Goal: Information Seeking & Learning: Understand process/instructions

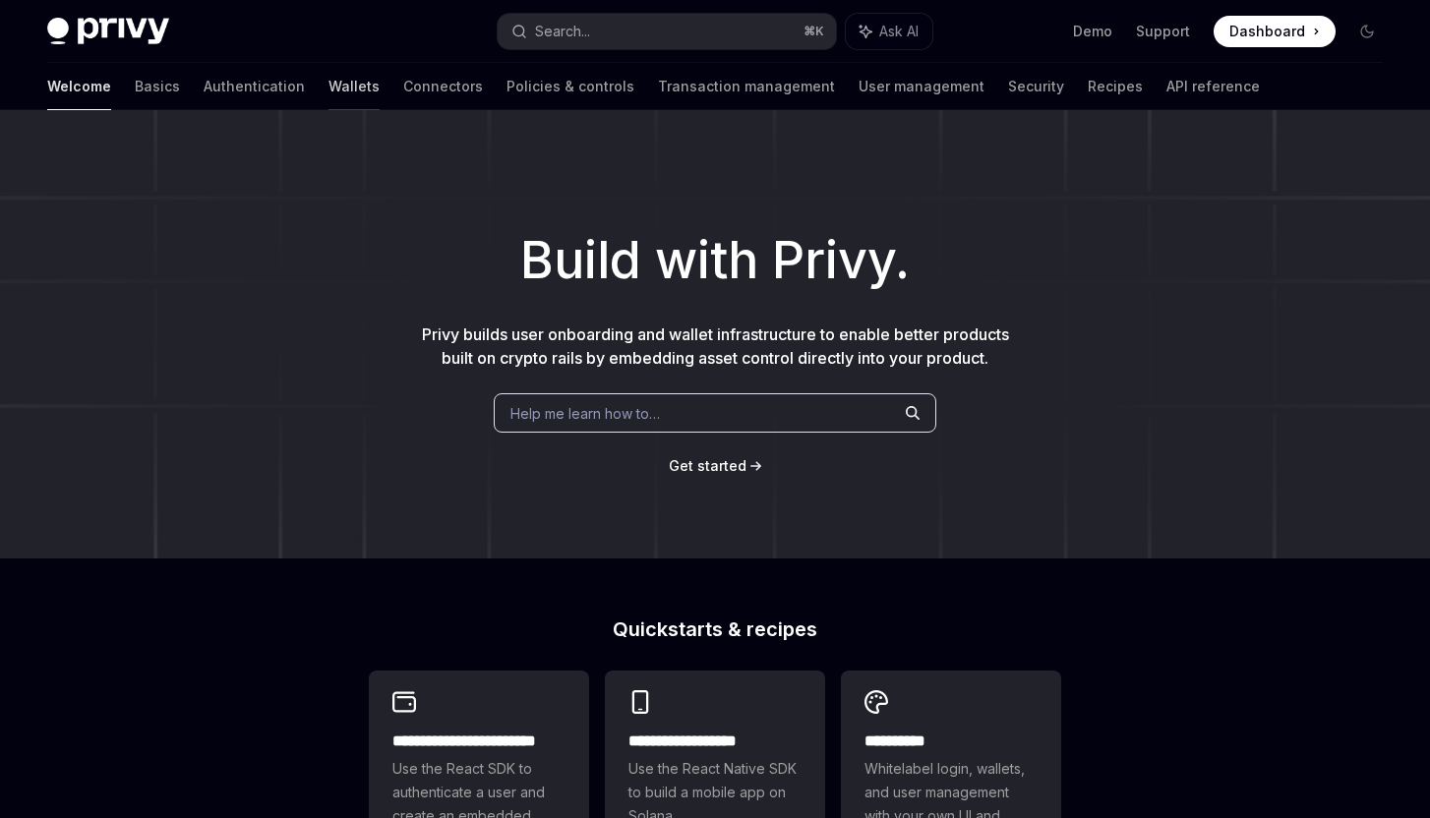
click at [328, 81] on link "Wallets" at bounding box center [353, 86] width 51 height 47
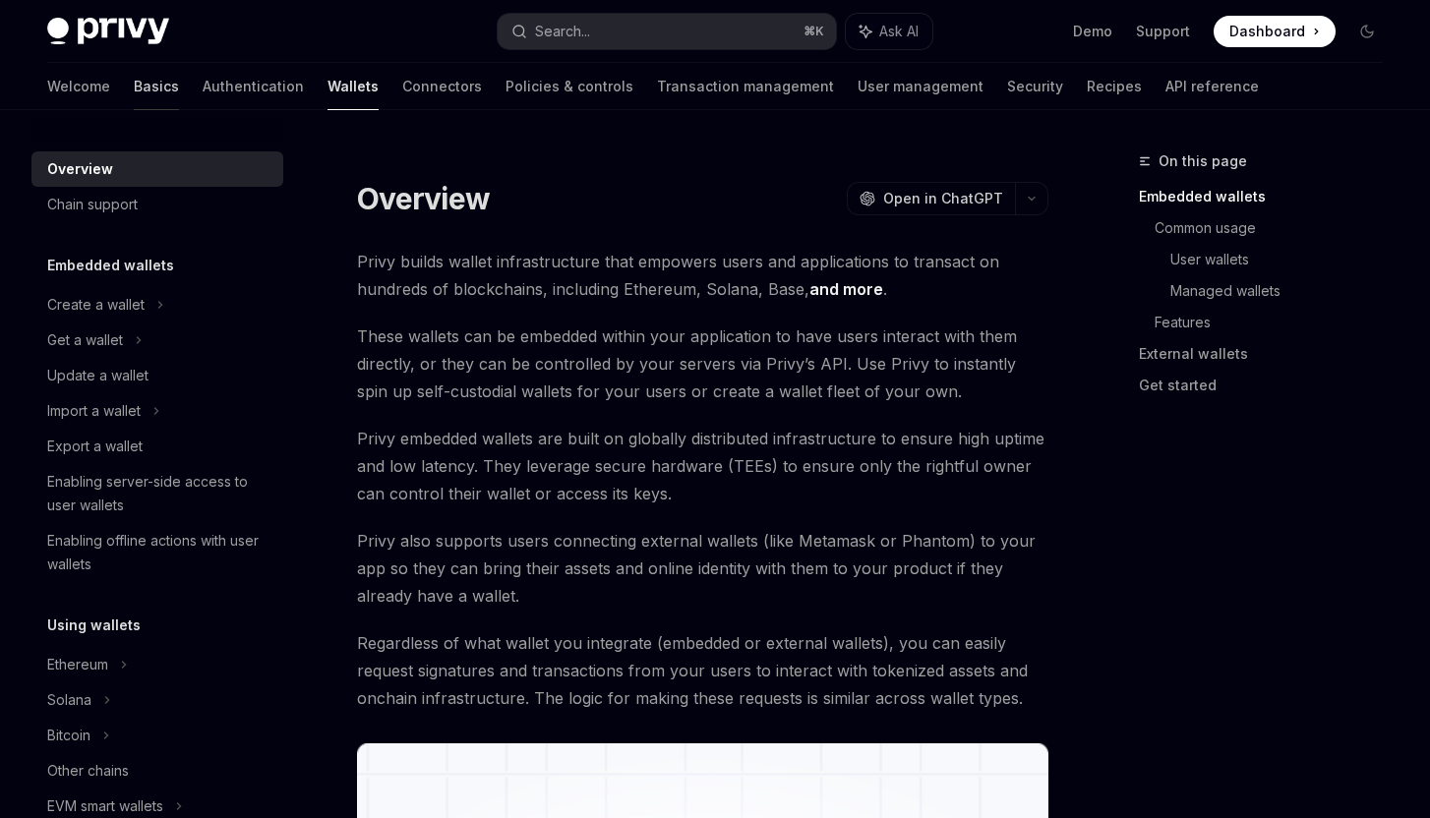
click at [134, 81] on link "Basics" at bounding box center [156, 86] width 45 height 47
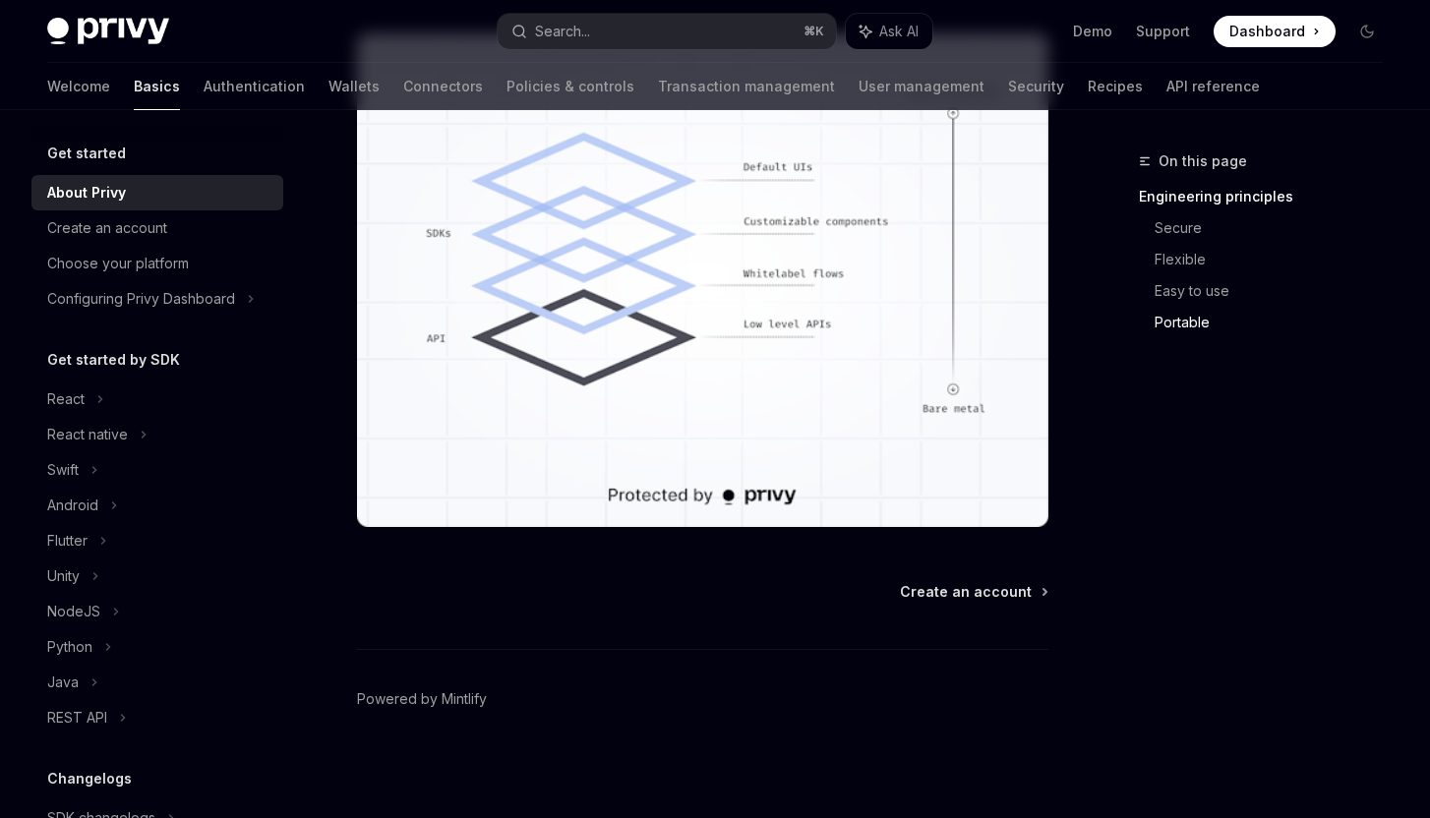
scroll to position [1742, 0]
click at [124, 404] on div "React" at bounding box center [157, 399] width 252 height 35
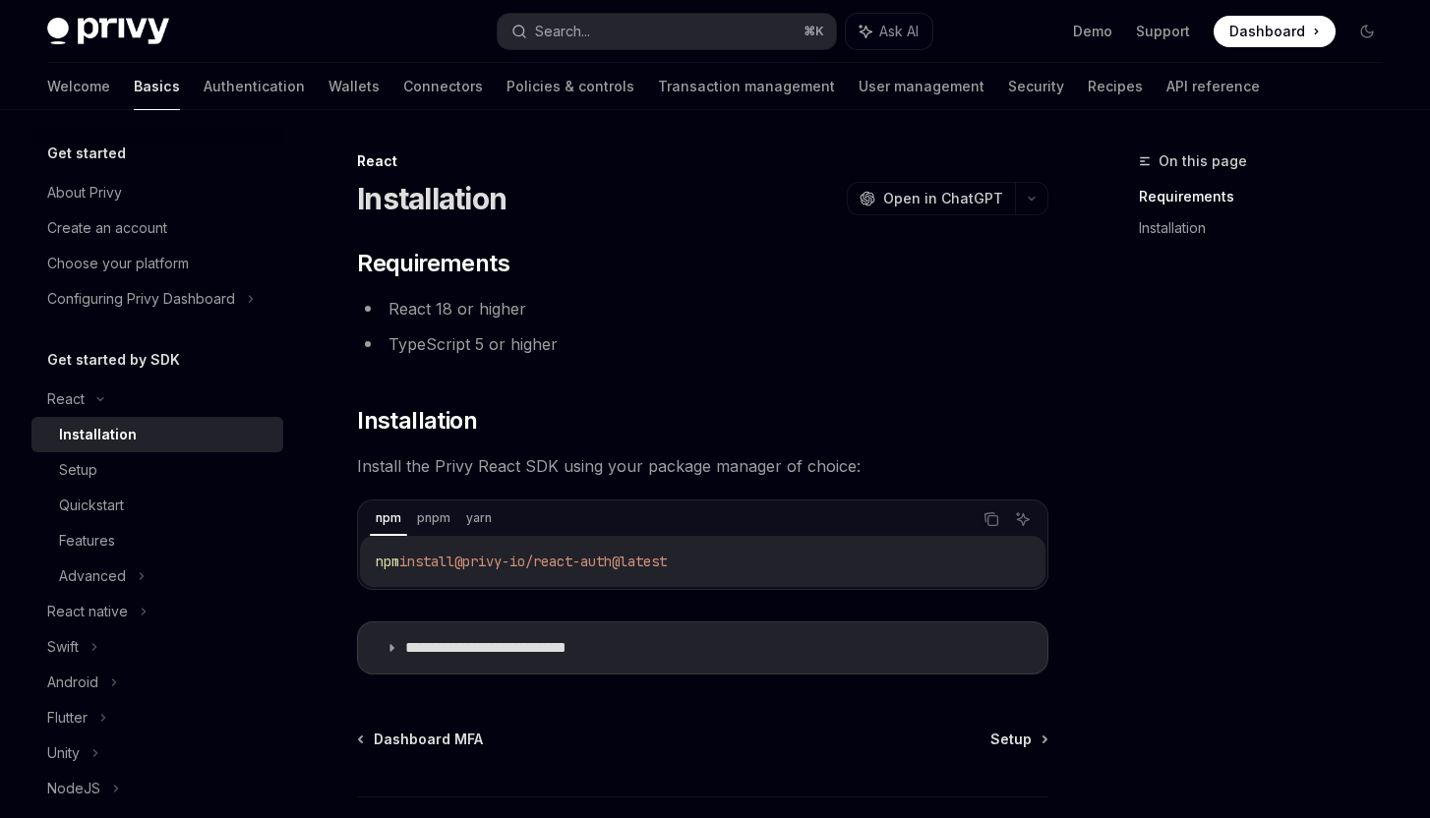
click at [496, 554] on span "@privy-io/react-auth@latest" at bounding box center [560, 562] width 212 height 18
copy div "npm install @privy-io/react-auth@latest"
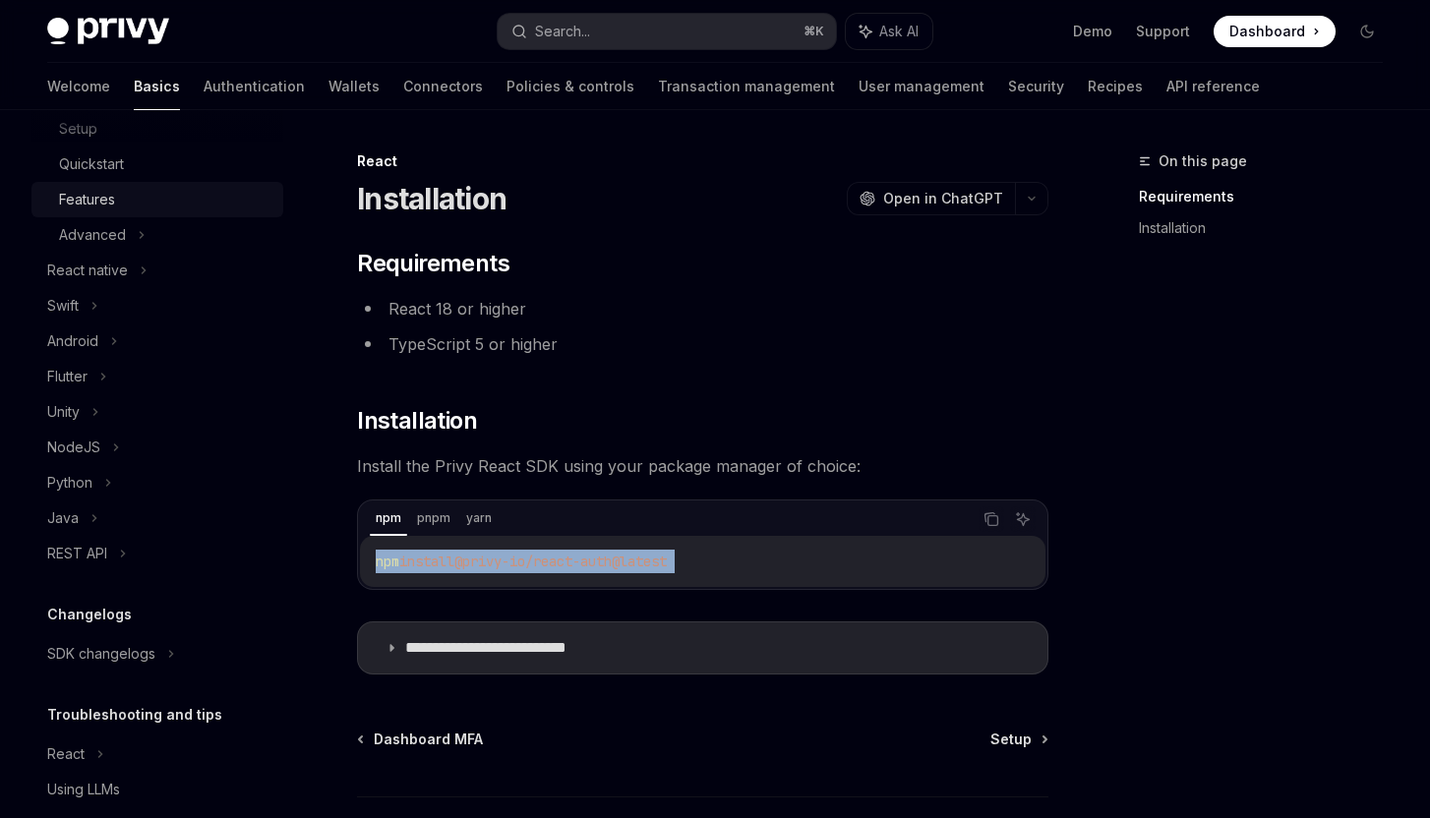
scroll to position [405, 0]
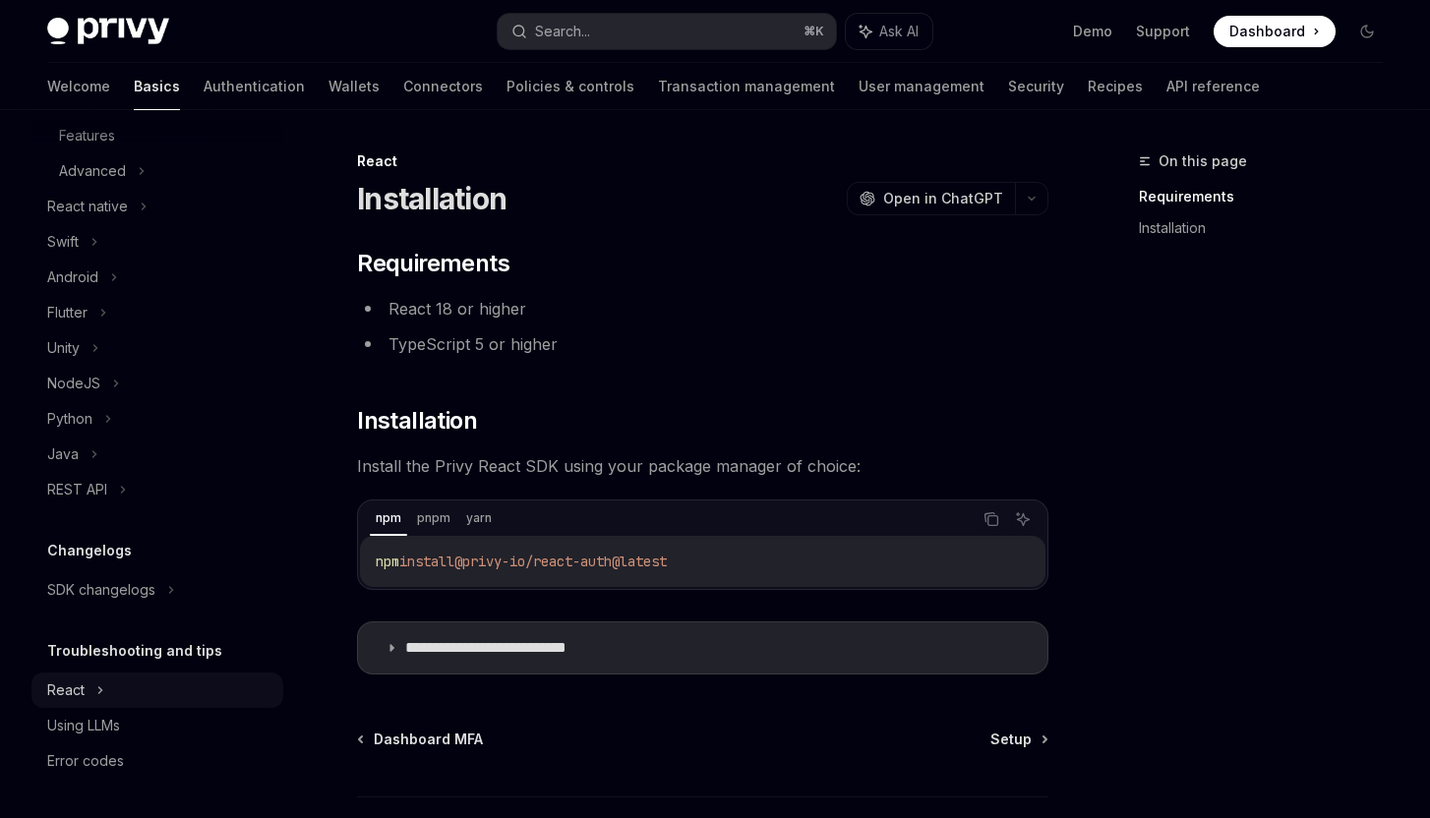
click at [87, 701] on div "React" at bounding box center [157, 690] width 252 height 35
type textarea "*"
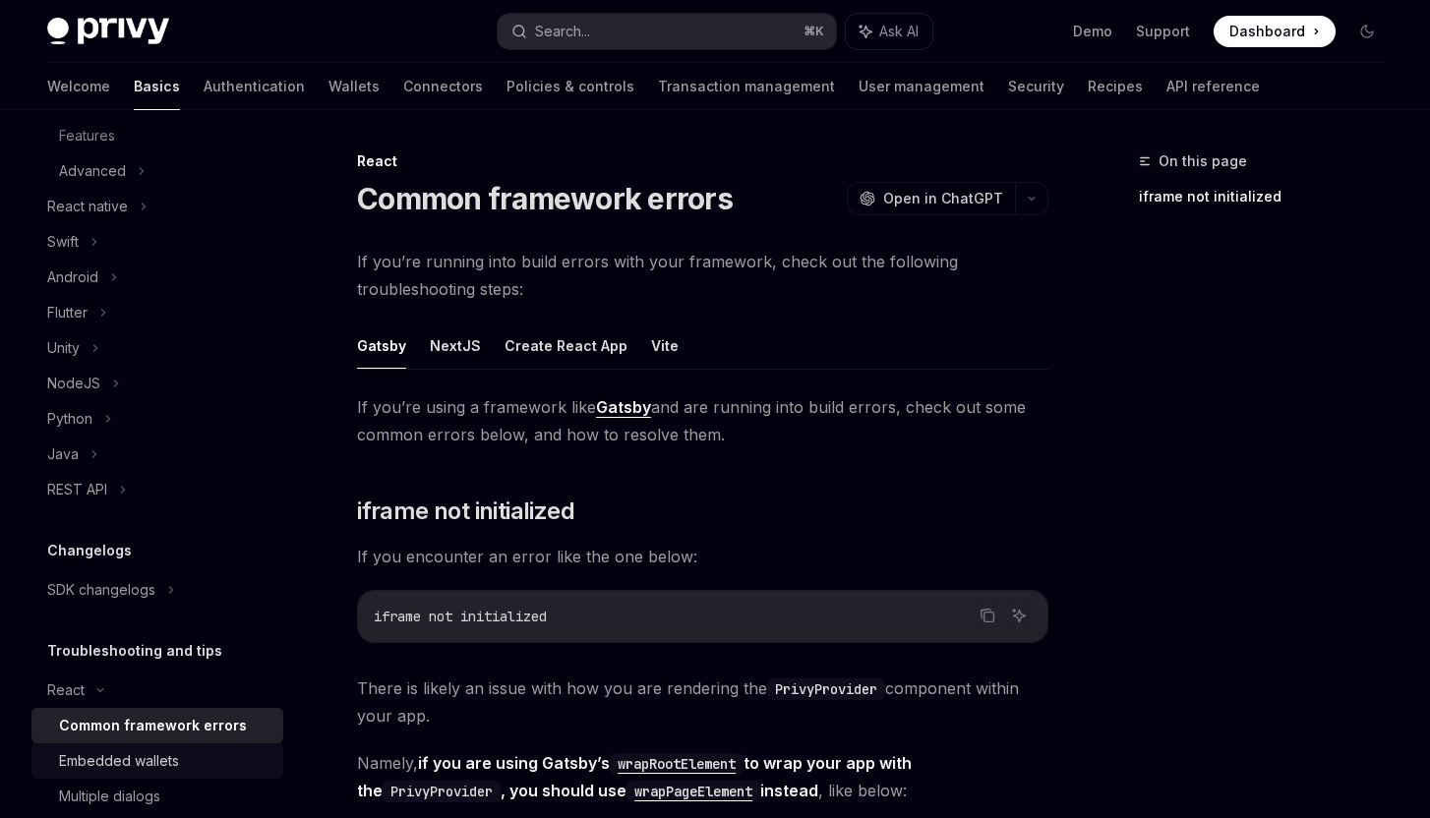
scroll to position [582, 0]
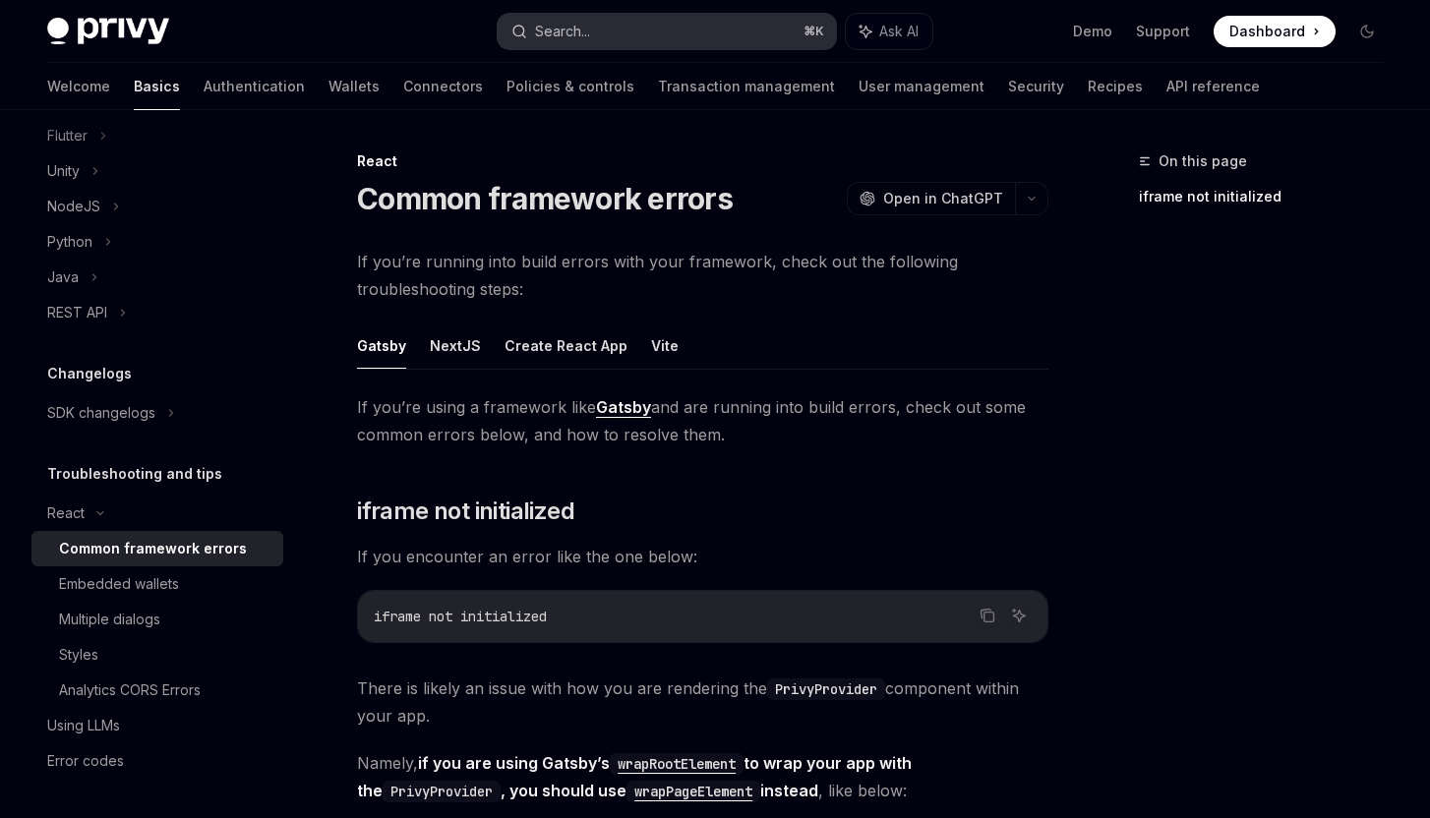
click at [672, 32] on button "Search... ⌘ K" at bounding box center [667, 31] width 338 height 35
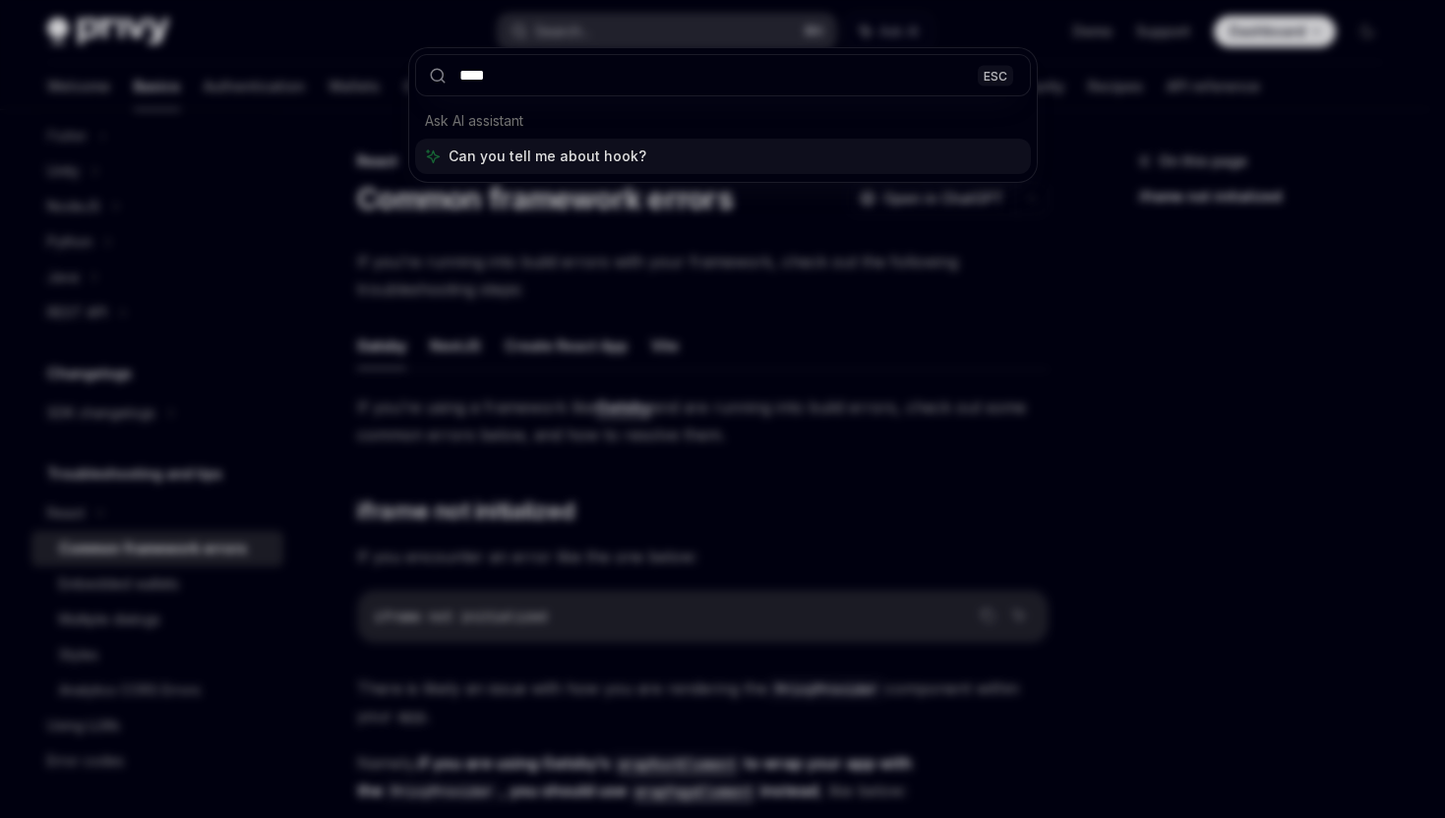
type input "*****"
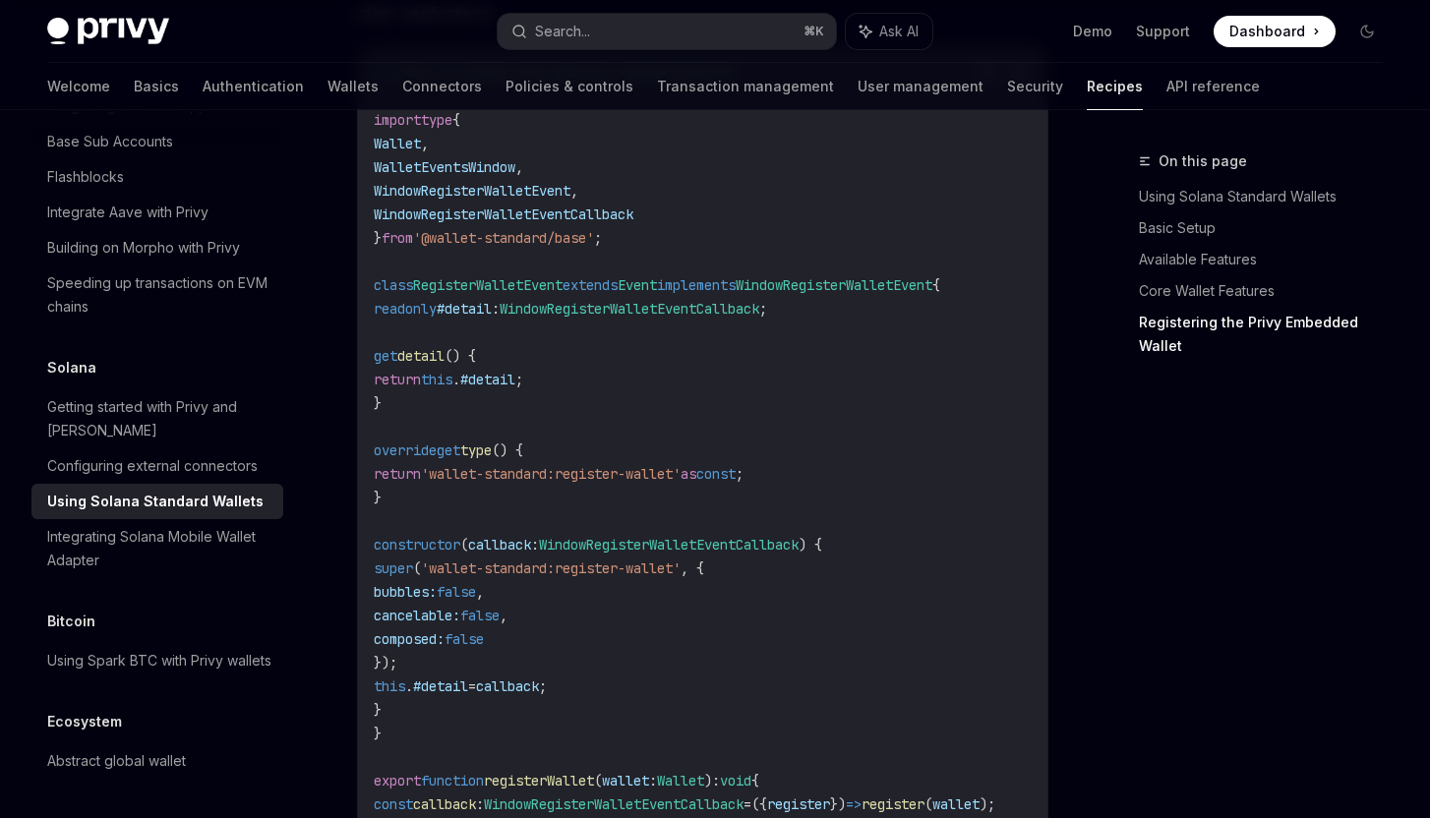
scroll to position [3520, 0]
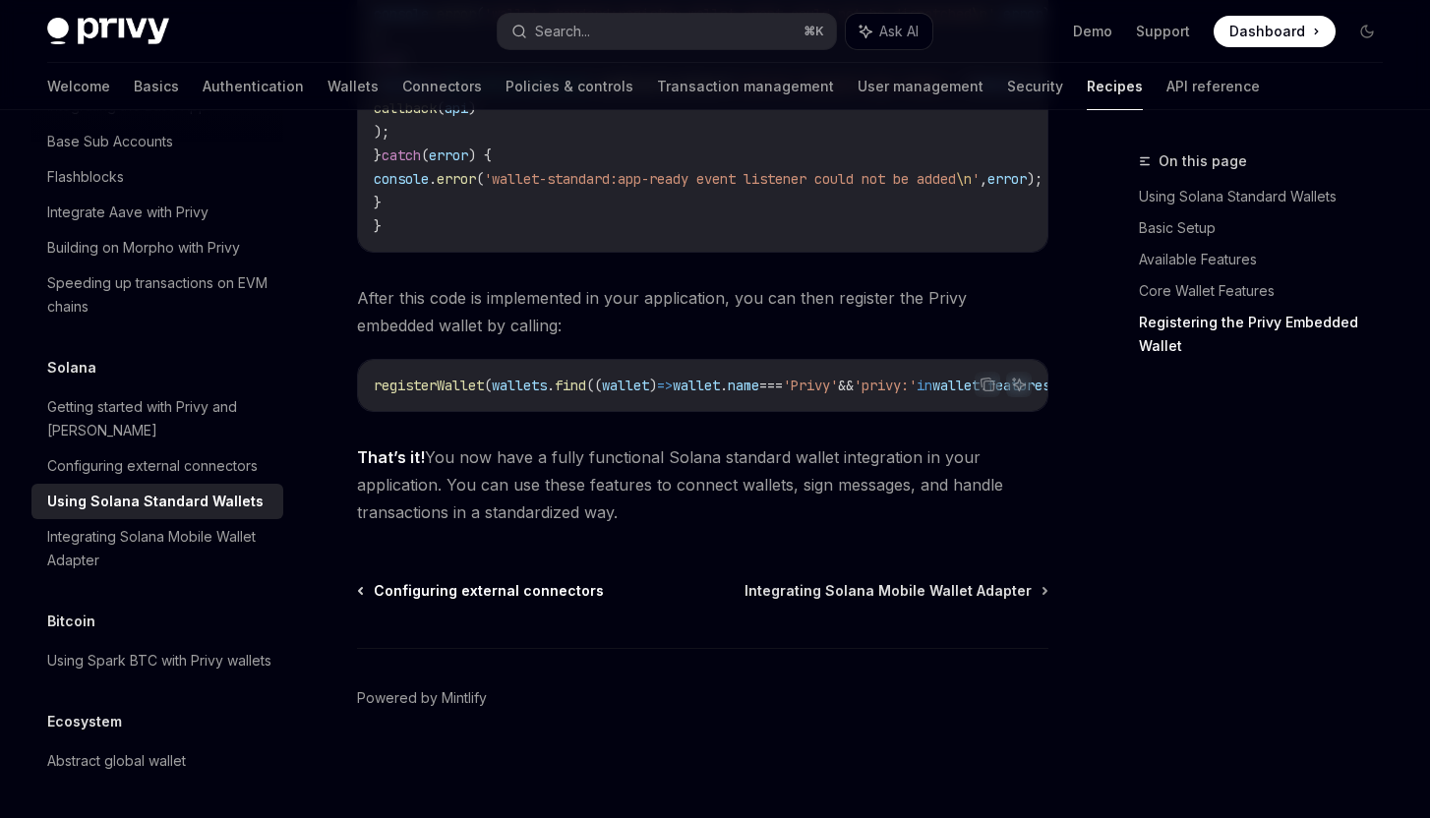
click at [566, 591] on span "Configuring external connectors" at bounding box center [489, 591] width 230 height 20
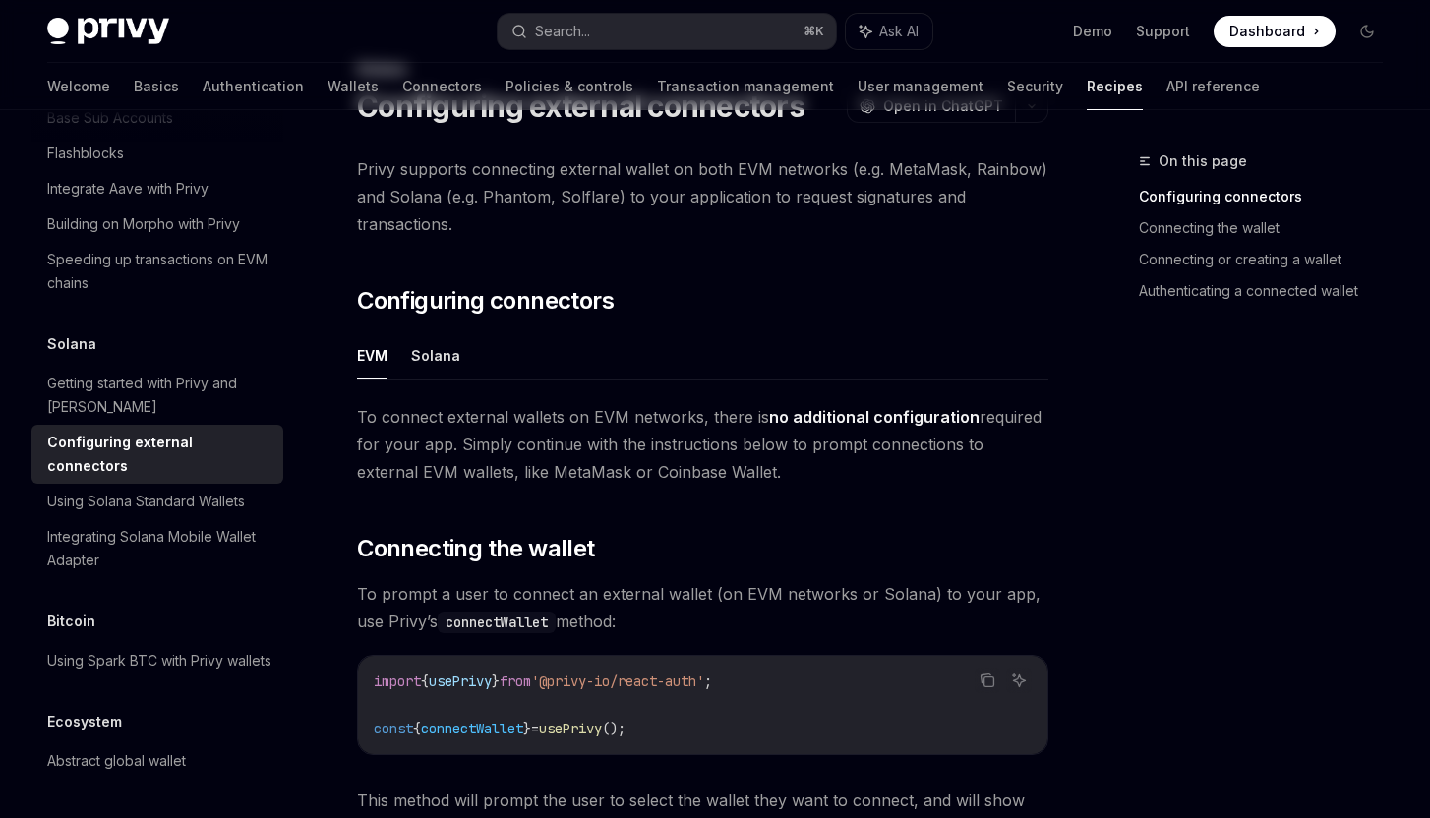
scroll to position [266, 0]
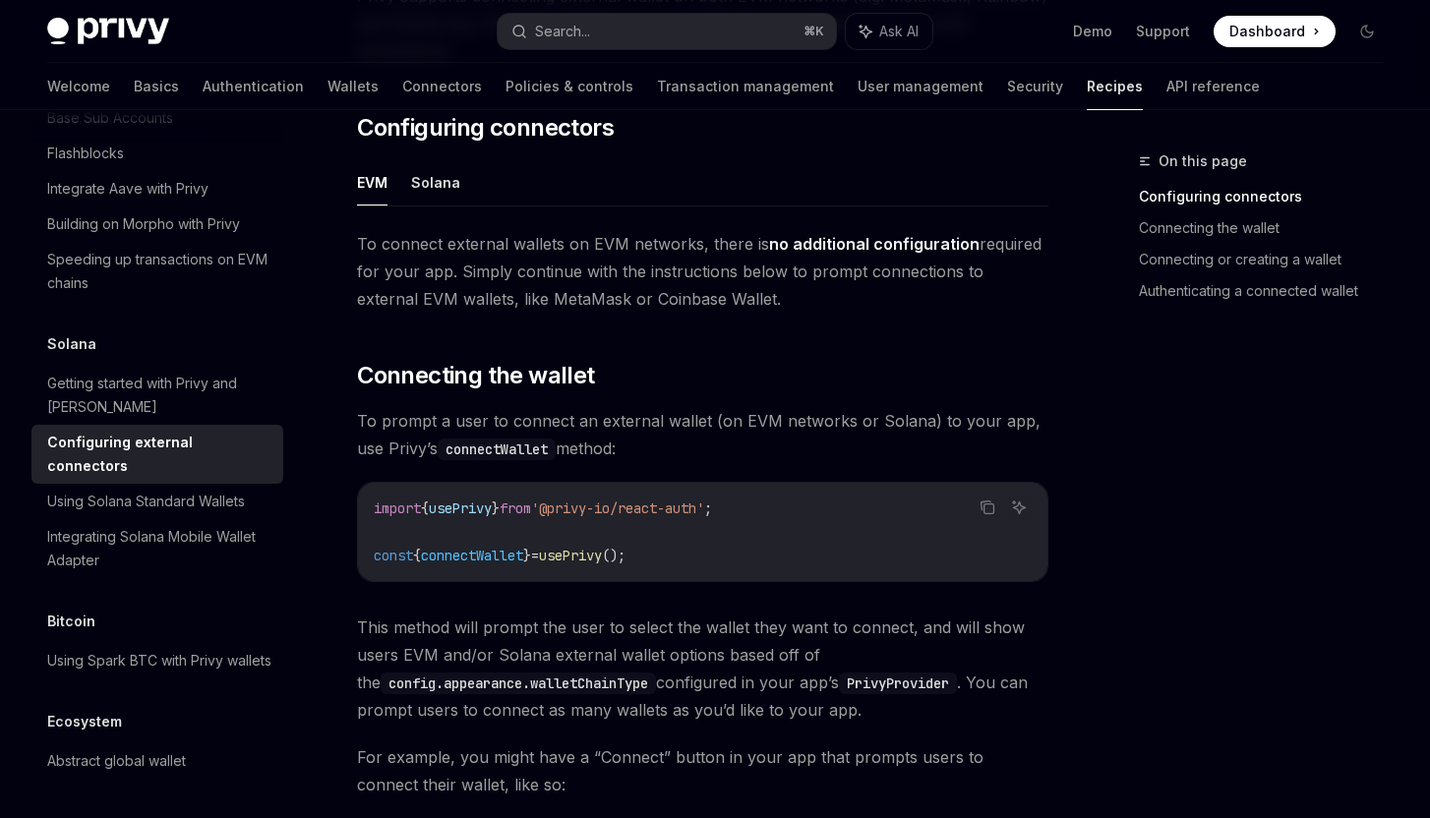
click at [571, 540] on code "import { usePrivy } from '@privy-io/react-auth' ; const { connectWallet } = use…" at bounding box center [703, 532] width 658 height 71
click at [568, 556] on span "usePrivy" at bounding box center [570, 556] width 63 height 18
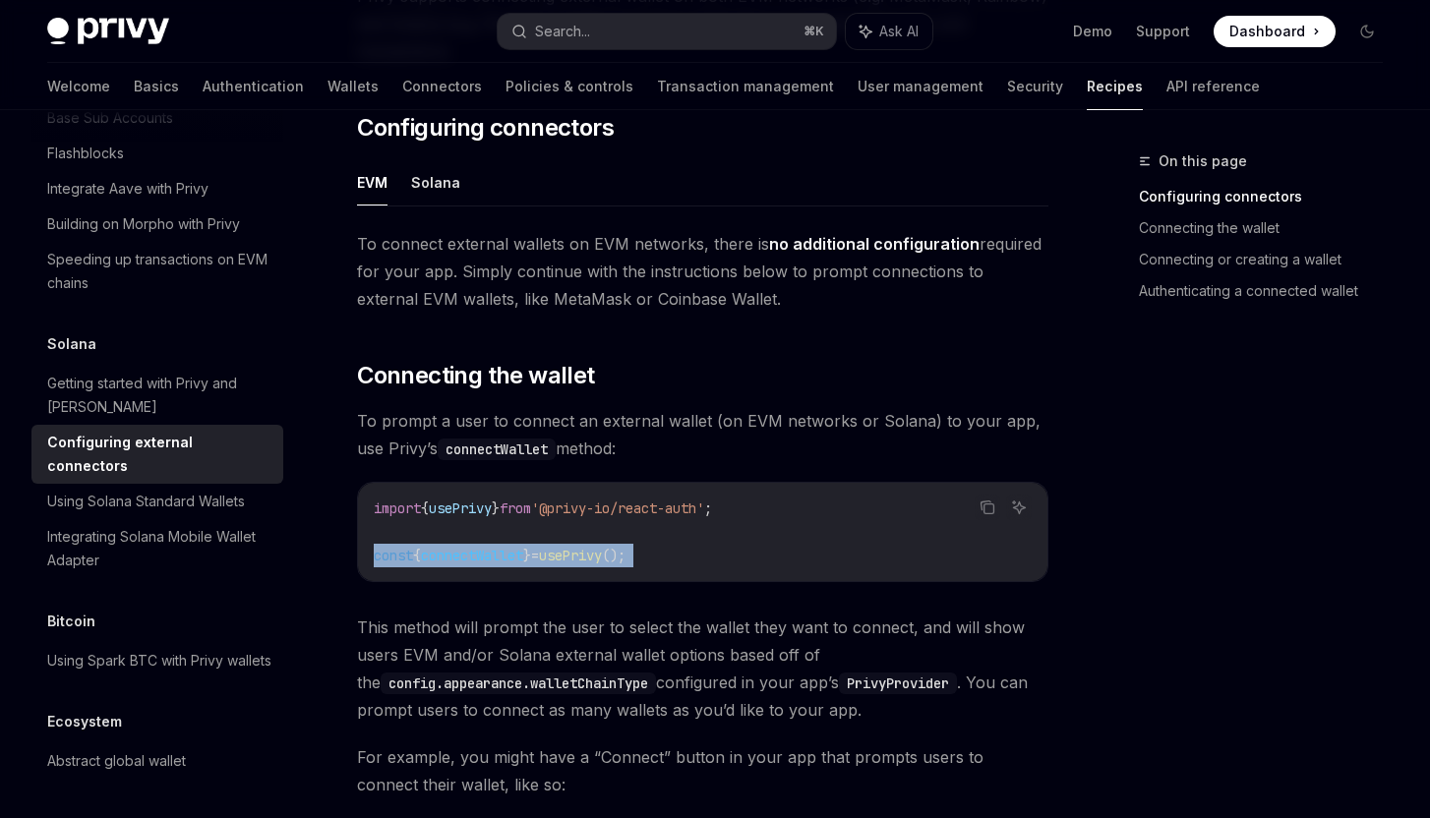
click at [568, 556] on span "usePrivy" at bounding box center [570, 556] width 63 height 18
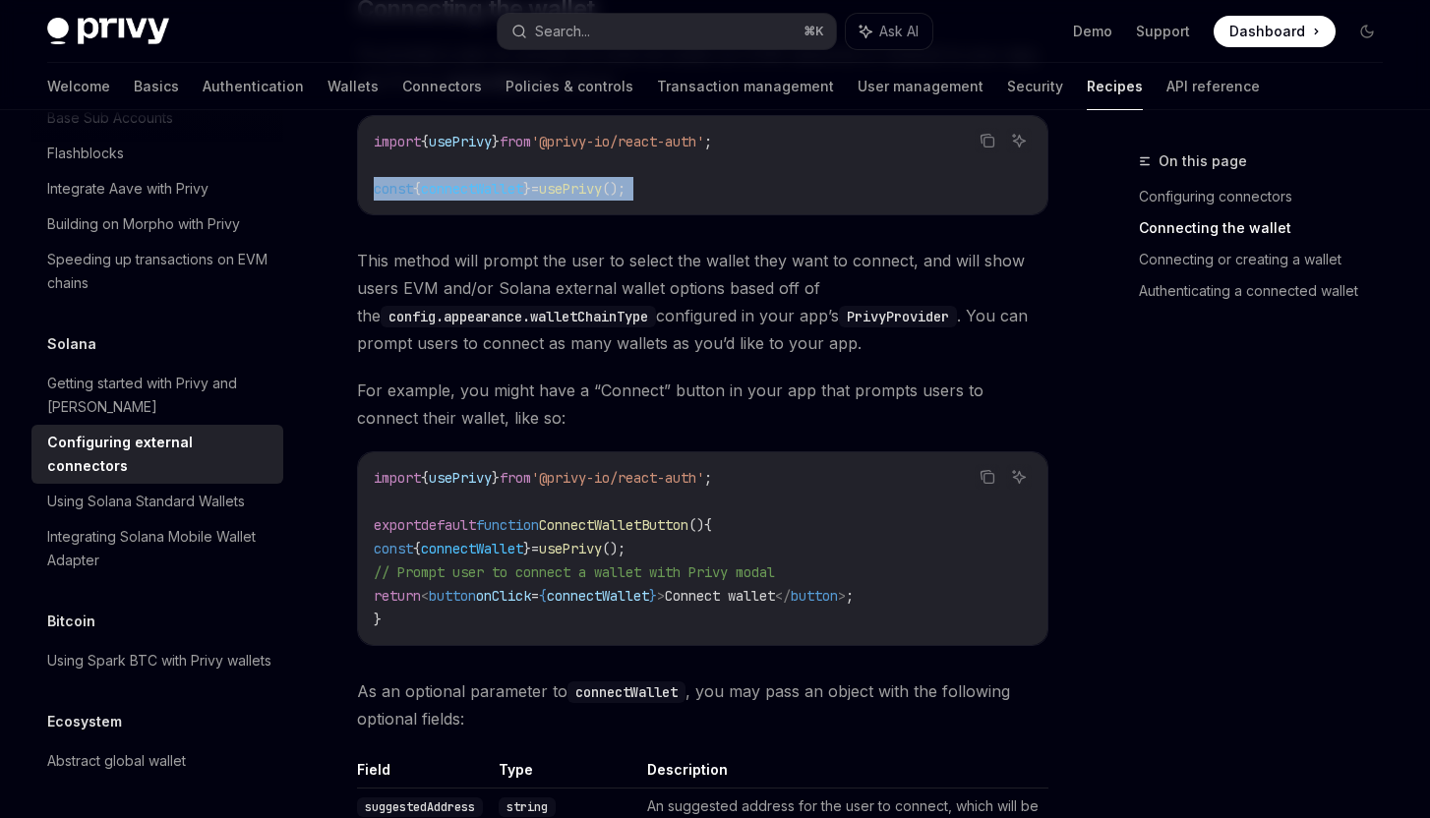
scroll to position [759, 0]
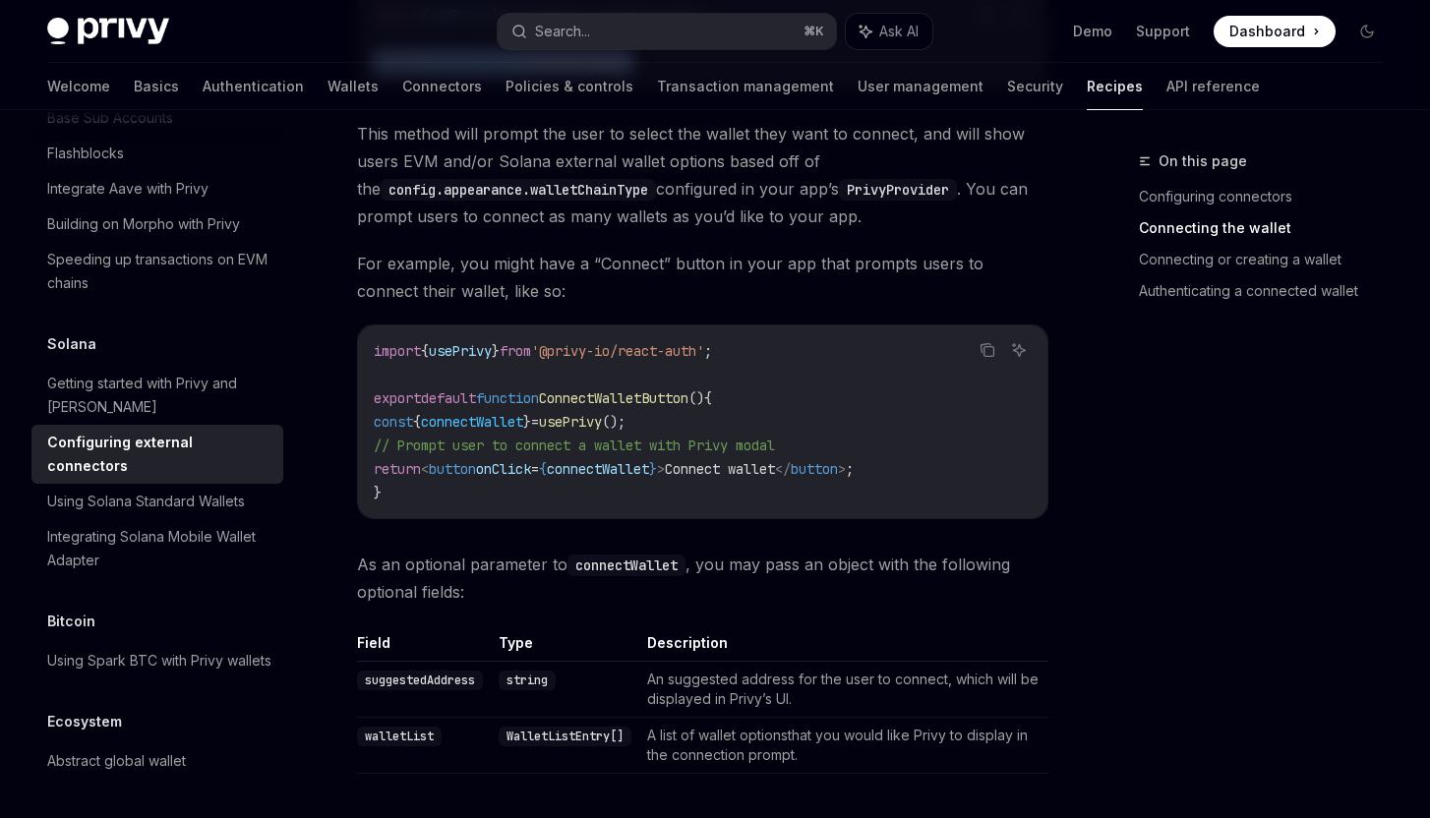
click at [619, 465] on span "connectWallet" at bounding box center [598, 469] width 102 height 18
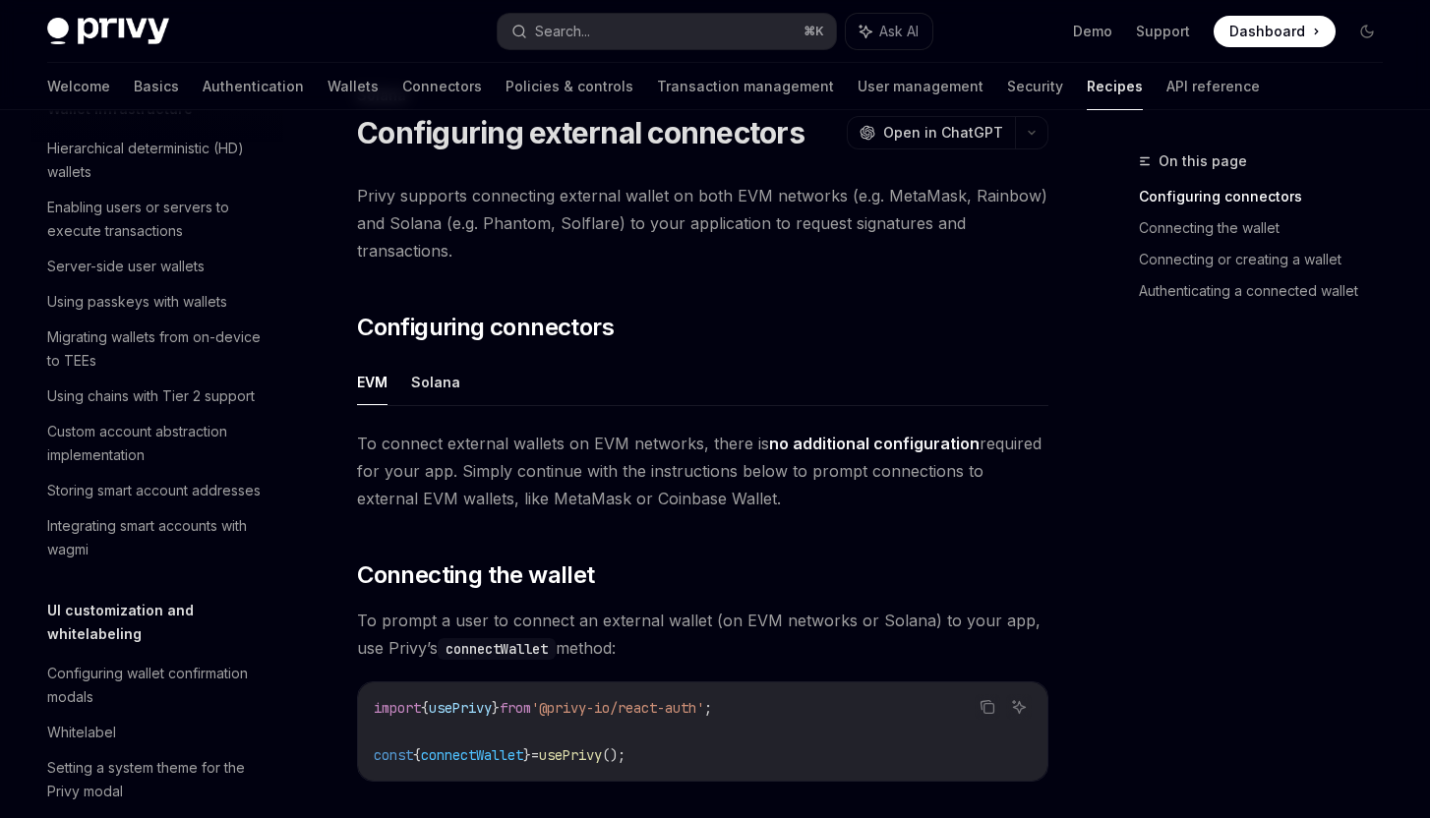
scroll to position [0, 0]
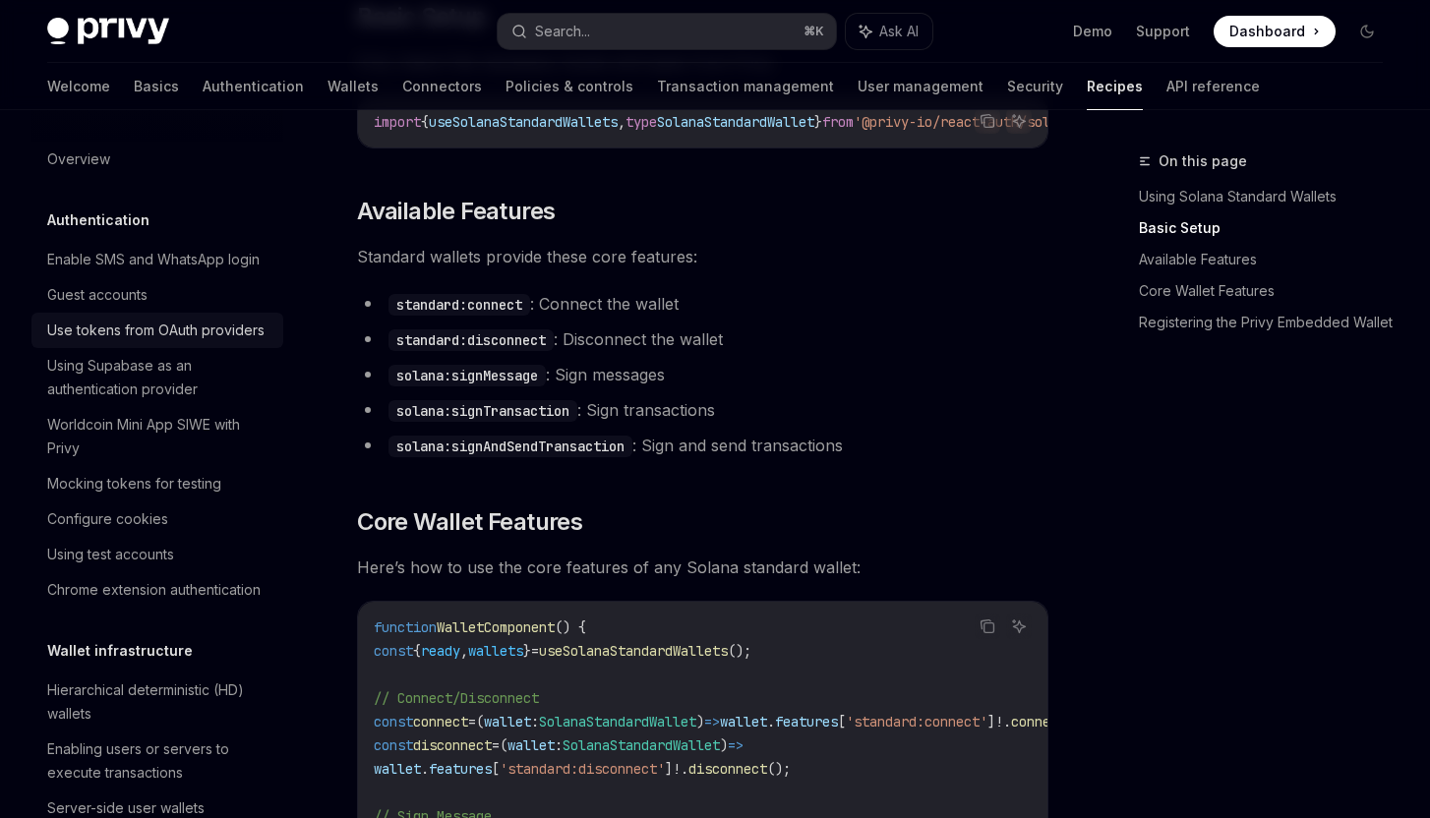
click at [146, 342] on div "Use tokens from OAuth providers" at bounding box center [155, 331] width 217 height 24
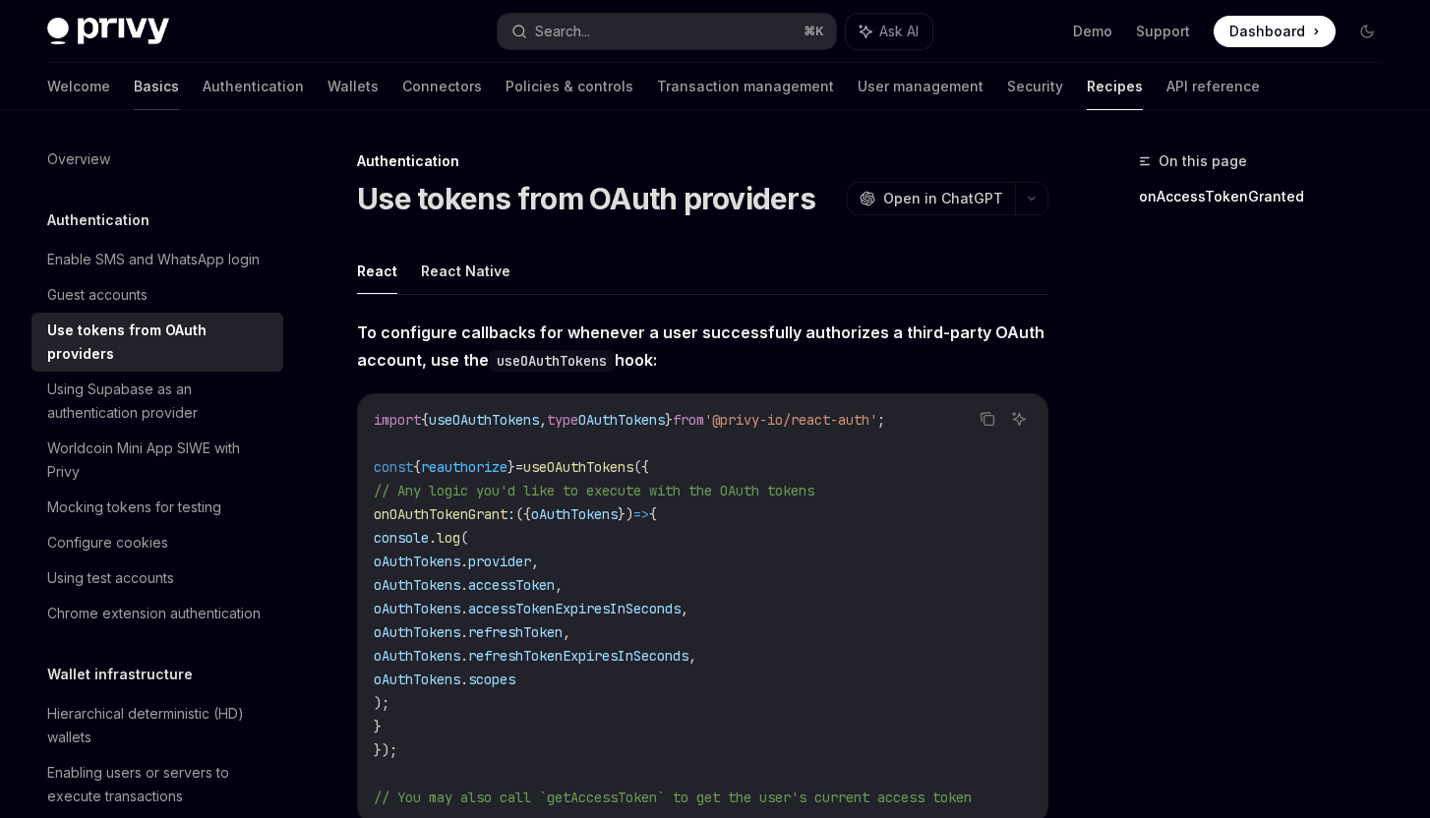
click at [134, 79] on link "Basics" at bounding box center [156, 86] width 45 height 47
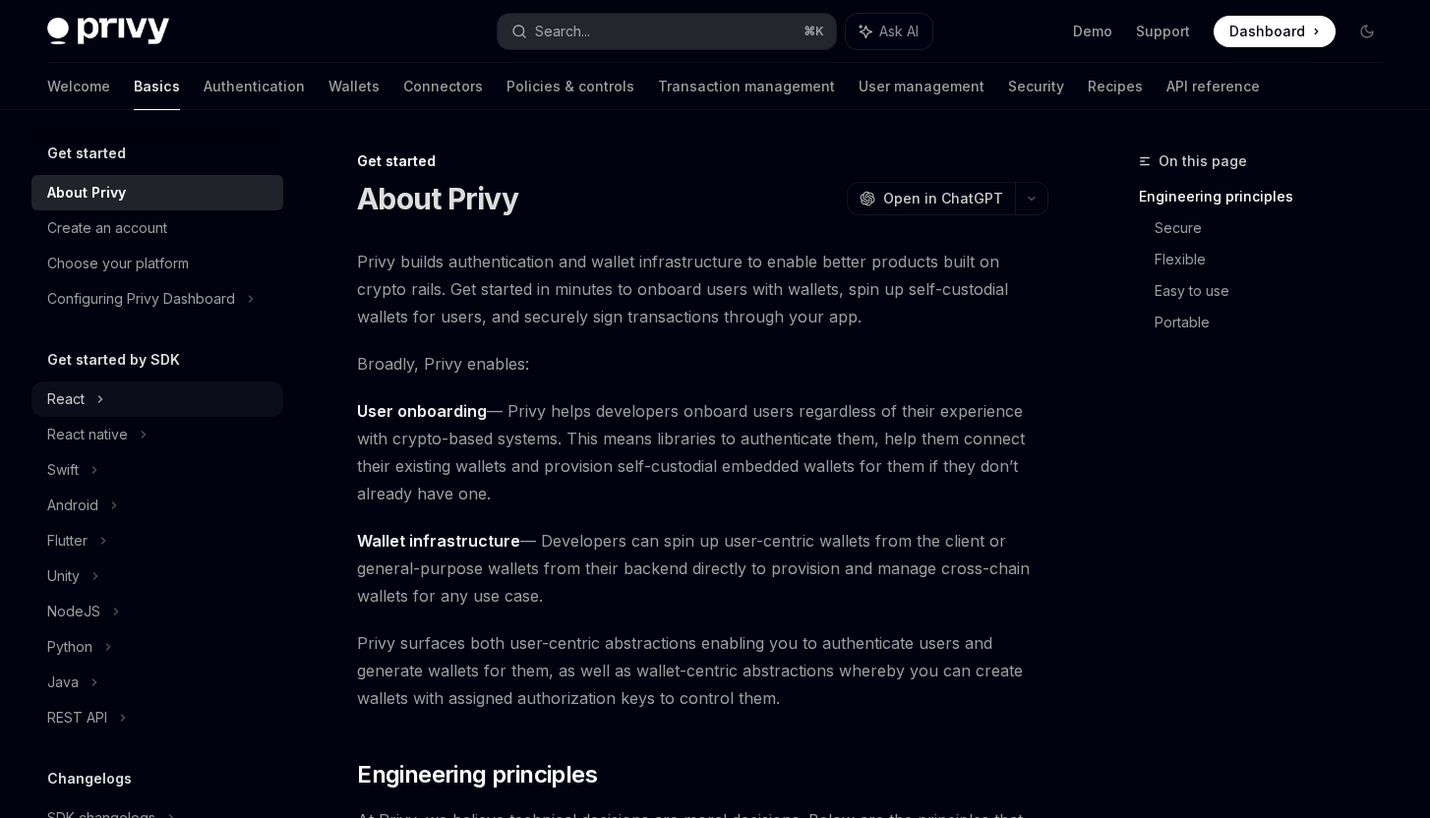
click at [136, 402] on div "React" at bounding box center [157, 399] width 252 height 35
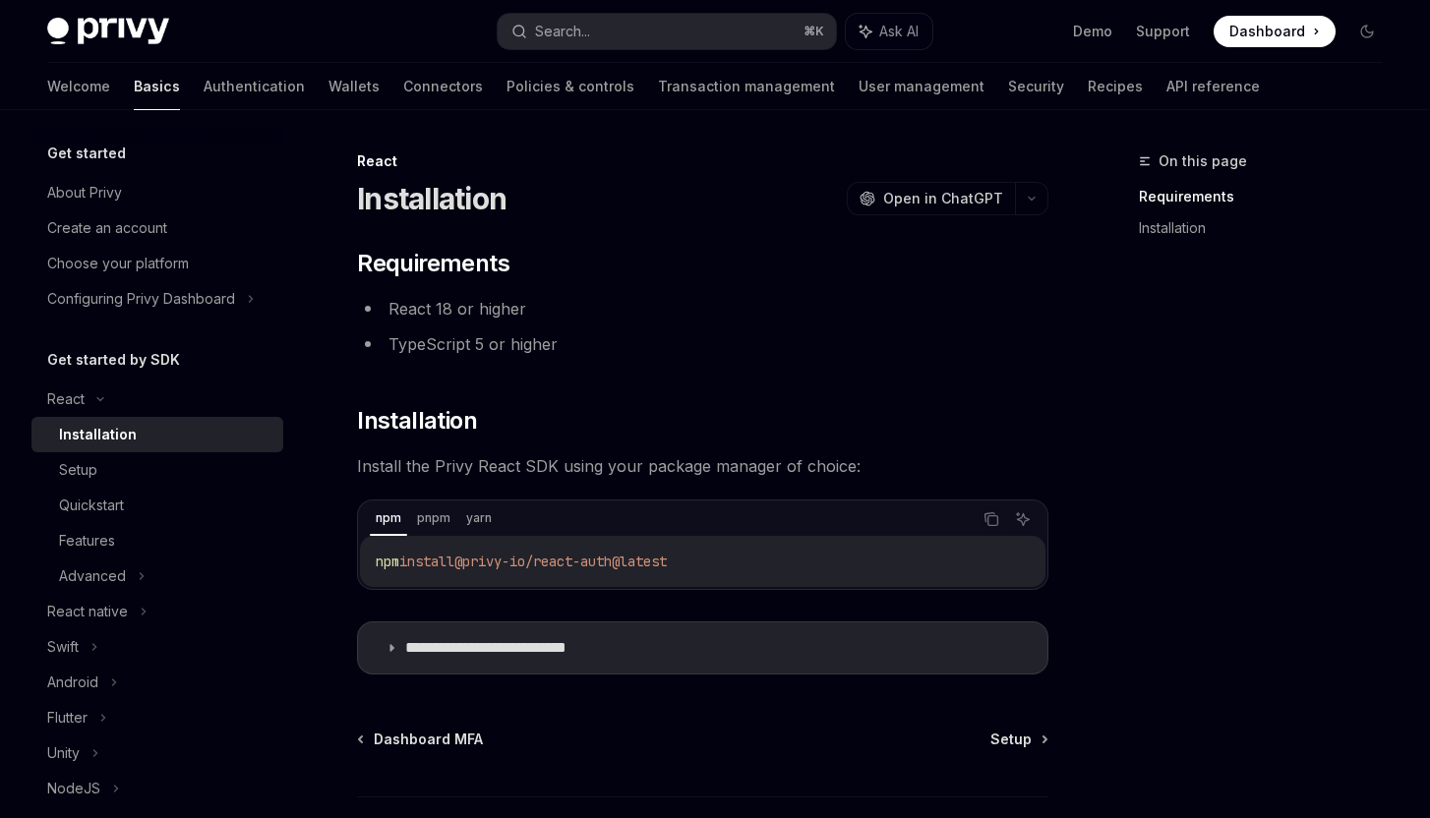
scroll to position [65, 0]
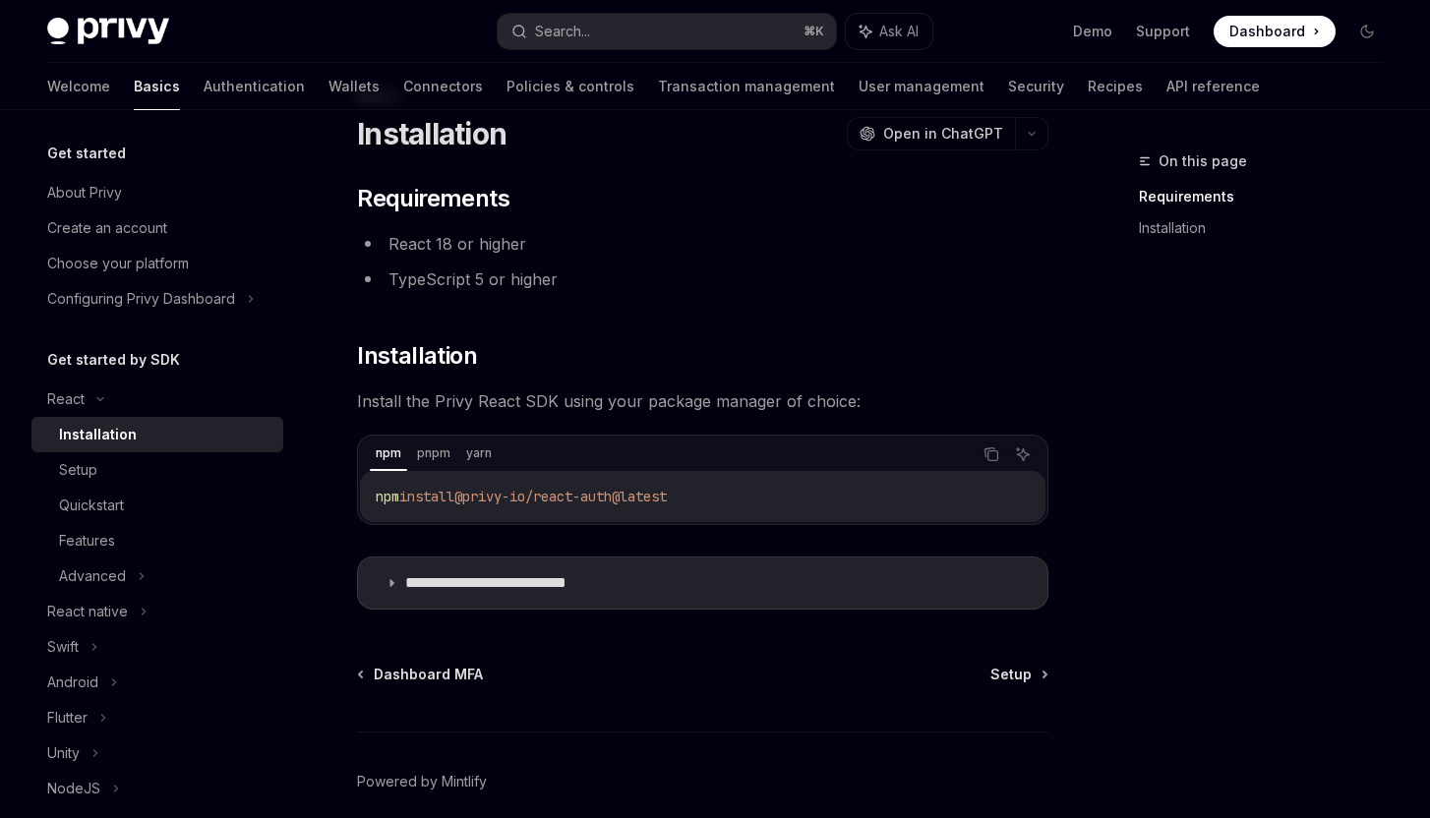
click at [585, 506] on code "npm install @privy-io/react-auth@latest" at bounding box center [703, 497] width 654 height 24
copy div "npm install @privy-io/react-auth@latest"
click at [540, 573] on p "**********" at bounding box center [516, 583] width 222 height 20
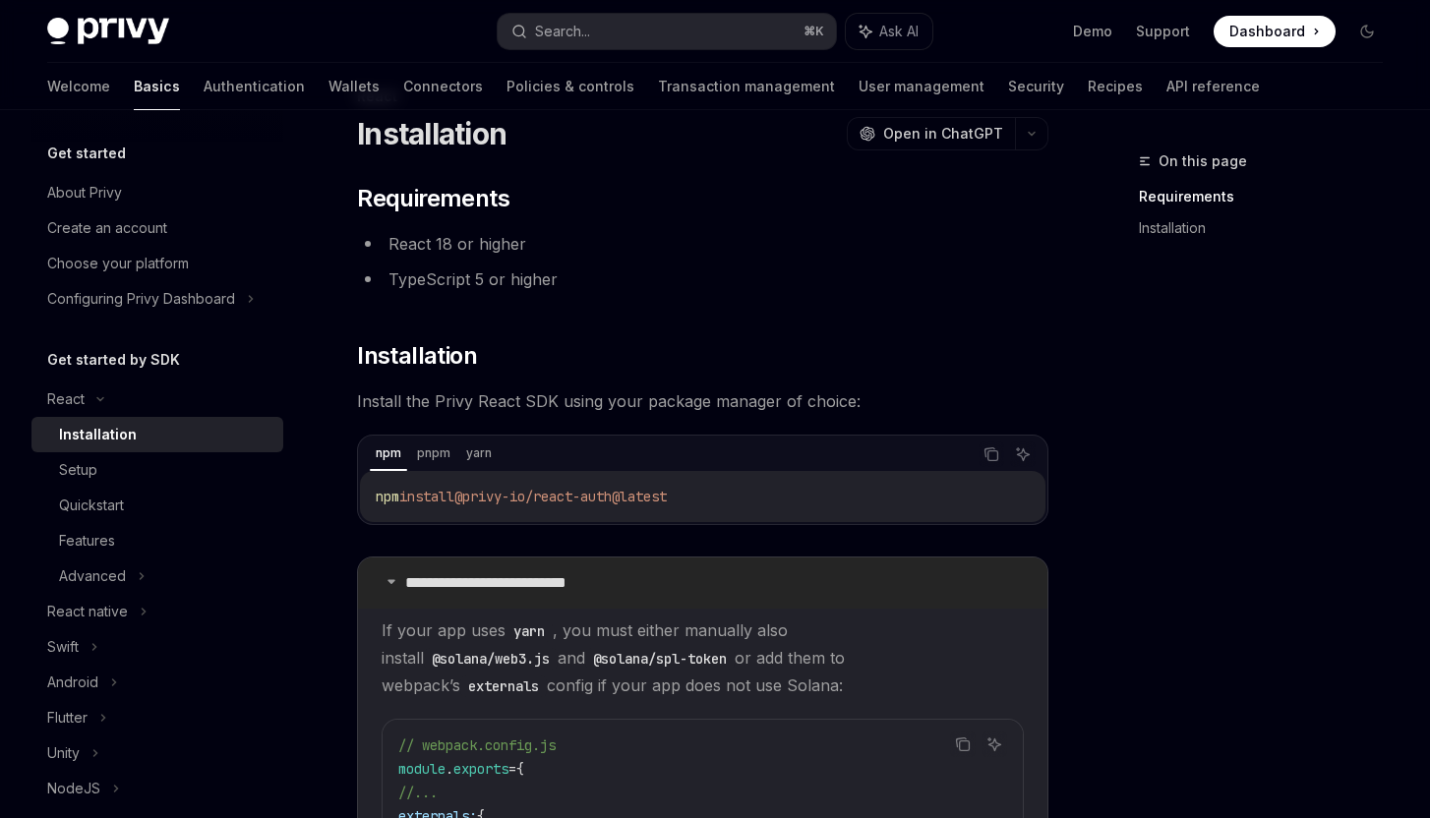
click at [540, 573] on p "**********" at bounding box center [516, 583] width 222 height 20
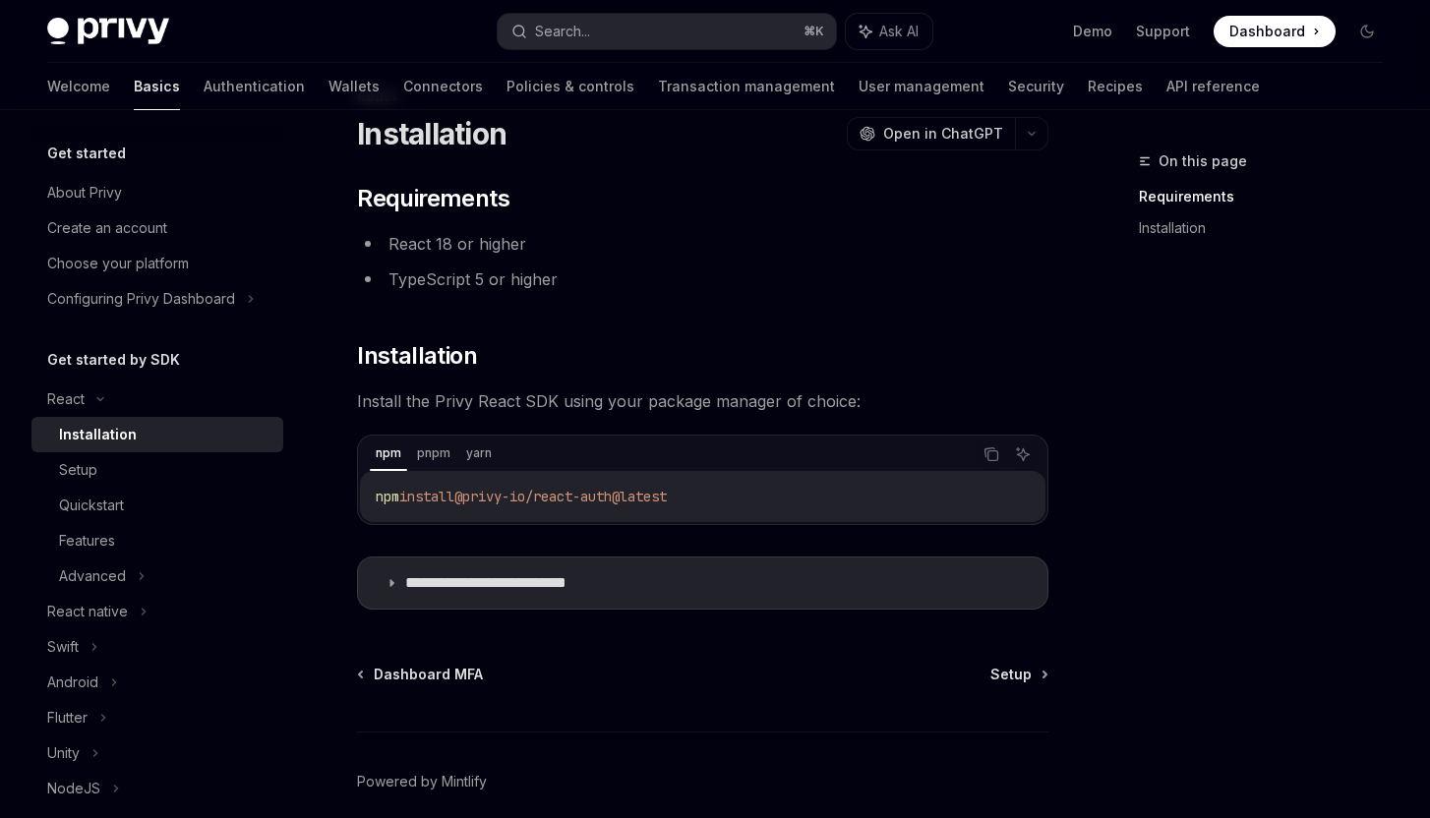
click at [571, 492] on span "@privy-io/react-auth@latest" at bounding box center [560, 497] width 212 height 18
copy div "npm install @privy-io/react-auth@latest"
click at [1035, 668] on link "Setup" at bounding box center [1018, 675] width 56 height 20
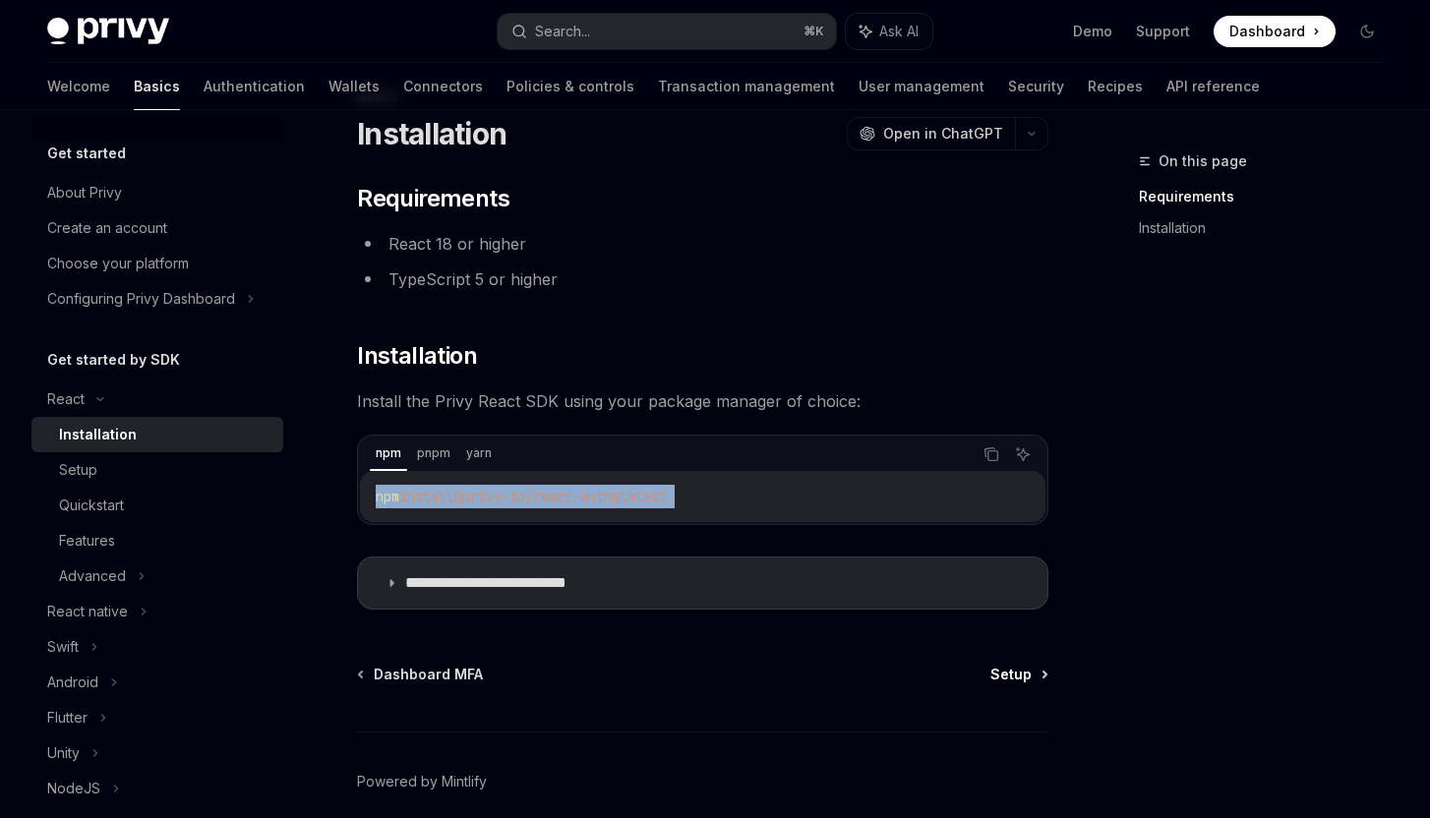
type textarea "*"
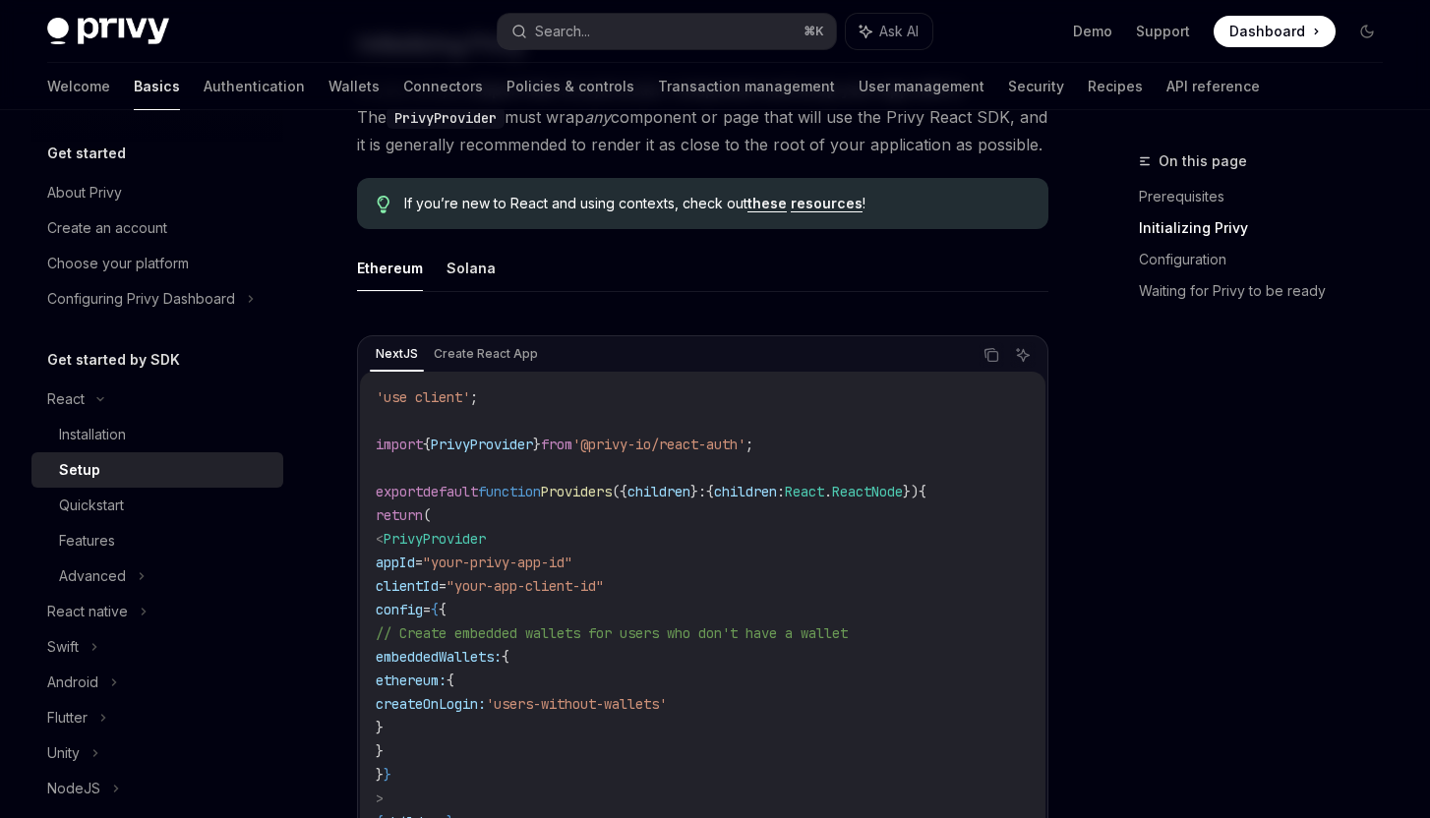
scroll to position [574, 0]
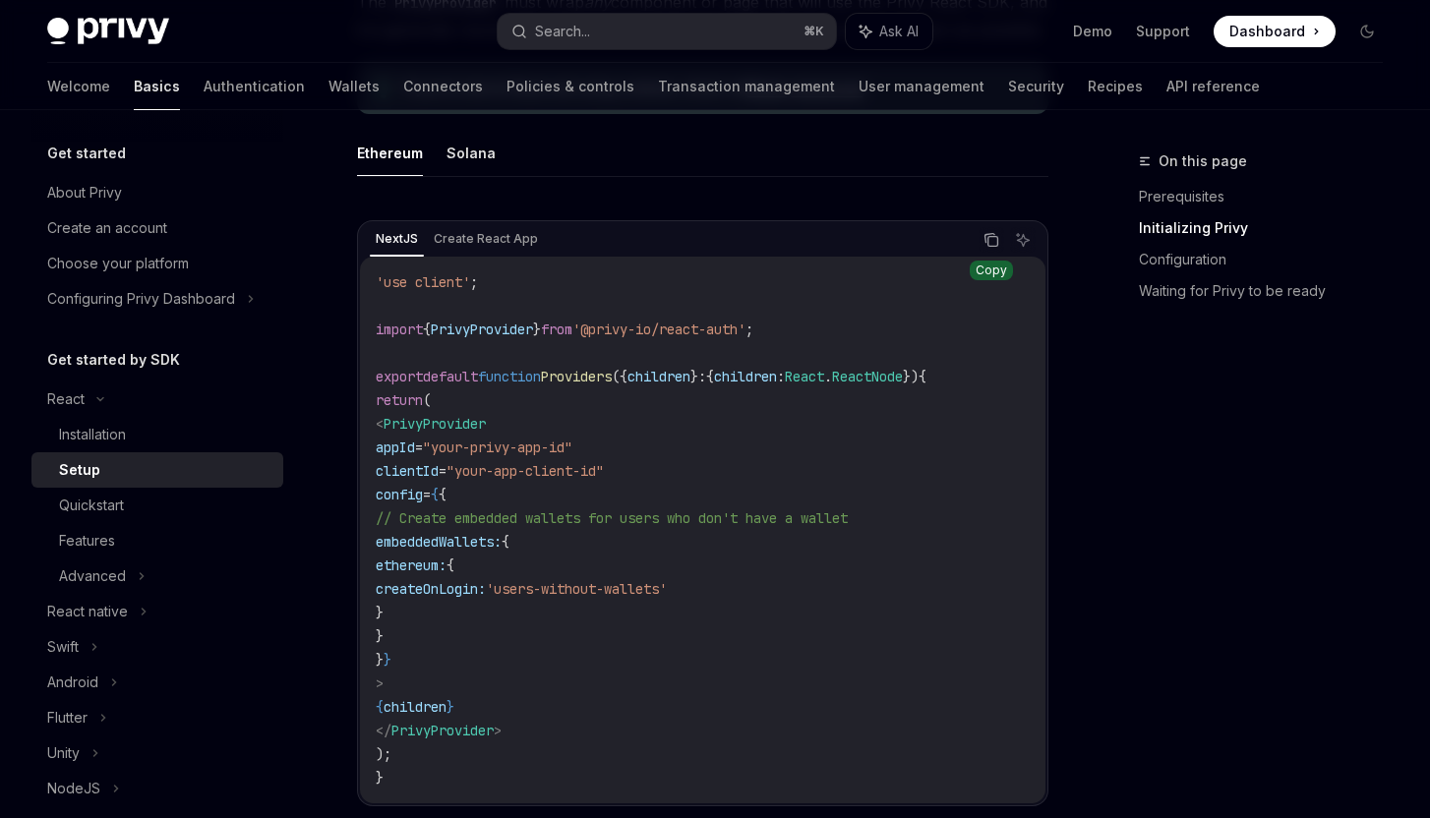
click at [992, 250] on button "Copy the contents from the code block" at bounding box center [992, 240] width 26 height 26
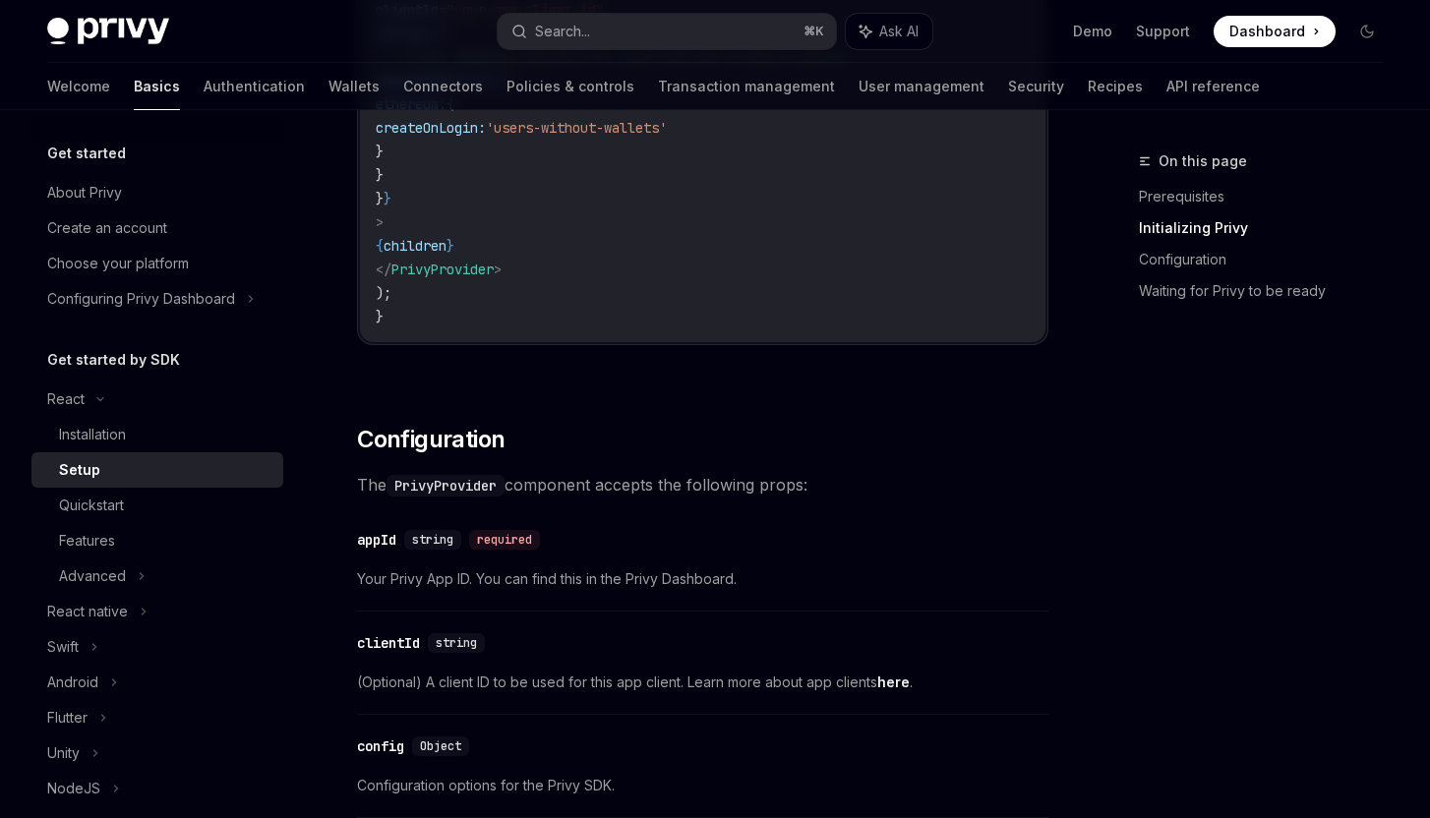
scroll to position [1094, 0]
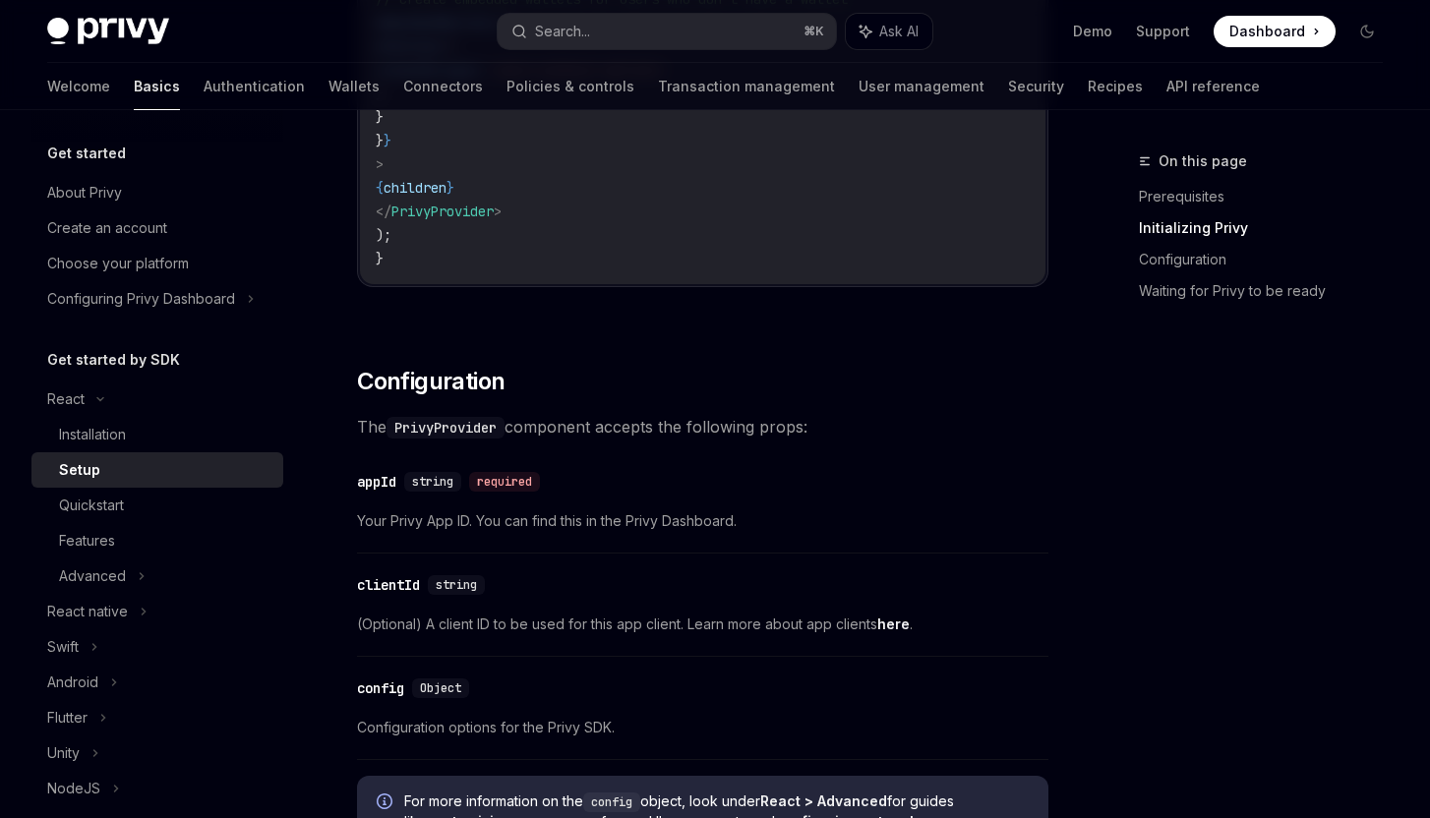
click at [1276, 44] on span at bounding box center [1275, 31] width 122 height 31
click at [1361, 17] on button "Toggle dark mode" at bounding box center [1366, 31] width 31 height 31
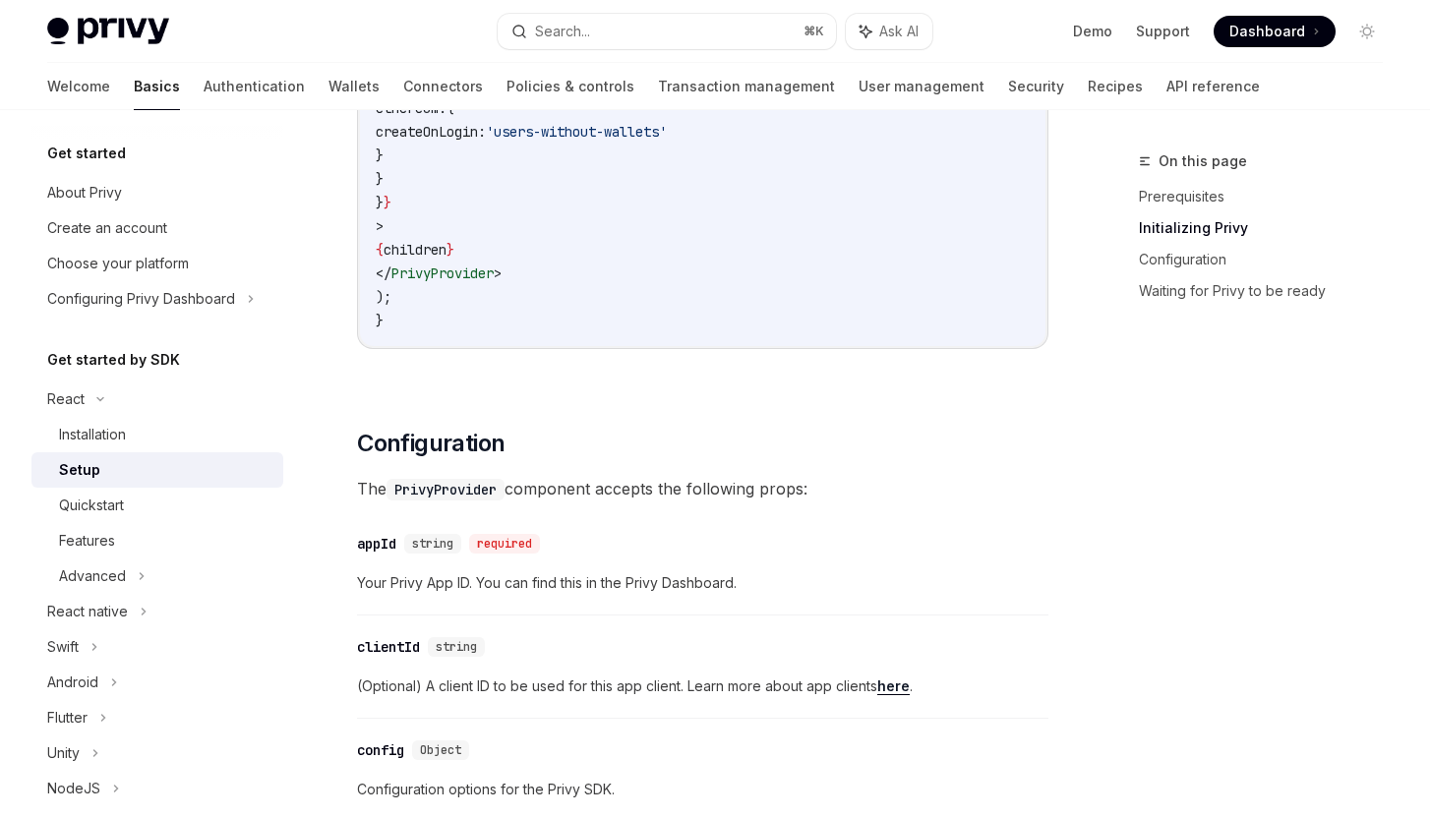
scroll to position [969, 0]
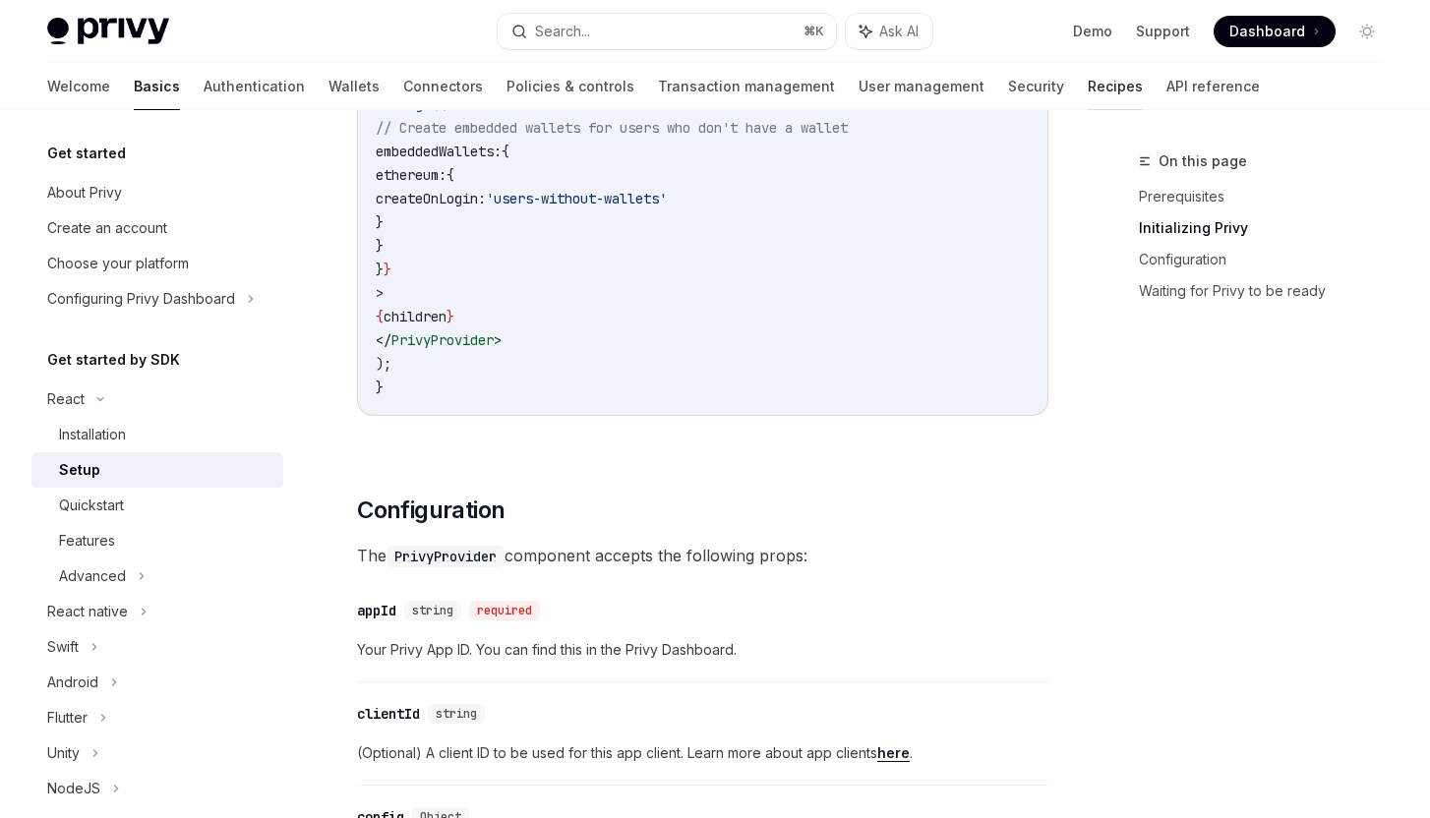
click at [1088, 81] on link "Recipes" at bounding box center [1115, 86] width 55 height 47
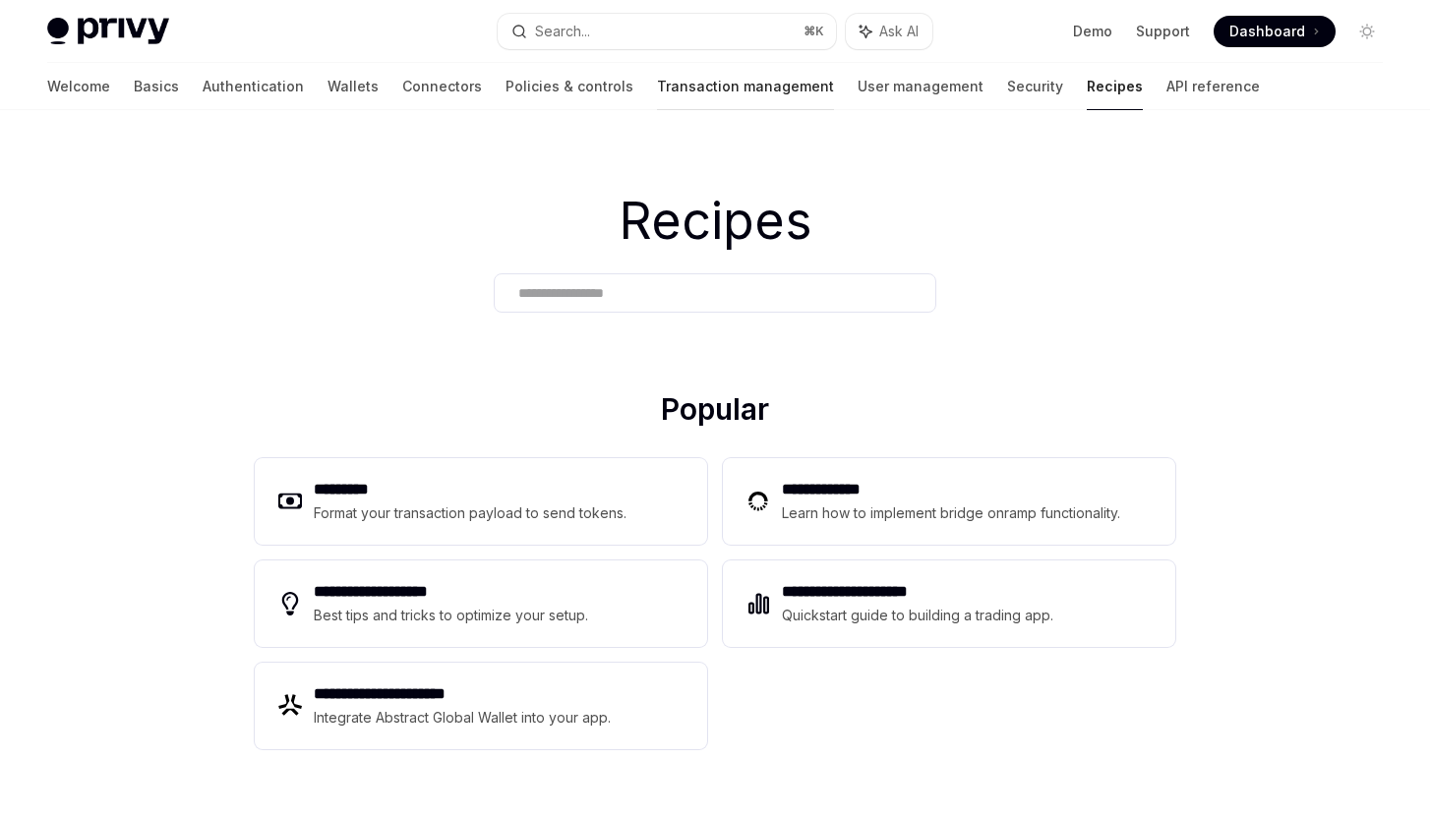
type textarea "*"
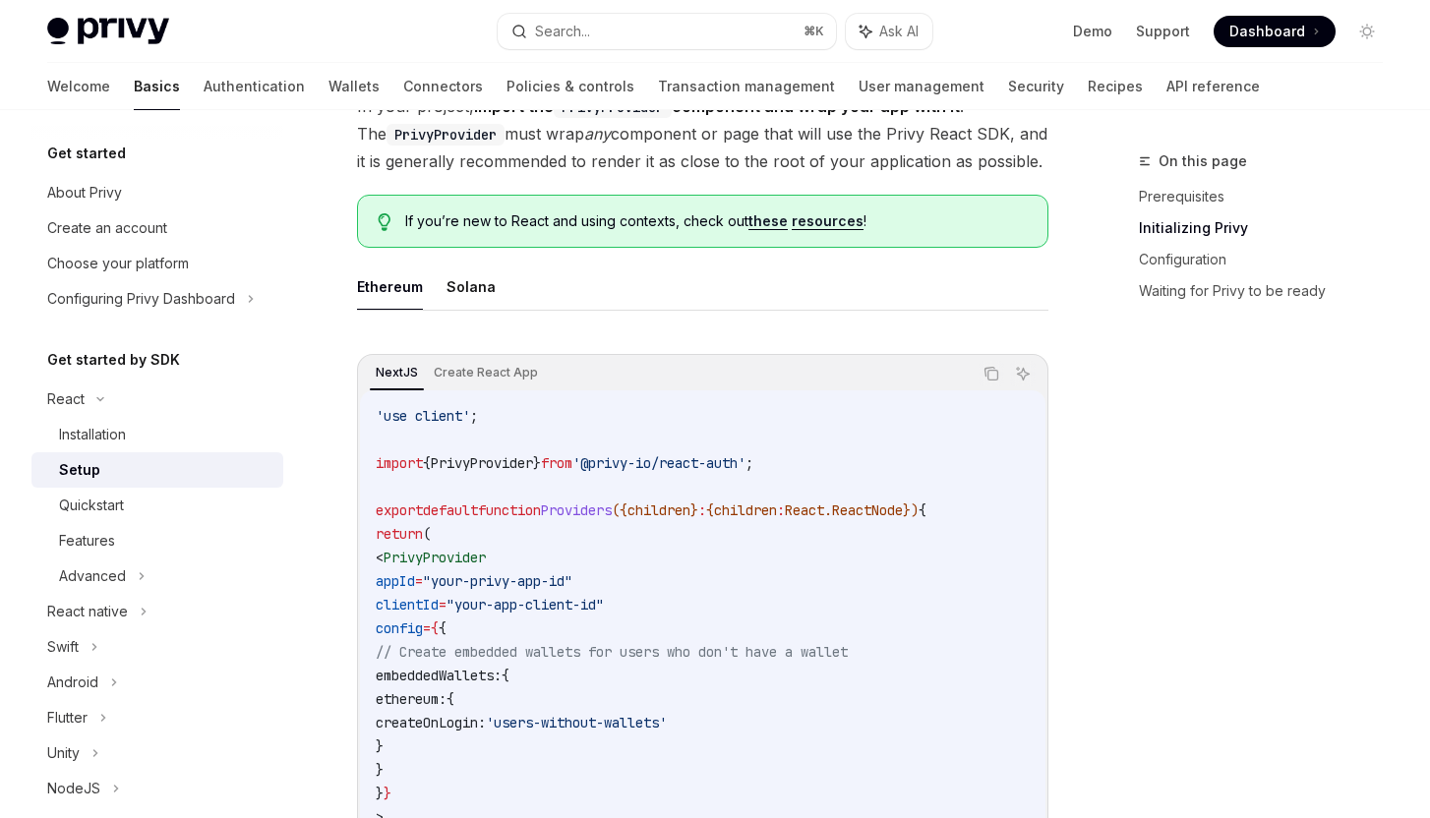
scroll to position [602, 0]
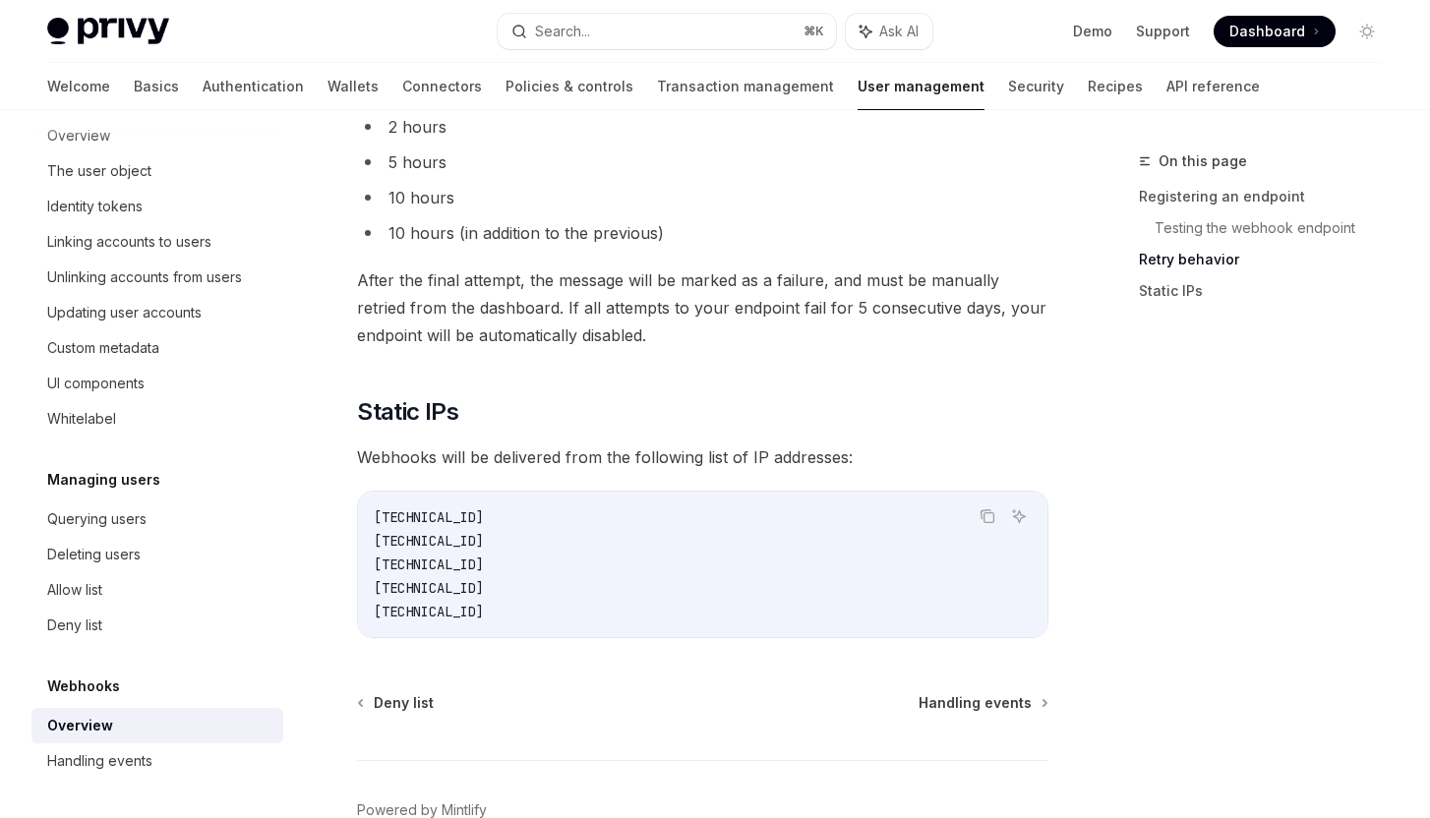
scroll to position [2587, 0]
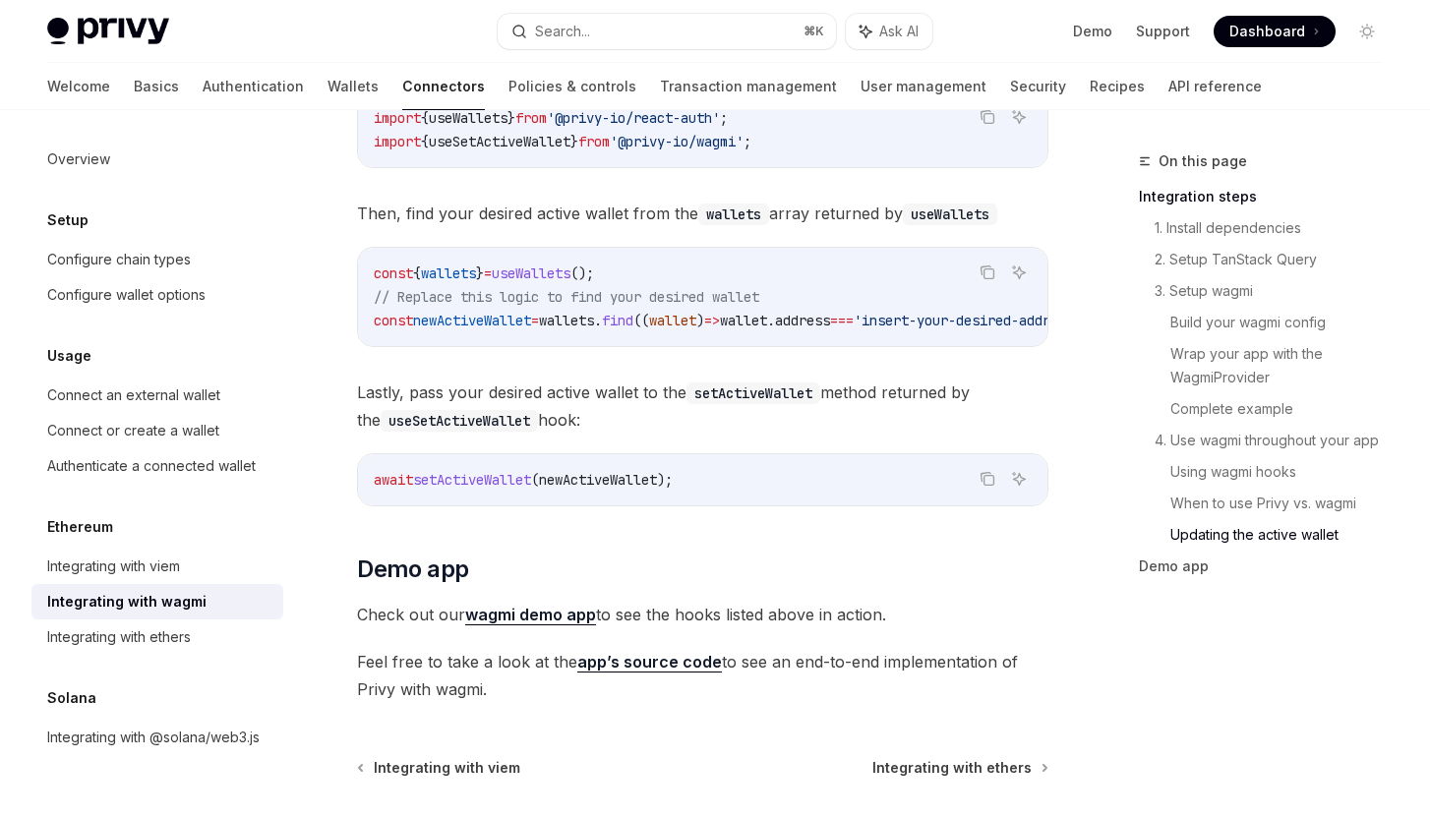
scroll to position [5712, 0]
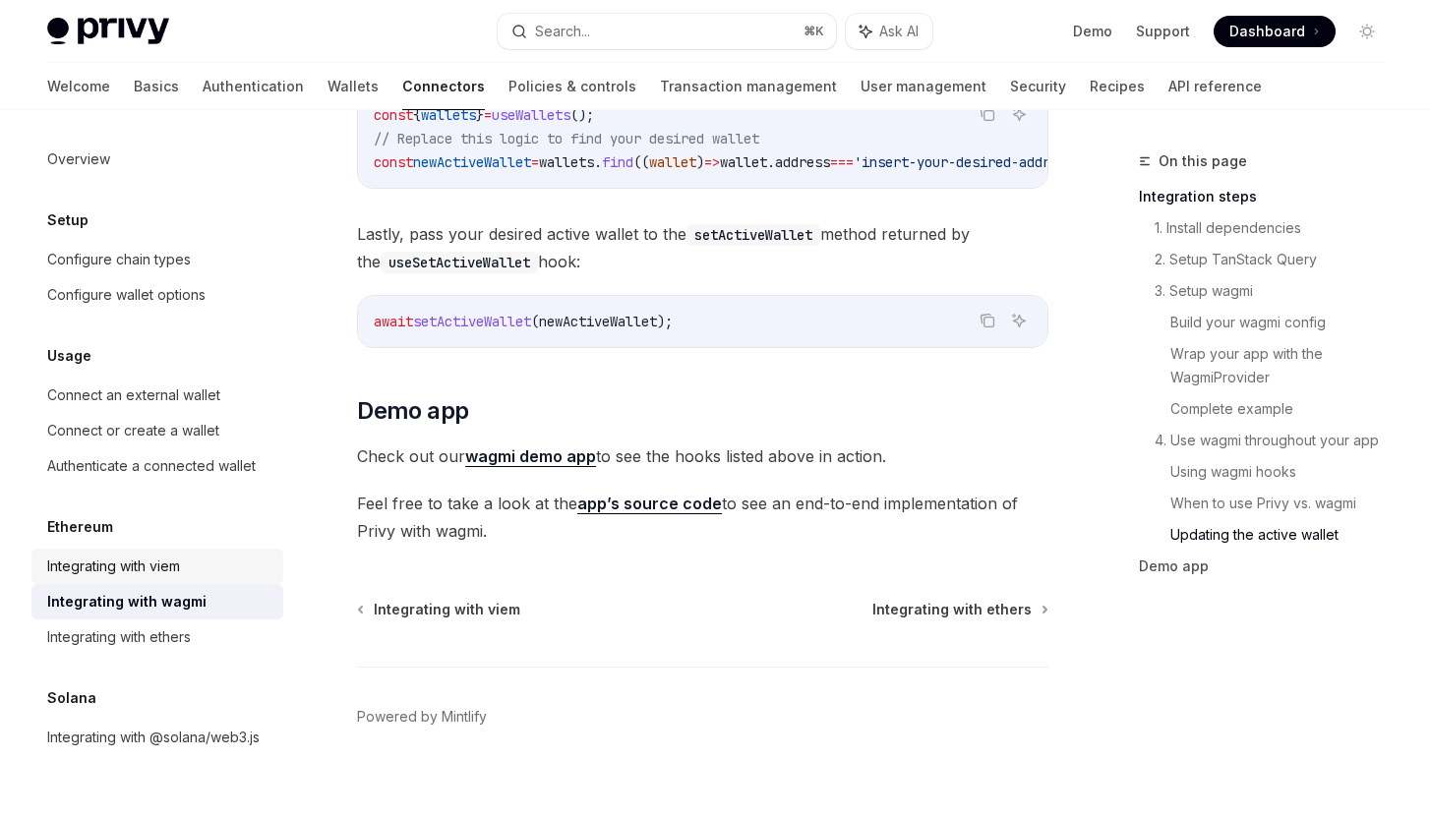
click at [248, 572] on div "Integrating with viem" at bounding box center [159, 567] width 224 height 24
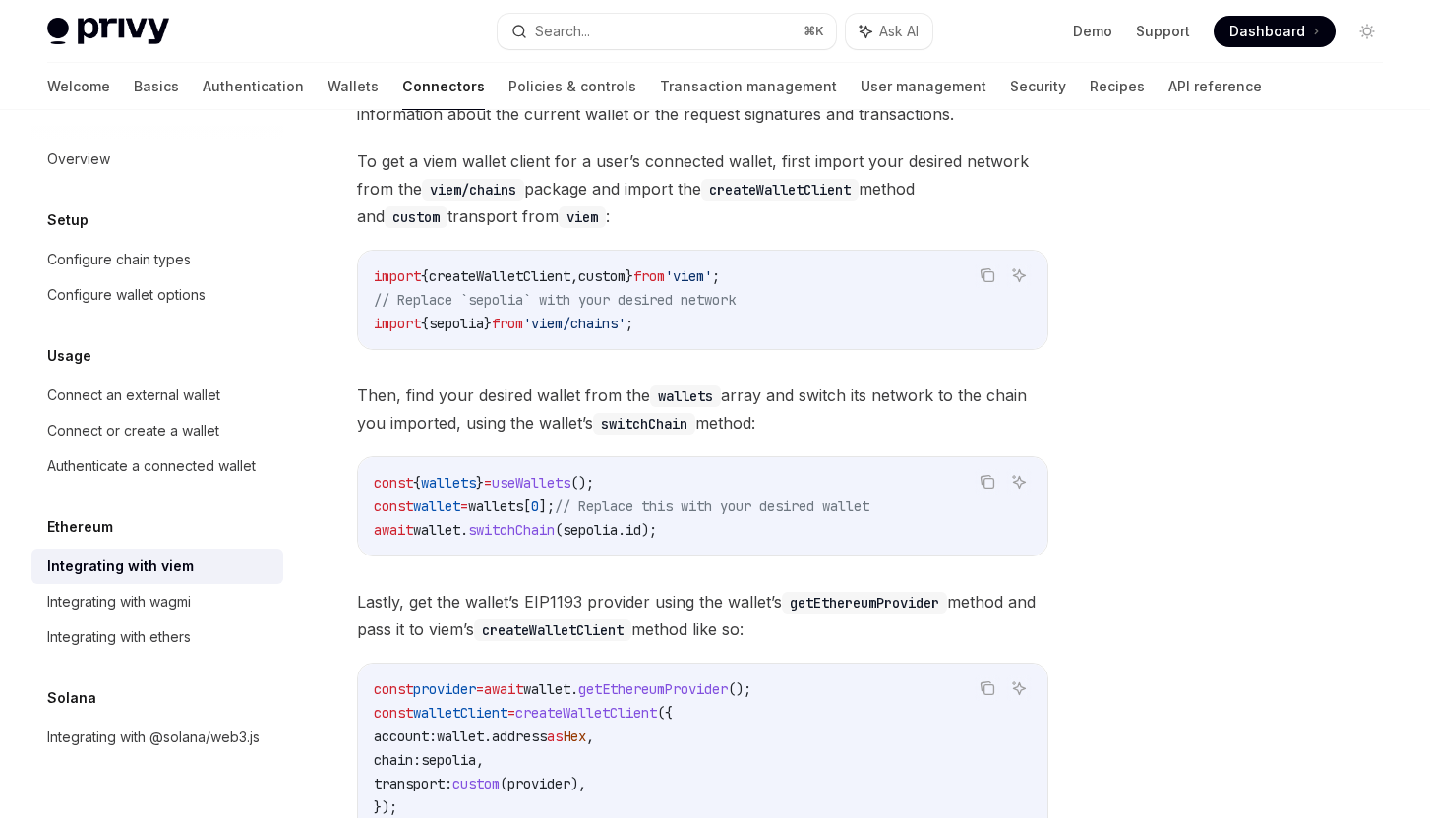
scroll to position [174, 0]
click at [134, 83] on link "Basics" at bounding box center [156, 86] width 45 height 47
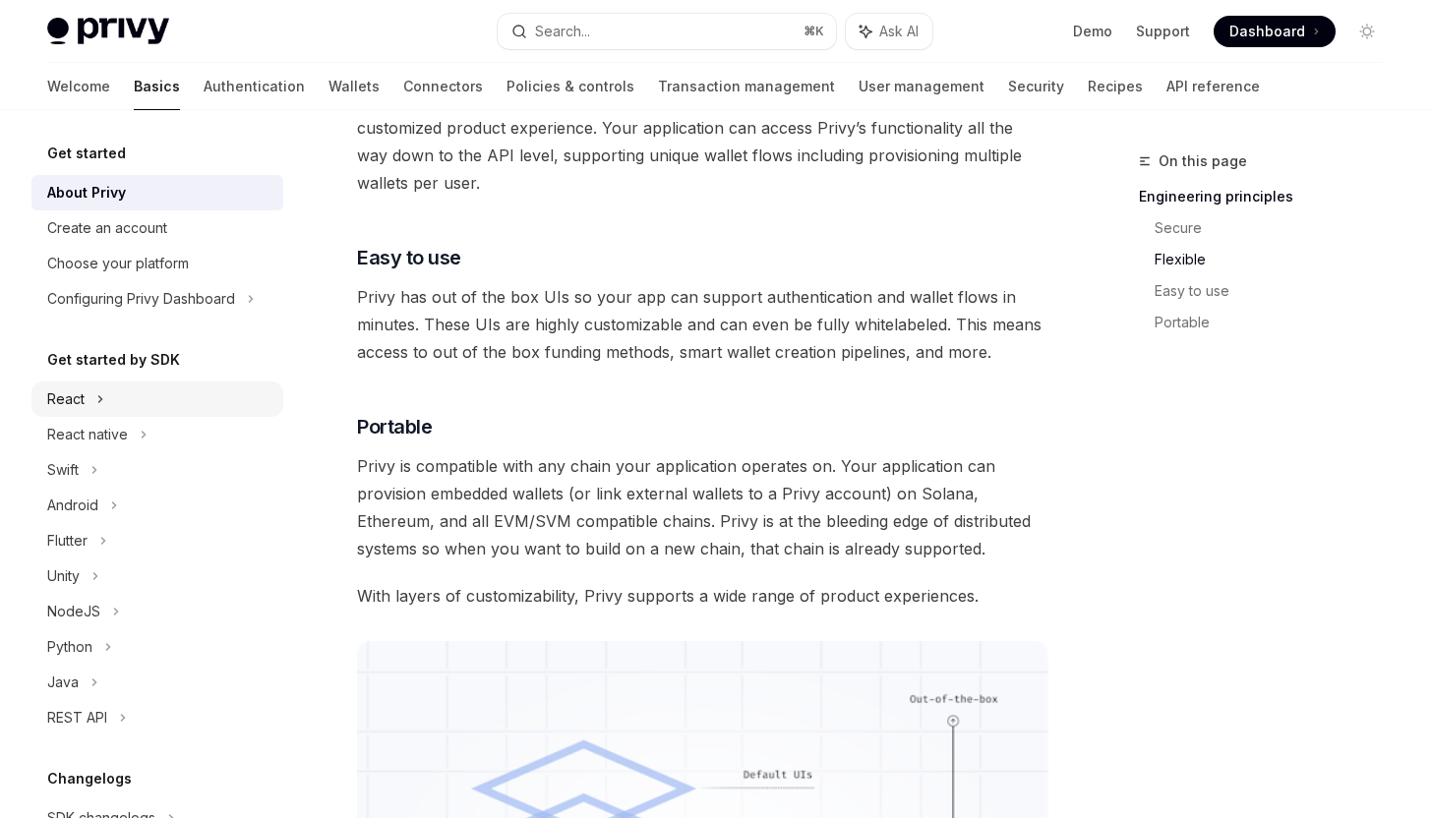
scroll to position [1141, 0]
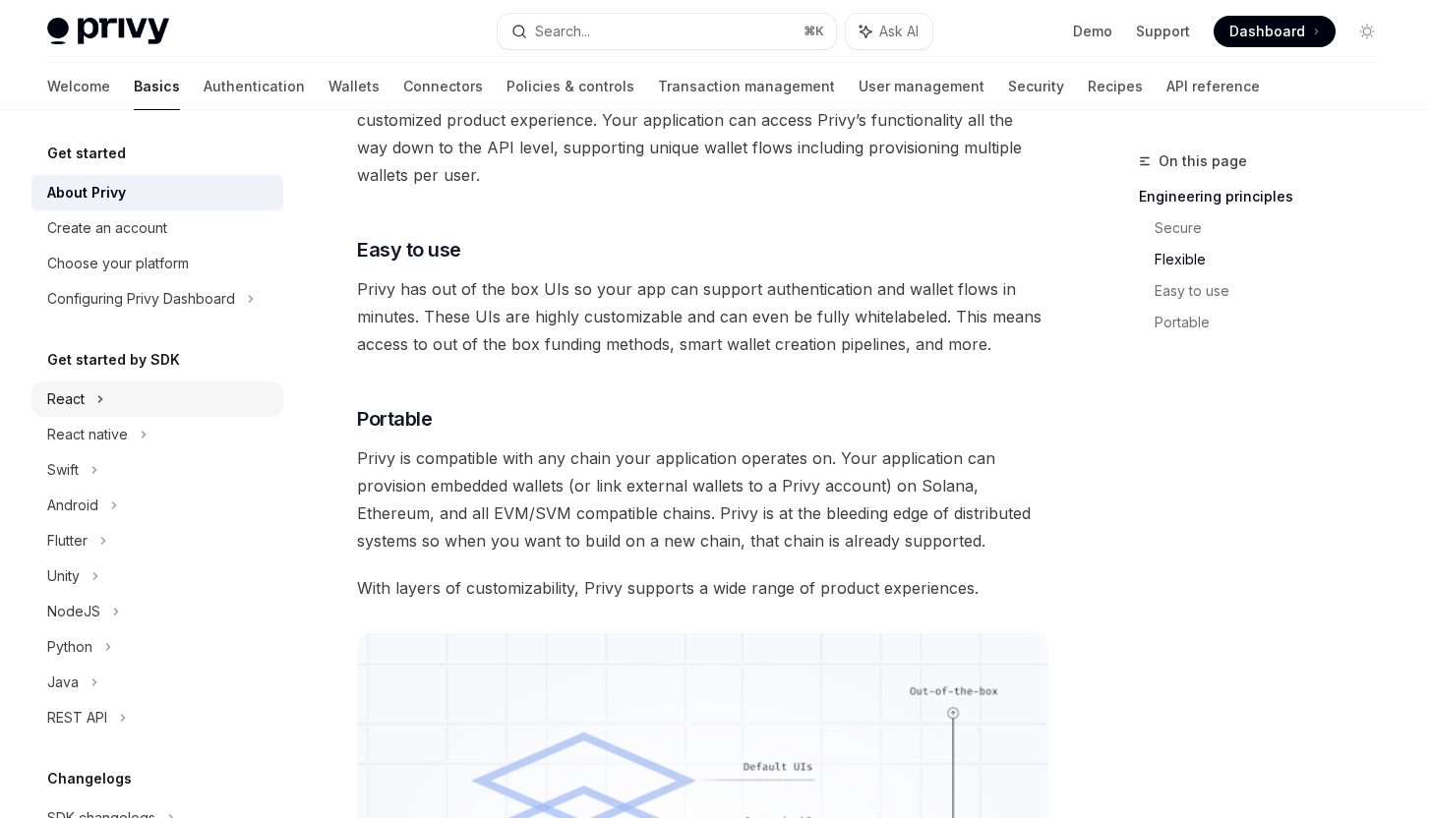
click at [215, 401] on div "React" at bounding box center [157, 399] width 252 height 35
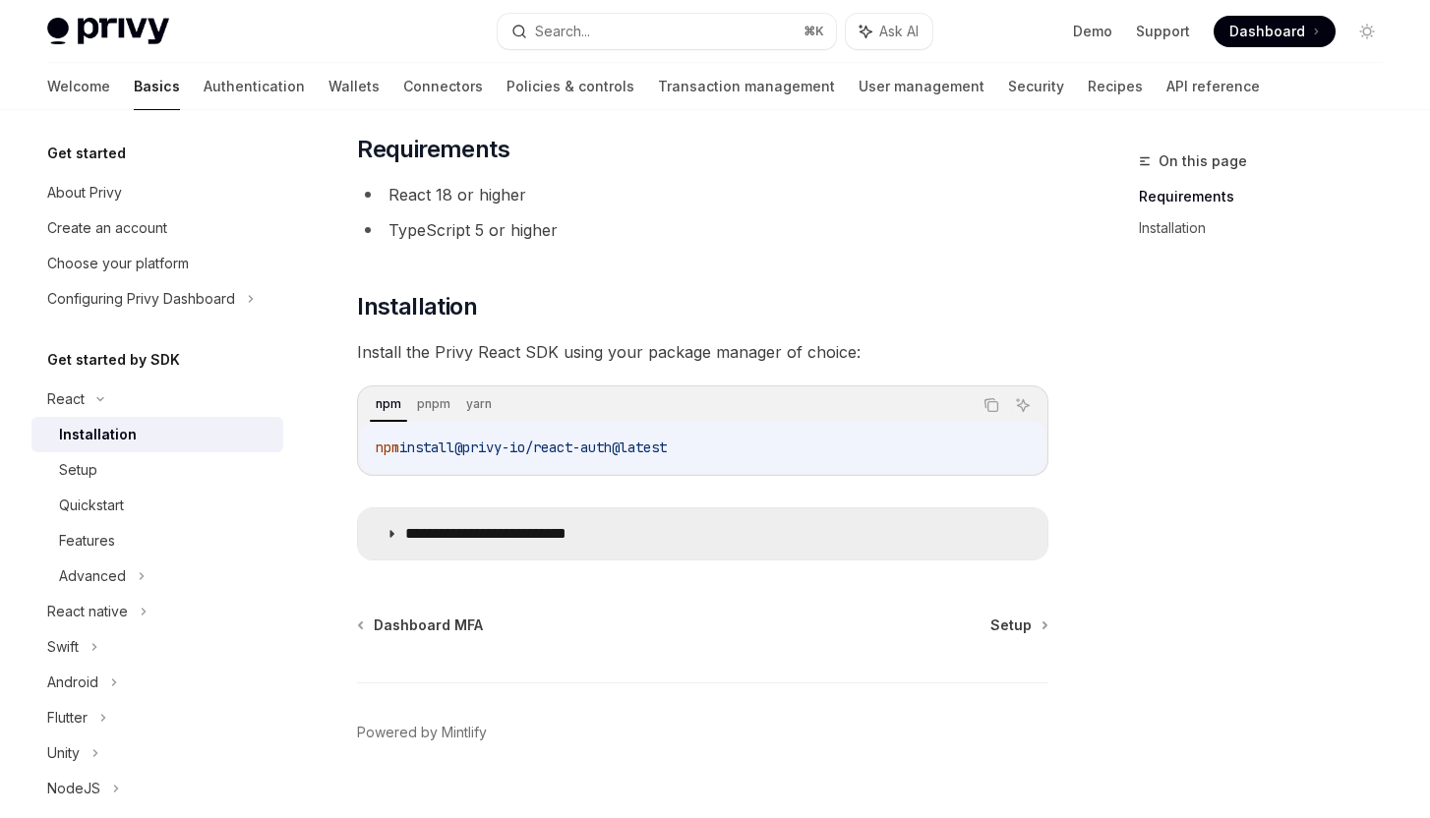
scroll to position [149, 0]
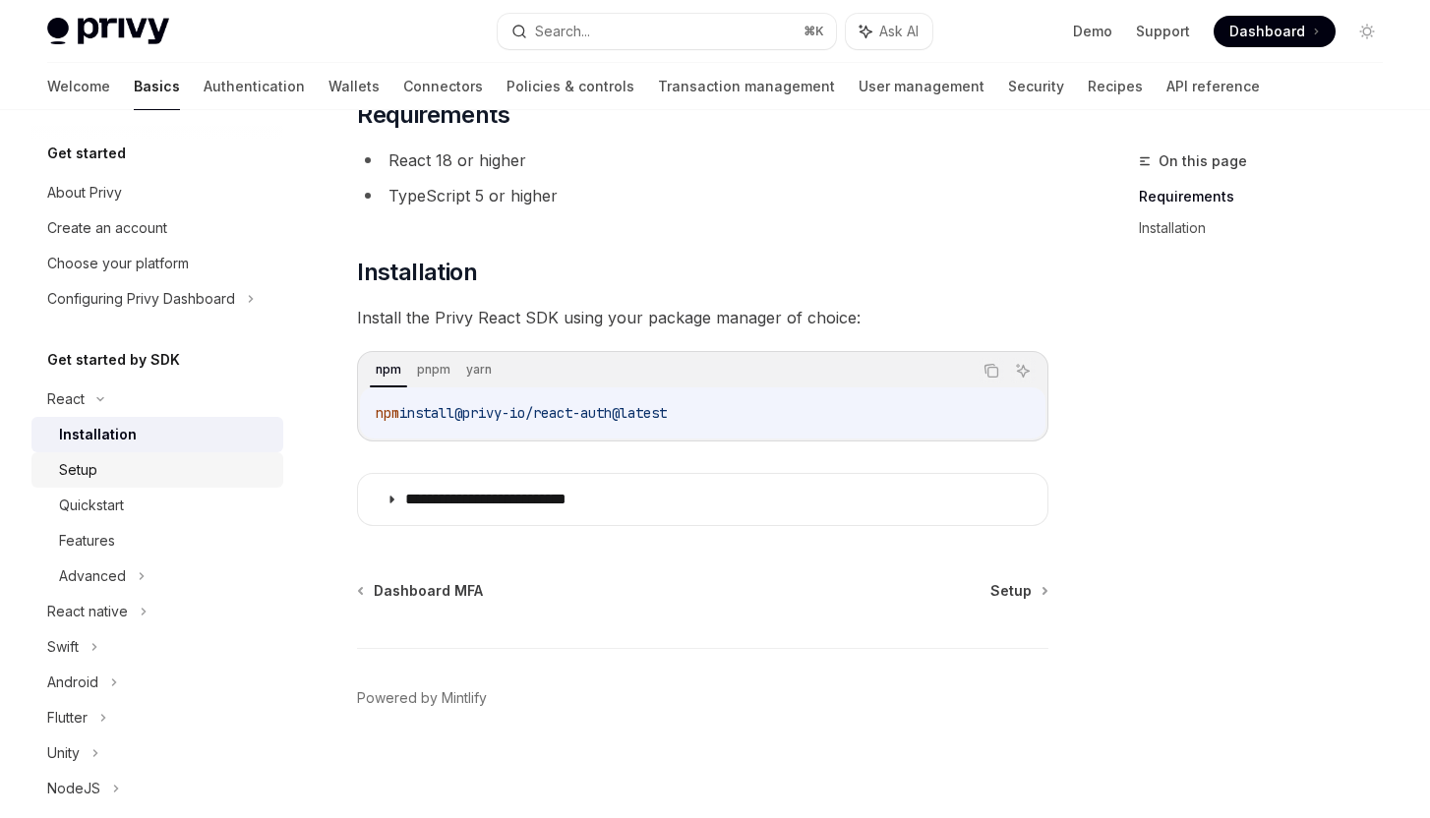
click at [256, 482] on link "Setup" at bounding box center [157, 469] width 252 height 35
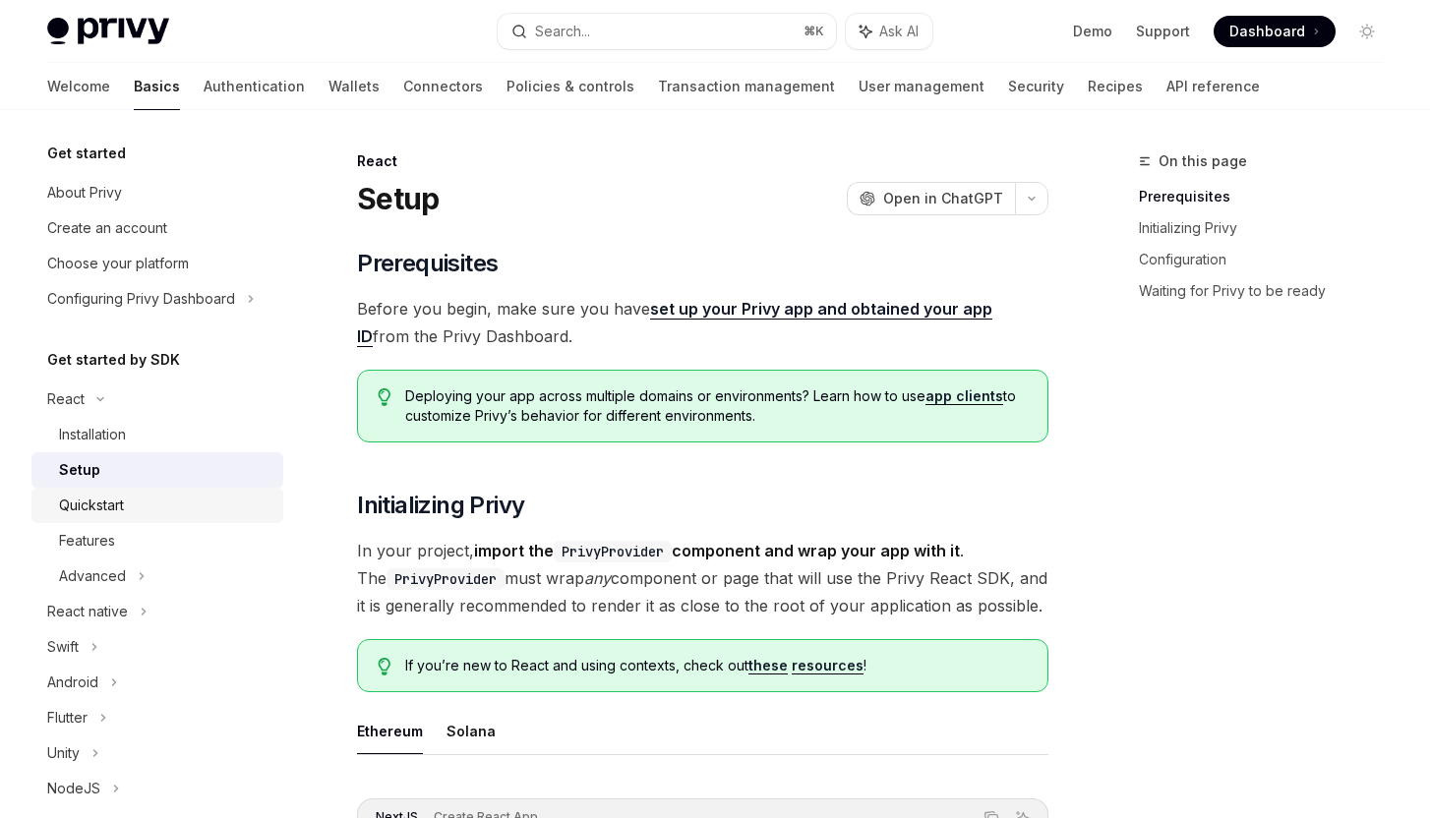
click at [251, 494] on div "Quickstart" at bounding box center [165, 506] width 212 height 24
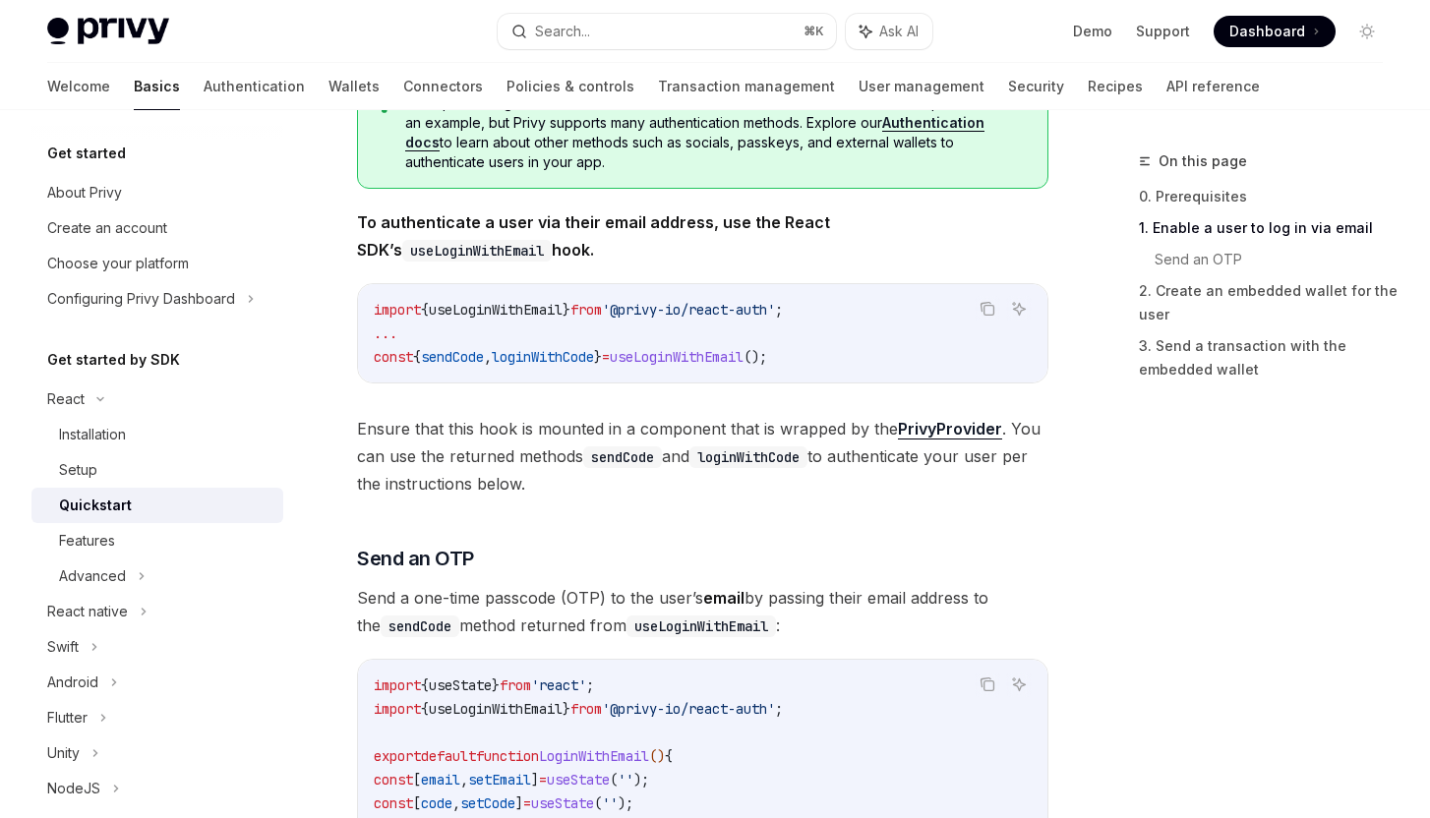
scroll to position [408, 0]
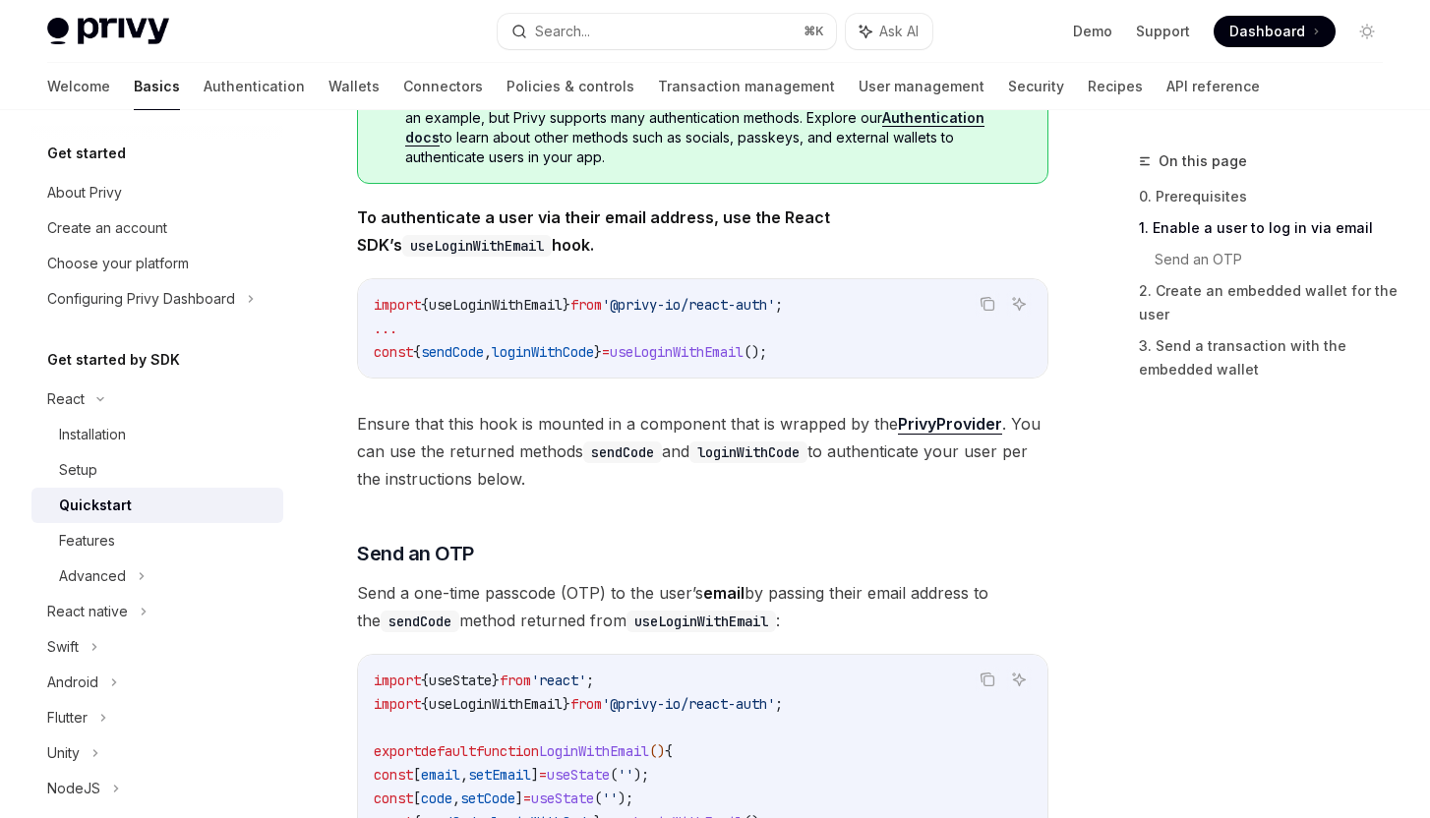
click at [556, 311] on span "useLoginWithEmail" at bounding box center [496, 305] width 134 height 18
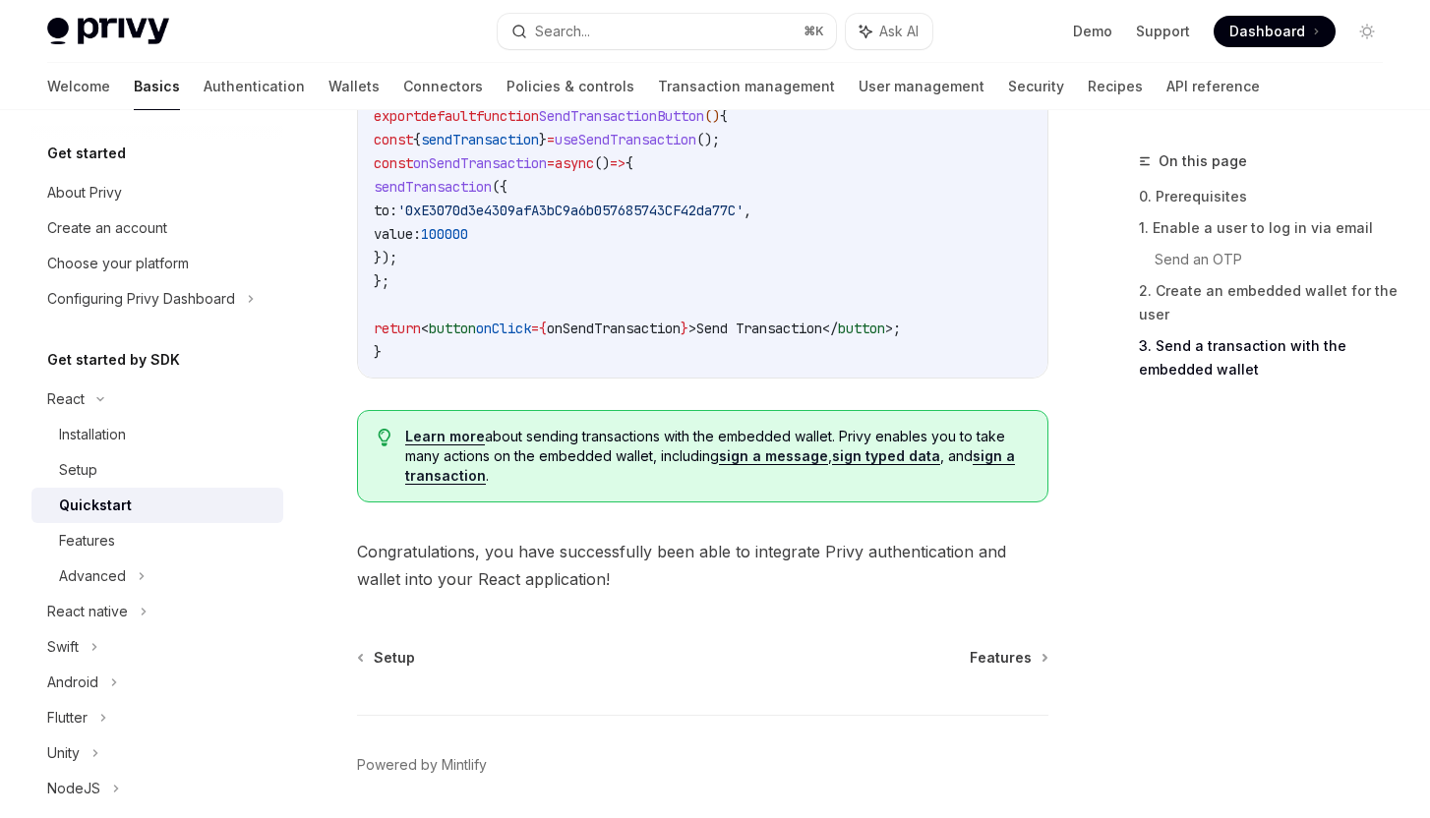
scroll to position [1967, 0]
click at [1018, 667] on span "Features" at bounding box center [1001, 657] width 62 height 20
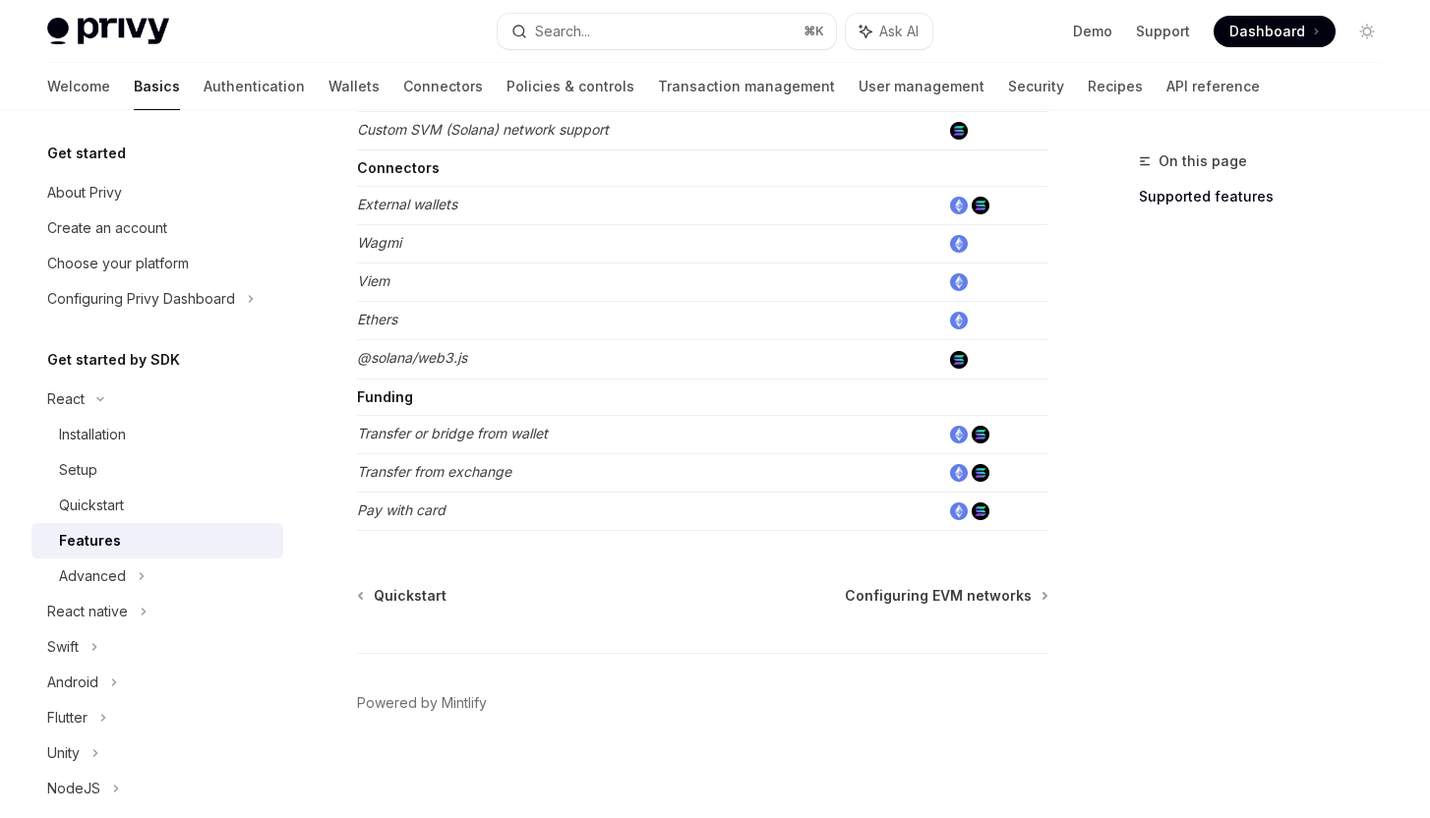
scroll to position [1275, 0]
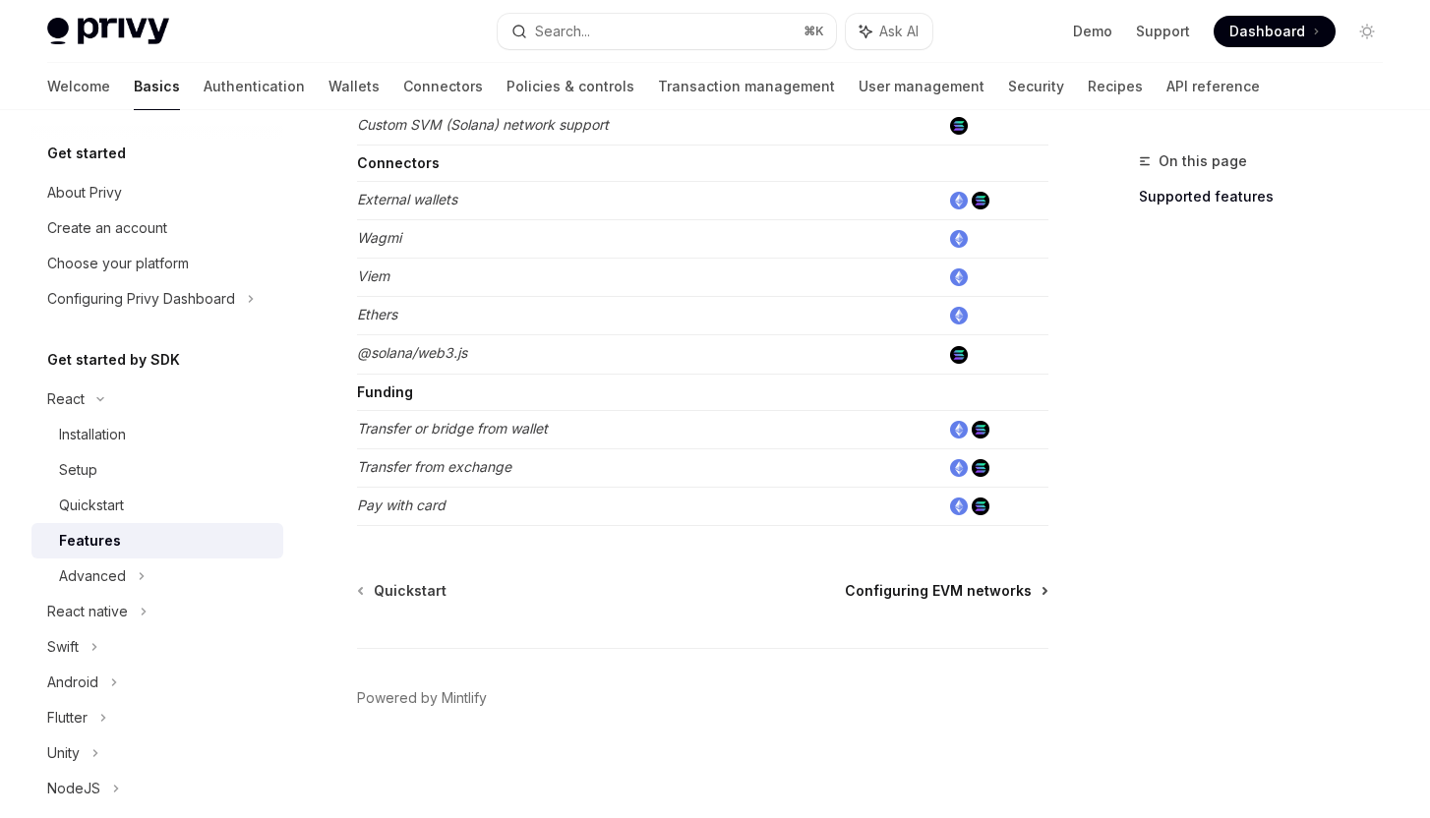
click at [1007, 594] on span "Configuring EVM networks" at bounding box center [938, 591] width 187 height 20
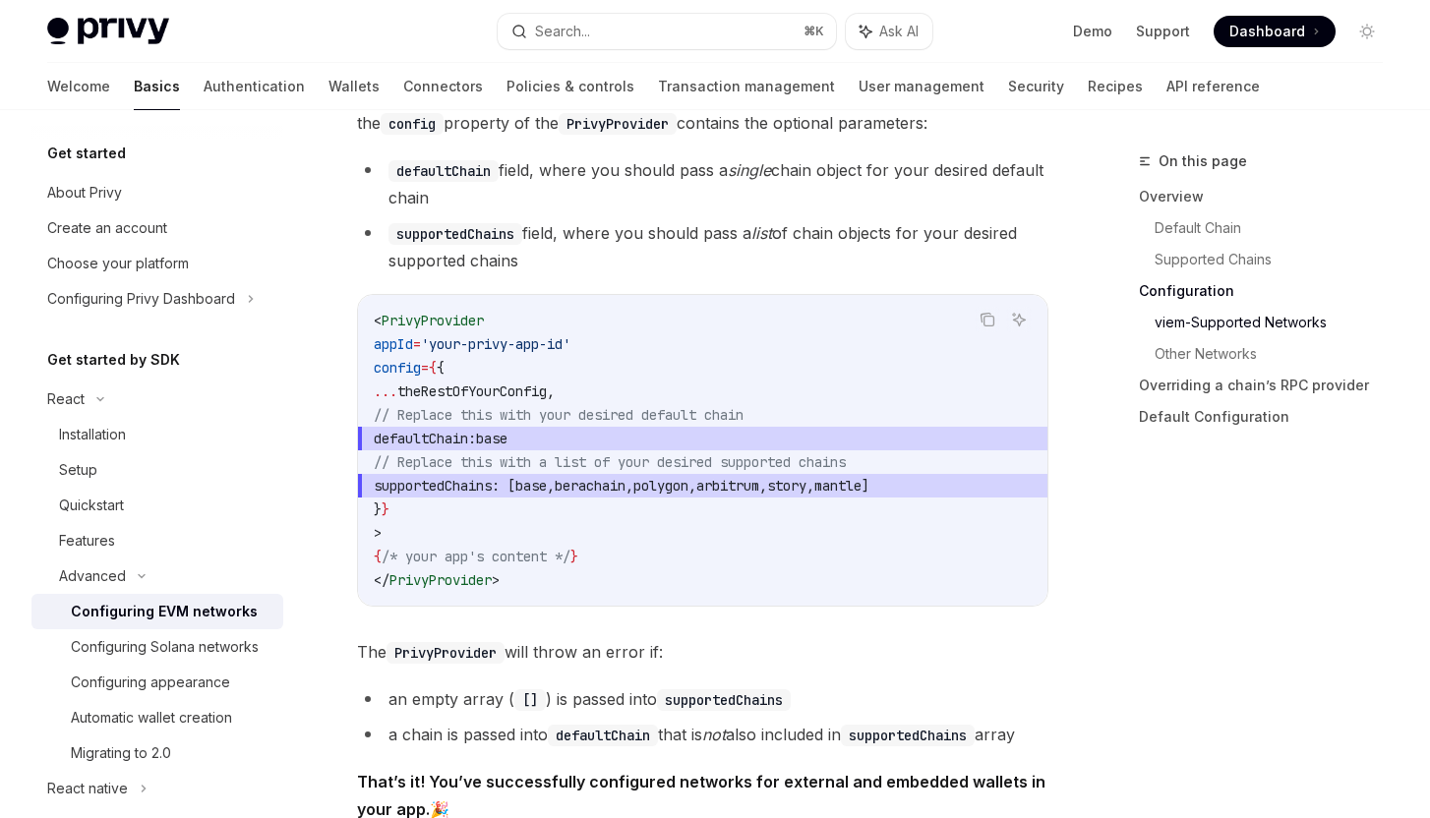
scroll to position [2584, 0]
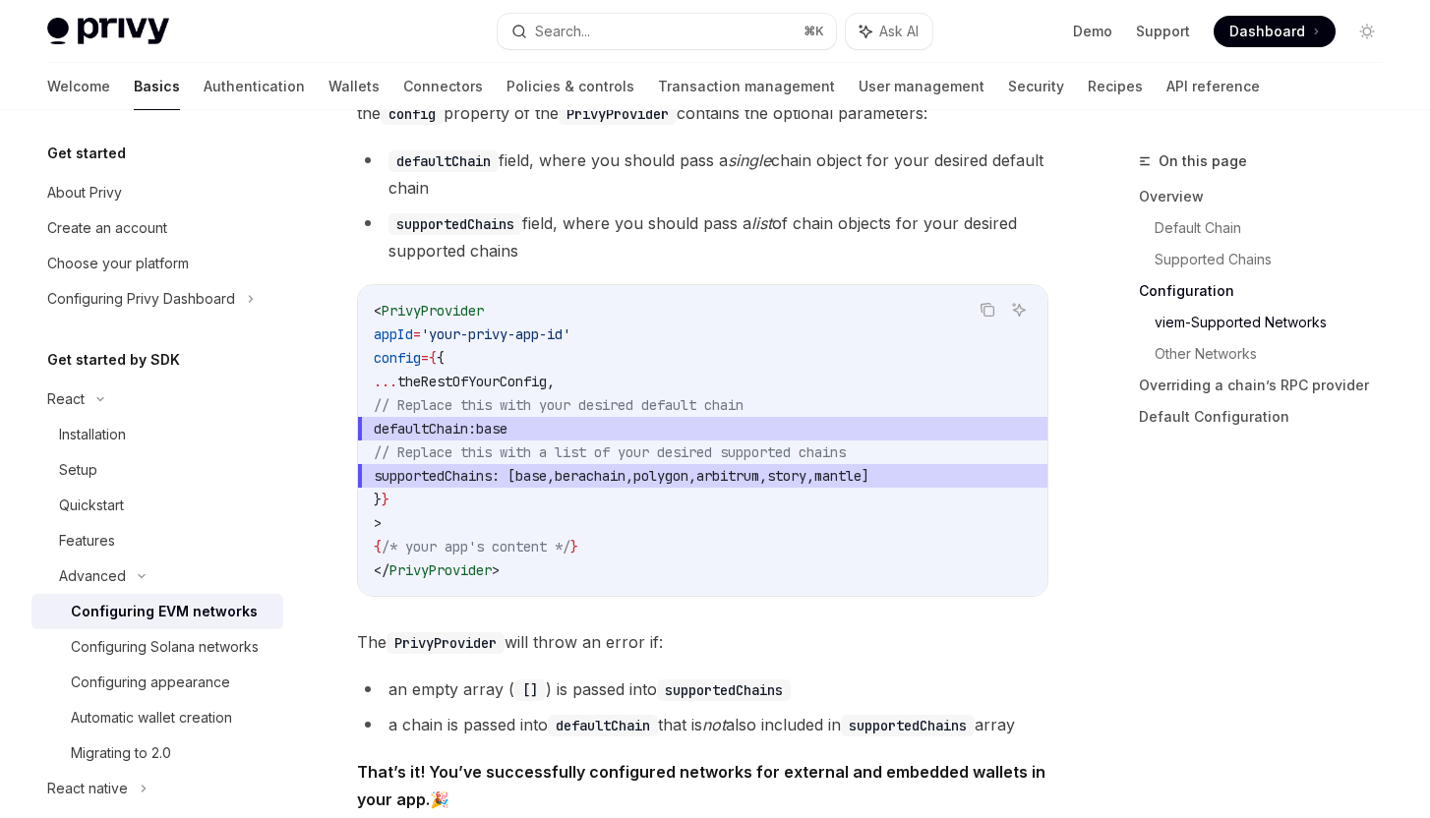
click at [822, 489] on code "< PrivyProvider appId = 'your-privy-app-id' config = { { ... theRestOfYourConfi…" at bounding box center [703, 440] width 658 height 283
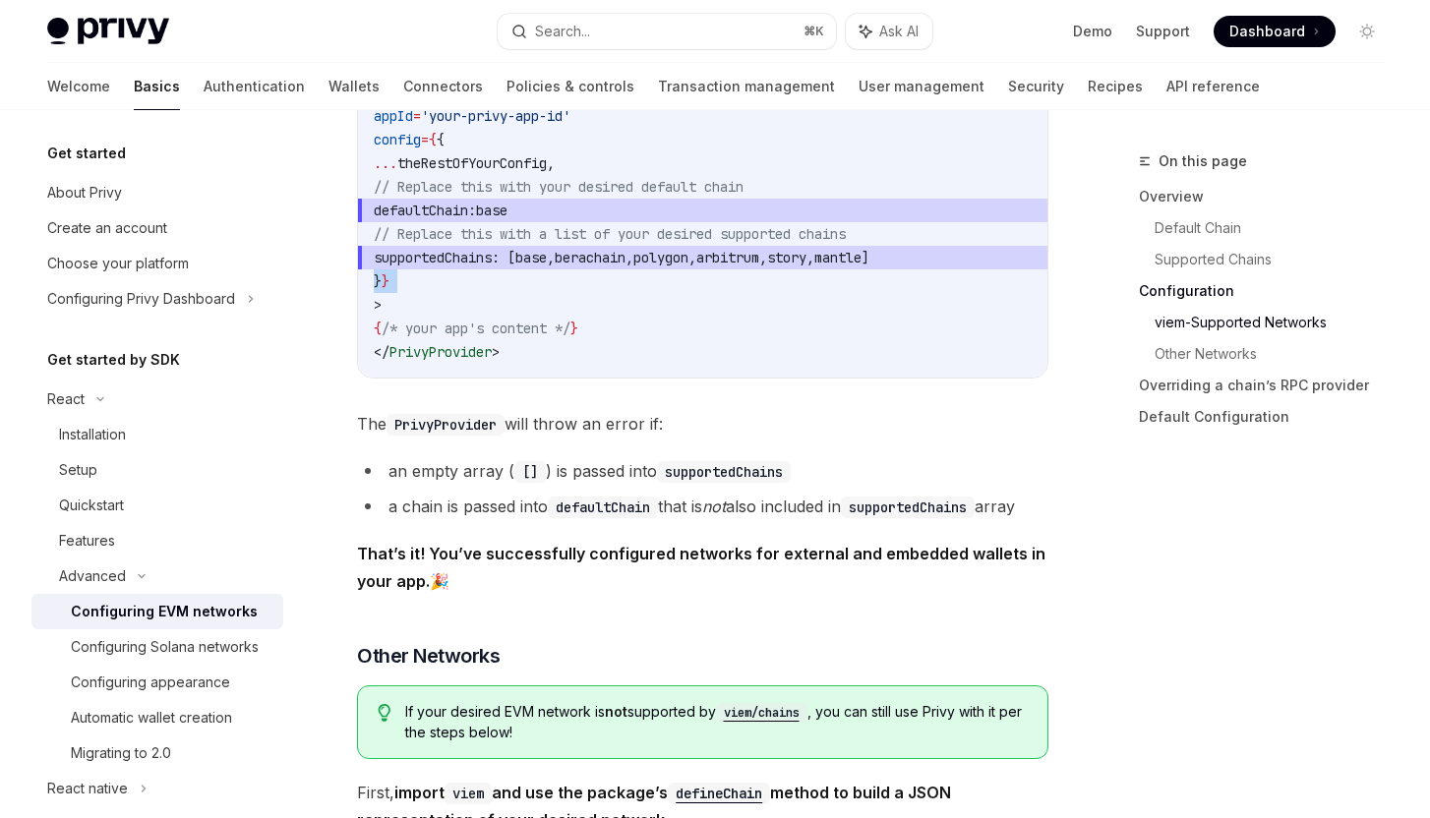
scroll to position [2807, 0]
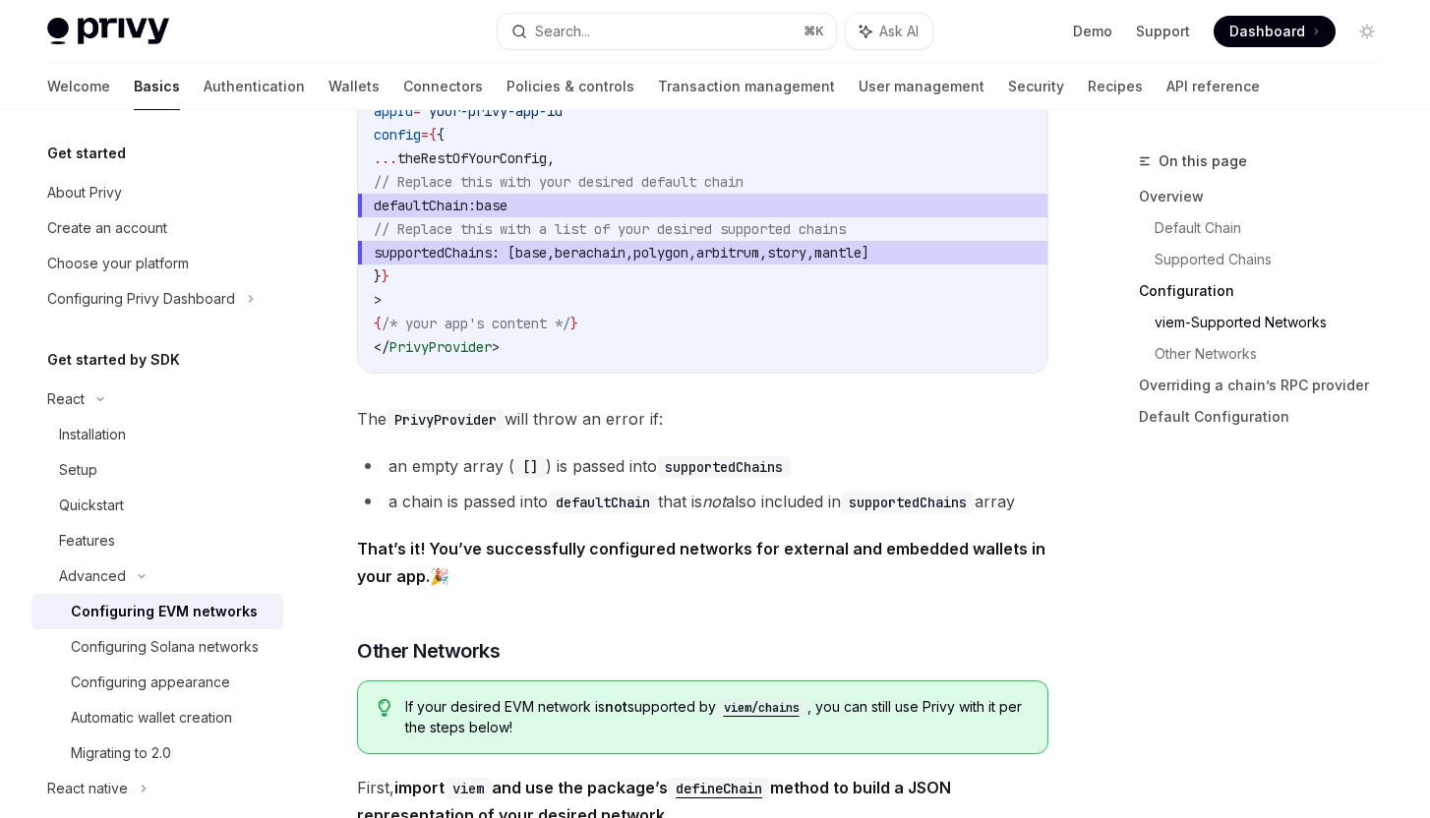
click at [710, 478] on code "supportedChains" at bounding box center [724, 467] width 134 height 22
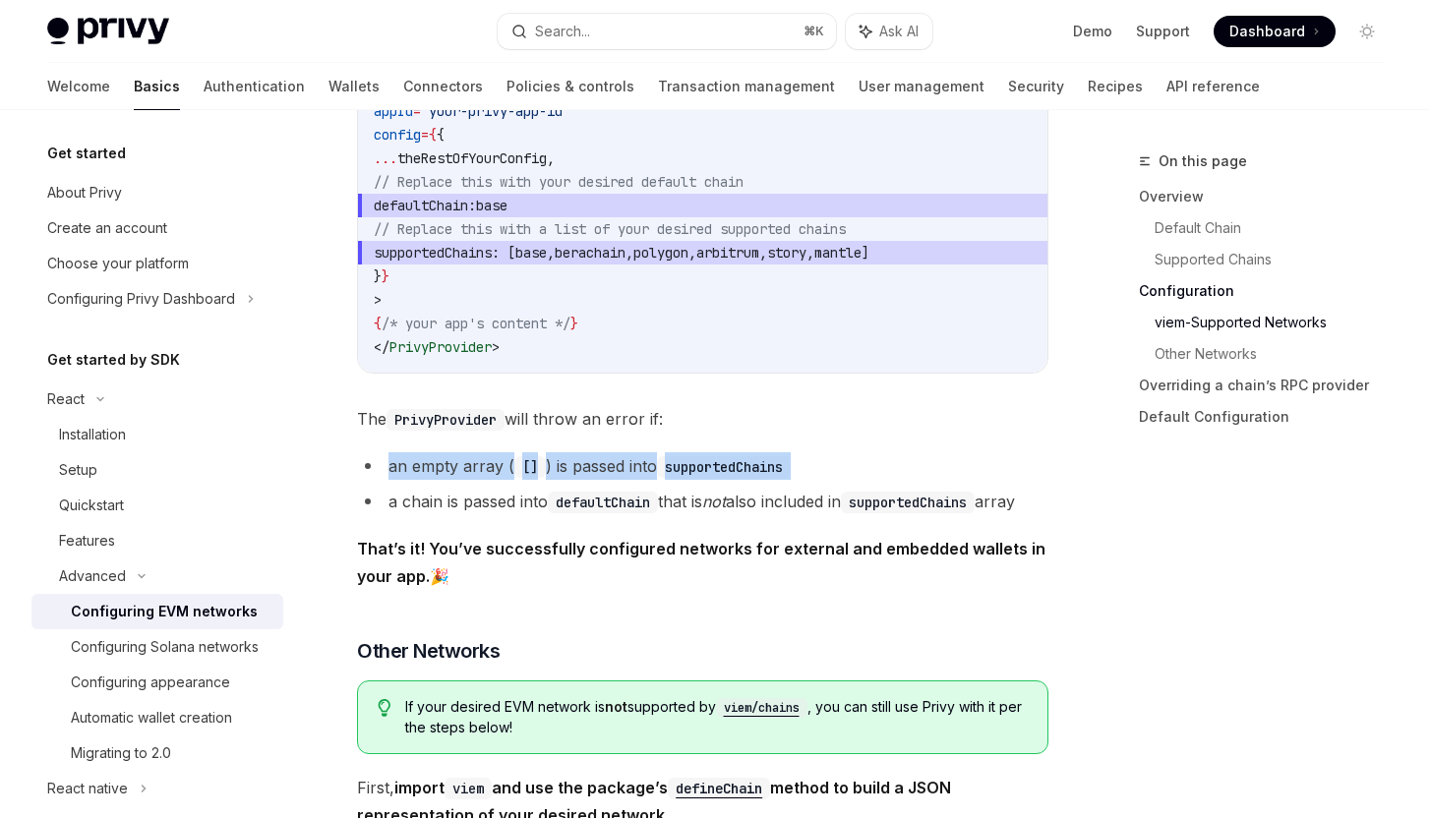
click at [710, 478] on code "supportedChains" at bounding box center [724, 467] width 134 height 22
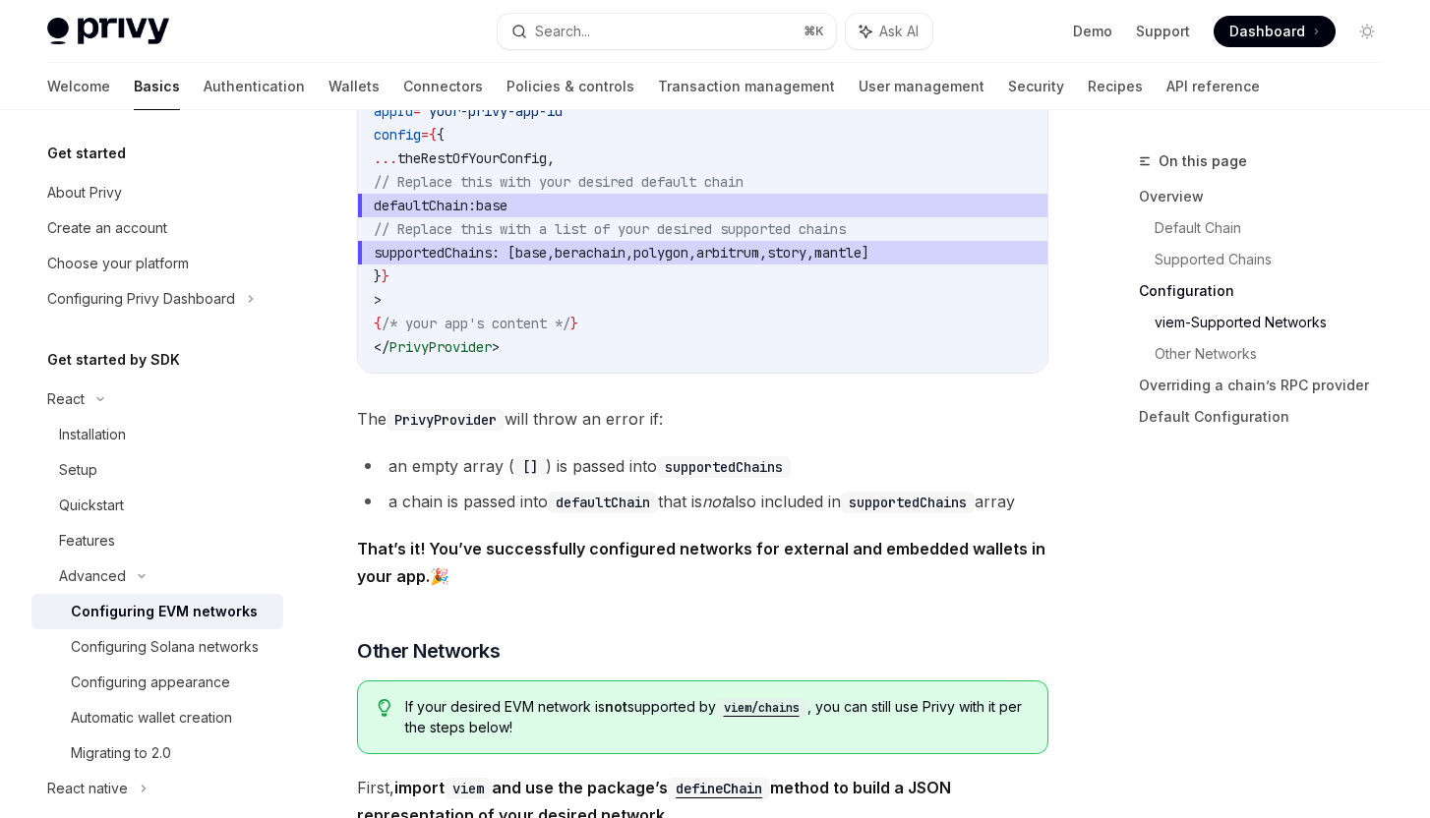
click at [710, 506] on li "a chain is passed into defaultChain that is not also included in supportedChain…" at bounding box center [702, 502] width 691 height 28
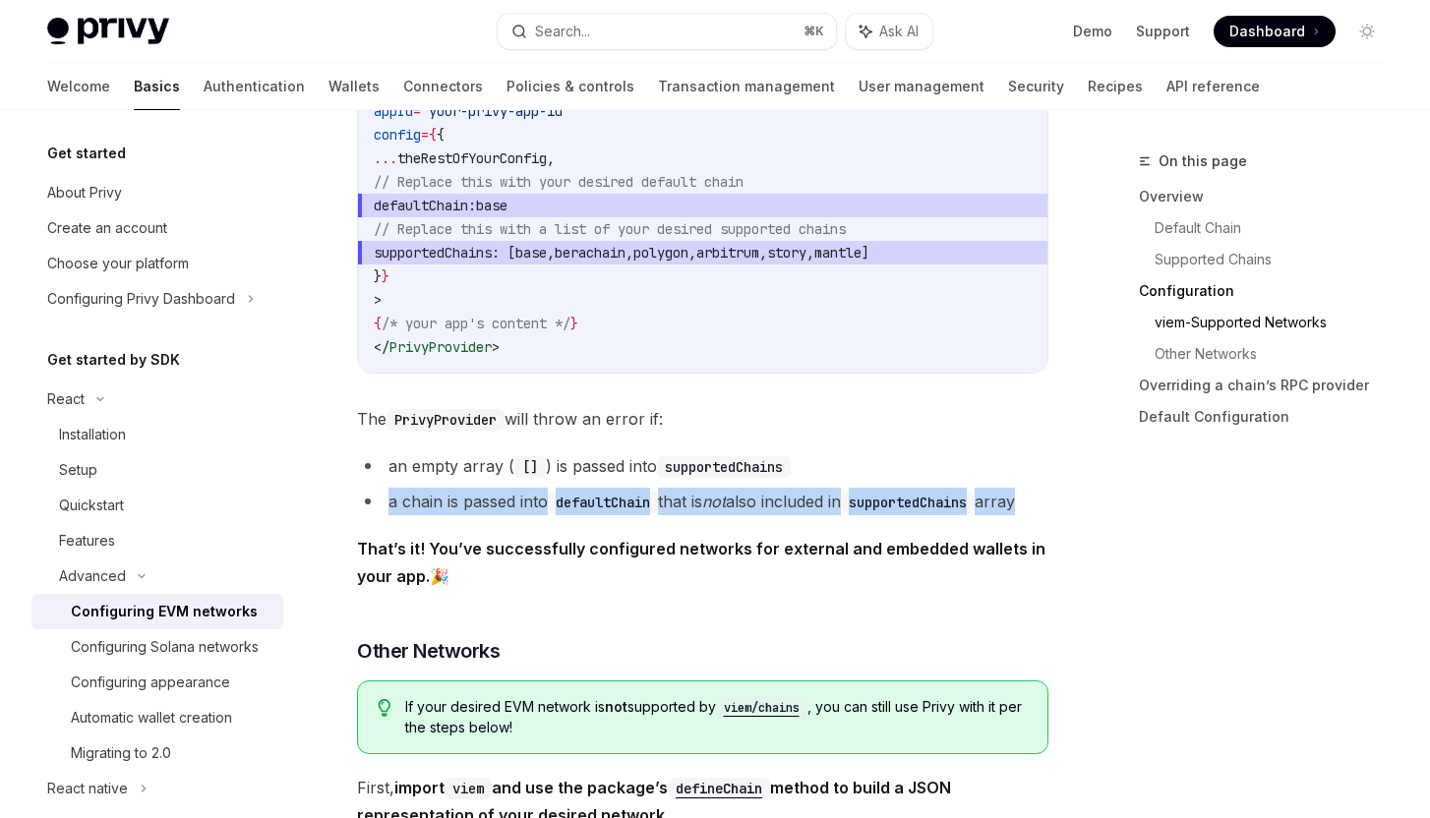
click at [710, 506] on li "a chain is passed into defaultChain that is not also included in supportedChain…" at bounding box center [702, 502] width 691 height 28
click at [711, 515] on li "a chain is passed into defaultChain that is not also included in supportedChain…" at bounding box center [702, 502] width 691 height 28
click at [722, 509] on em "not" at bounding box center [714, 502] width 24 height 20
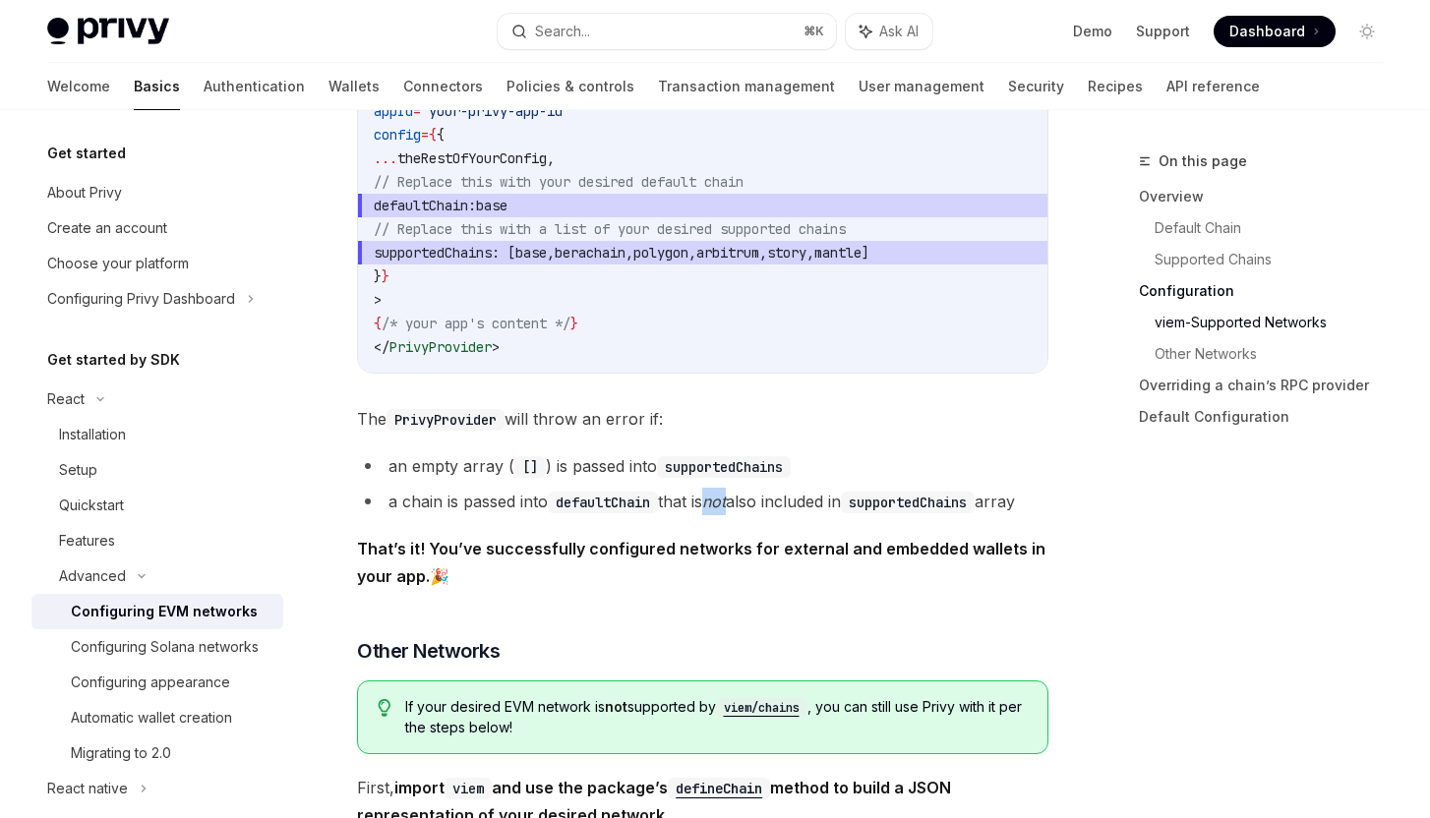
click at [722, 509] on em "not" at bounding box center [714, 502] width 24 height 20
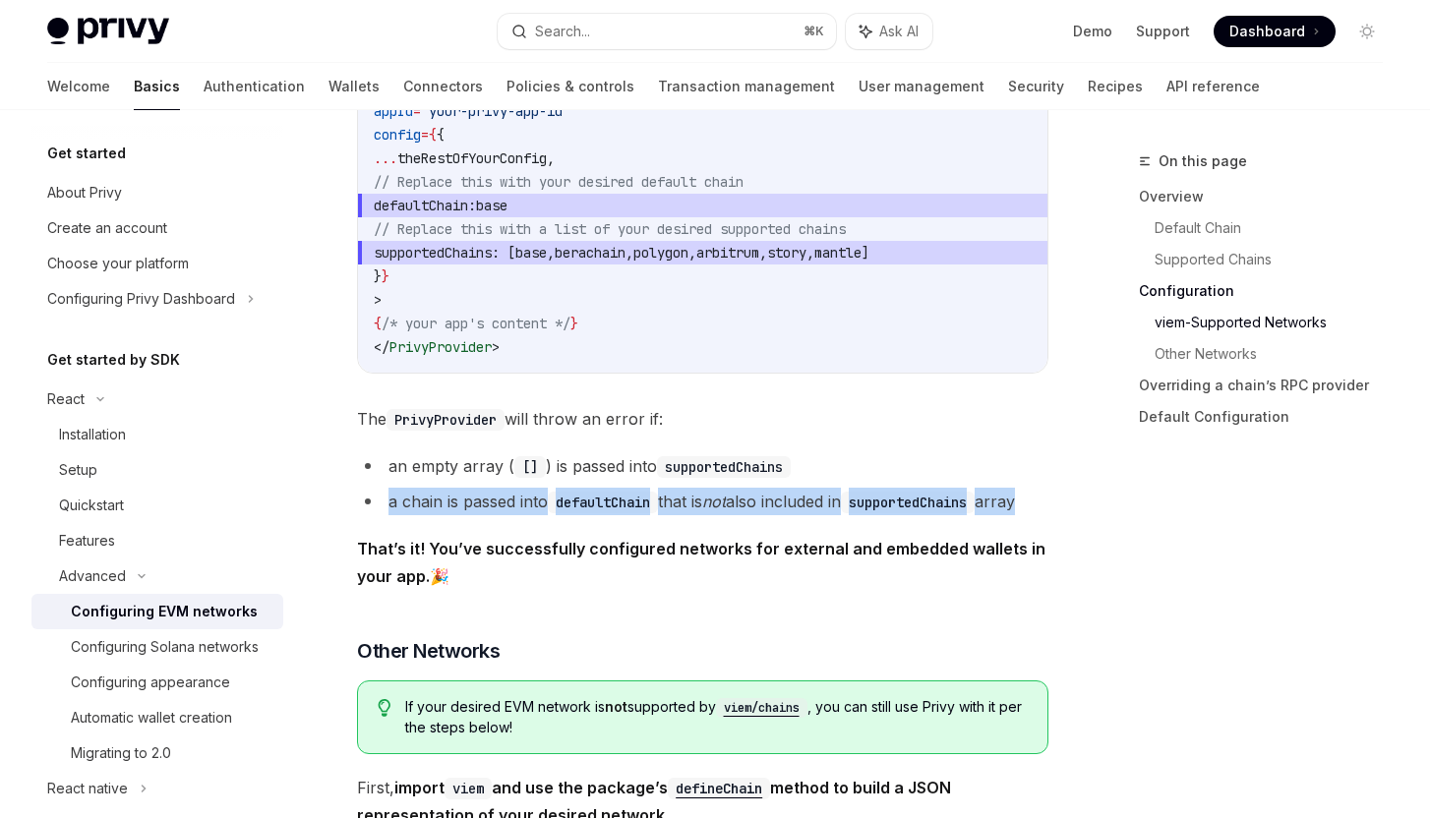
click at [722, 509] on em "not" at bounding box center [714, 502] width 24 height 20
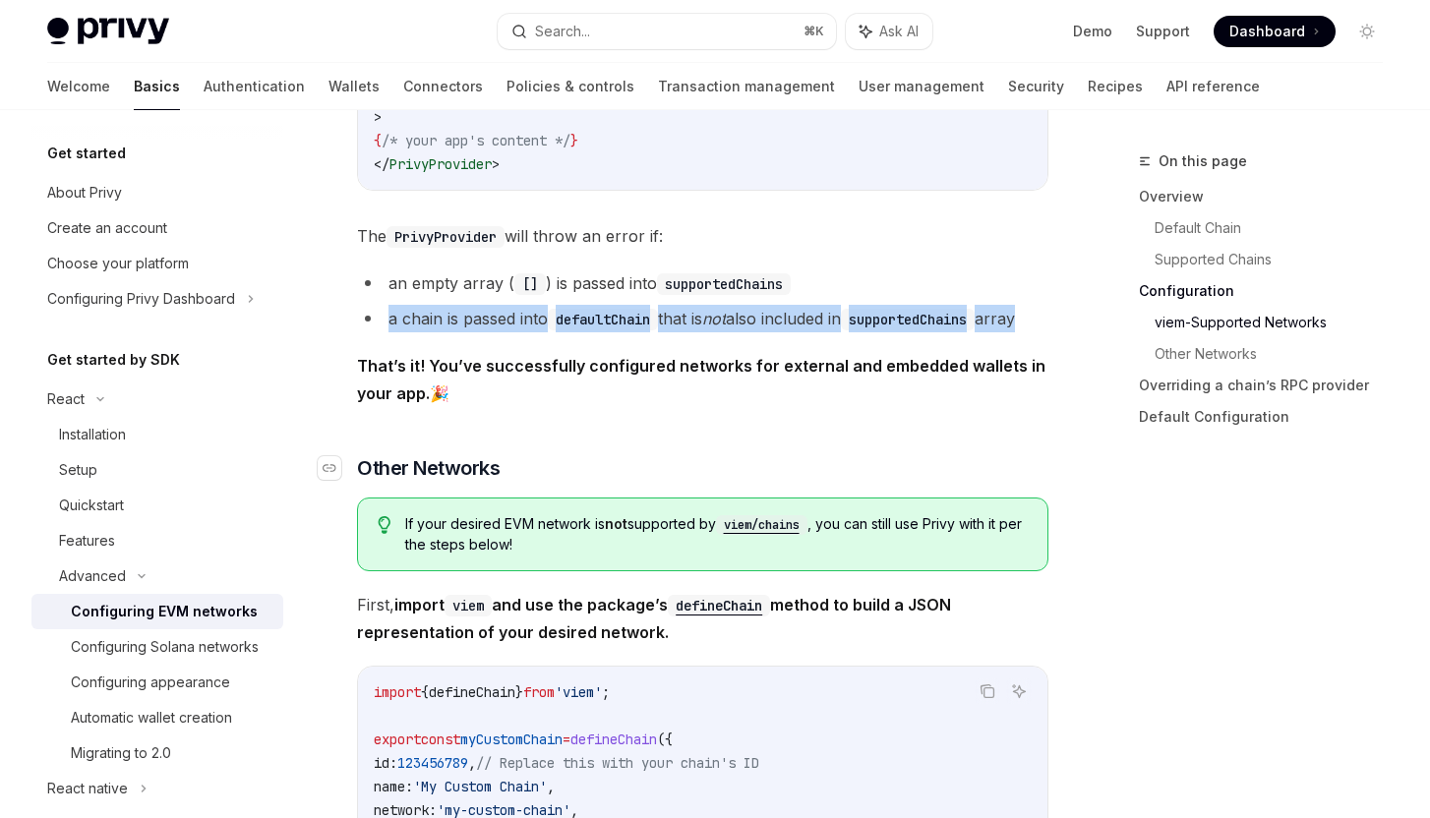
scroll to position [2992, 0]
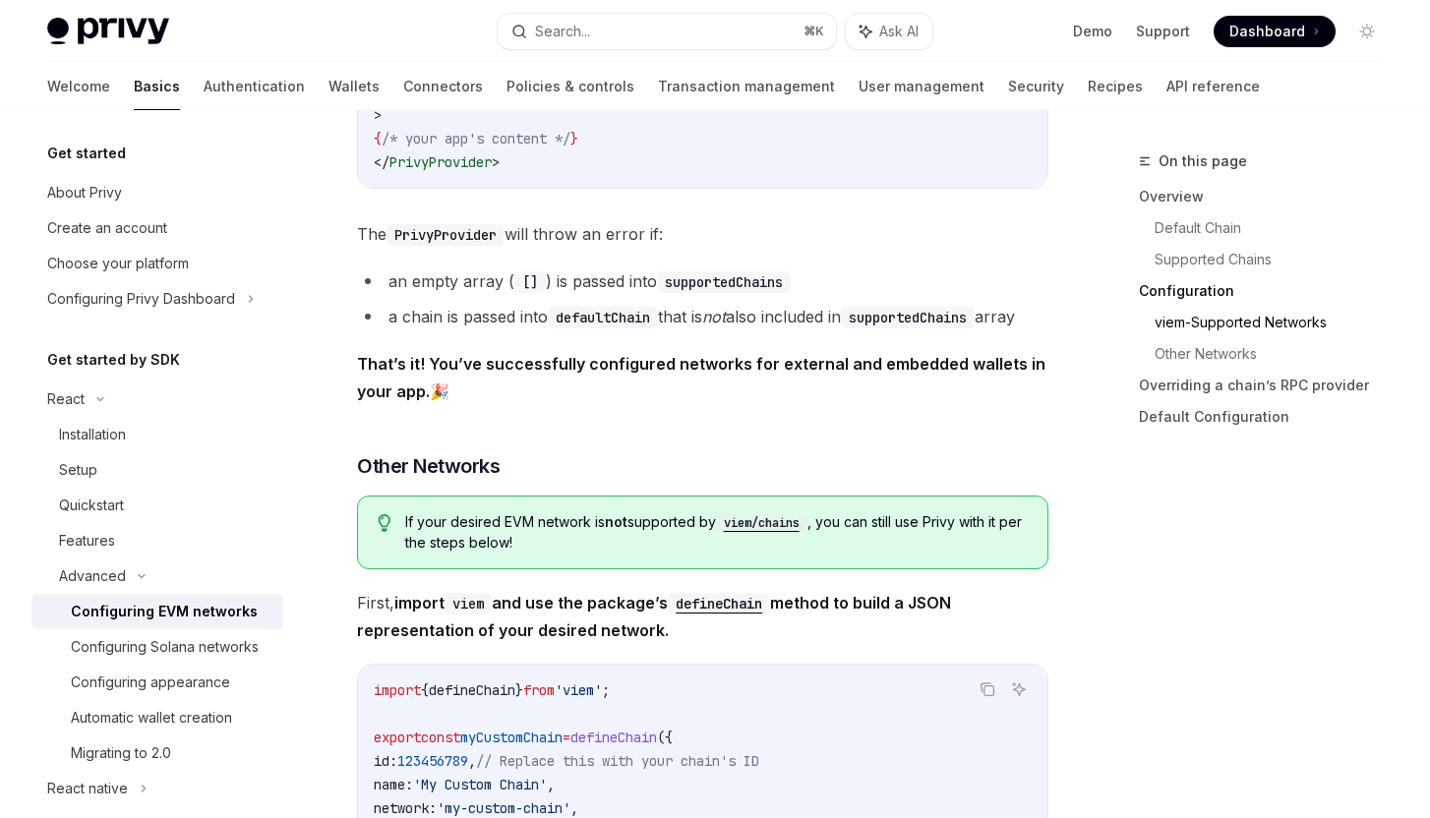
click at [681, 553] on span "If your desired EVM network is not supported by viem/chains , you can still use…" at bounding box center [716, 532] width 623 height 40
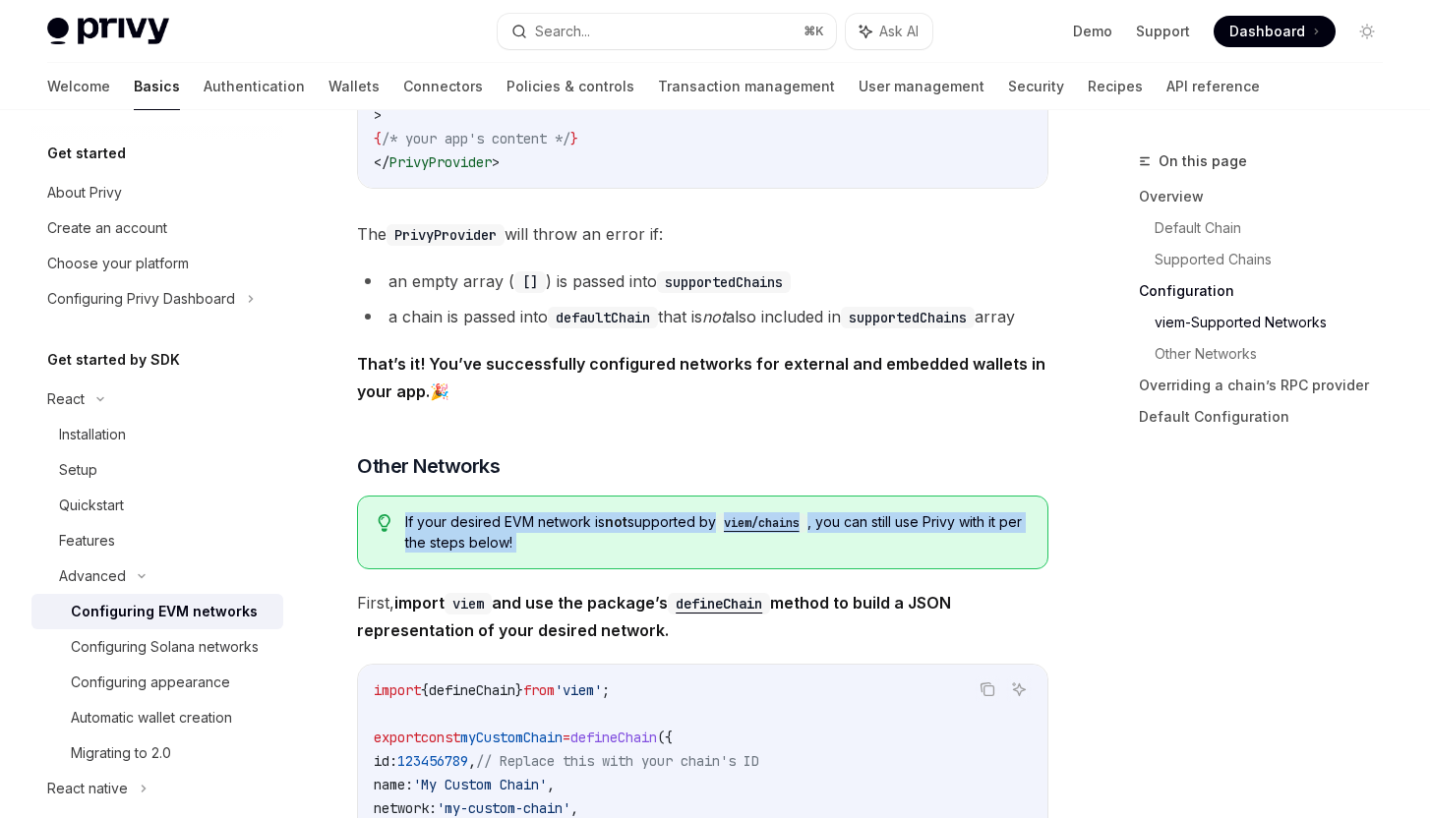
click at [681, 553] on span "If your desired EVM network is not supported by viem/chains , you can still use…" at bounding box center [716, 532] width 623 height 40
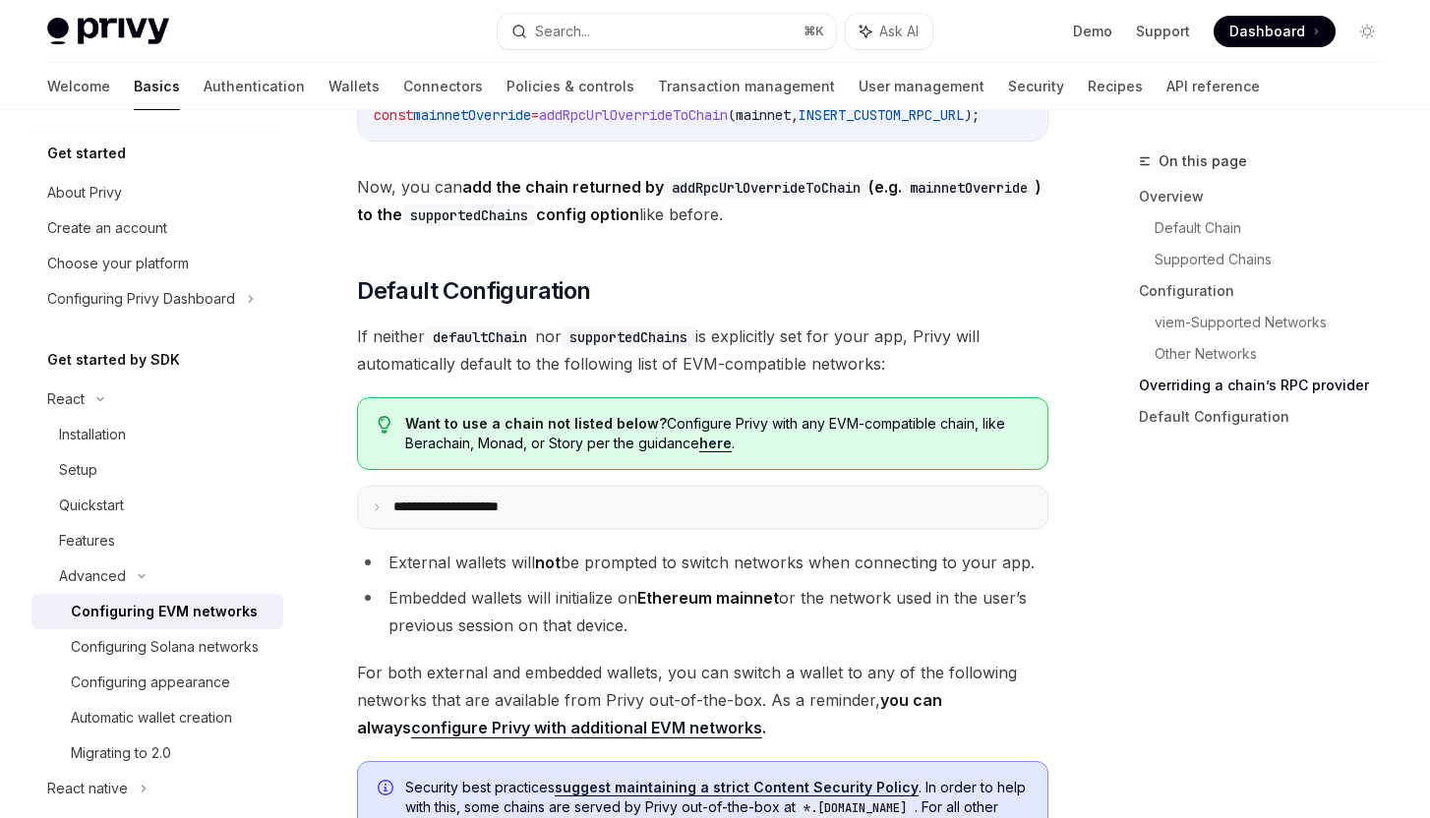
scroll to position [4811, 0]
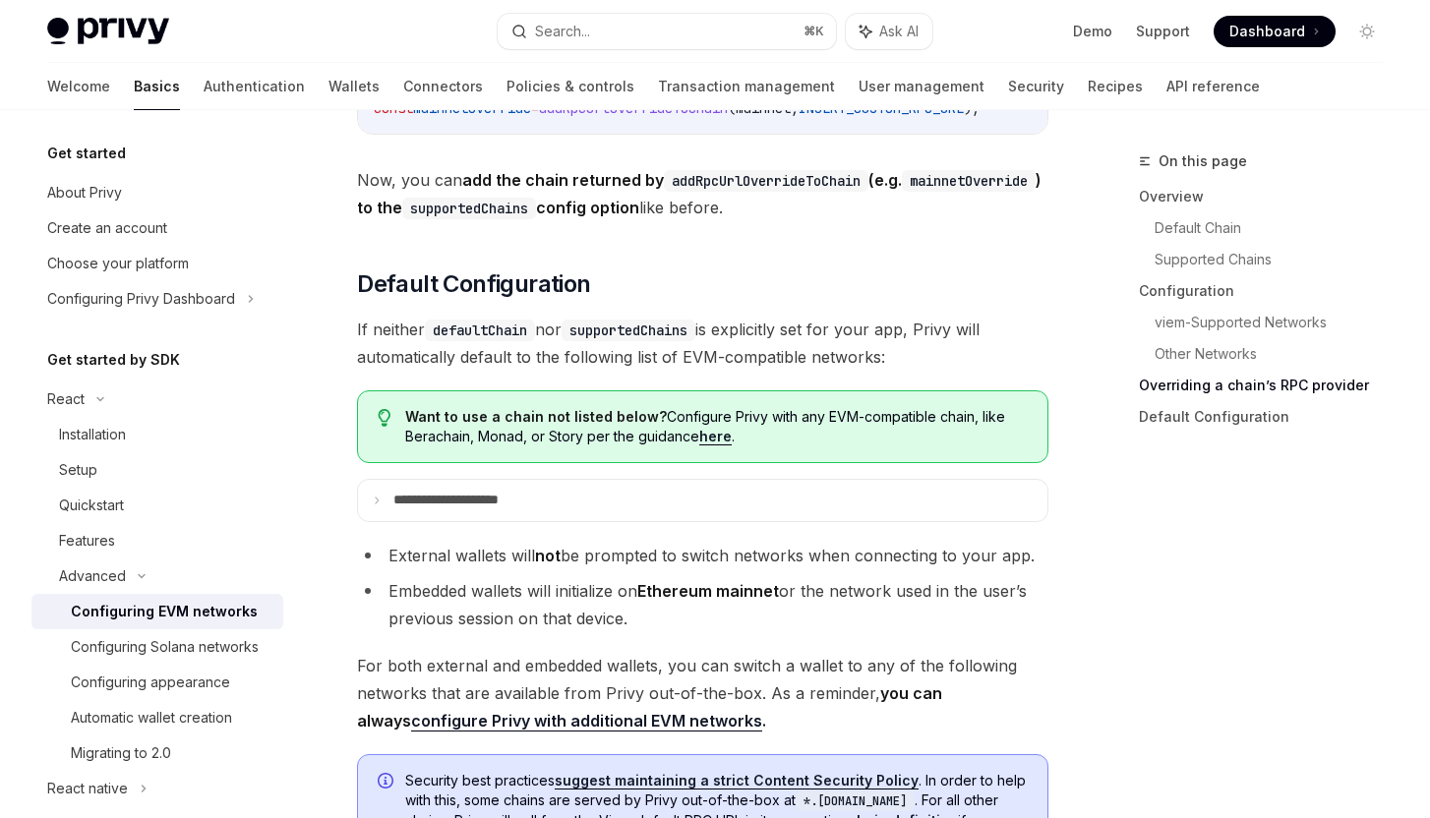
click at [713, 447] on span "Want to use a chain not listed below? Configure Privy with any EVM-compatible c…" at bounding box center [716, 426] width 623 height 39
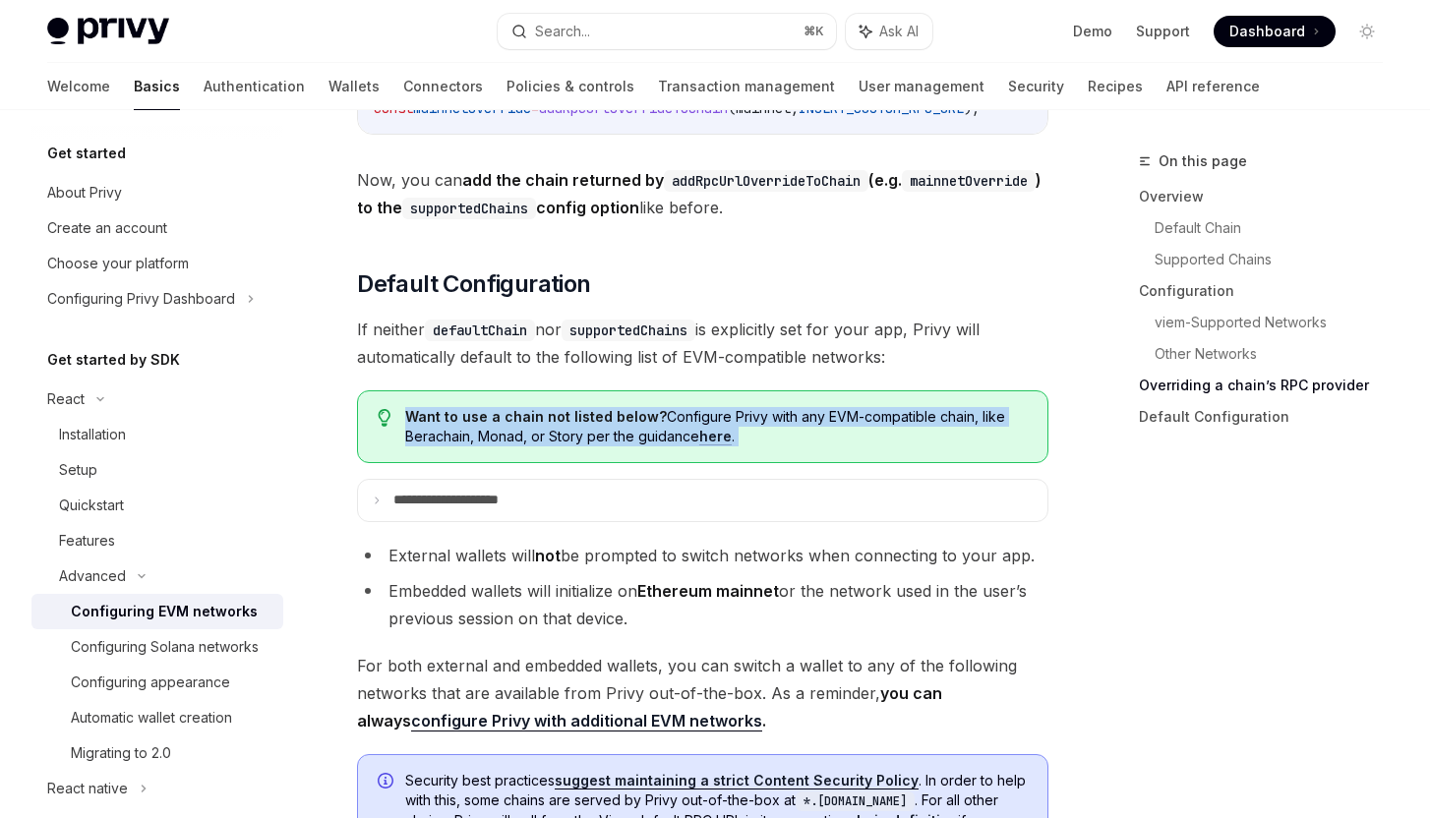
click at [713, 447] on span "Want to use a chain not listed below? Configure Privy with any EVM-compatible c…" at bounding box center [716, 426] width 623 height 39
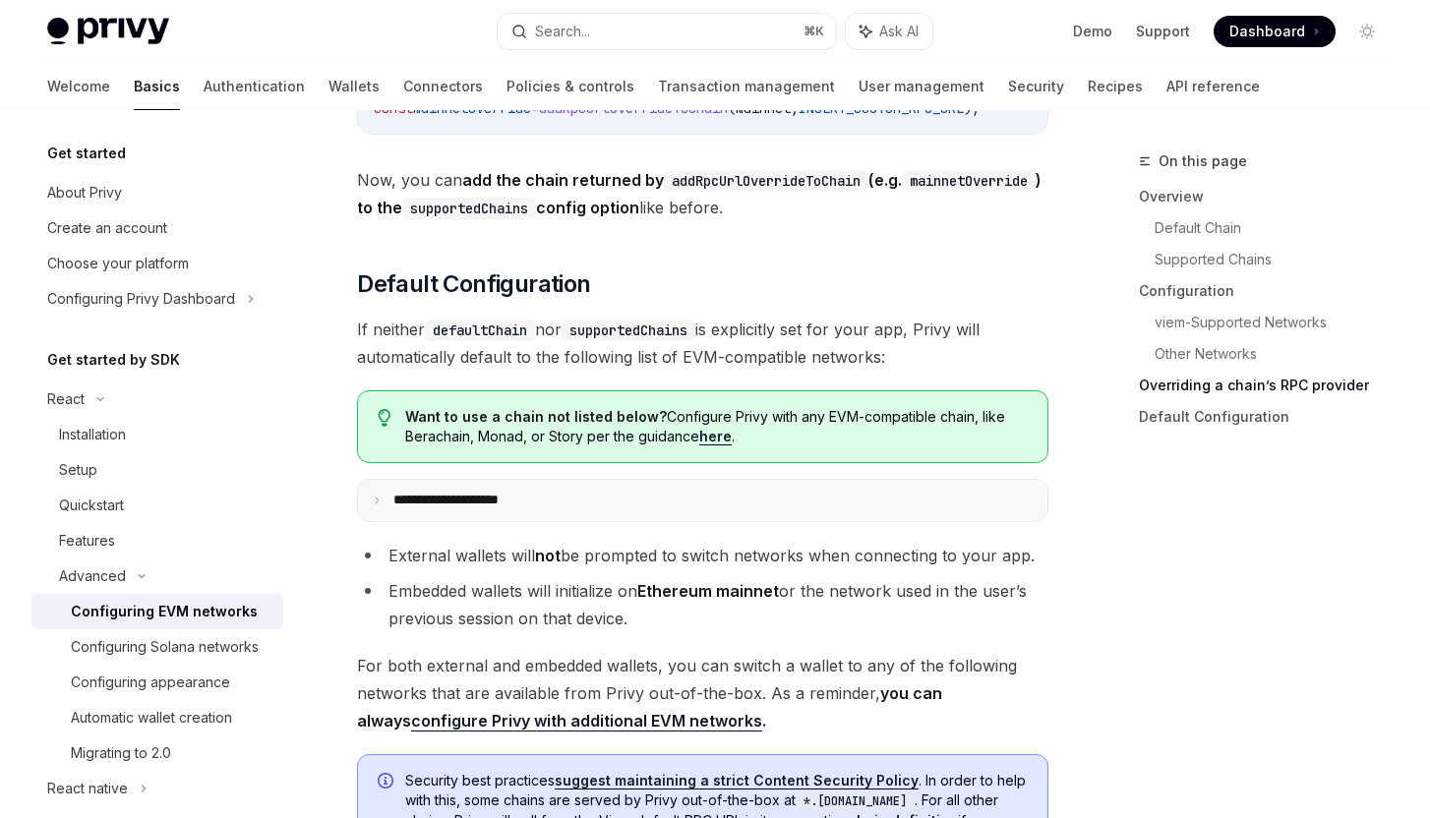
click at [700, 521] on summary "**********" at bounding box center [702, 500] width 689 height 41
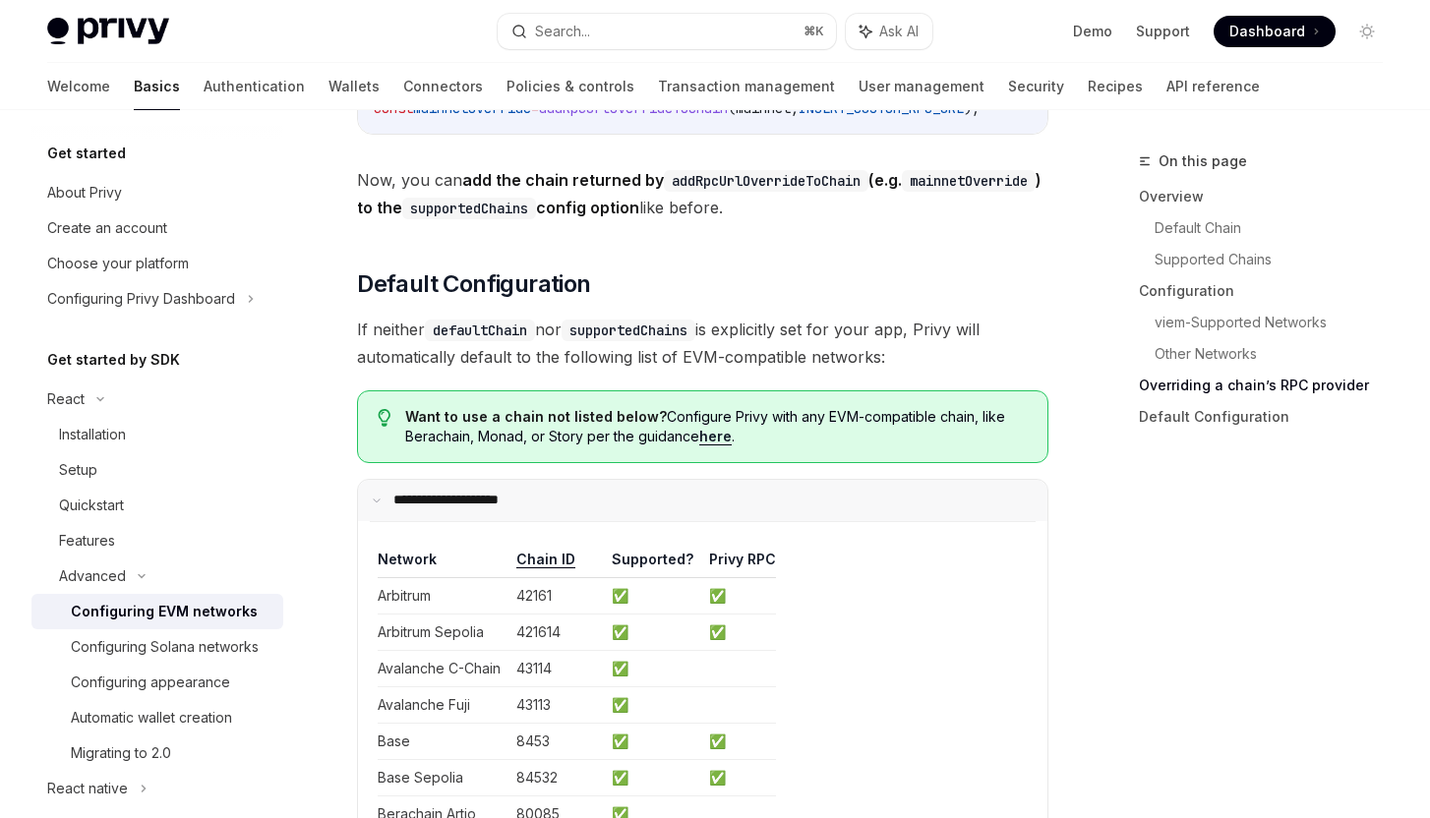
click at [700, 521] on summary "**********" at bounding box center [702, 500] width 689 height 41
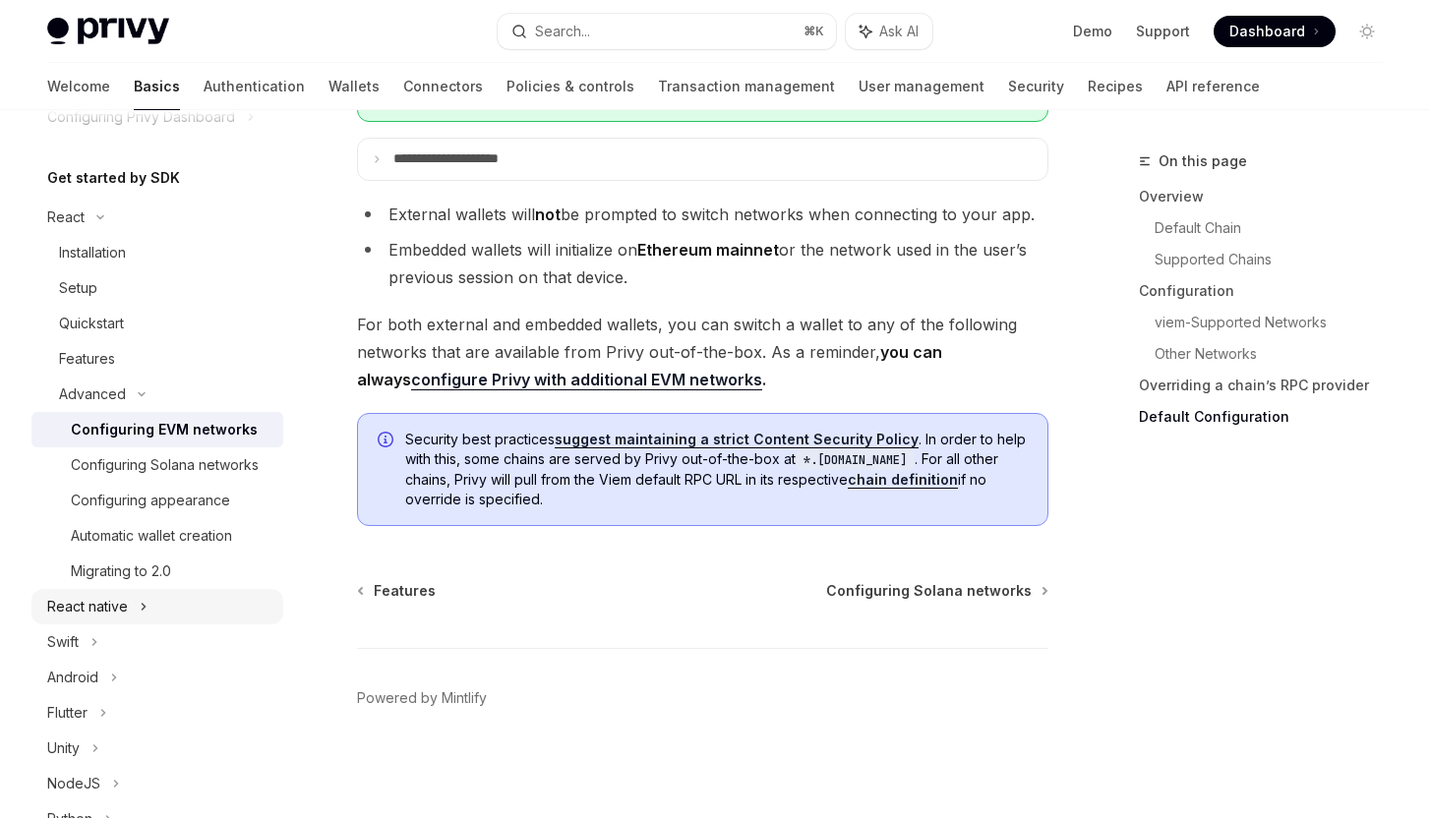
scroll to position [185, 0]
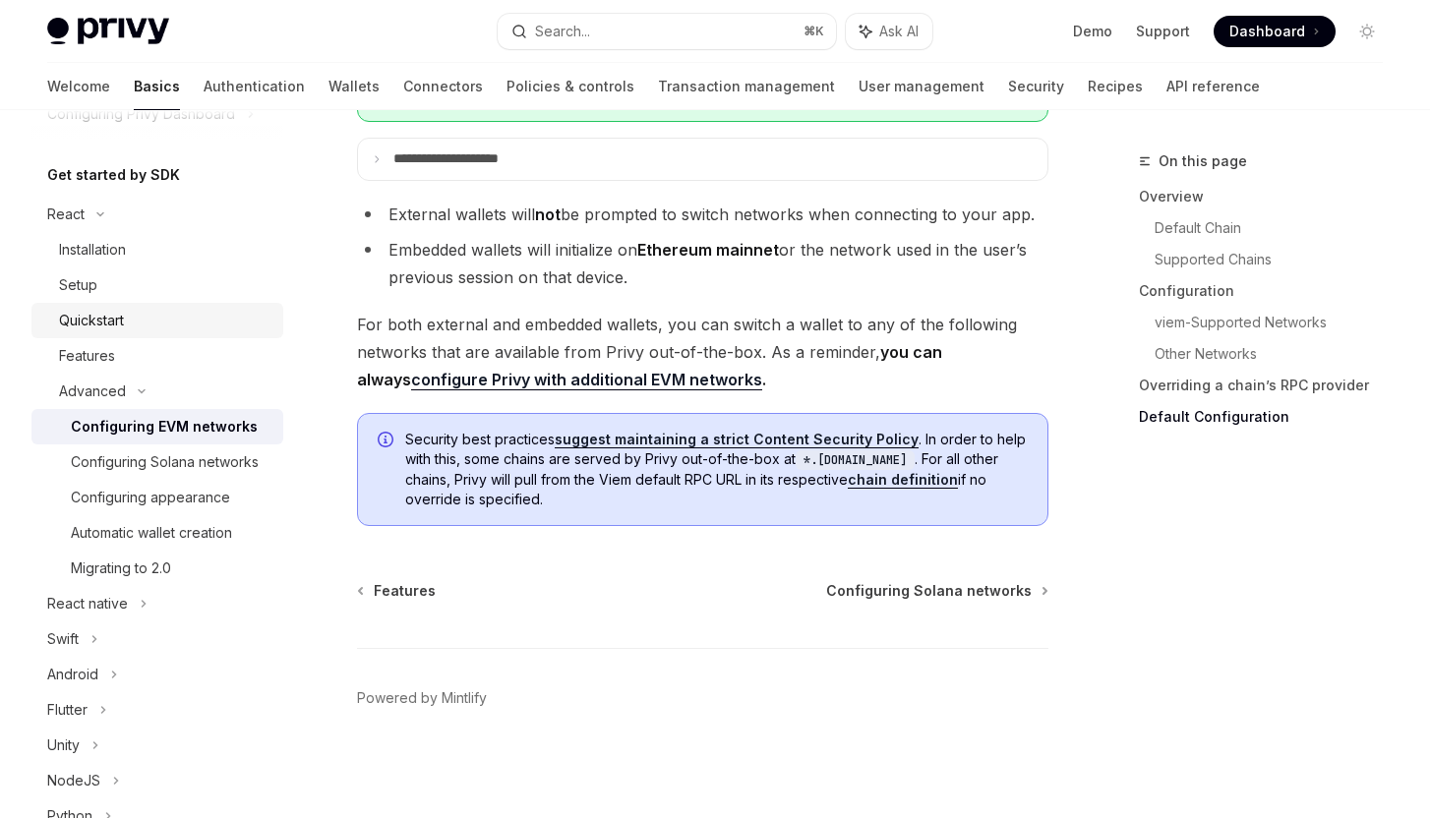
click at [67, 309] on div "Quickstart" at bounding box center [91, 321] width 65 height 24
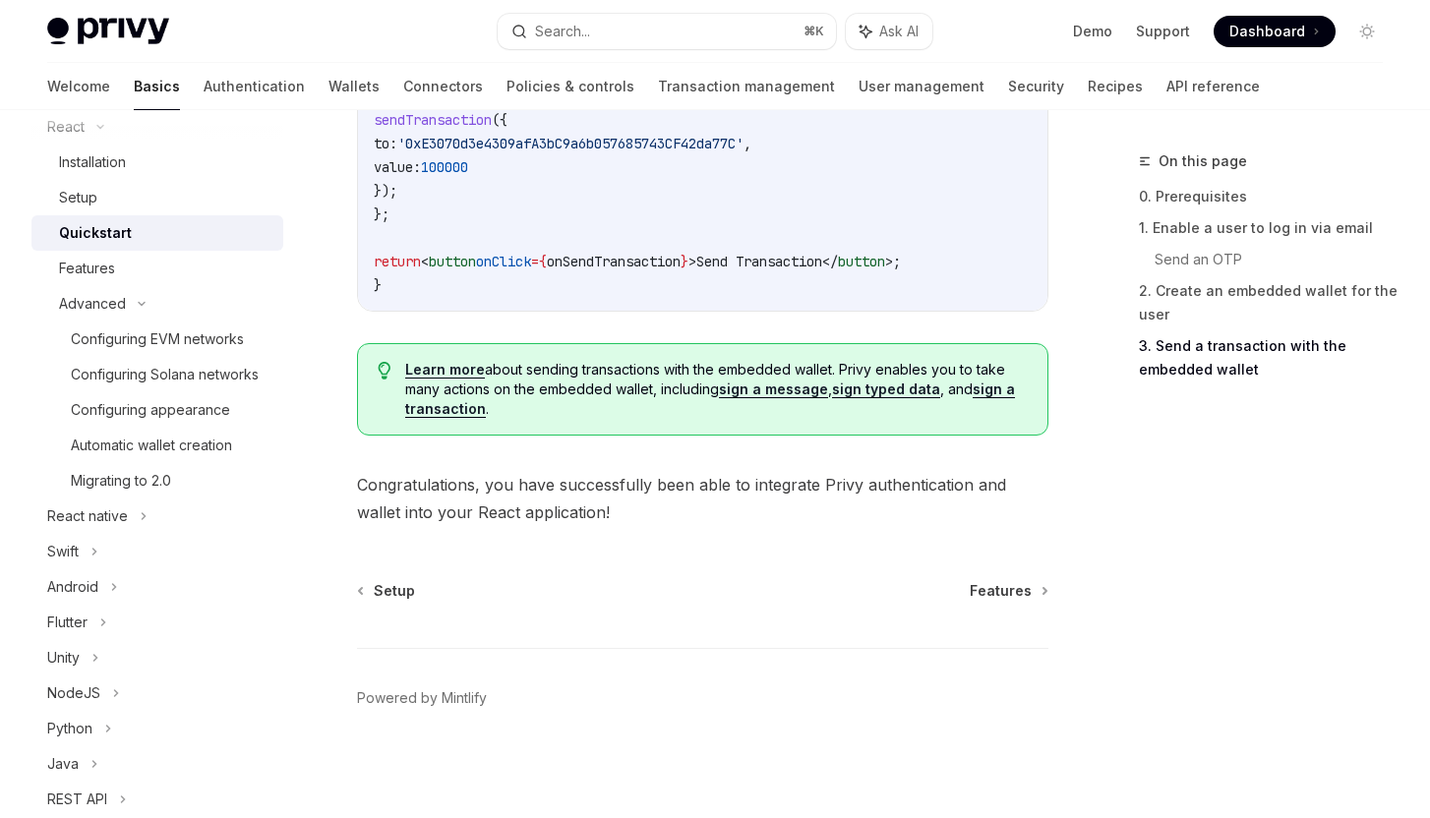
scroll to position [281, 0]
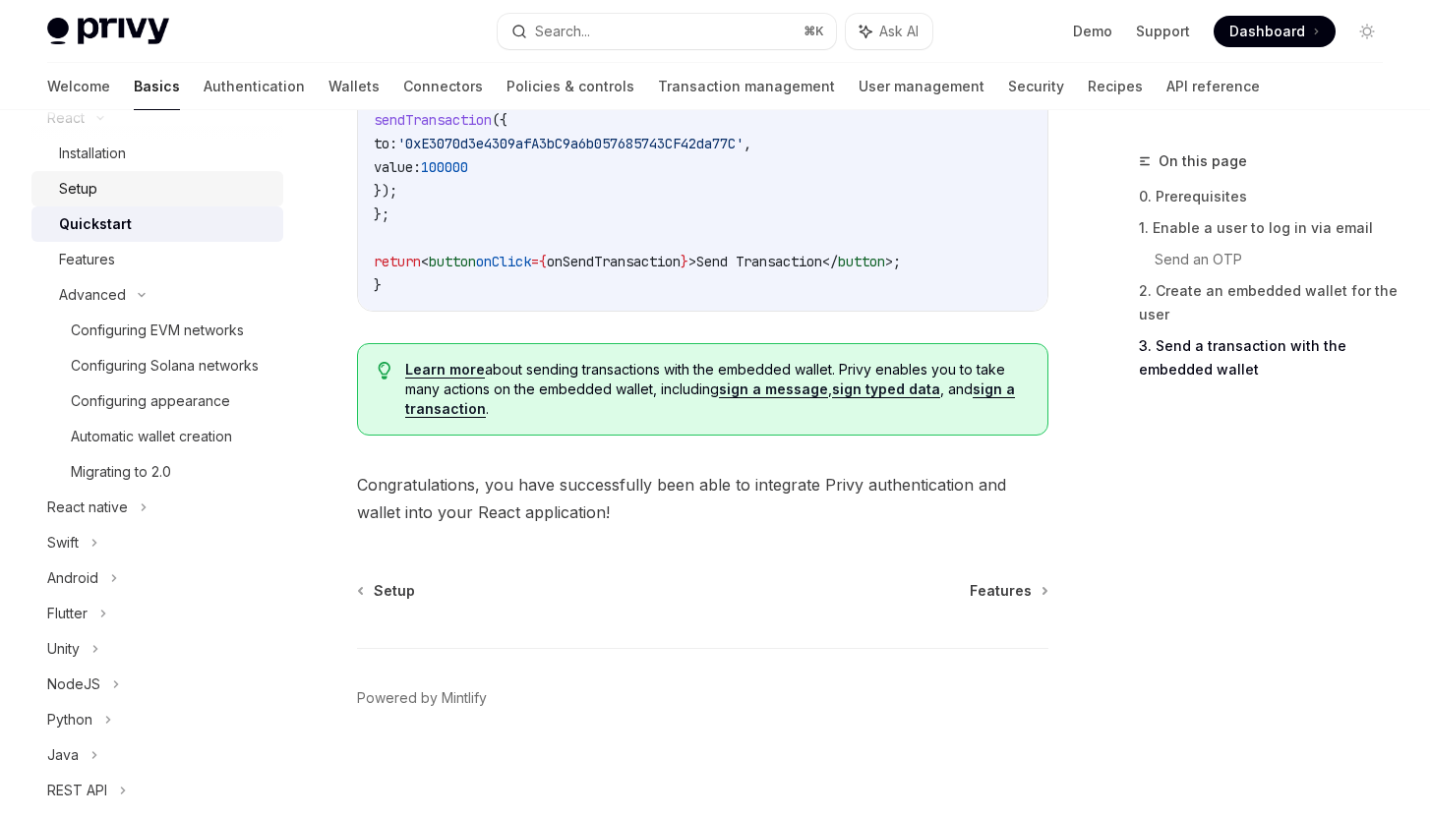
click at [138, 183] on div "Setup" at bounding box center [165, 189] width 212 height 24
type textarea "*"
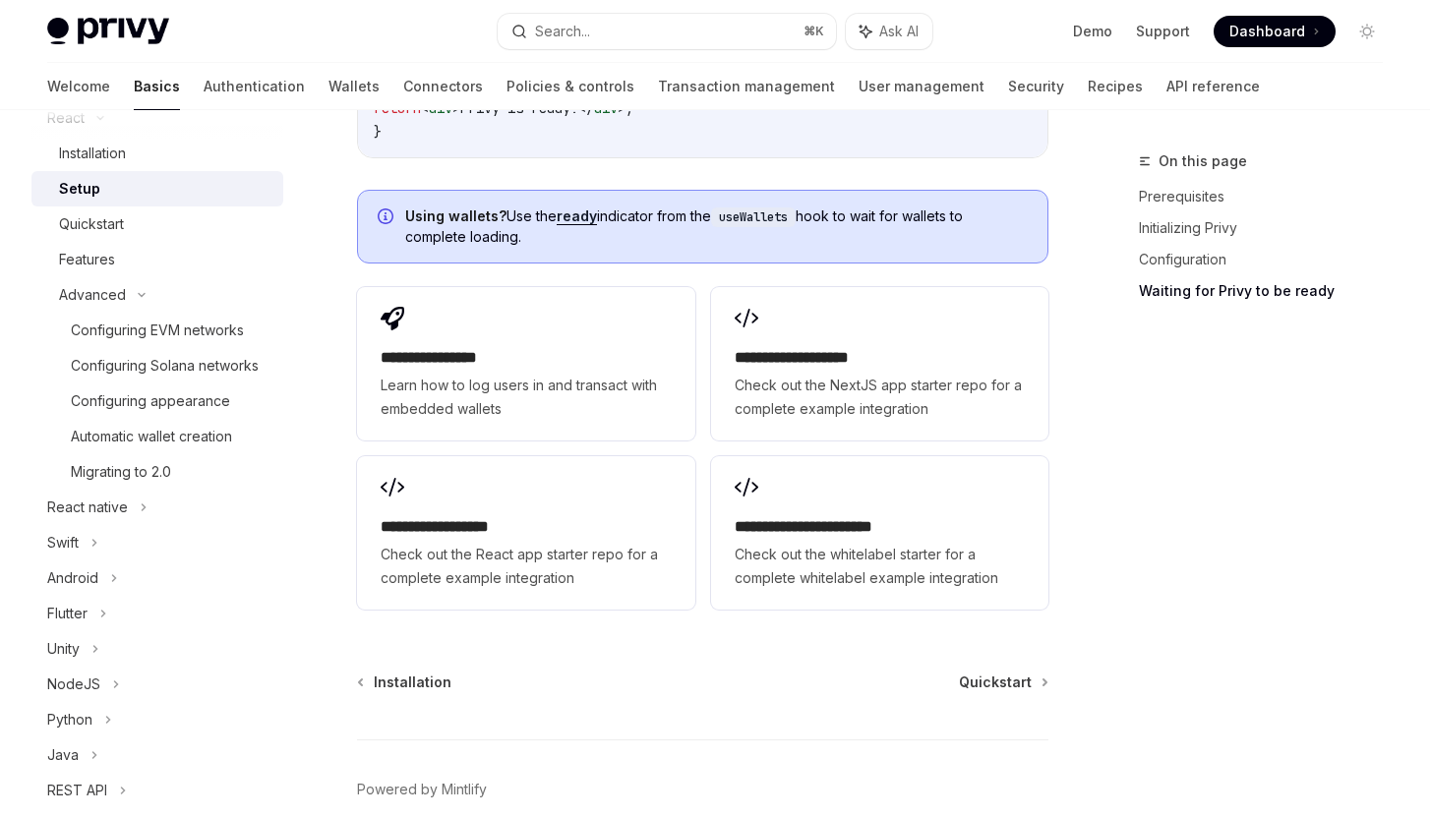
scroll to position [2574, 0]
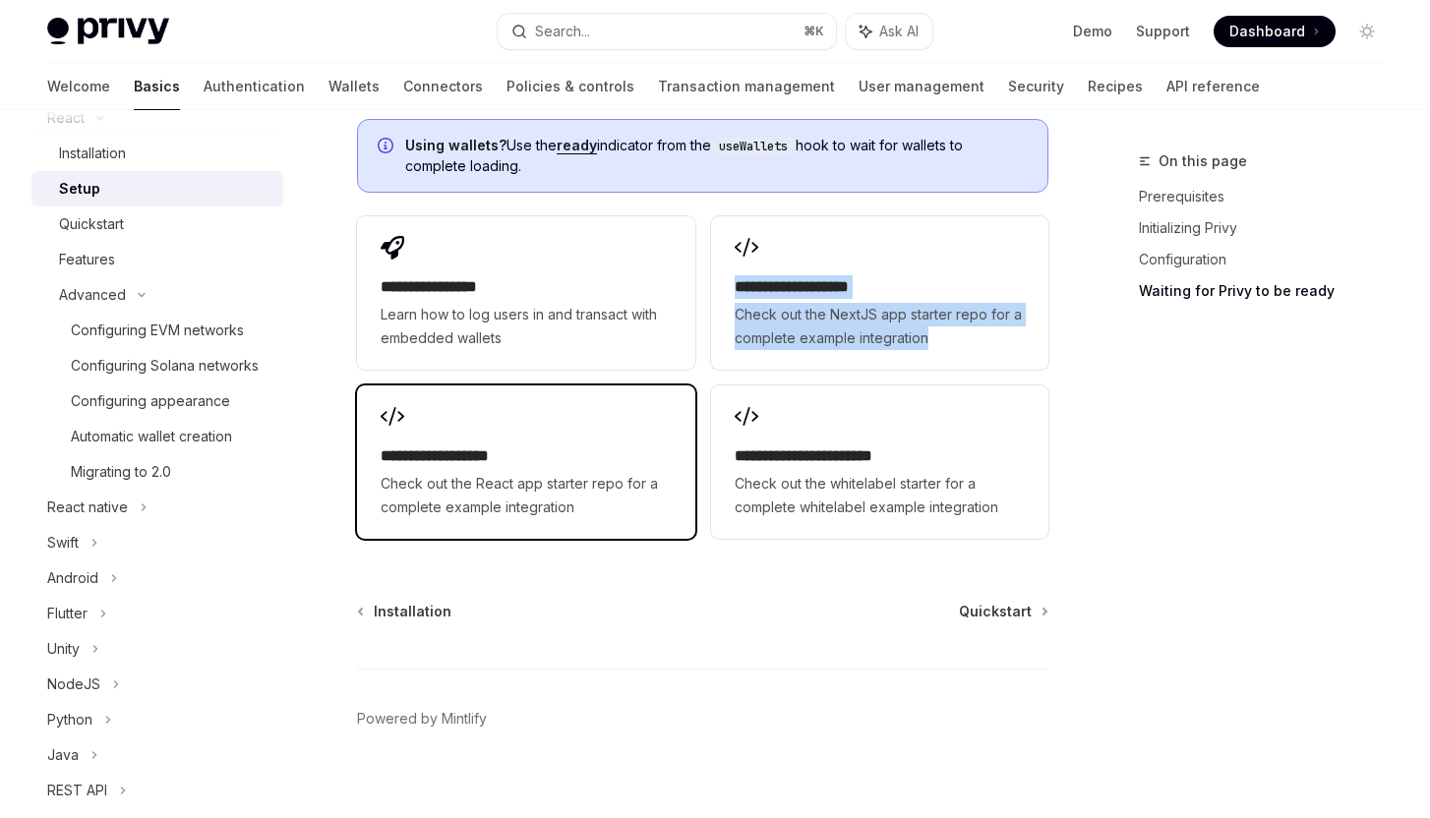
click at [633, 408] on div "**********" at bounding box center [525, 462] width 337 height 153
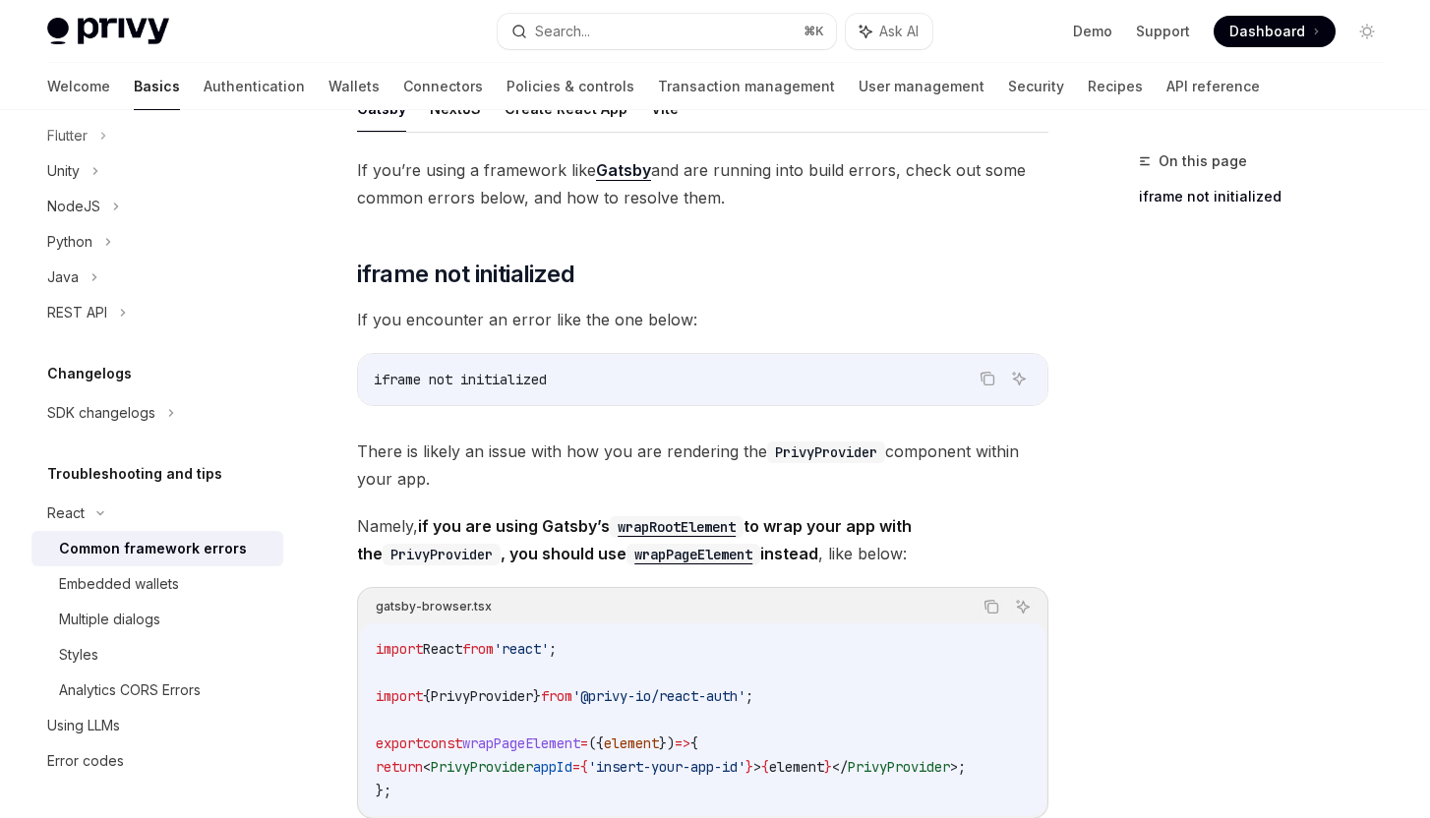
scroll to position [464, 0]
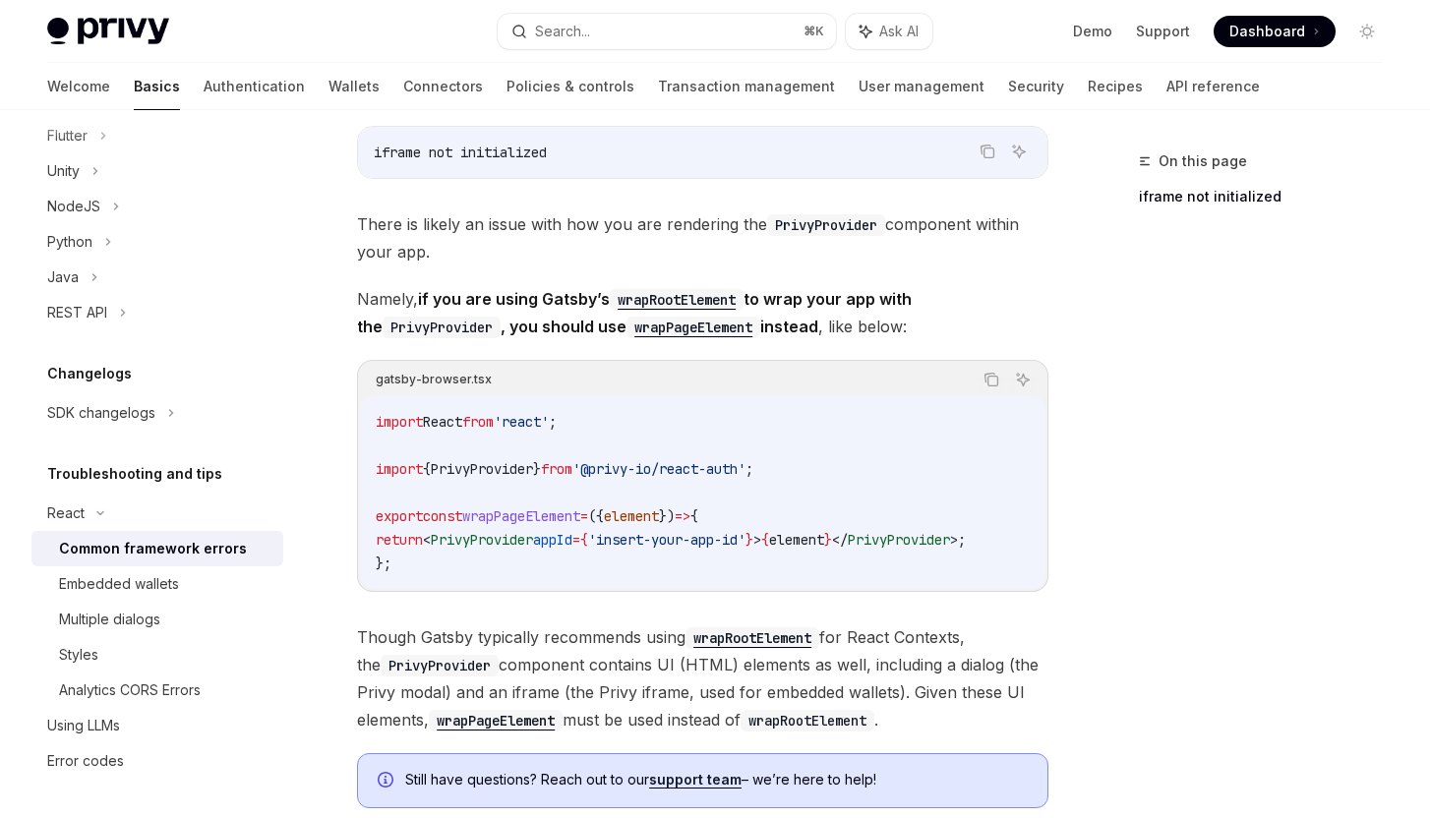
click at [536, 315] on span "Namely, if you are using Gatsby’s wrapRootElement to wrap your app with the Pri…" at bounding box center [702, 312] width 691 height 55
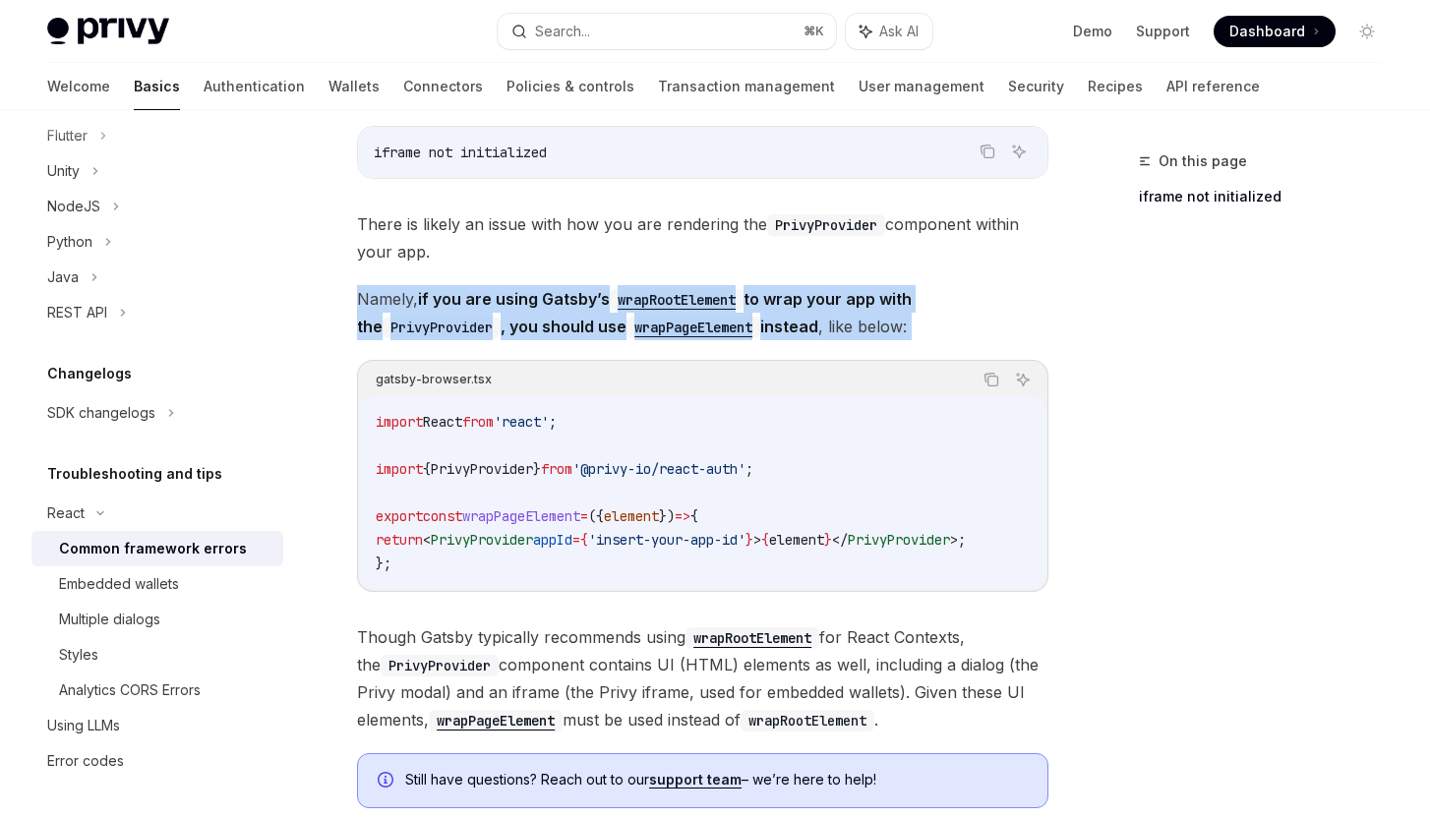
click at [536, 315] on span "Namely, if you are using Gatsby’s wrapRootElement to wrap your app with the Pri…" at bounding box center [702, 312] width 691 height 55
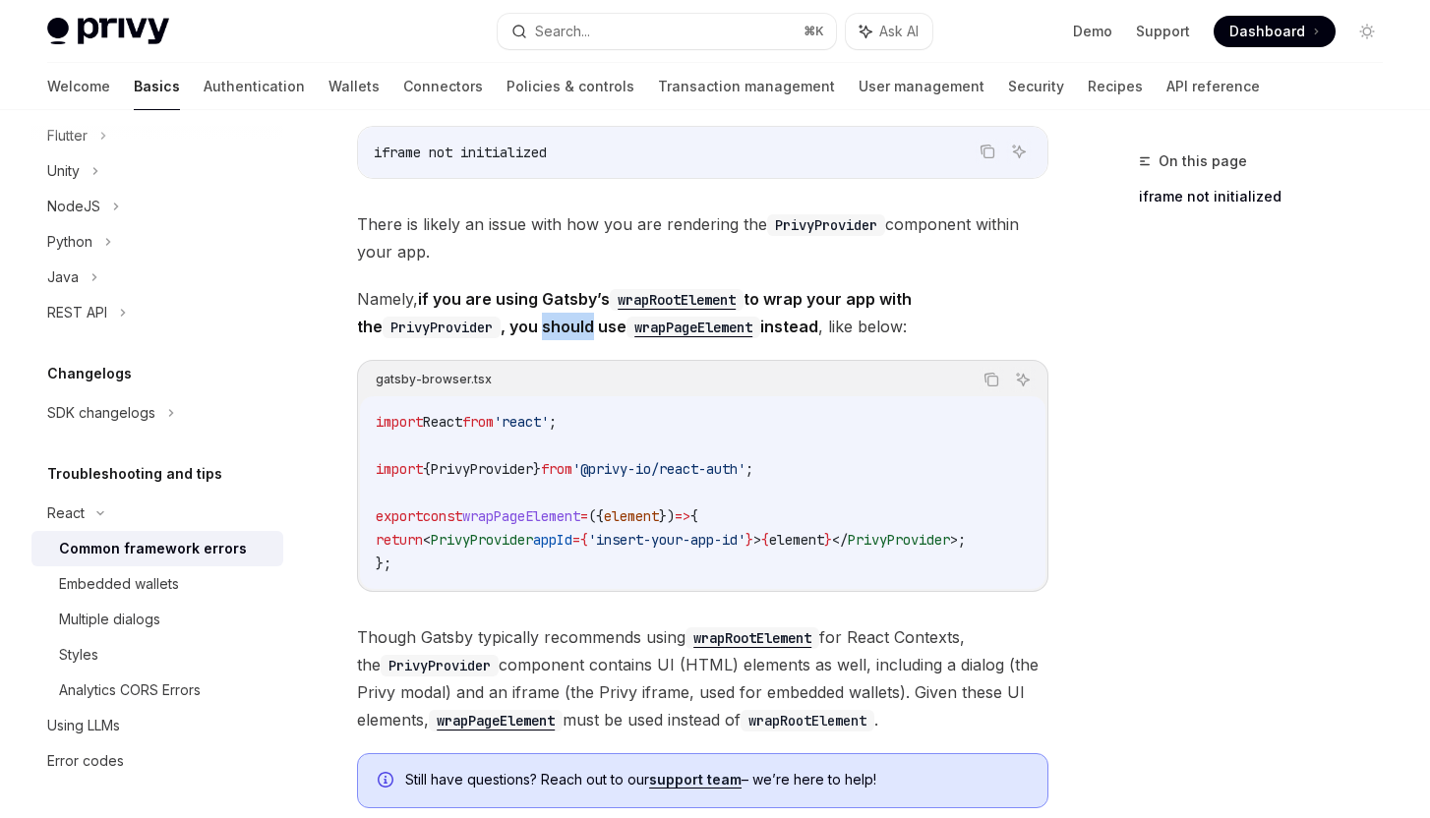
click at [536, 315] on span "Namely, if you are using Gatsby’s wrapRootElement to wrap your app with the Pri…" at bounding box center [702, 312] width 691 height 55
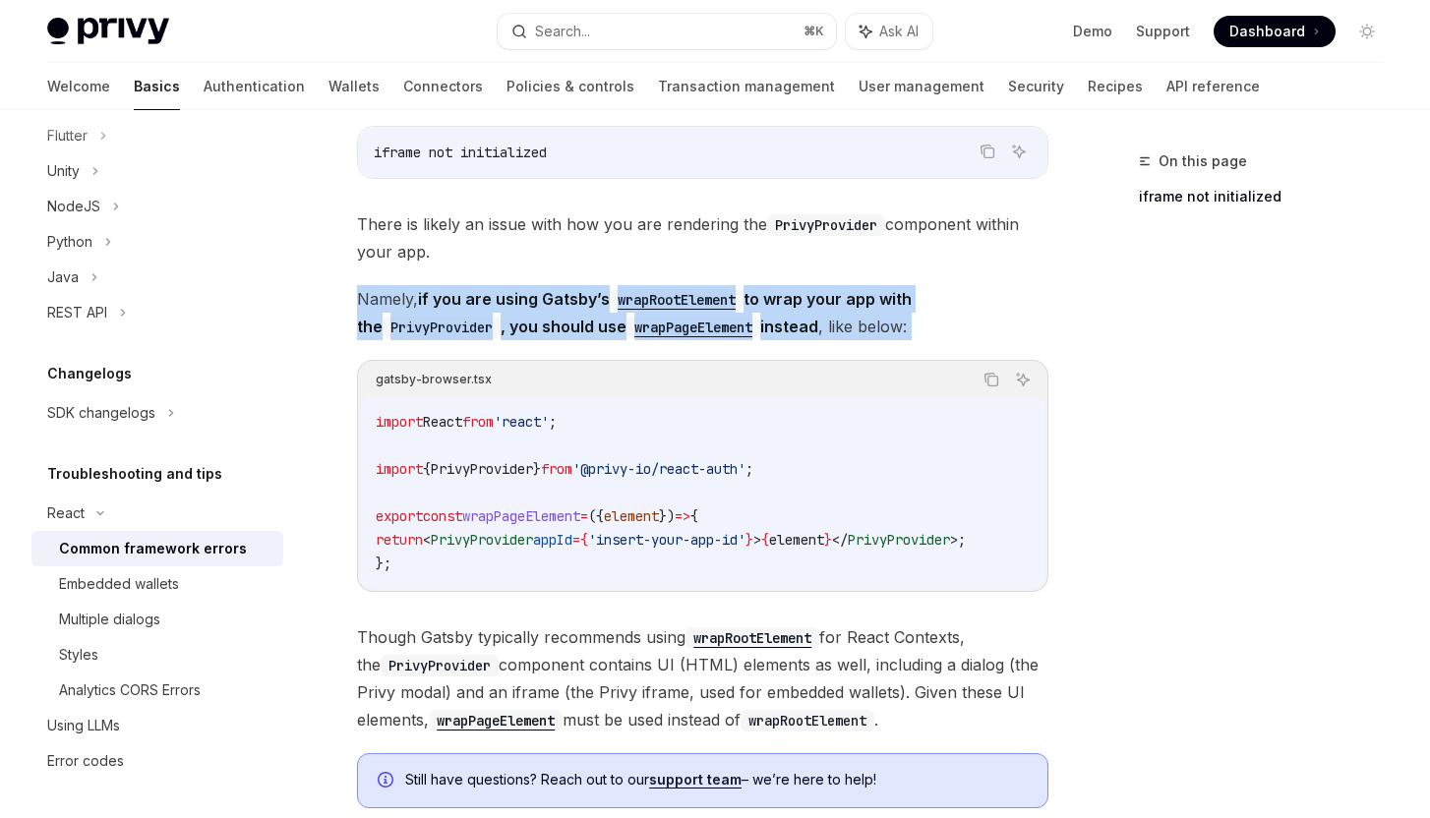
click at [536, 315] on span "Namely, if you are using Gatsby’s wrapRootElement to wrap your app with the Pri…" at bounding box center [702, 312] width 691 height 55
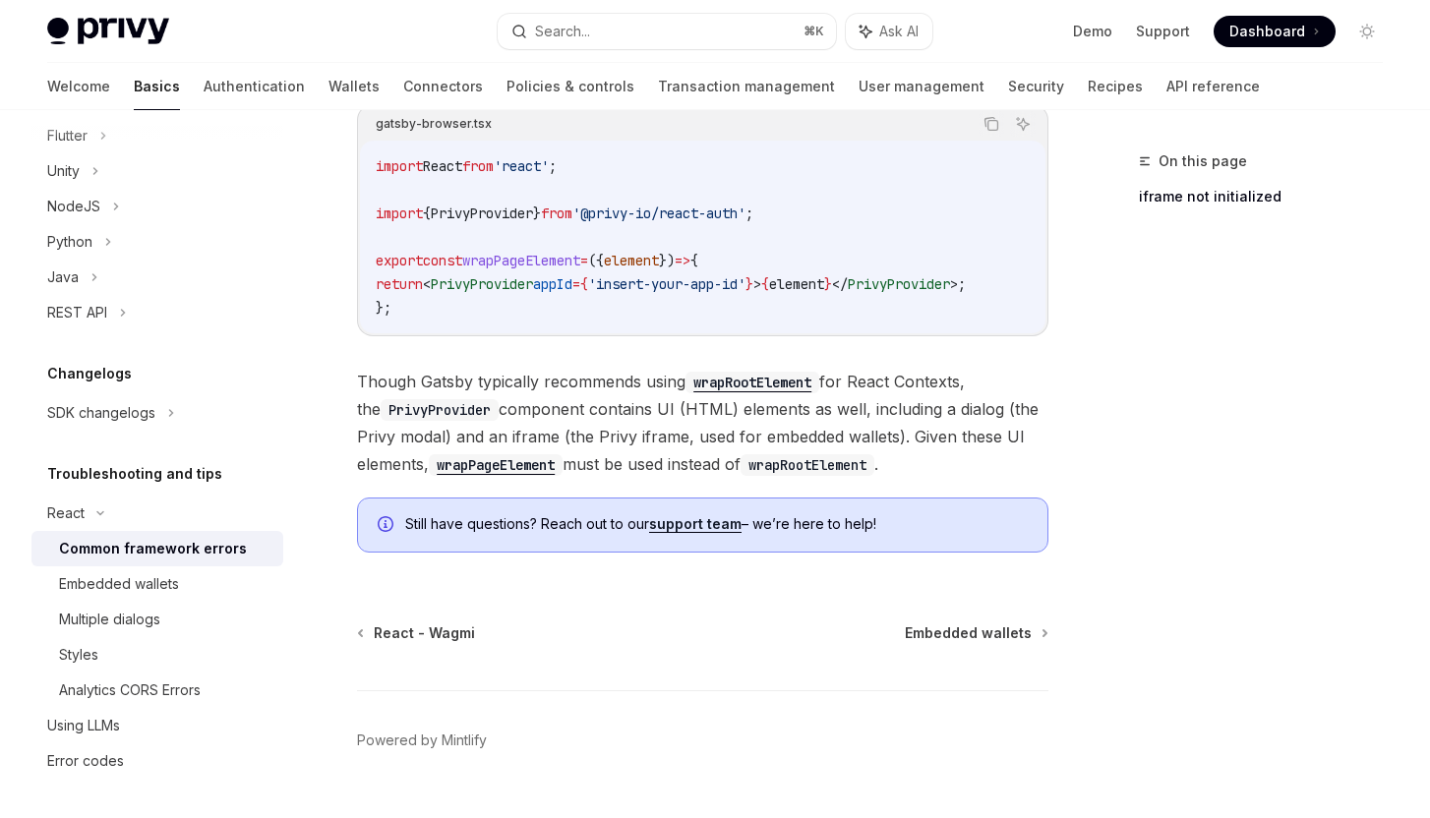
scroll to position [724, 0]
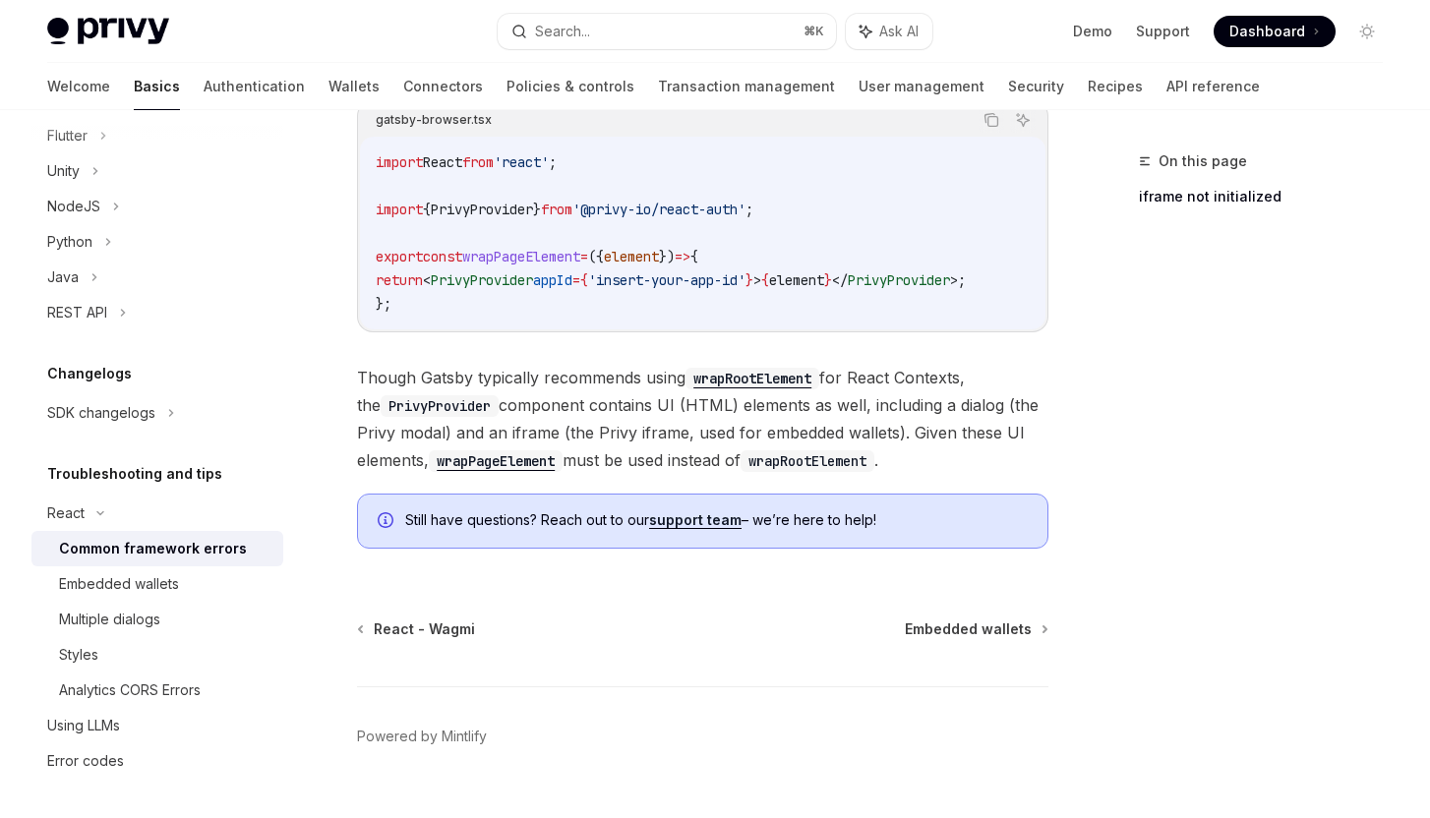
click at [520, 427] on span "Though Gatsby typically recommends using wrapRootElement for React Contexts, th…" at bounding box center [702, 419] width 691 height 110
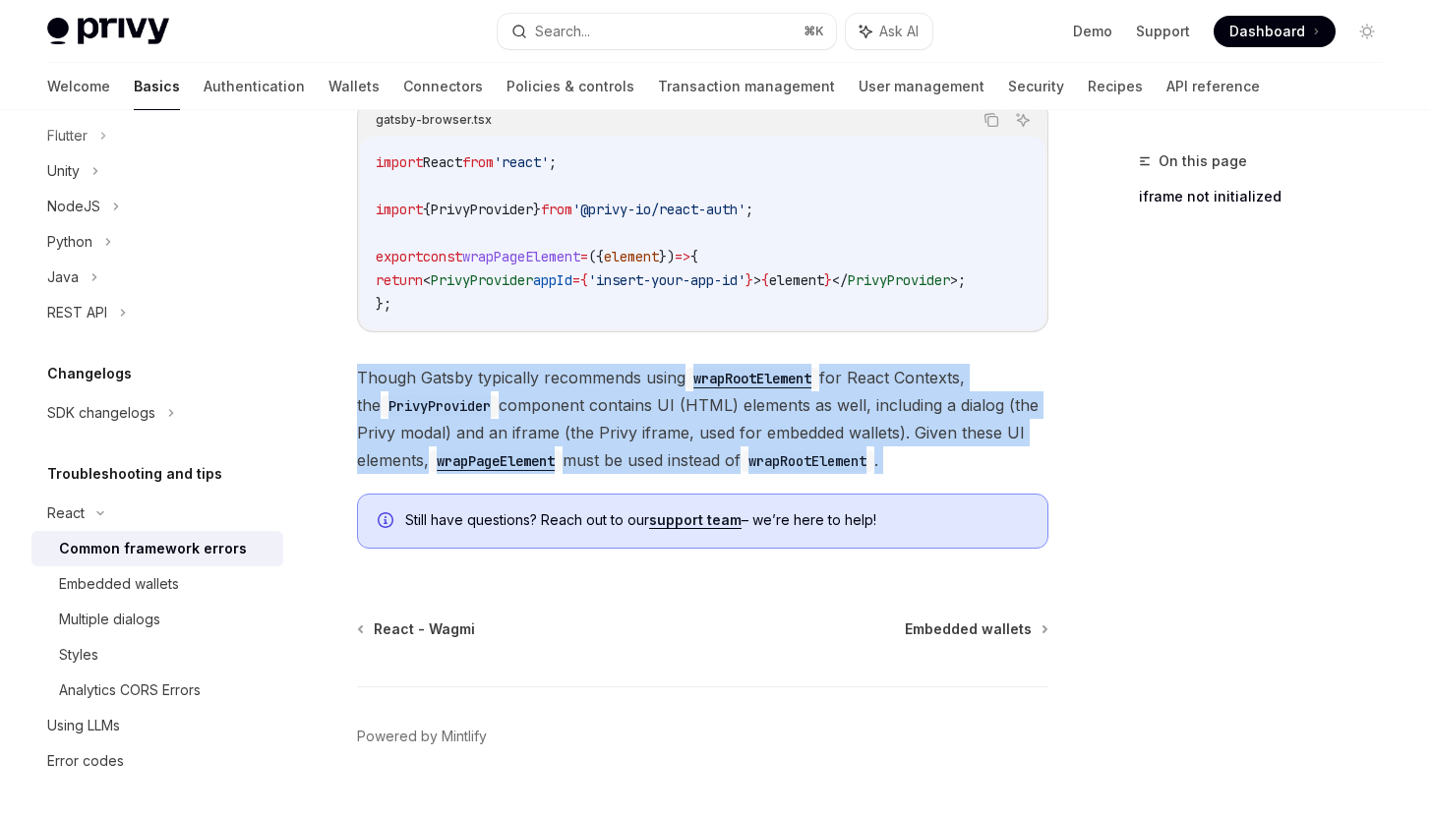
click at [520, 427] on span "Though Gatsby typically recommends using wrapRootElement for React Contexts, th…" at bounding box center [702, 419] width 691 height 110
click at [578, 434] on span "Though Gatsby typically recommends using wrapRootElement for React Contexts, th…" at bounding box center [702, 419] width 691 height 110
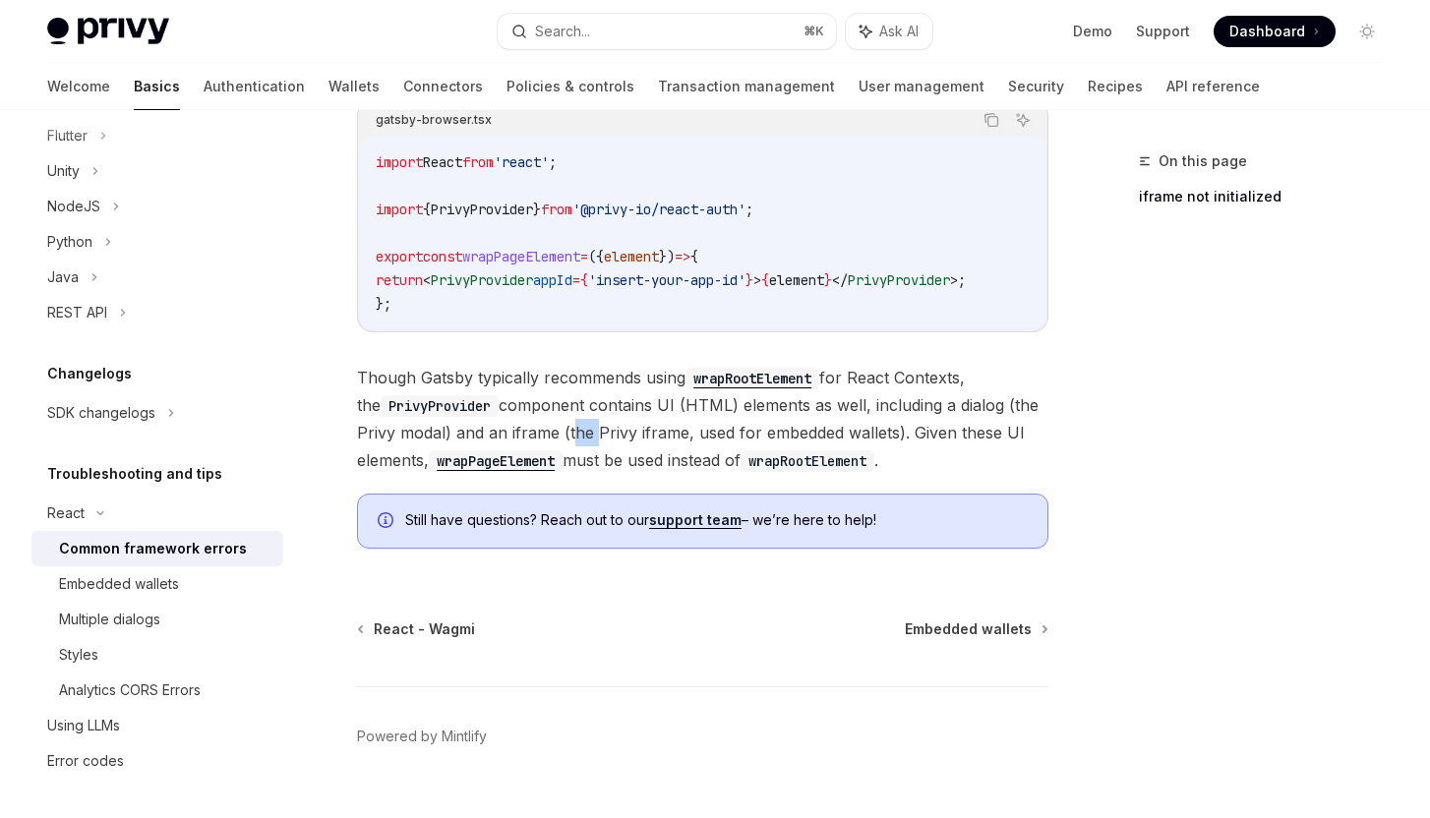
click at [578, 434] on span "Though Gatsby typically recommends using wrapRootElement for React Contexts, th…" at bounding box center [702, 419] width 691 height 110
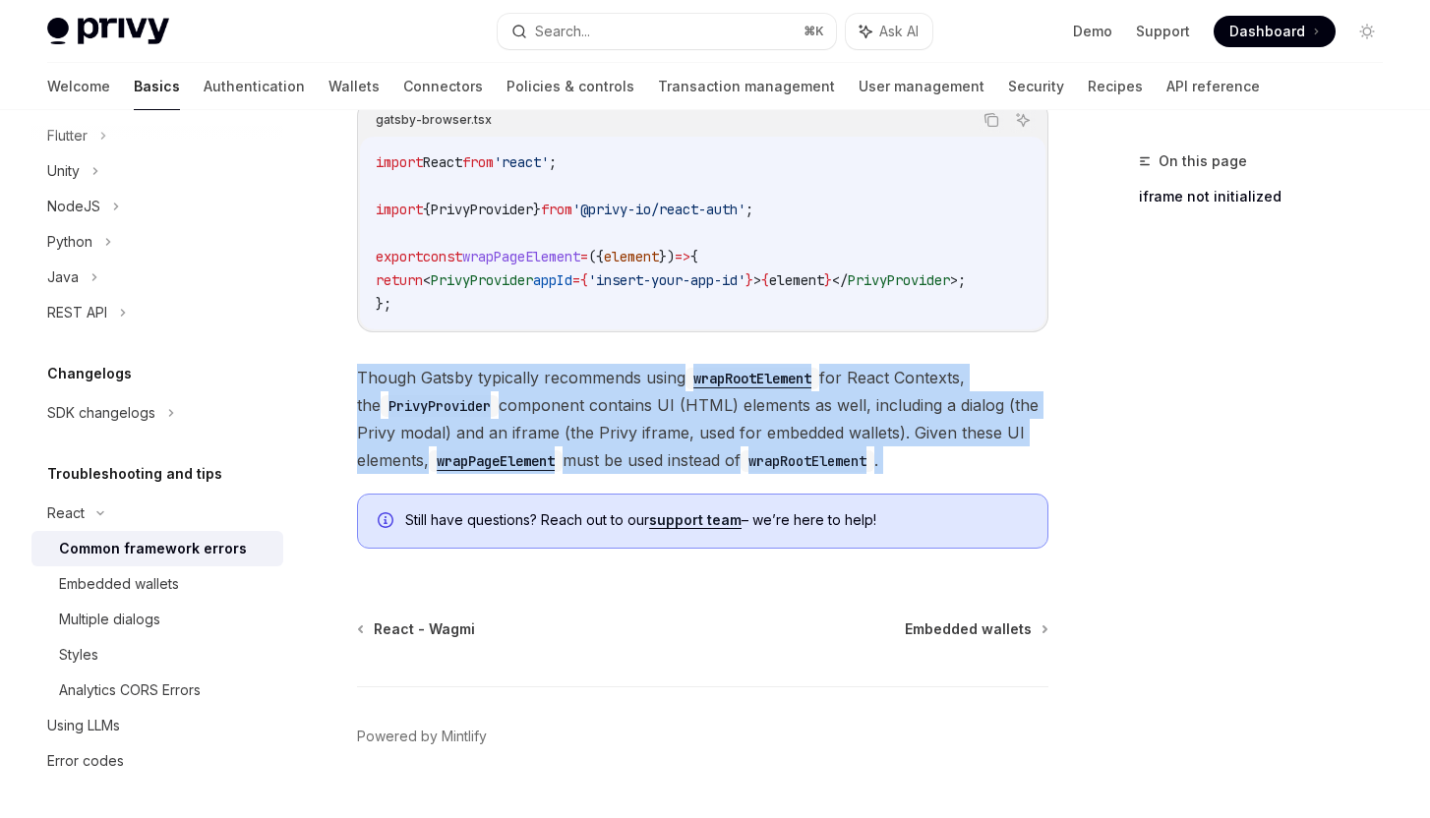
click at [578, 434] on span "Though Gatsby typically recommends using wrapRootElement for React Contexts, th…" at bounding box center [702, 419] width 691 height 110
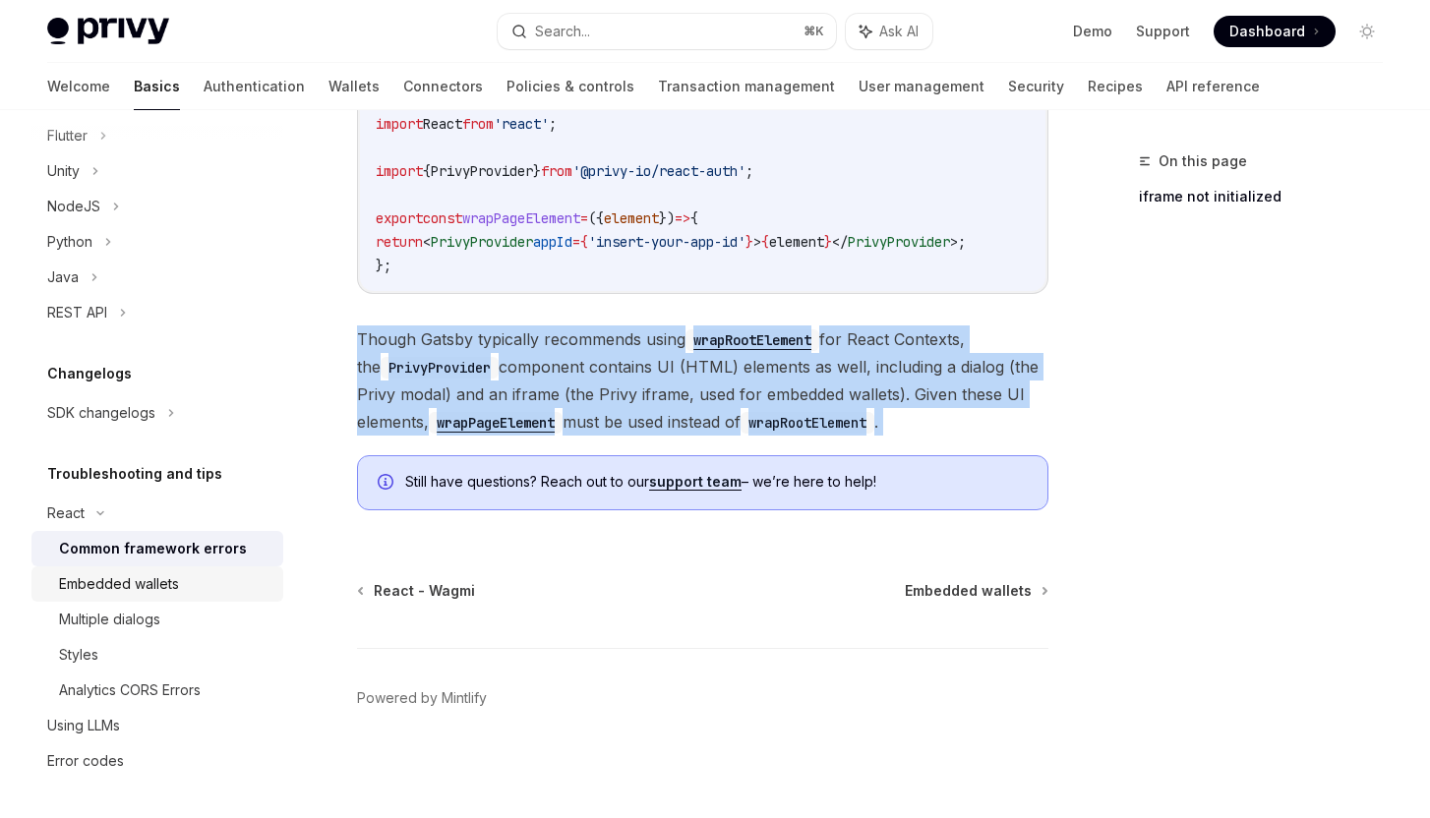
click at [121, 586] on div "Embedded wallets" at bounding box center [119, 584] width 120 height 24
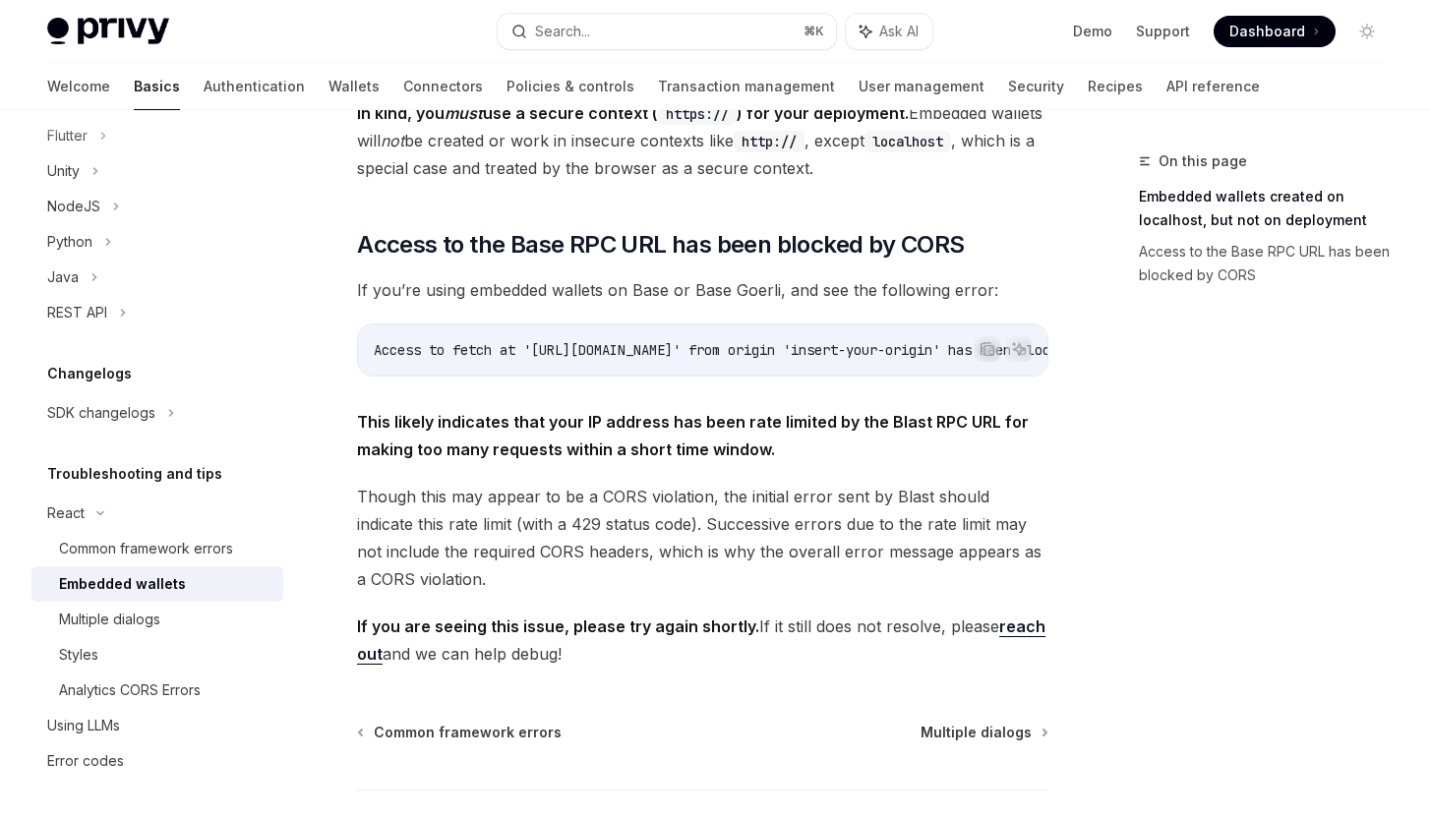
scroll to position [609, 0]
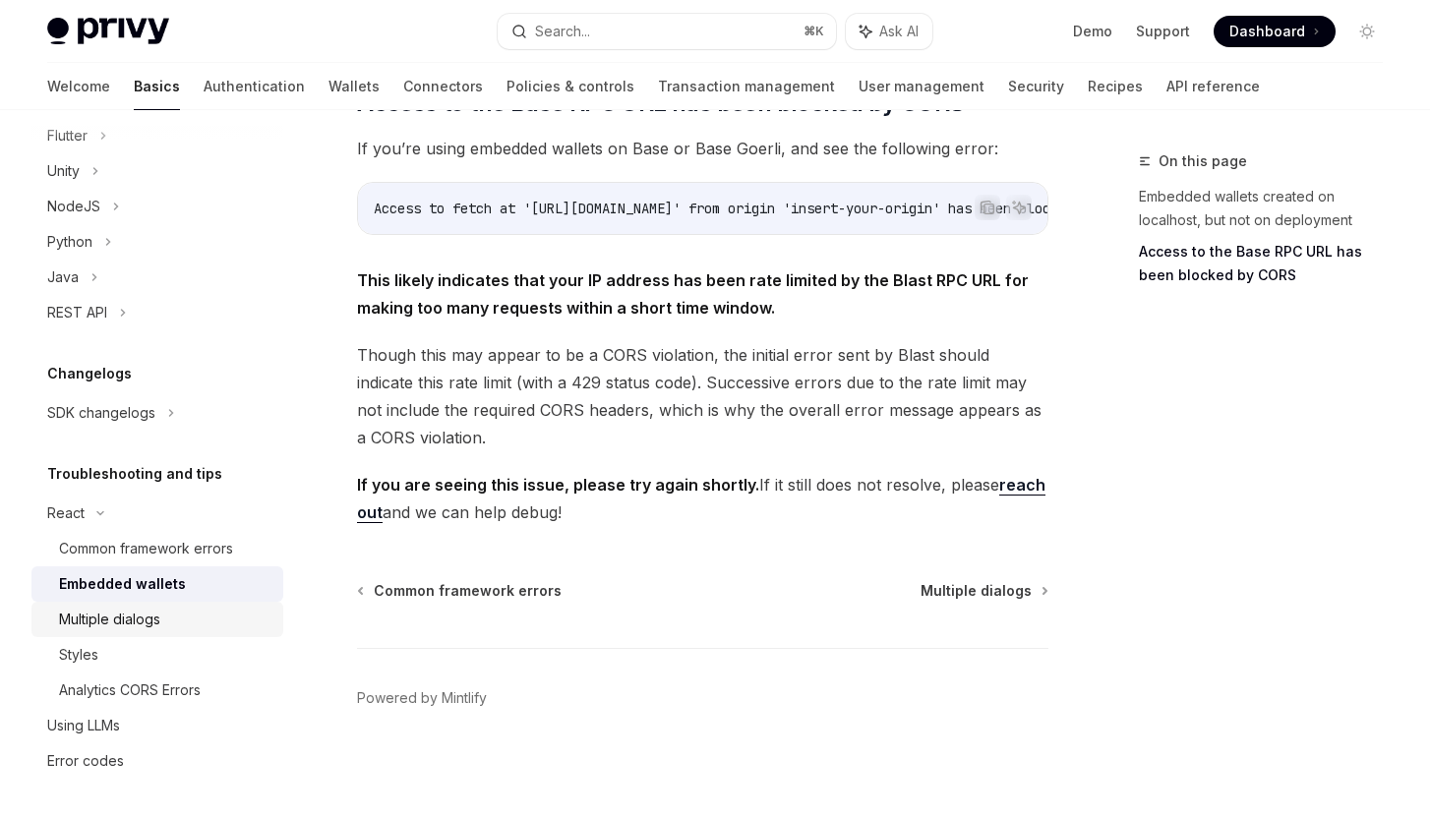
click at [131, 613] on div "Multiple dialogs" at bounding box center [109, 620] width 101 height 24
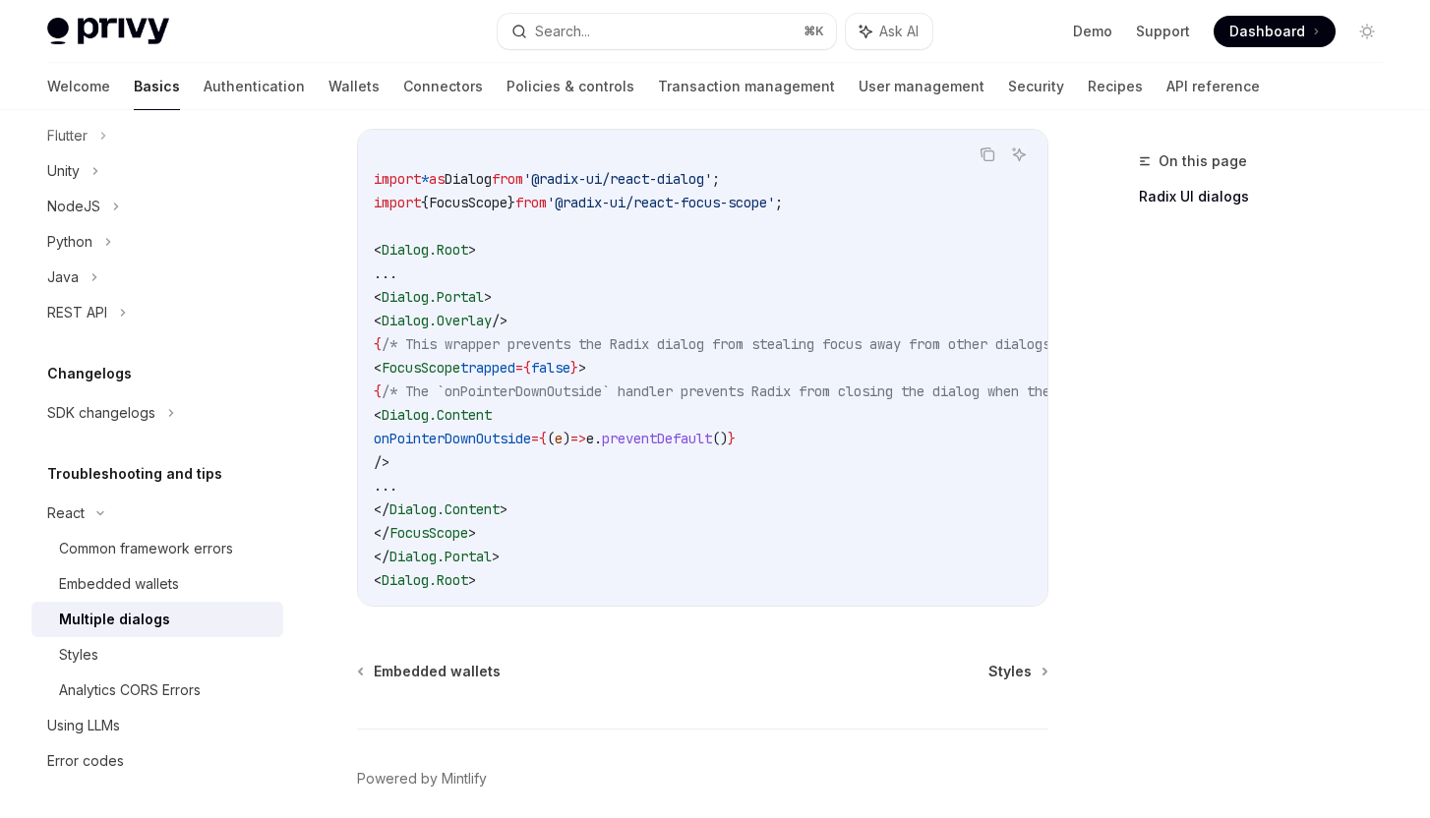
scroll to position [986, 0]
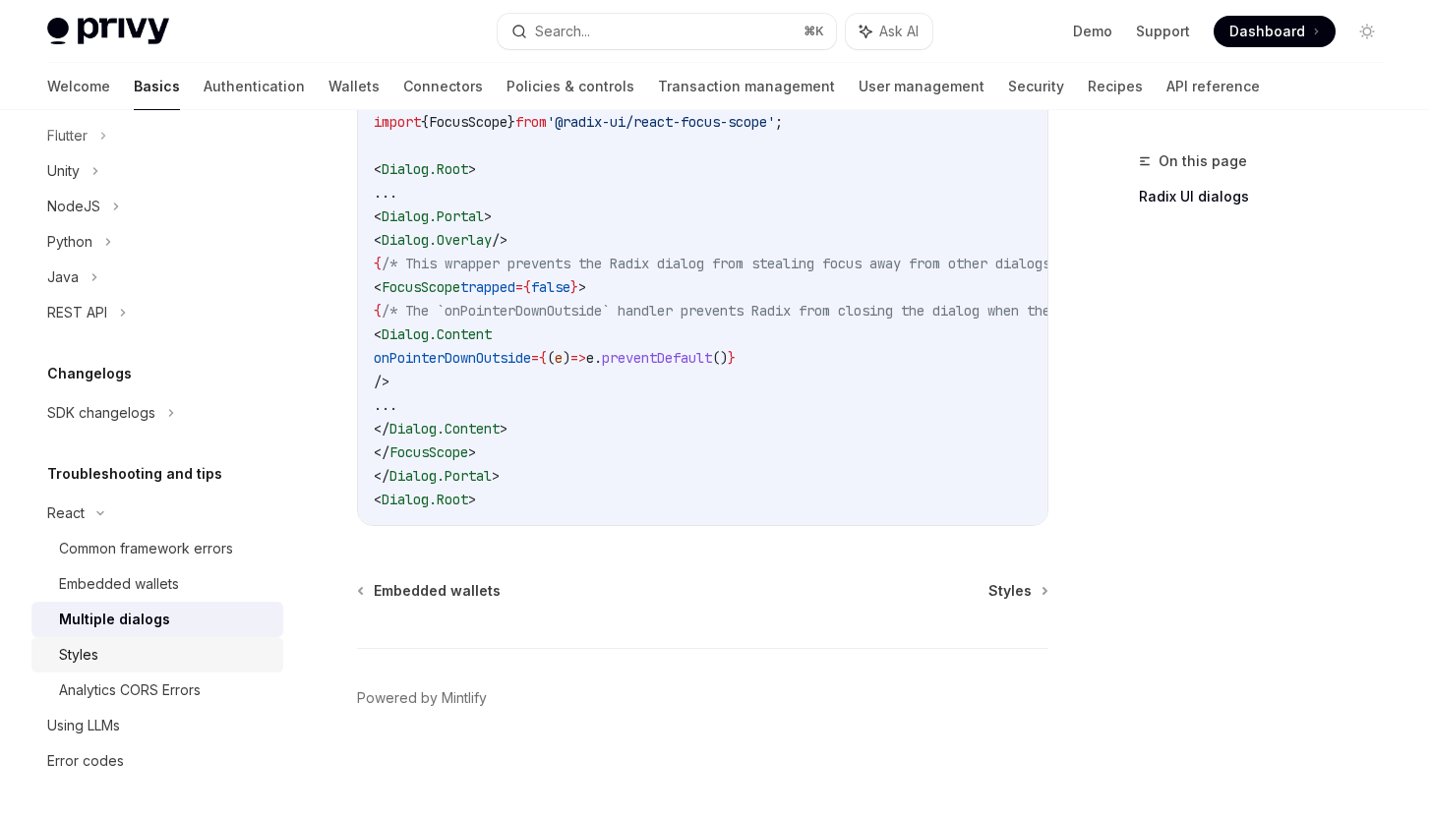
click at [211, 655] on div "Styles" at bounding box center [165, 655] width 212 height 24
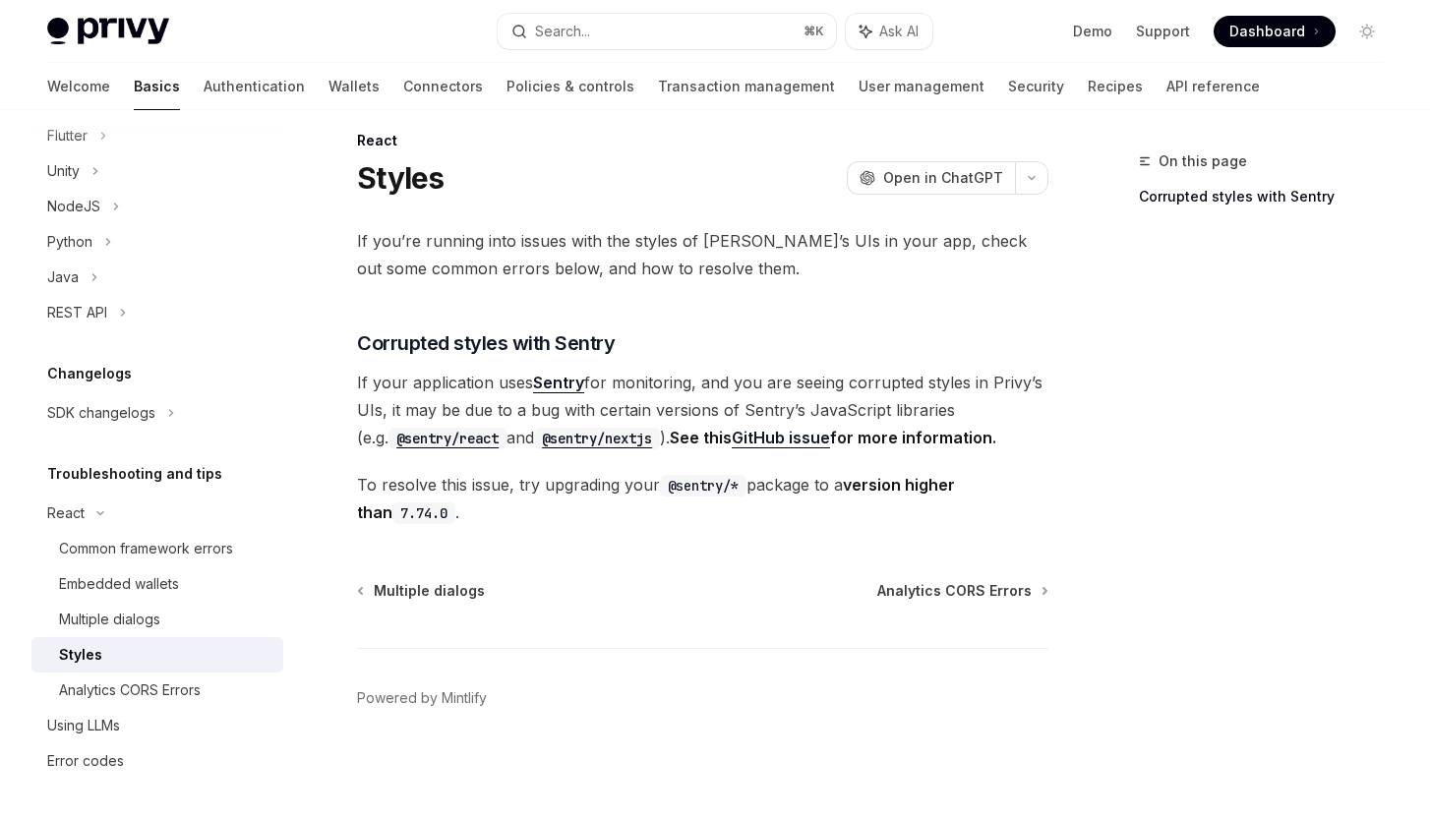
scroll to position [21, 0]
click at [204, 683] on div "Analytics CORS Errors" at bounding box center [165, 691] width 212 height 24
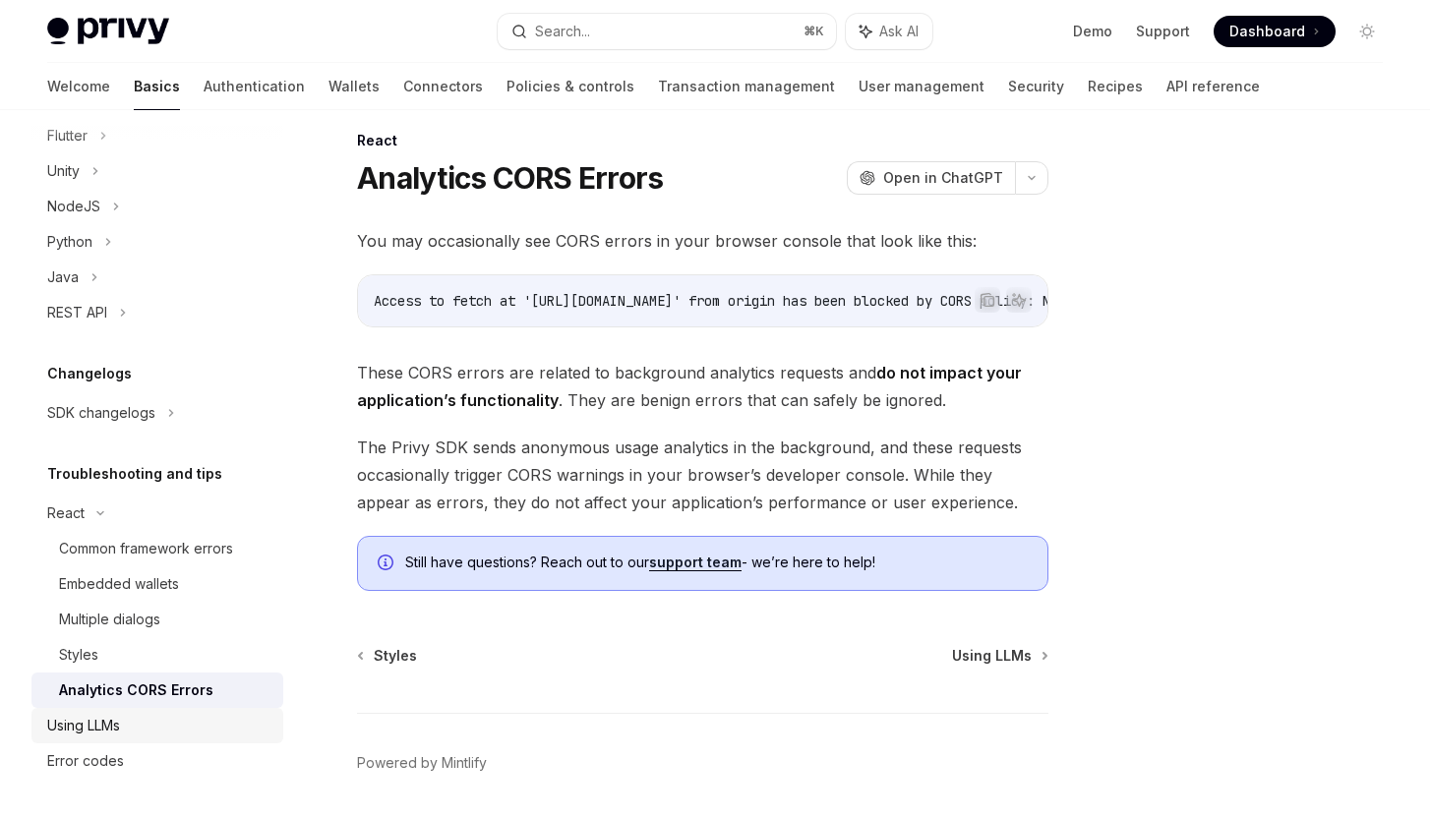
click at [169, 727] on div "Using LLMs" at bounding box center [159, 726] width 224 height 24
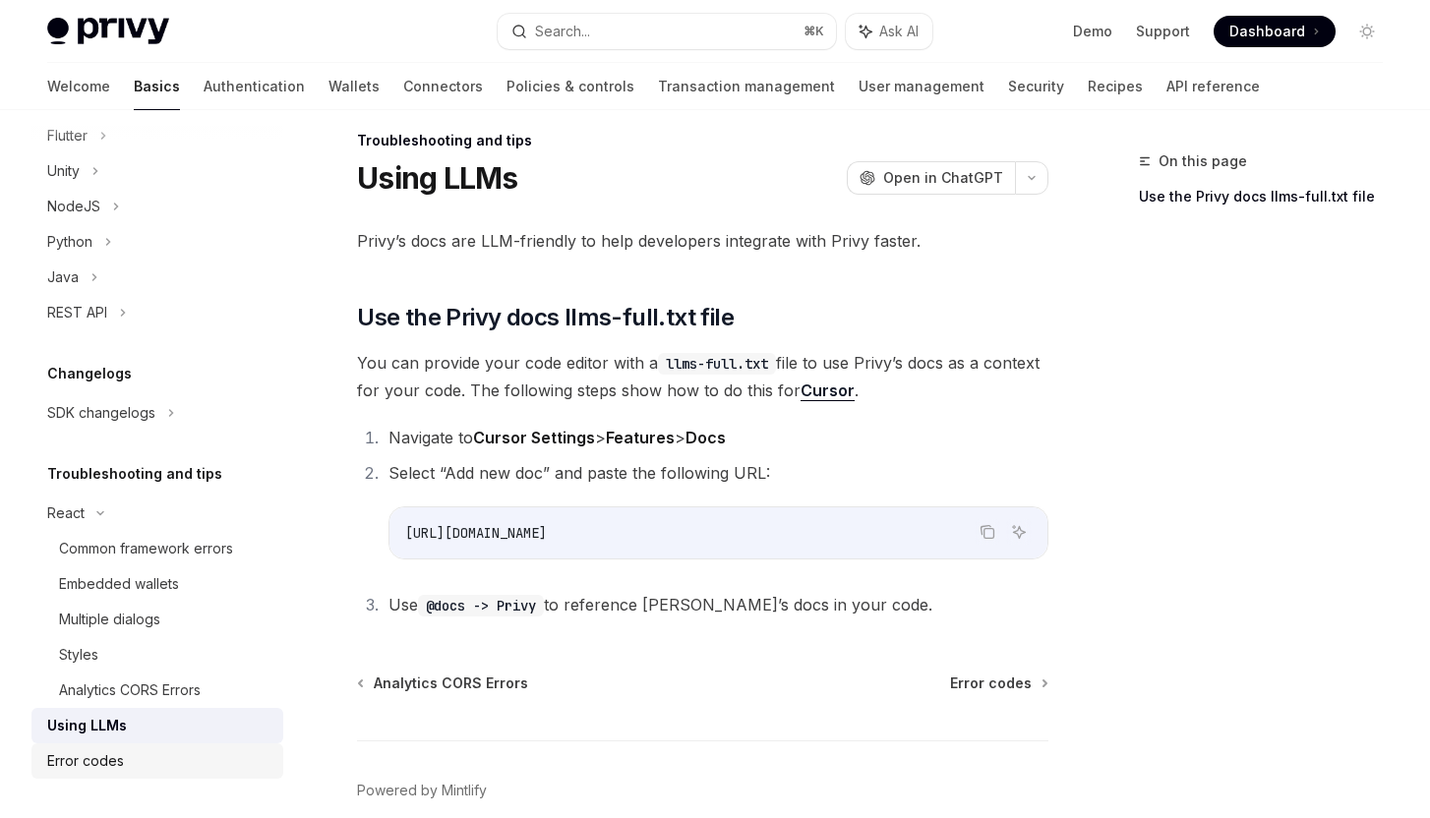
click at [162, 753] on div "Error codes" at bounding box center [159, 761] width 224 height 24
type textarea "*"
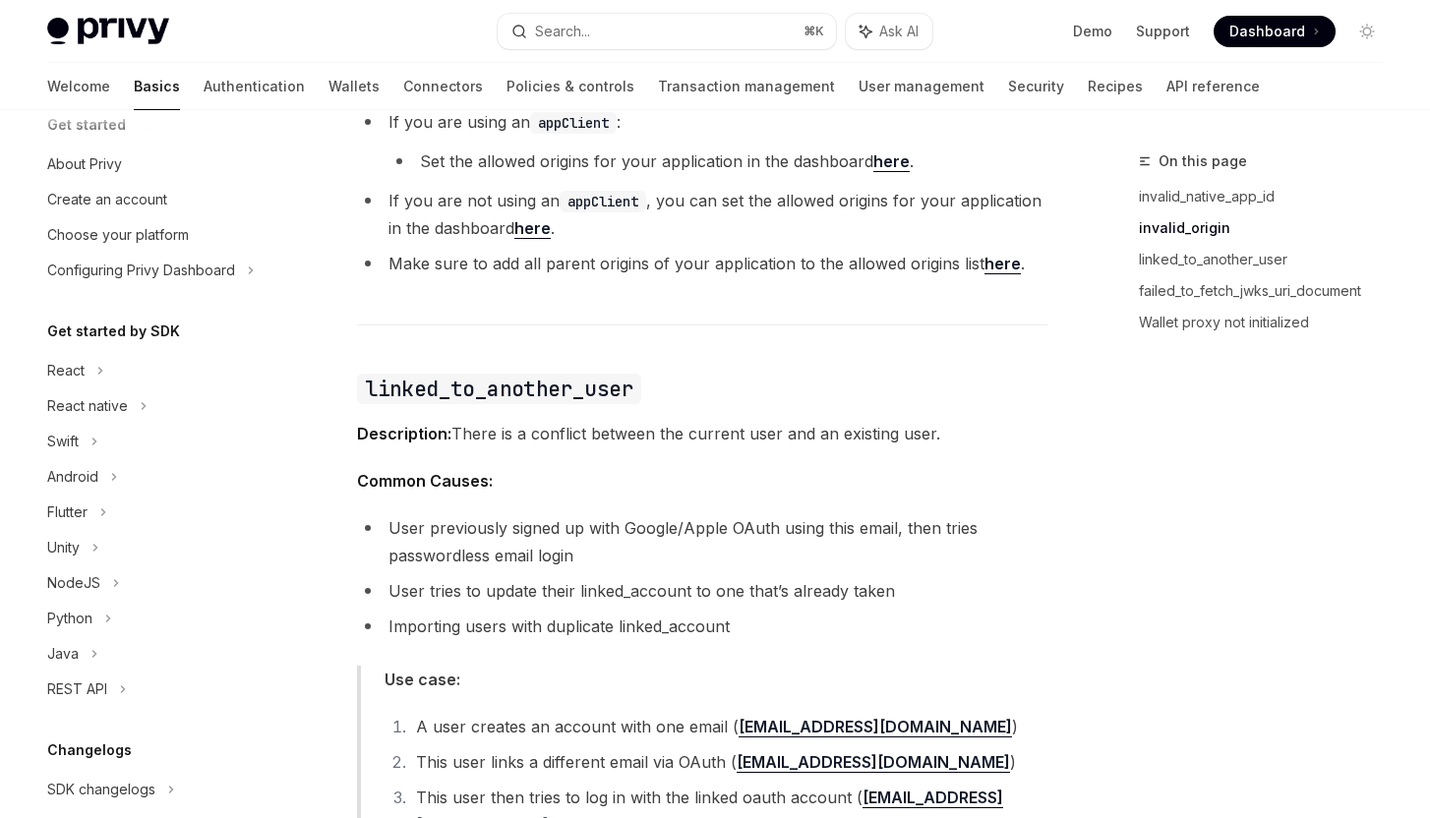
scroll to position [1275, 0]
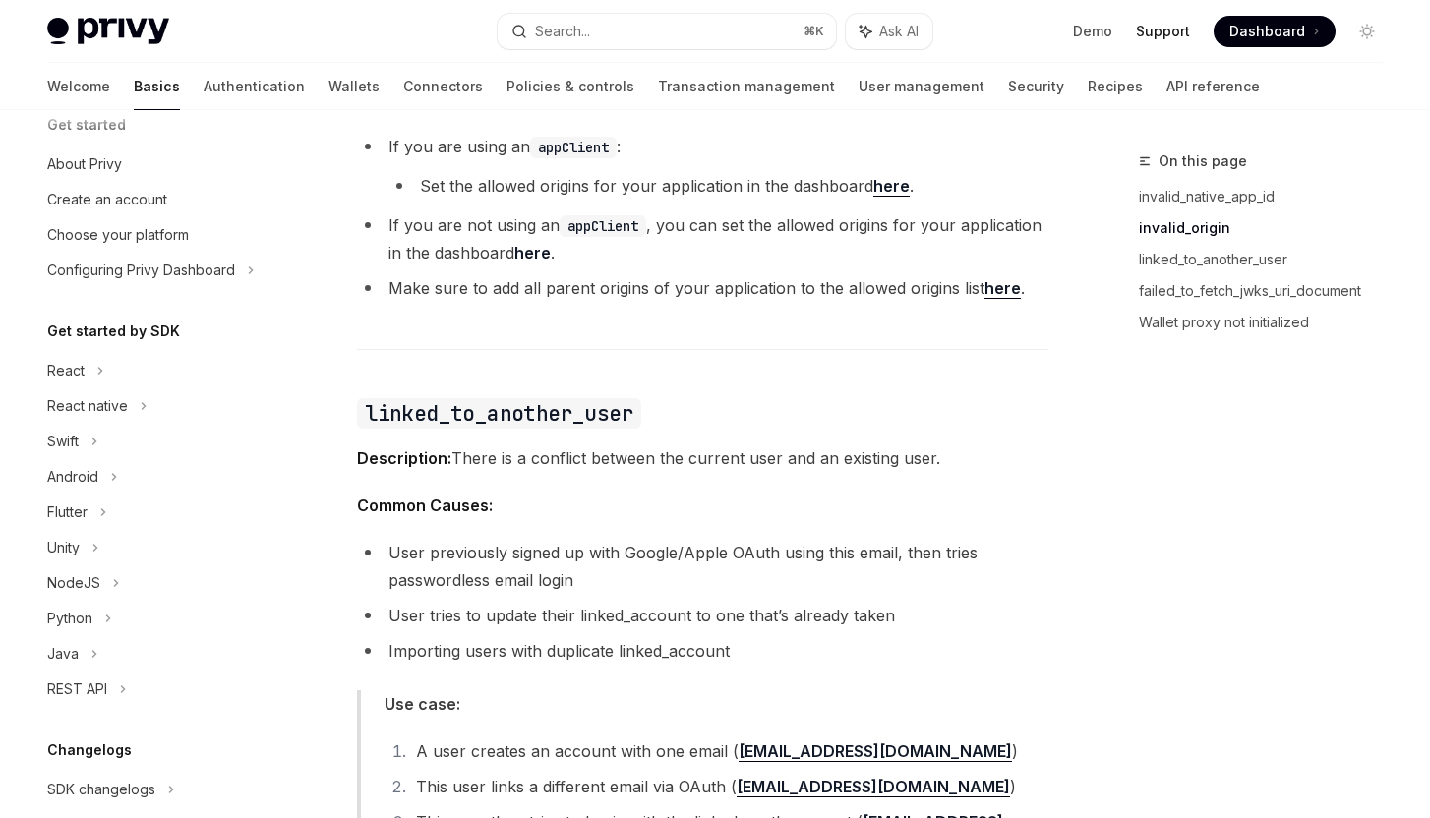
click at [1164, 32] on link "Support" at bounding box center [1163, 32] width 54 height 20
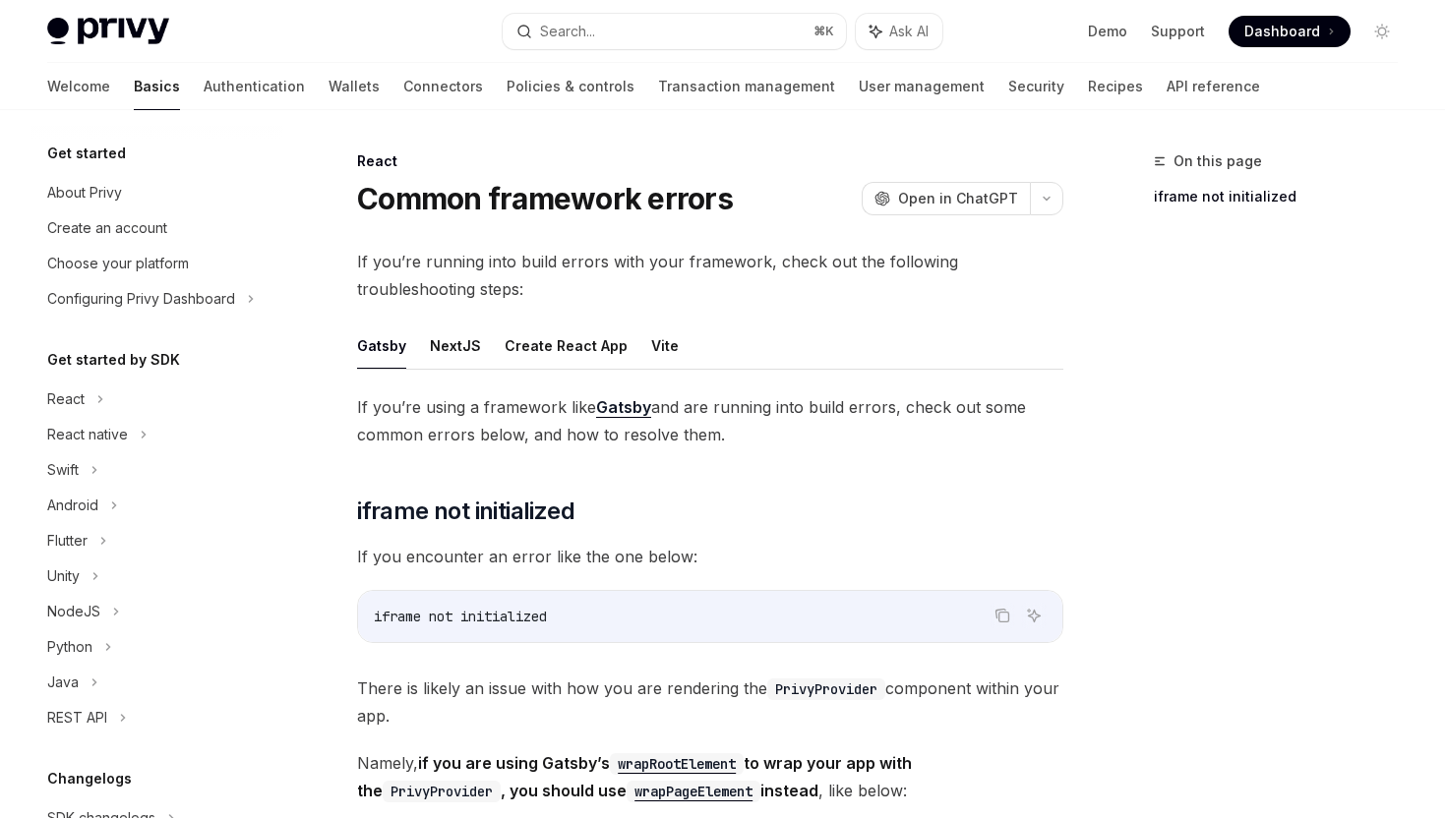
scroll to position [405, 0]
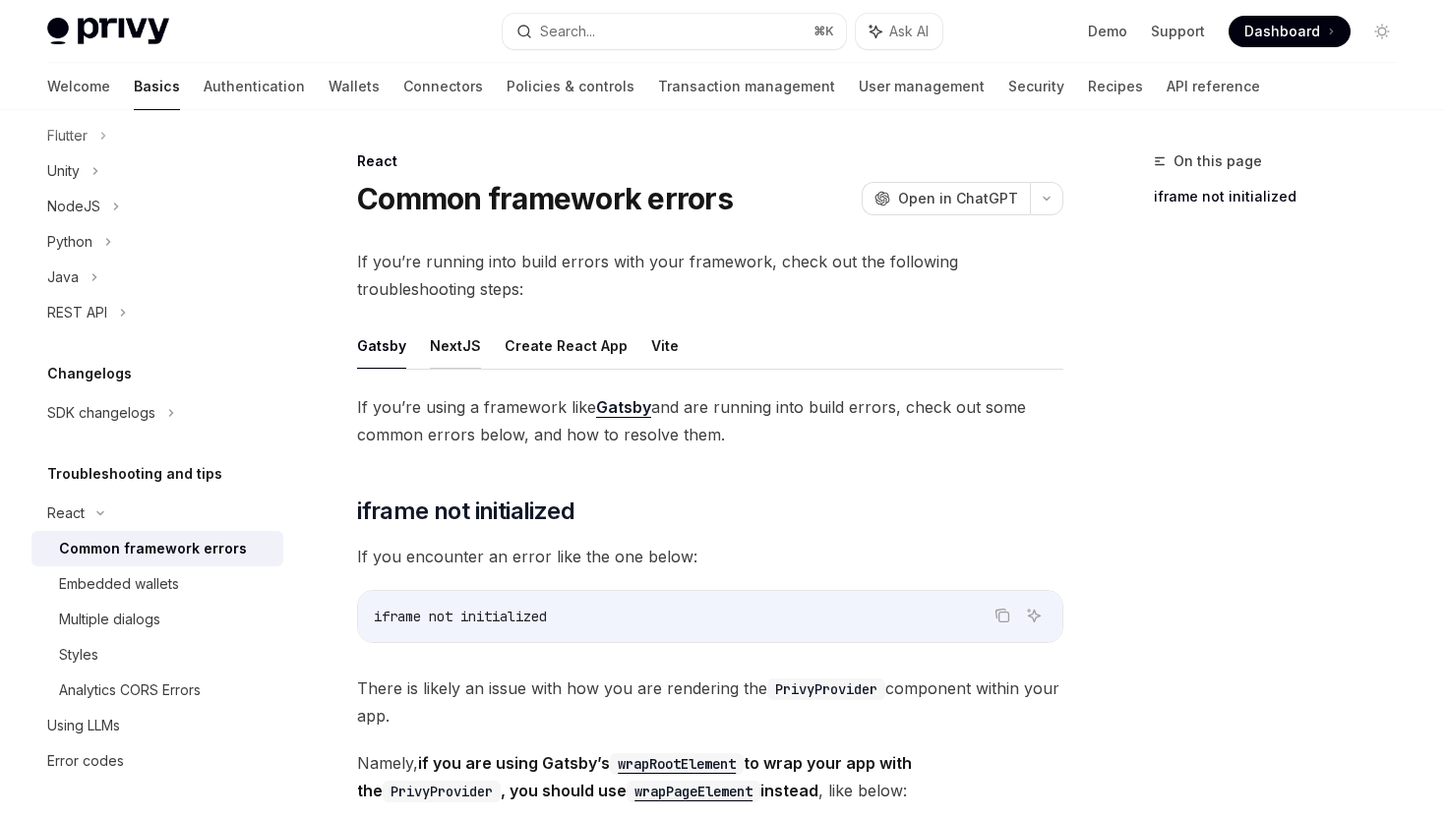
click at [438, 345] on button "NextJS" at bounding box center [455, 346] width 51 height 46
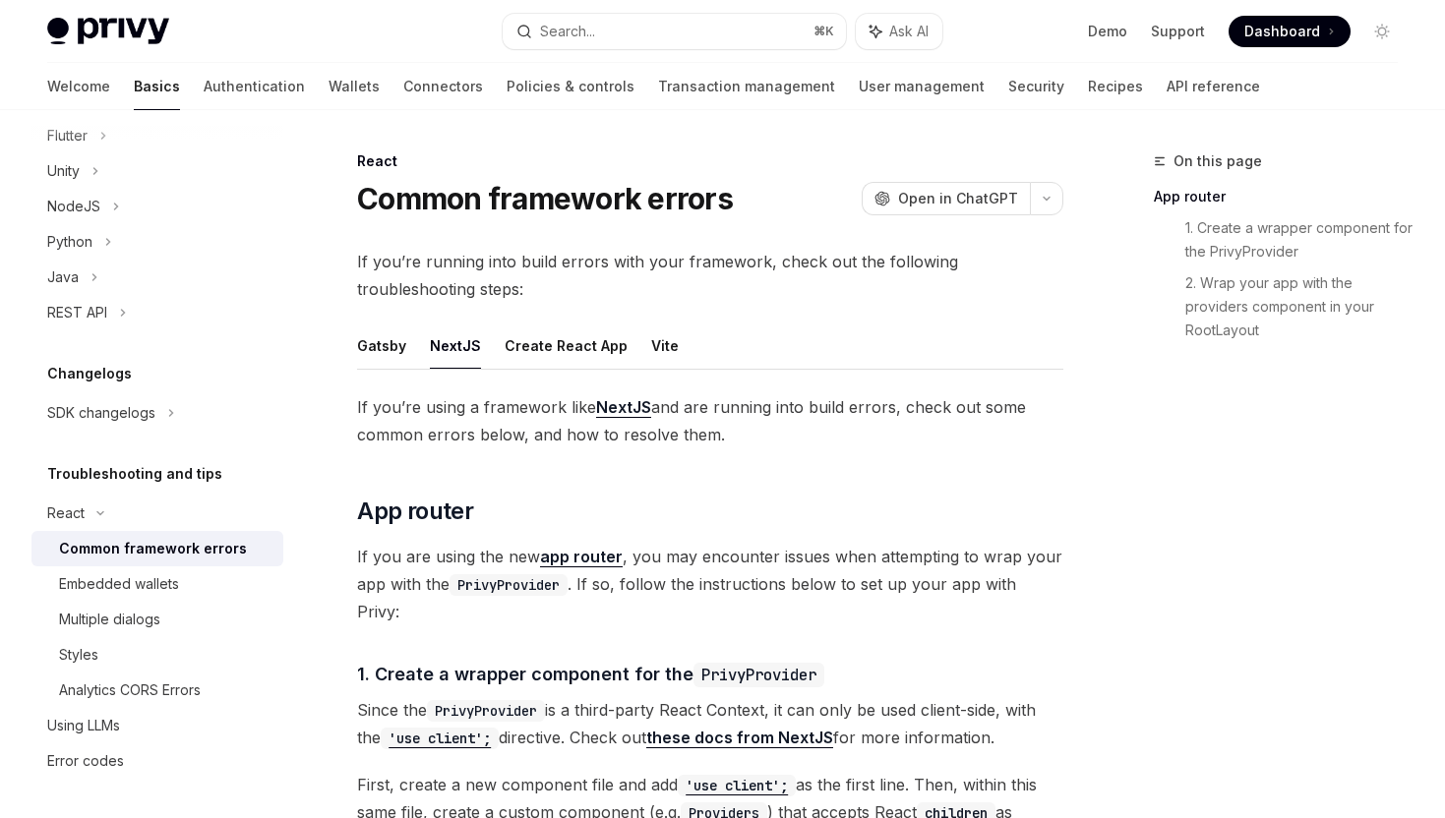
click at [539, 576] on code "PrivyProvider" at bounding box center [508, 585] width 118 height 22
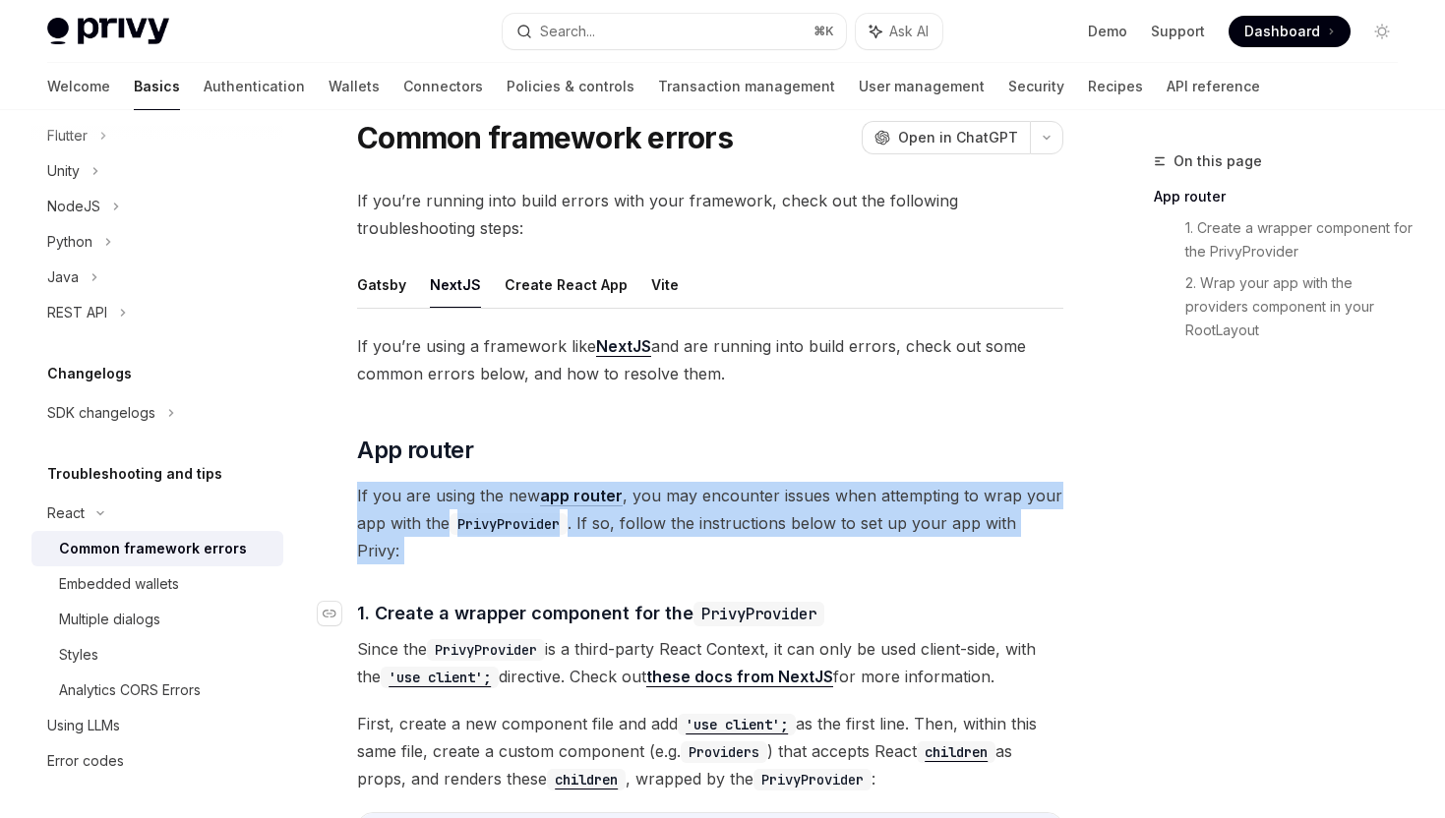
scroll to position [62, 0]
click at [585, 641] on span "Since the PrivyProvider is a third-party React Context, it can only be used cli…" at bounding box center [710, 661] width 706 height 55
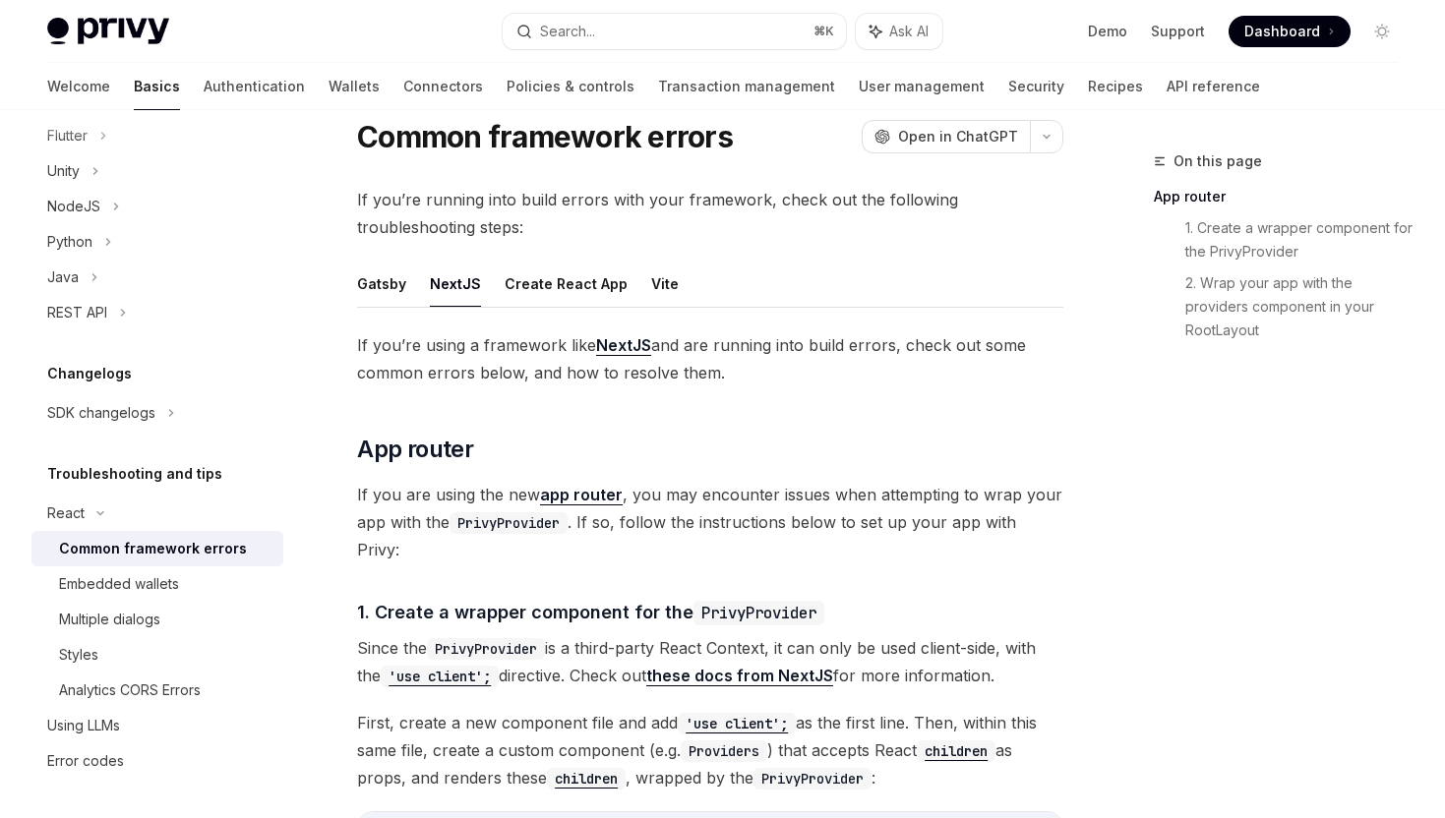
click at [585, 641] on span "Since the PrivyProvider is a third-party React Context, it can only be used cli…" at bounding box center [710, 661] width 706 height 55
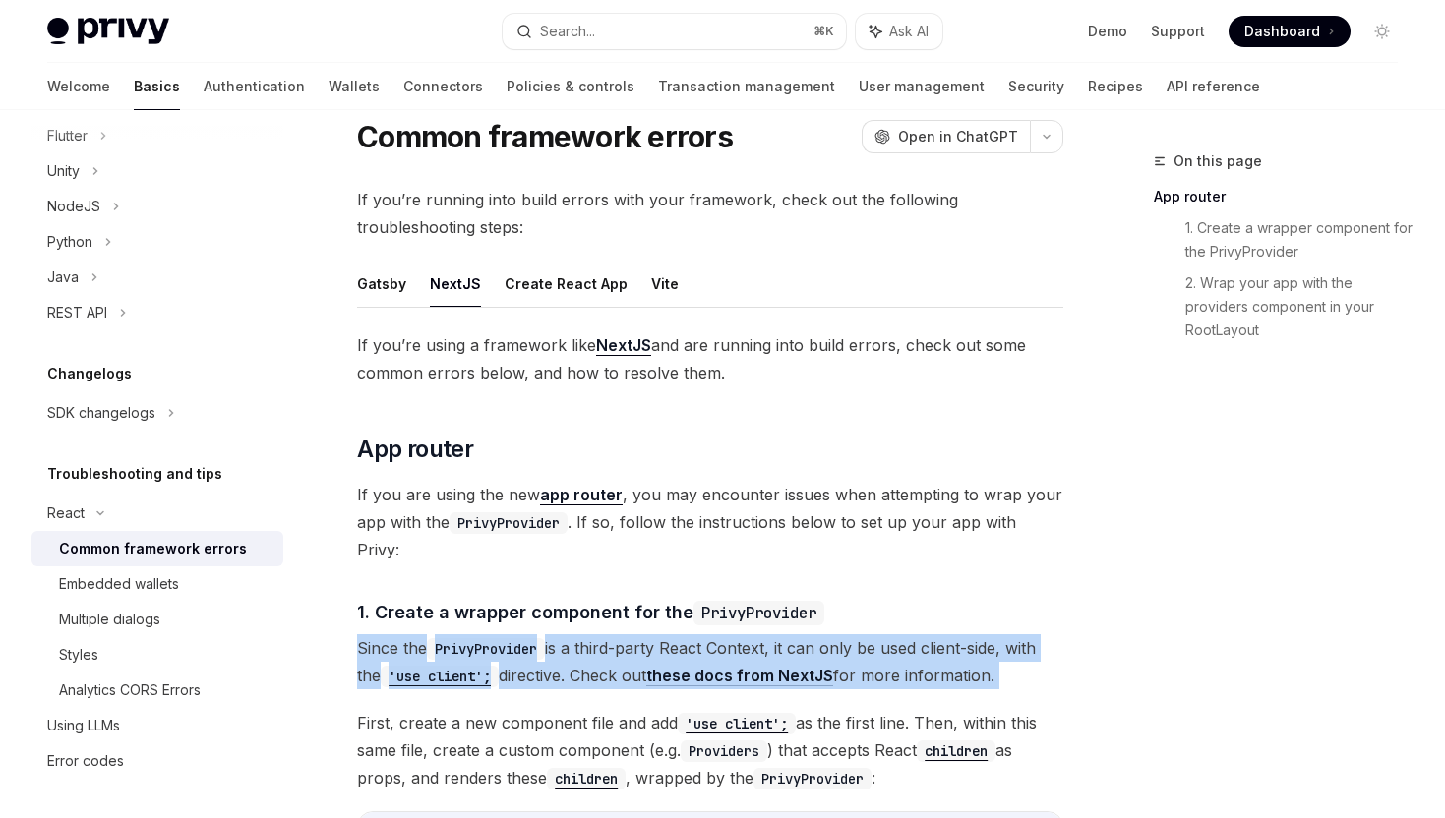
click at [585, 641] on span "Since the PrivyProvider is a third-party React Context, it can only be used cli…" at bounding box center [710, 661] width 706 height 55
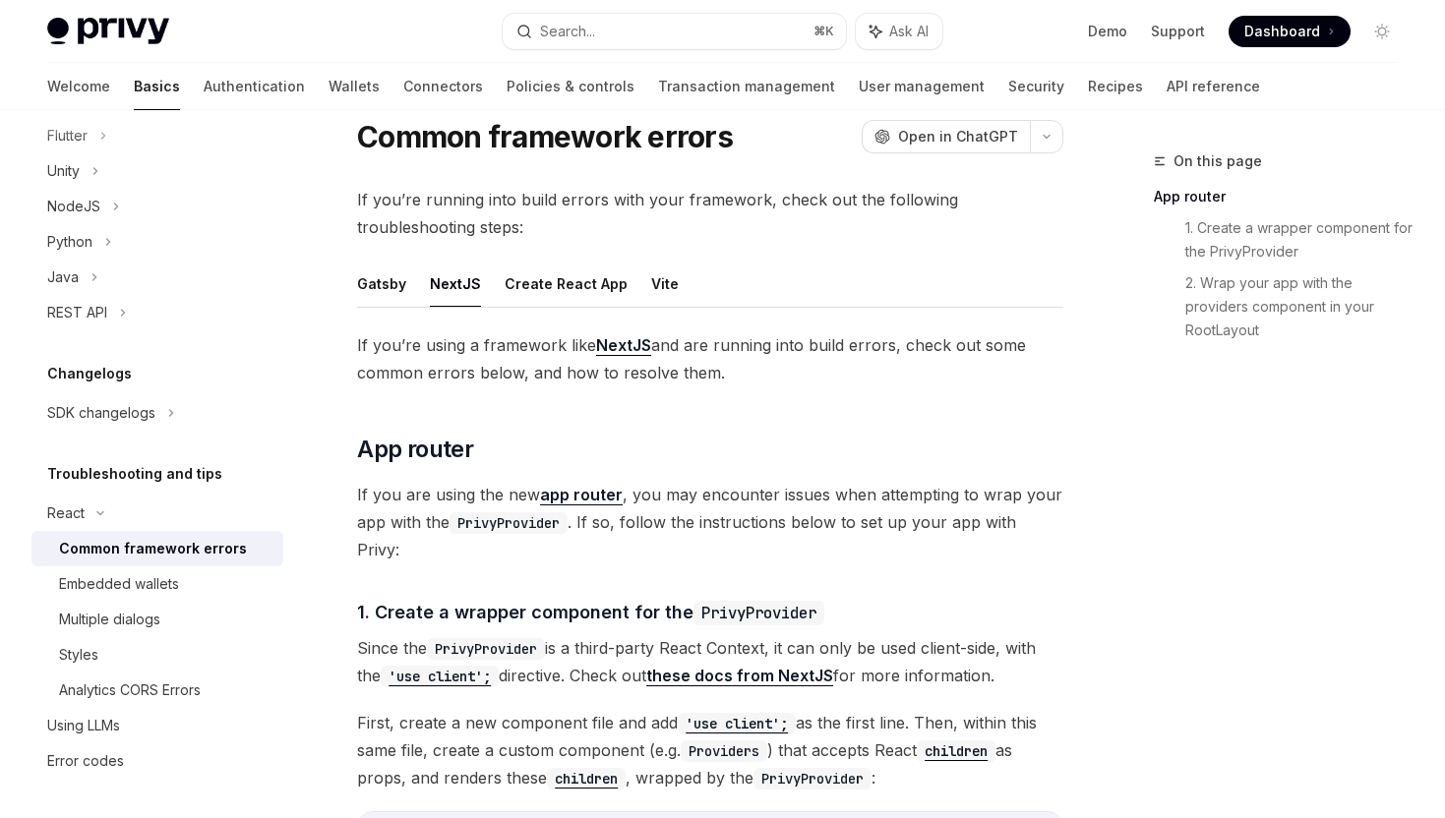
click at [585, 641] on span "Since the PrivyProvider is a third-party React Context, it can only be used cli…" at bounding box center [710, 661] width 706 height 55
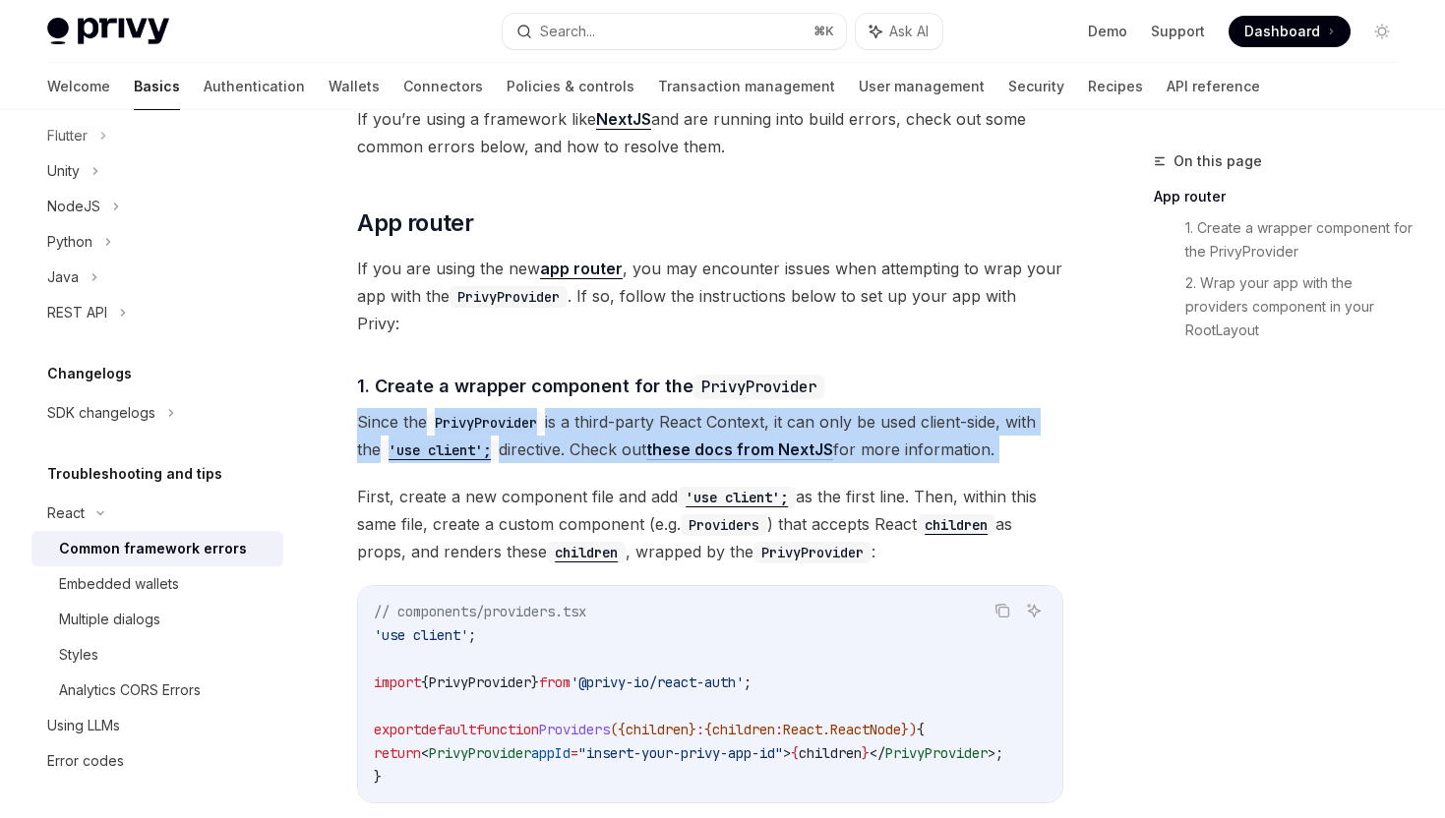
scroll to position [0, 0]
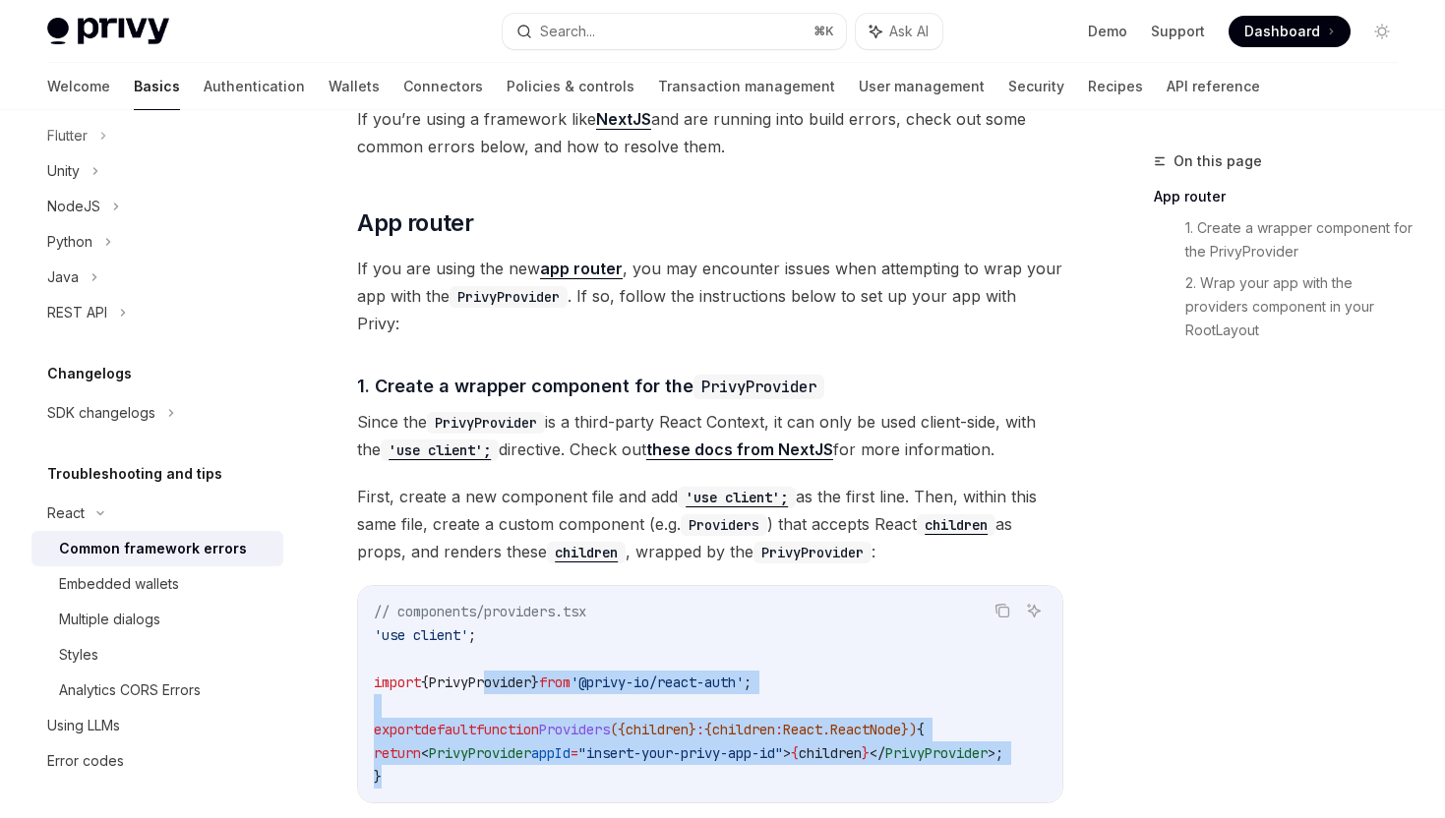
drag, startPoint x: 567, startPoint y: 744, endPoint x: 500, endPoint y: 664, distance: 105.4
click at [500, 664] on code "// components/providers.tsx 'use client' ; import { PrivyProvider } from '@priv…" at bounding box center [712, 694] width 677 height 189
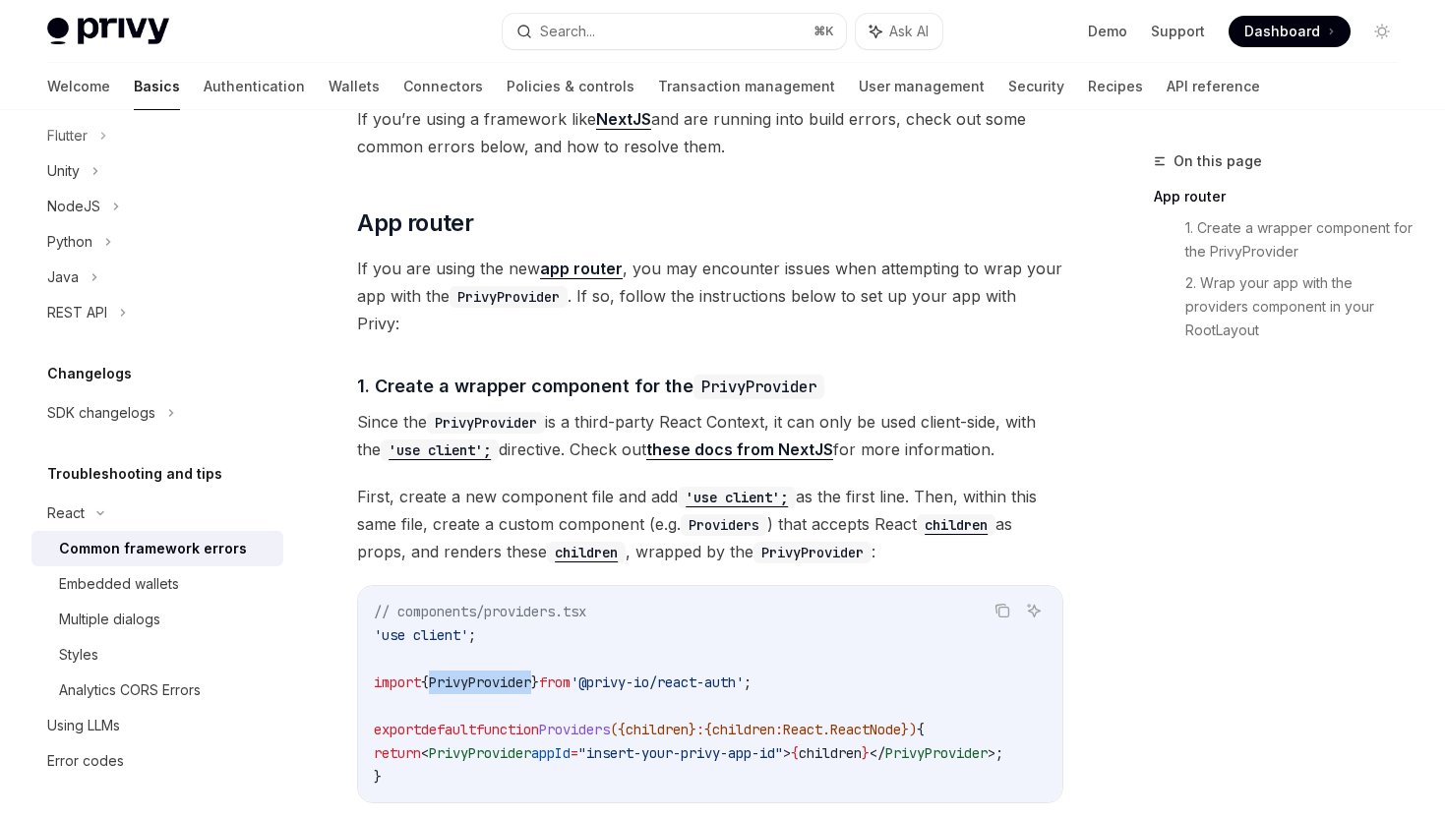
click at [500, 664] on code "// components/providers.tsx 'use client' ; import { PrivyProvider } from '@priv…" at bounding box center [712, 694] width 677 height 189
click at [657, 607] on code "// components/providers.tsx 'use client' ; import { PrivyProvider } from '@priv…" at bounding box center [712, 694] width 677 height 189
click at [648, 604] on code "// components/providers.tsx 'use client' ; import { PrivyProvider } from '@priv…" at bounding box center [712, 694] width 677 height 189
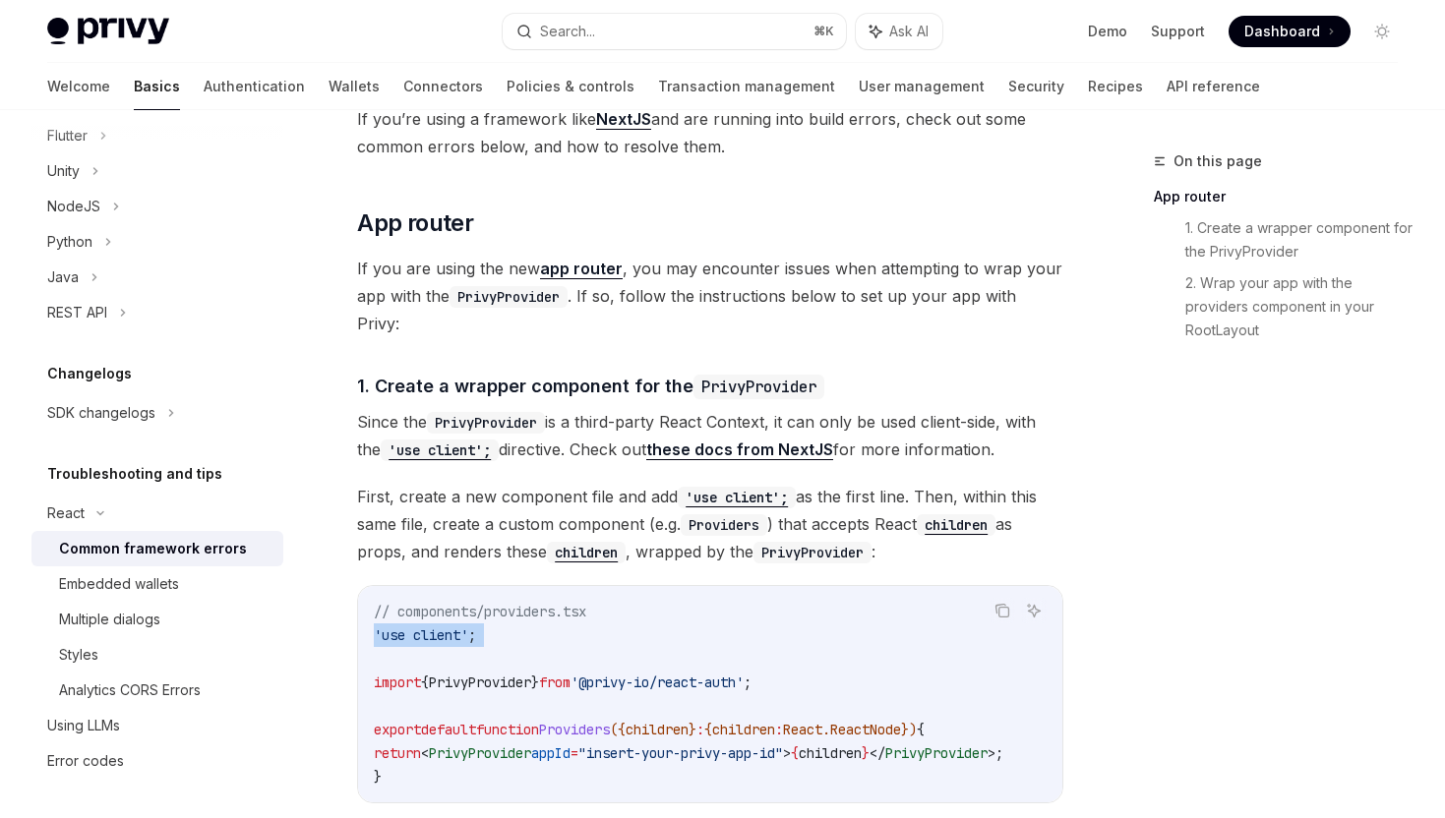
click at [648, 604] on code "// components/providers.tsx 'use client' ; import { PrivyProvider } from '@priv…" at bounding box center [712, 694] width 677 height 189
click at [615, 610] on code "// components/providers.tsx 'use client' ; import { PrivyProvider } from '@priv…" at bounding box center [712, 694] width 677 height 189
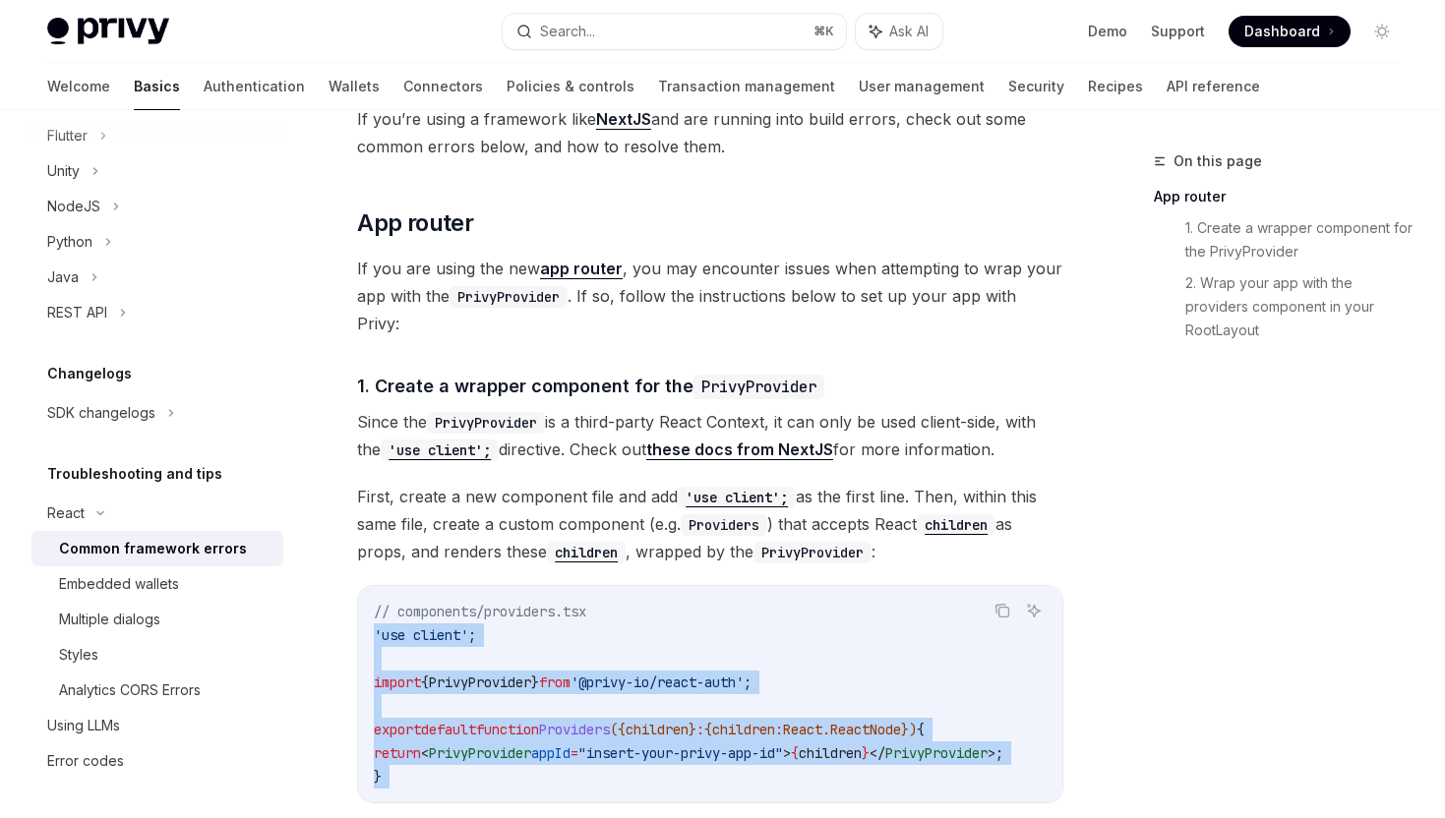
drag, startPoint x: 615, startPoint y: 610, endPoint x: 650, endPoint y: 748, distance: 143.1
click at [650, 748] on code "// components/providers.tsx 'use client' ; import { PrivyProvider } from '@priv…" at bounding box center [712, 694] width 677 height 189
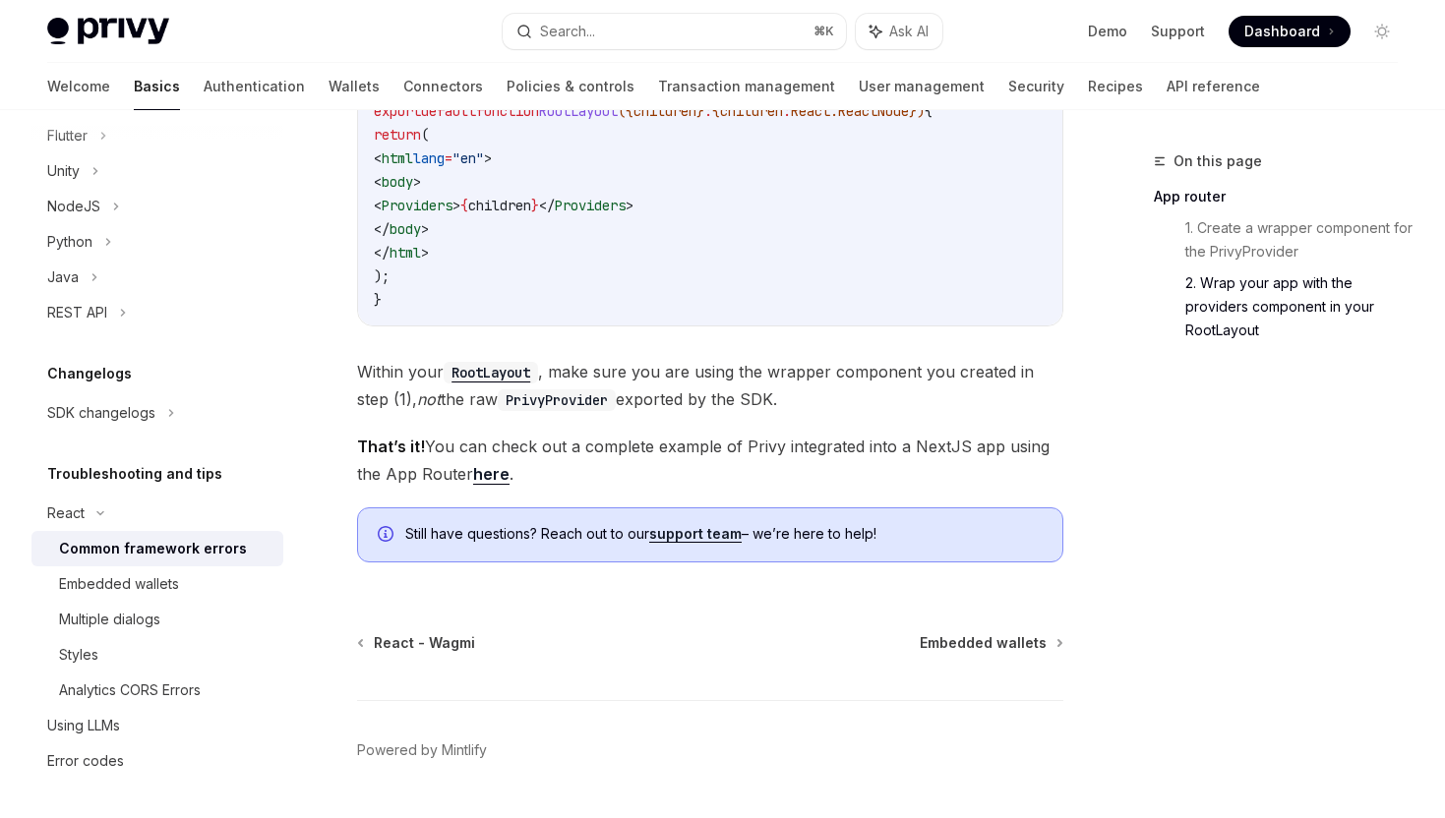
scroll to position [1319, 0]
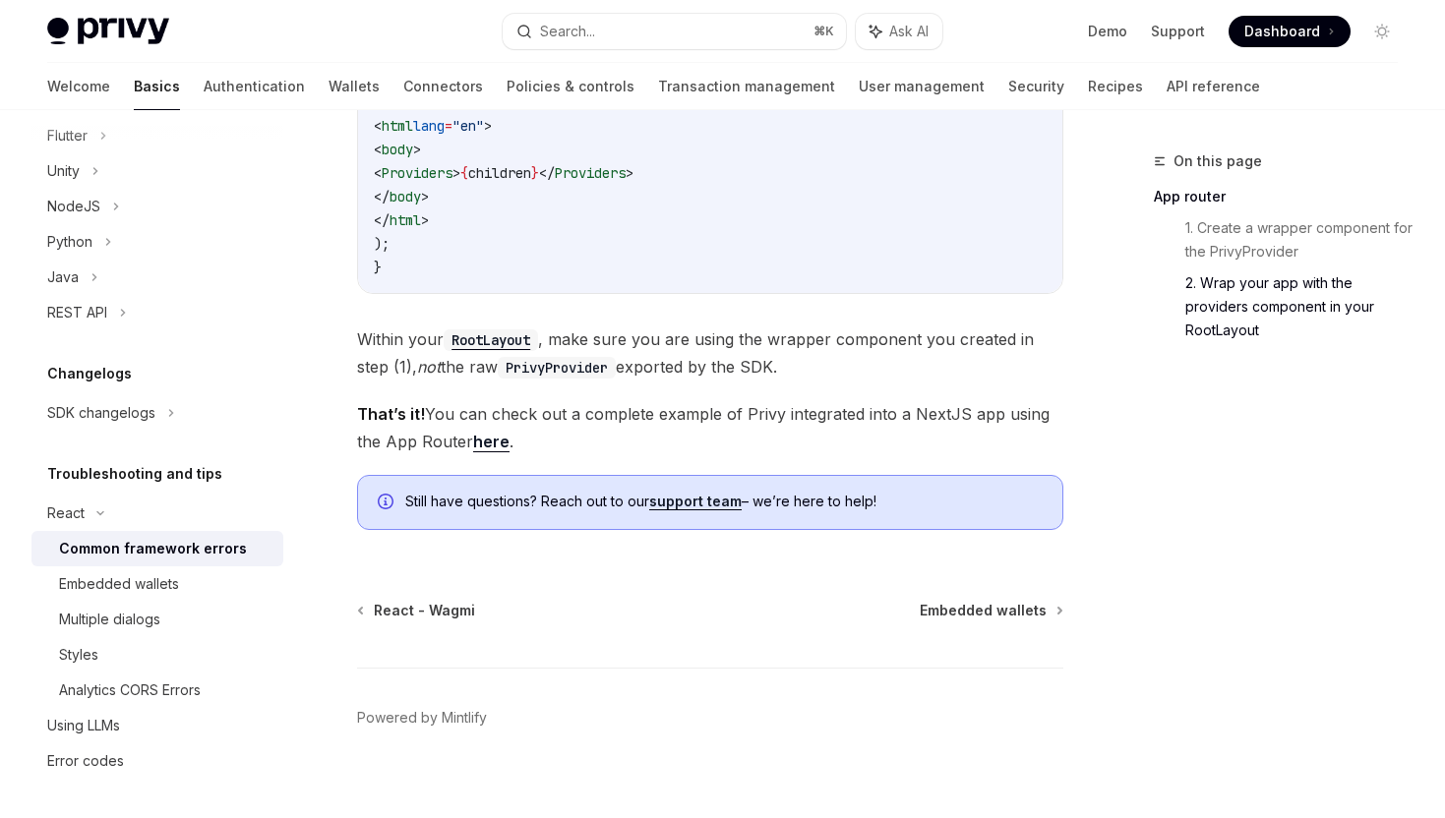
click at [480, 432] on link "here" at bounding box center [491, 442] width 36 height 21
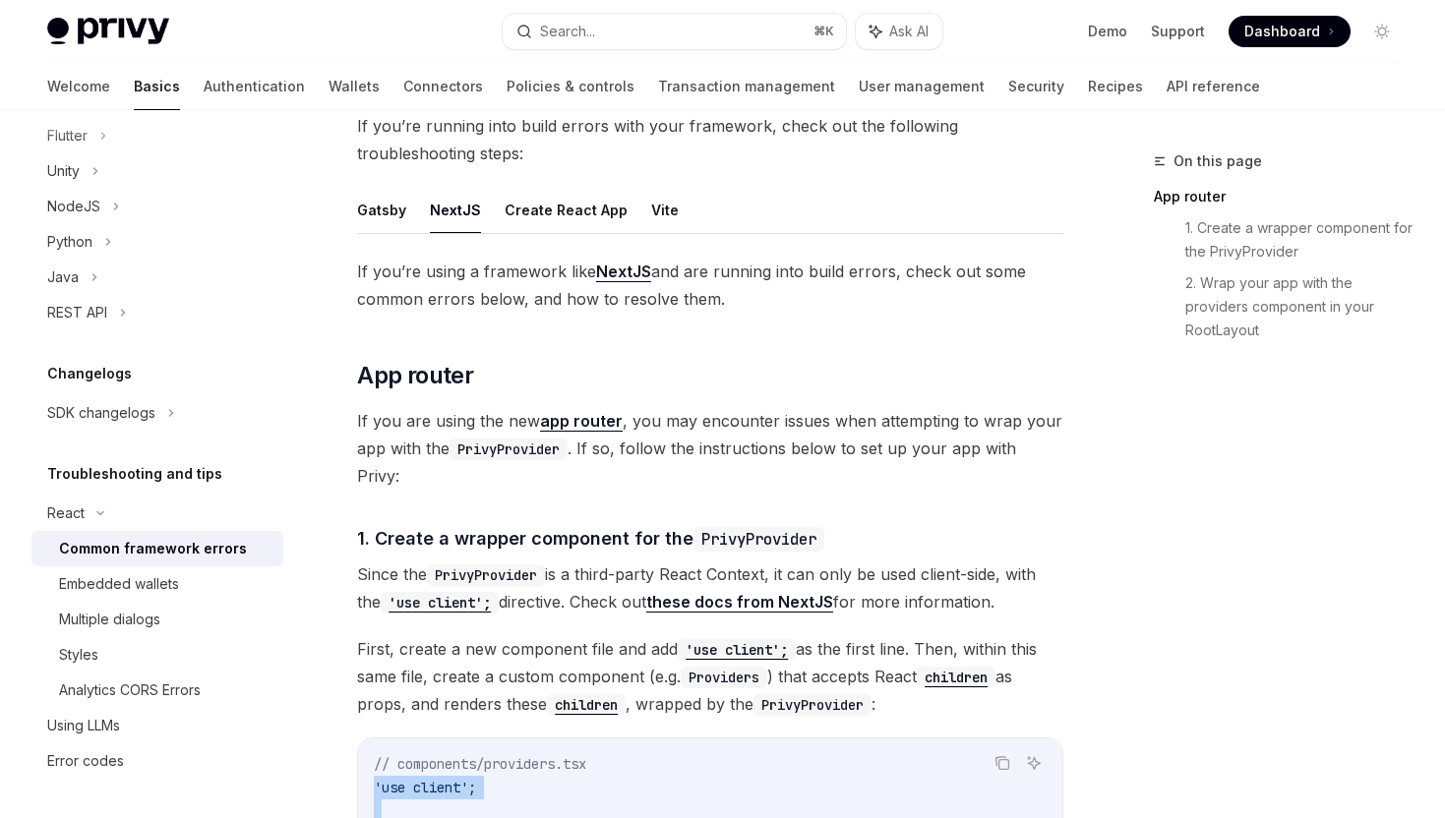
scroll to position [0, 0]
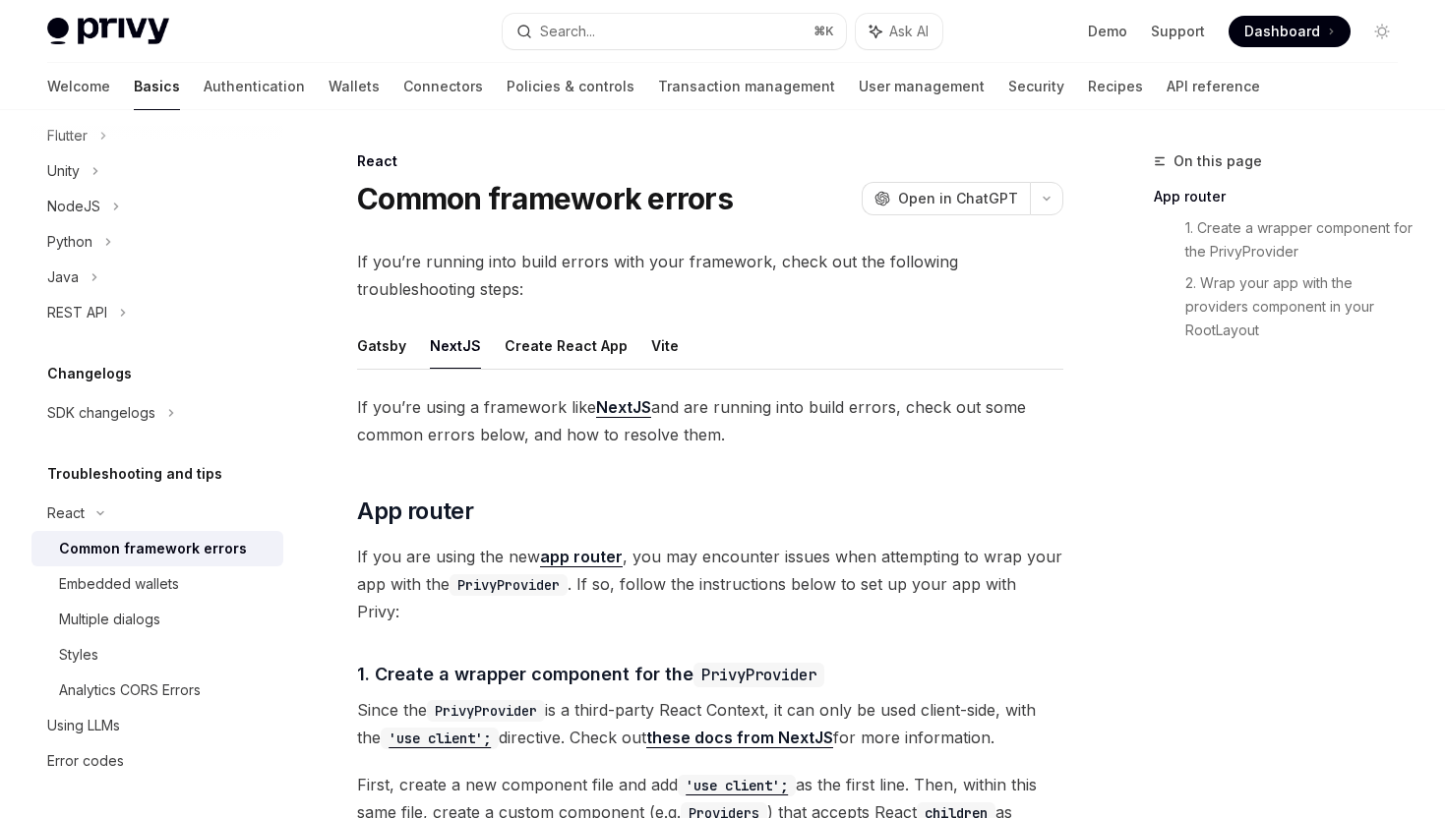
click at [789, 253] on span "If you’re running into build errors with your framework, check out the followin…" at bounding box center [710, 275] width 706 height 55
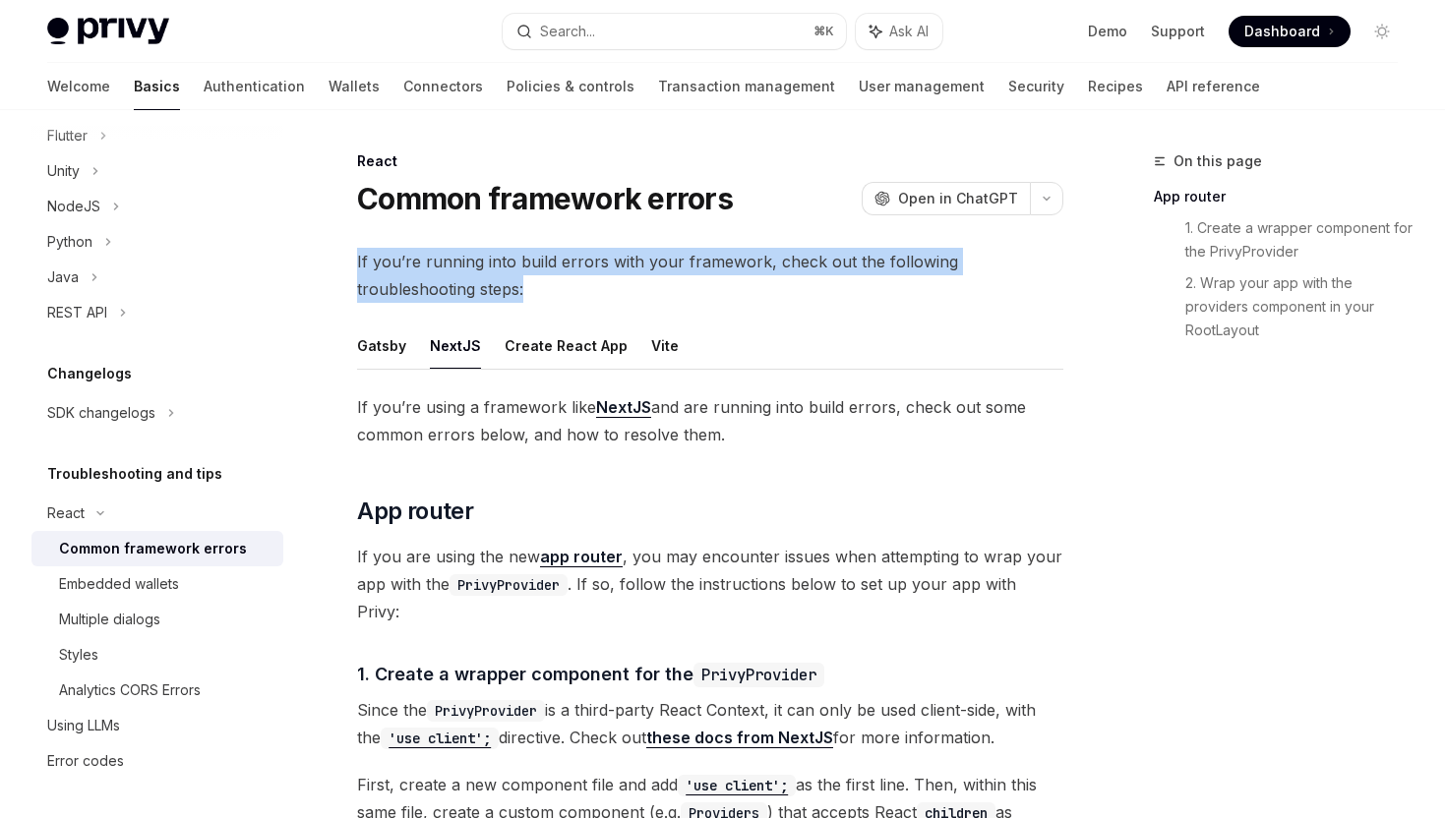
click at [707, 289] on span "If you’re running into build errors with your framework, check out the followin…" at bounding box center [710, 275] width 706 height 55
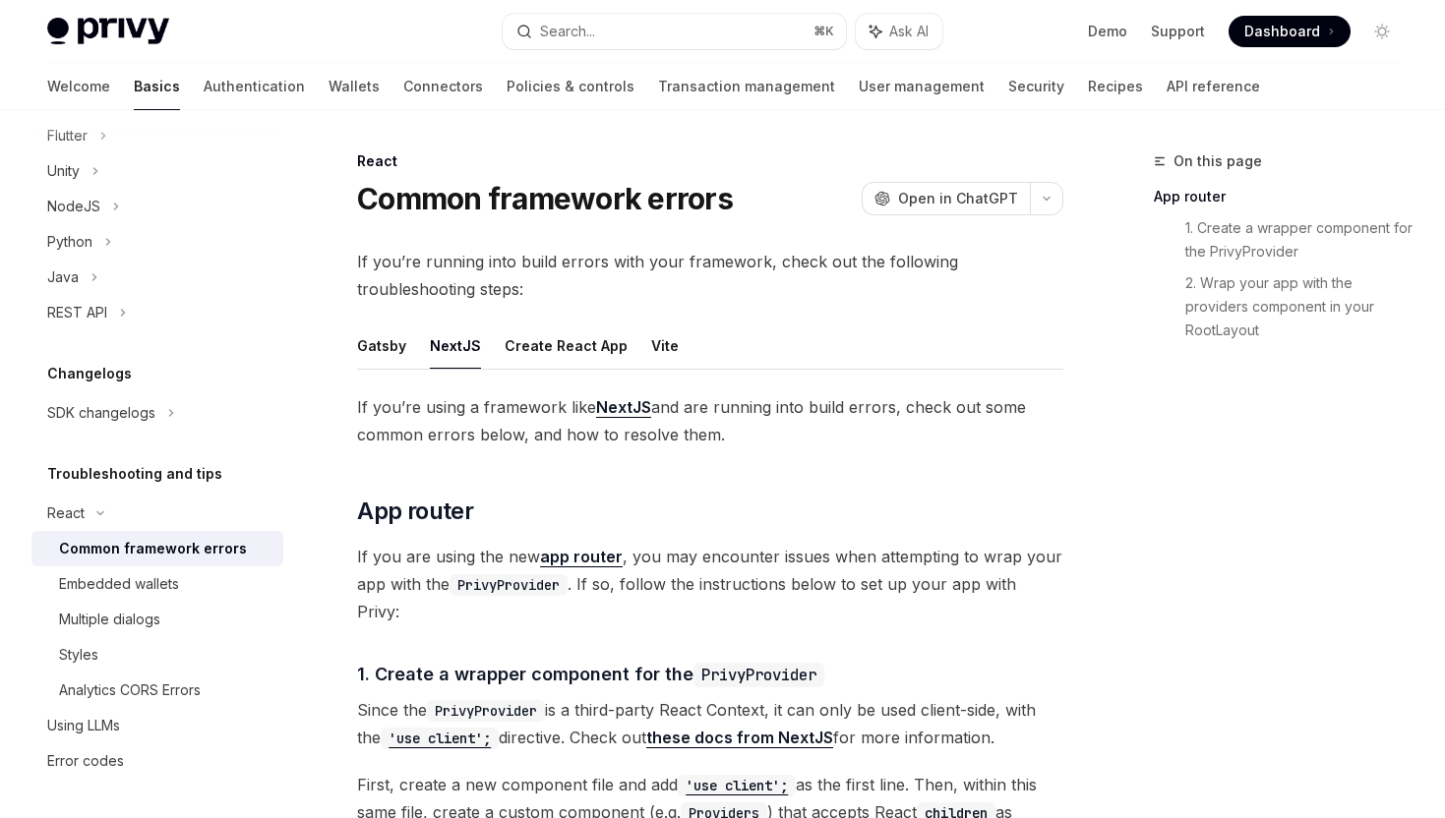
click at [706, 250] on span "If you’re running into build errors with your framework, check out the followin…" at bounding box center [710, 275] width 706 height 55
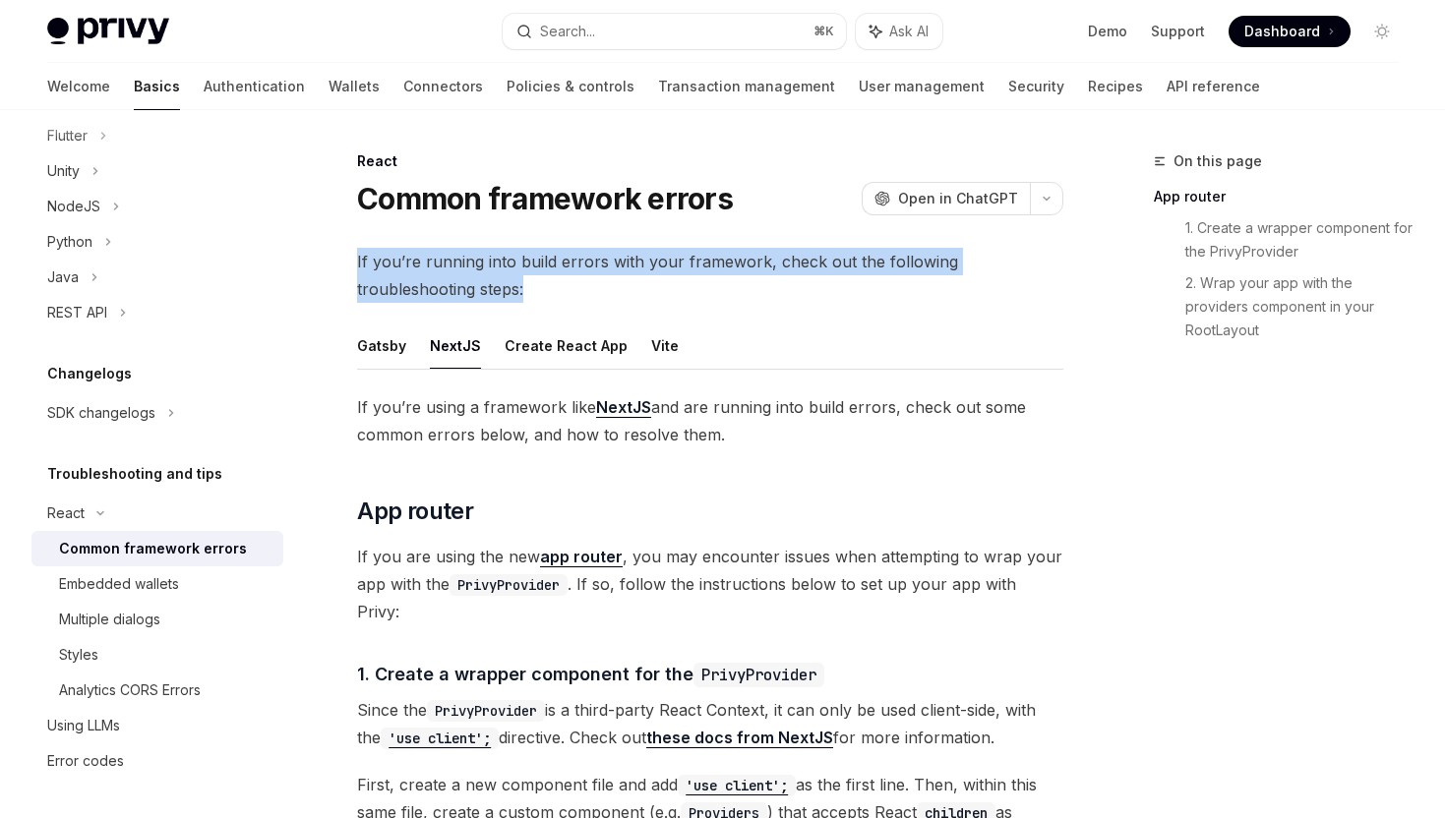
click at [692, 552] on span "If you are using the new app router , you may encounter issues when attempting …" at bounding box center [710, 584] width 706 height 83
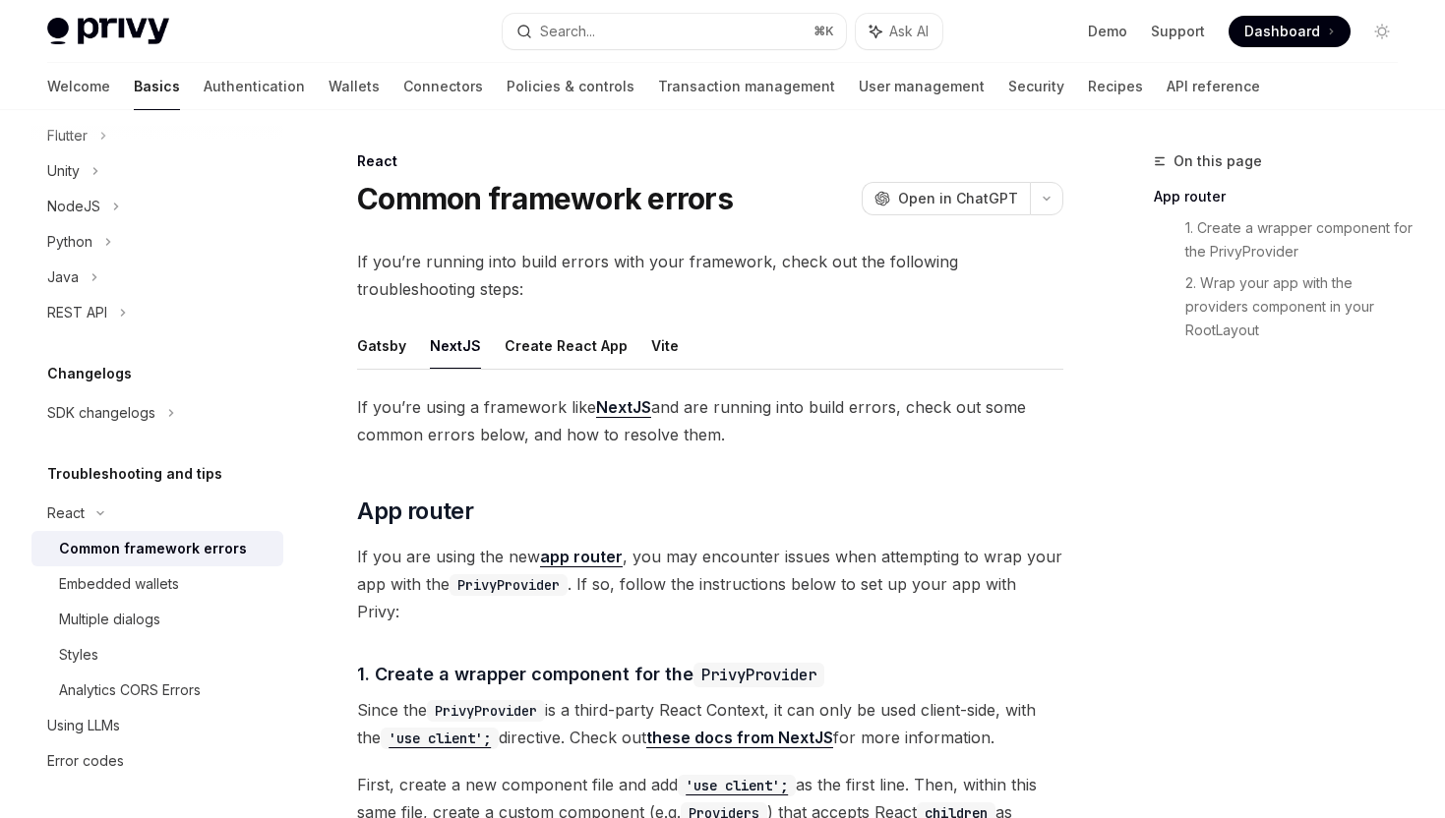
click at [692, 552] on span "If you are using the new app router , you may encounter issues when attempting …" at bounding box center [710, 584] width 706 height 83
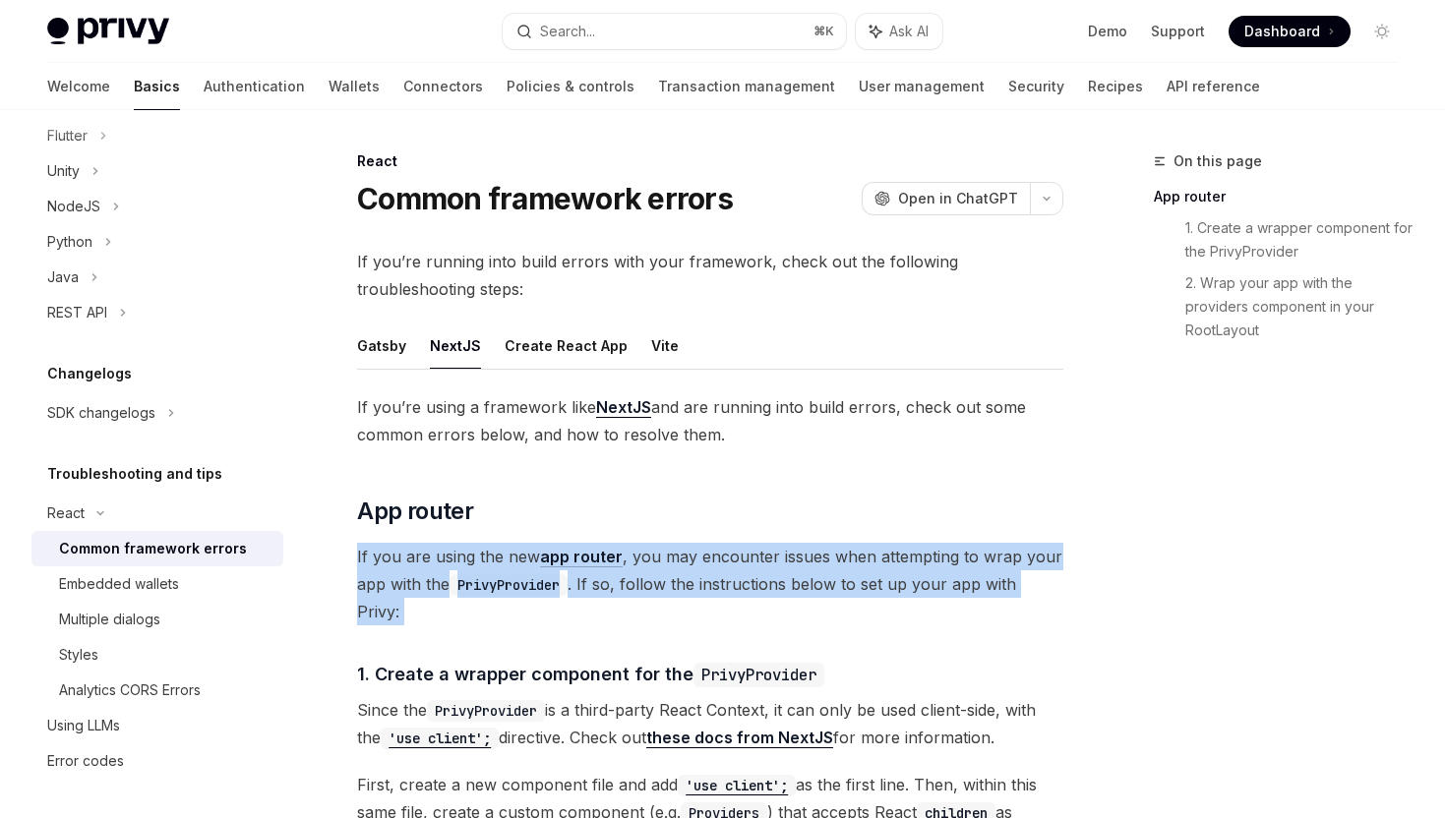
click at [692, 552] on span "If you are using the new app router , you may encounter issues when attempting …" at bounding box center [710, 584] width 706 height 83
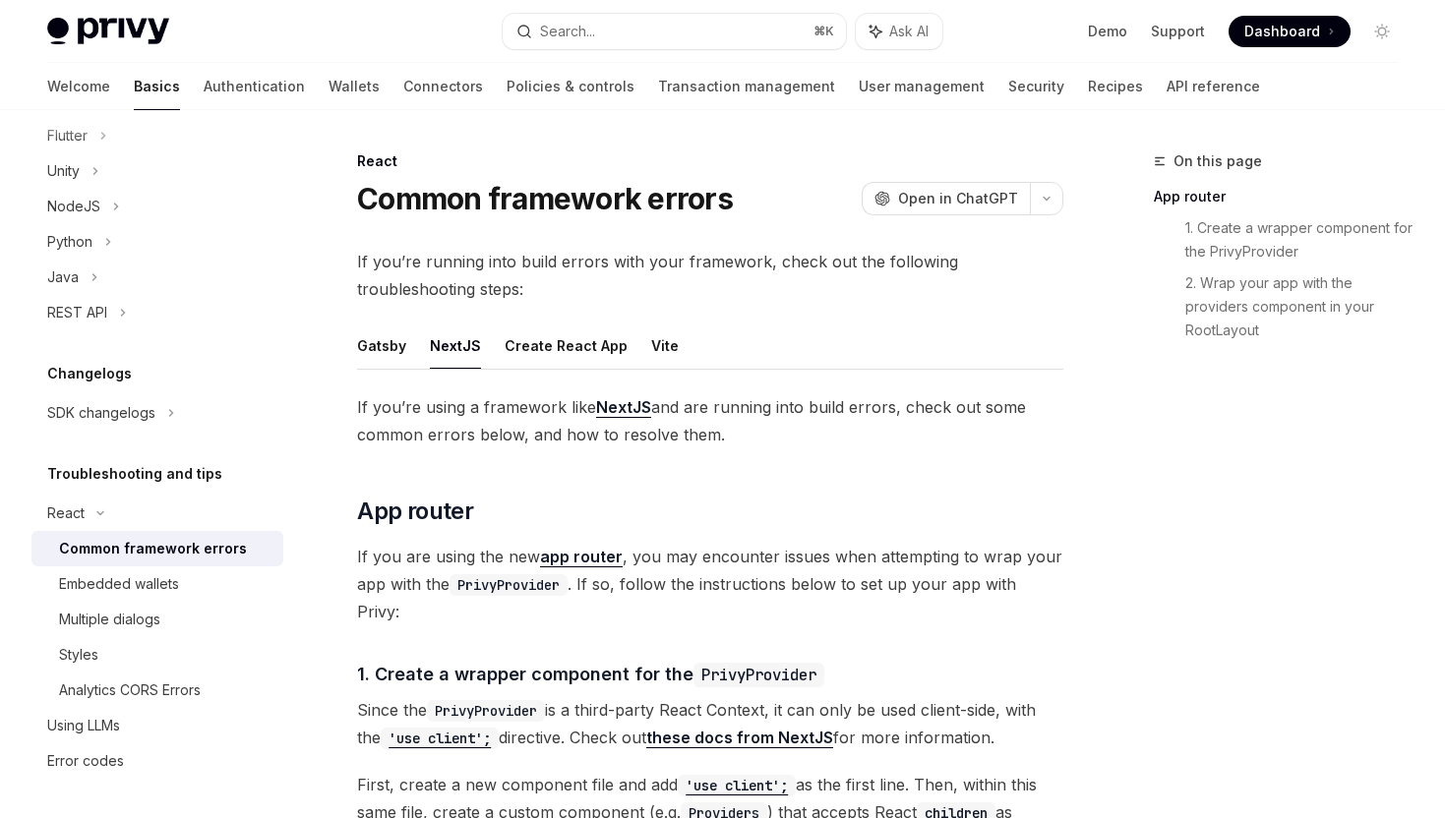
click at [692, 552] on span "If you are using the new app router , you may encounter issues when attempting …" at bounding box center [710, 584] width 706 height 83
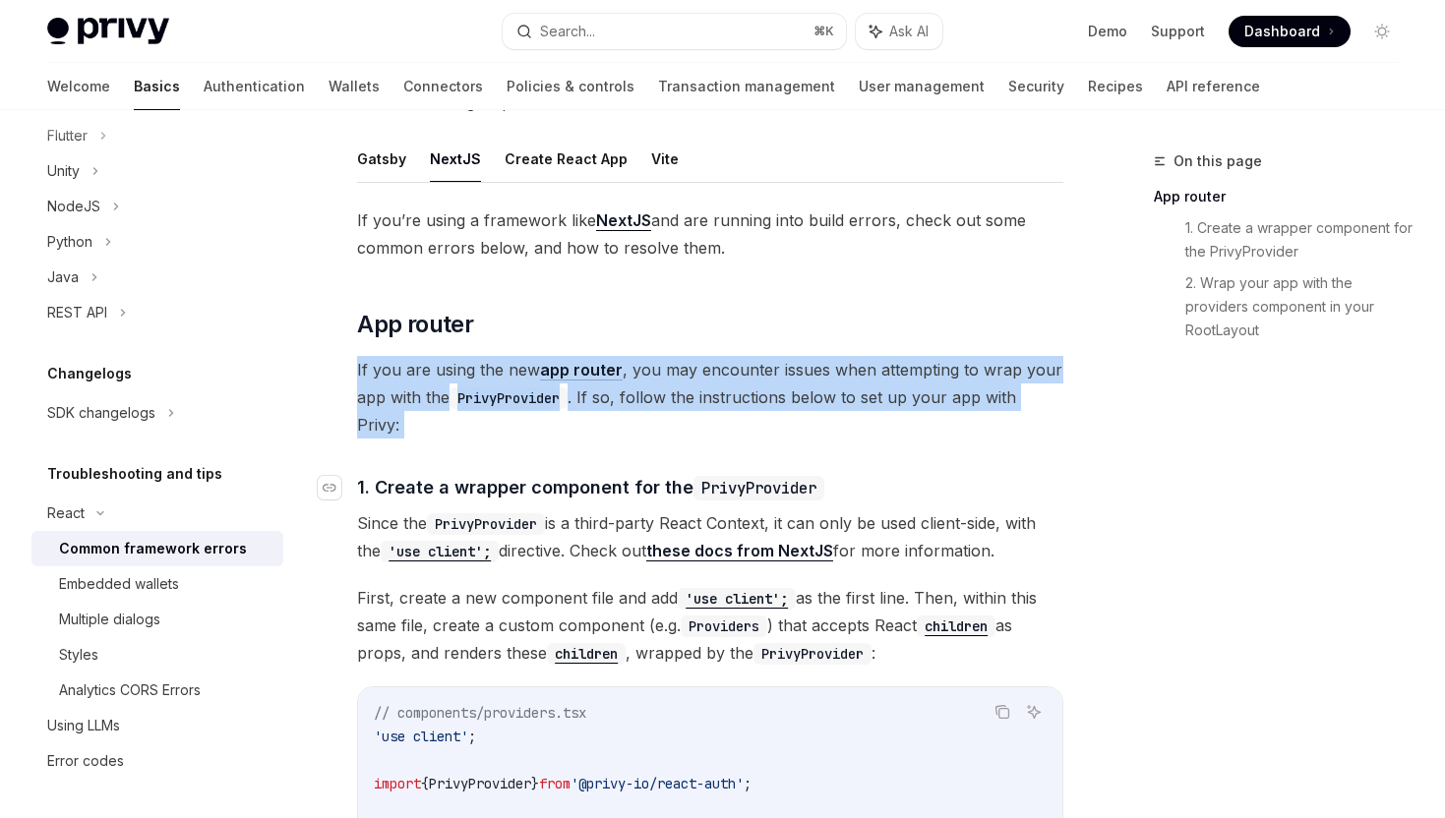
scroll to position [130, 0]
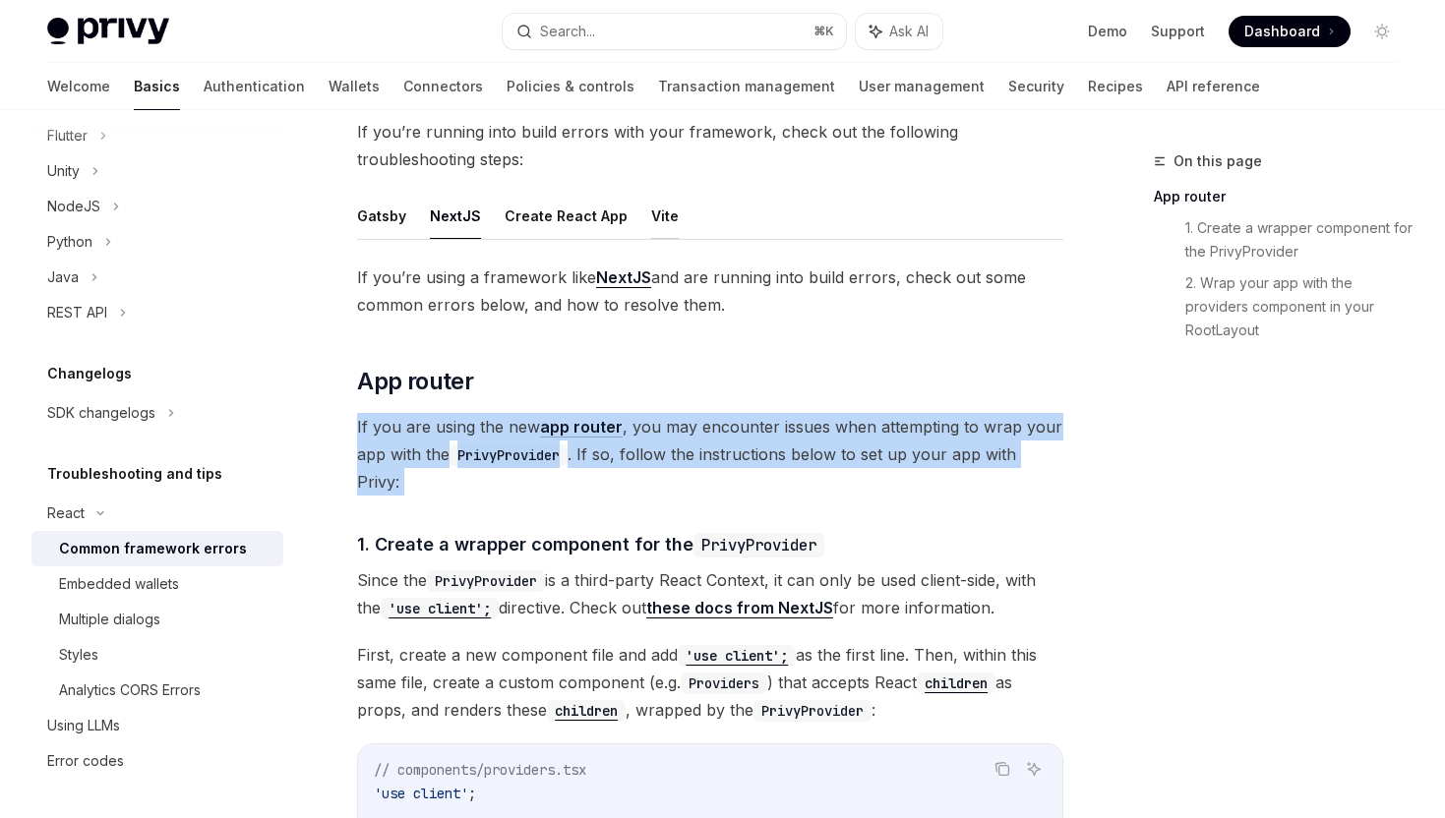
click at [651, 220] on button "Vite" at bounding box center [665, 216] width 28 height 46
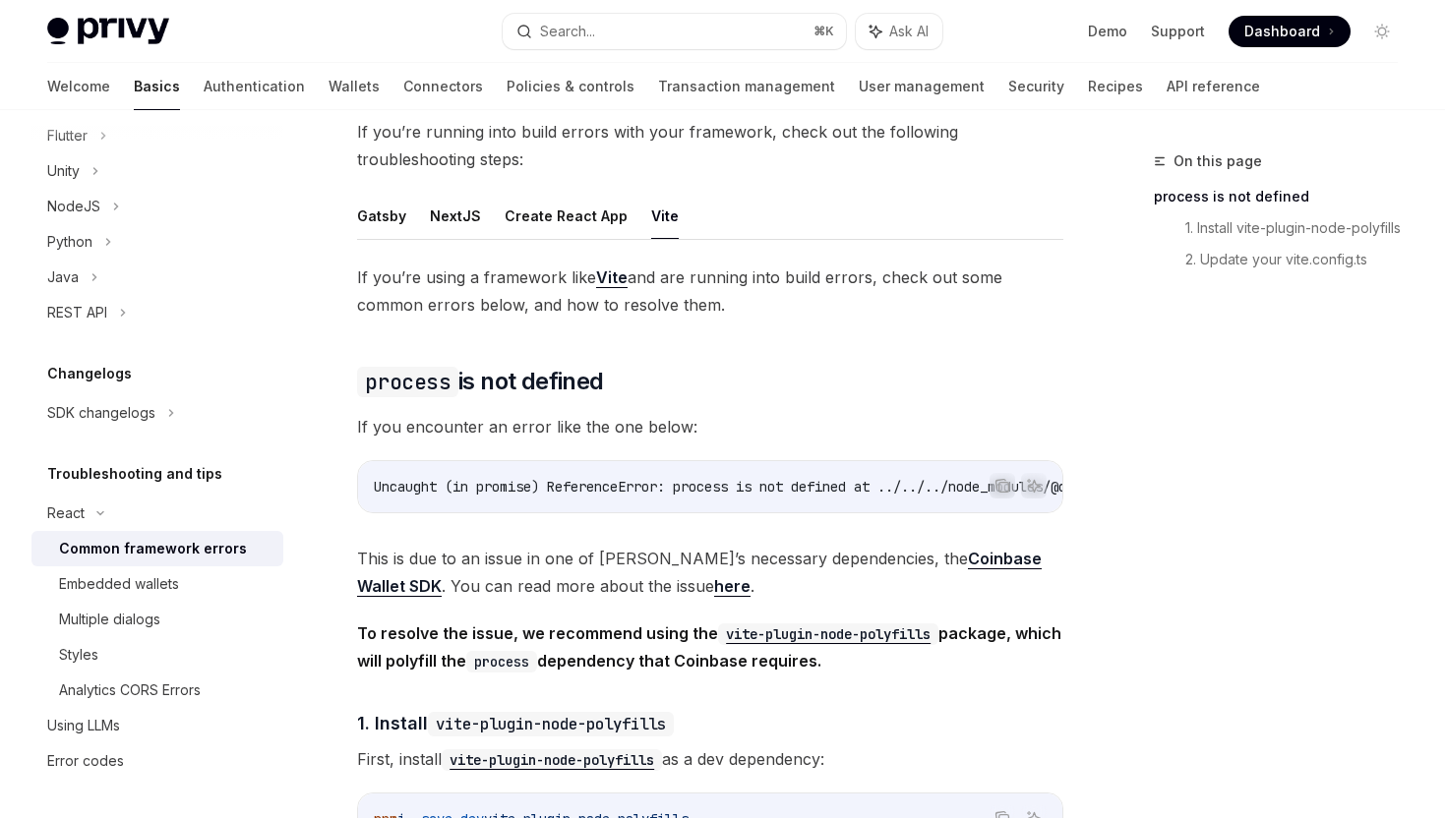
click at [568, 482] on span "Uncaught (in promise) ReferenceError: process is not defined at ../../../node_m…" at bounding box center [893, 487] width 1039 height 18
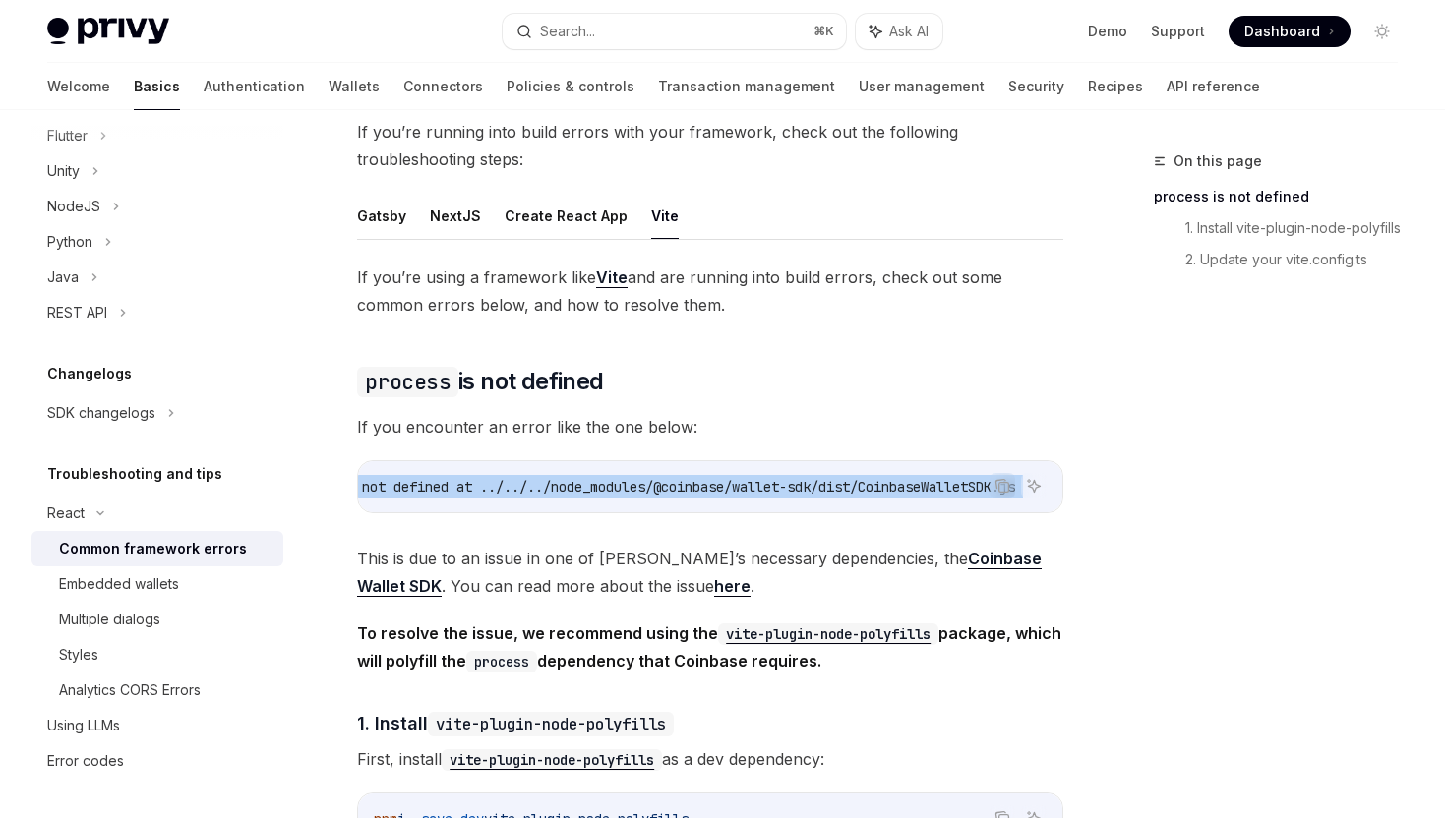
scroll to position [0, 449]
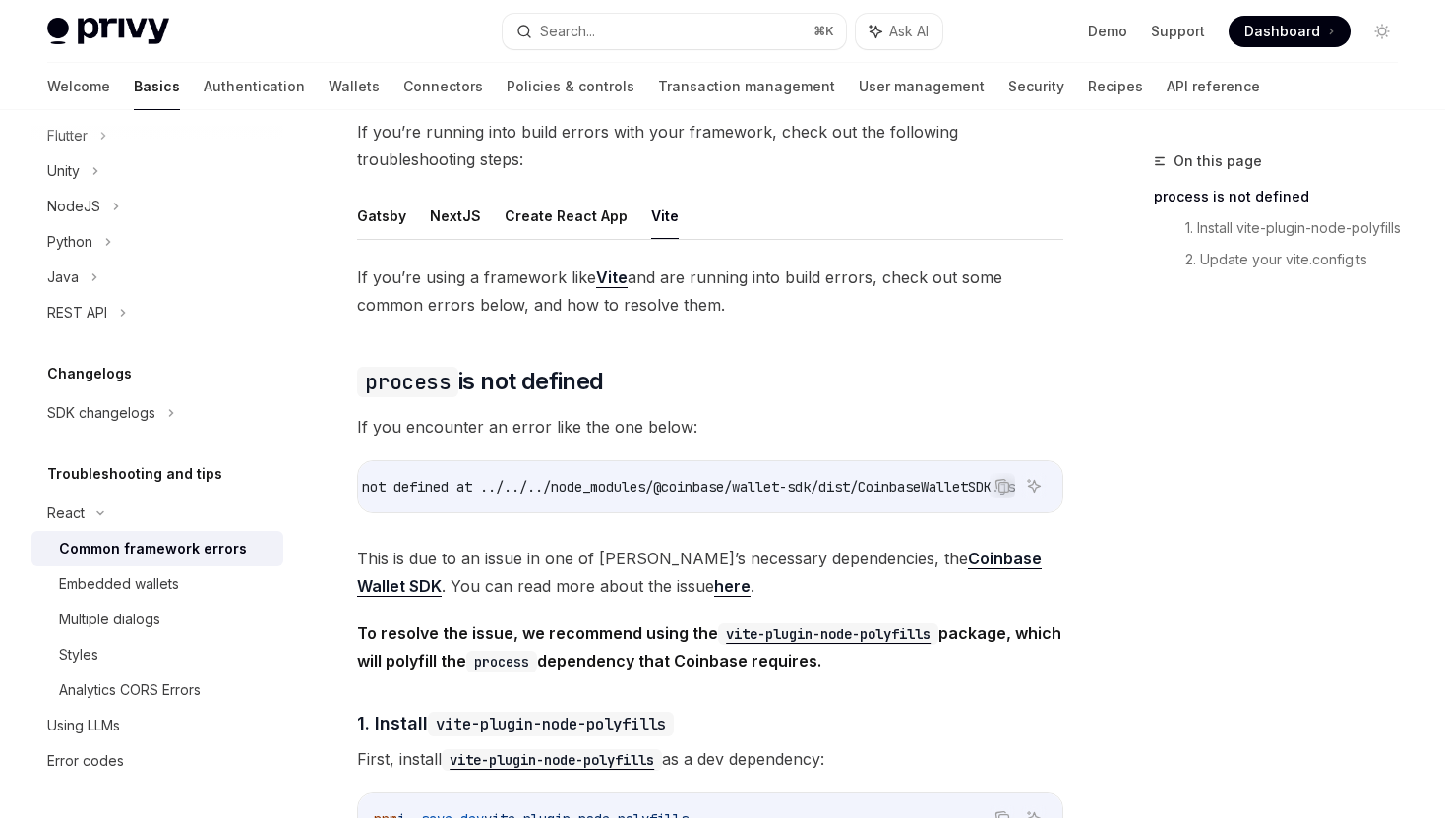
click at [406, 225] on ul "Gatsby NextJS Create React App Vite" at bounding box center [710, 216] width 706 height 47
click at [397, 223] on button "Gatsby" at bounding box center [381, 216] width 49 height 46
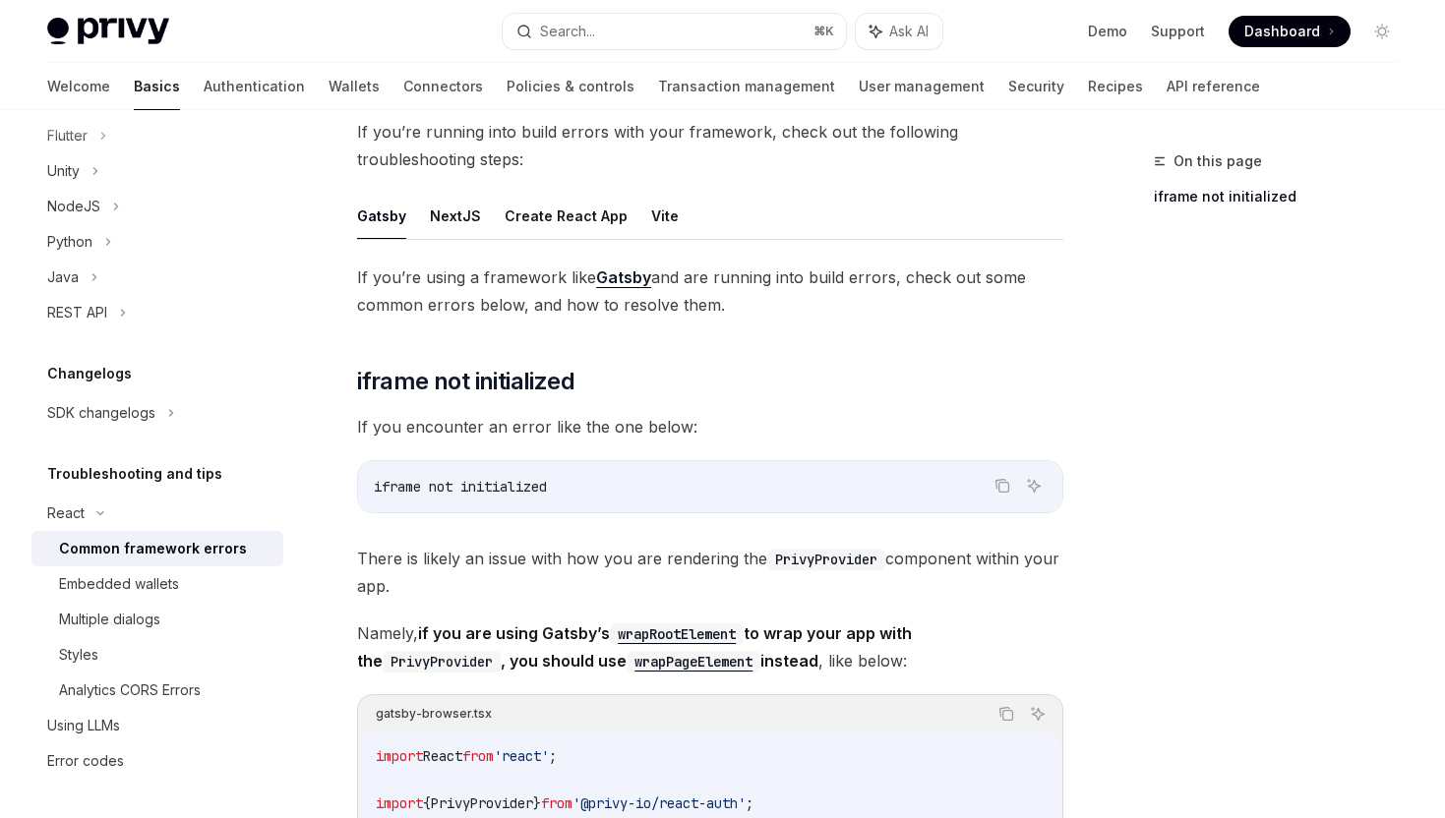
click at [393, 219] on button "Gatsby" at bounding box center [381, 216] width 49 height 46
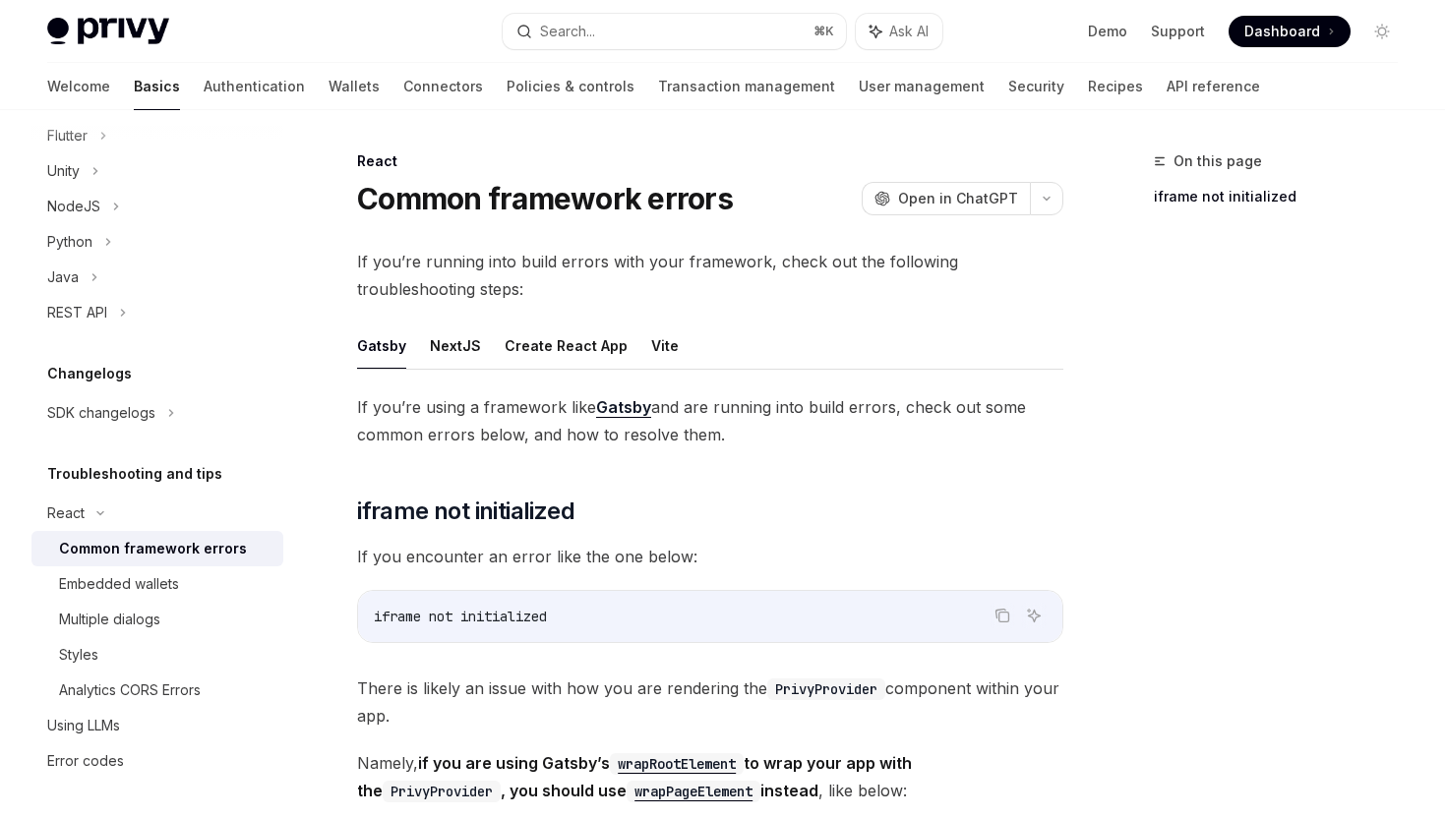
click at [607, 402] on link "Gatsby" at bounding box center [623, 407] width 55 height 21
click at [464, 345] on button "NextJS" at bounding box center [455, 346] width 51 height 46
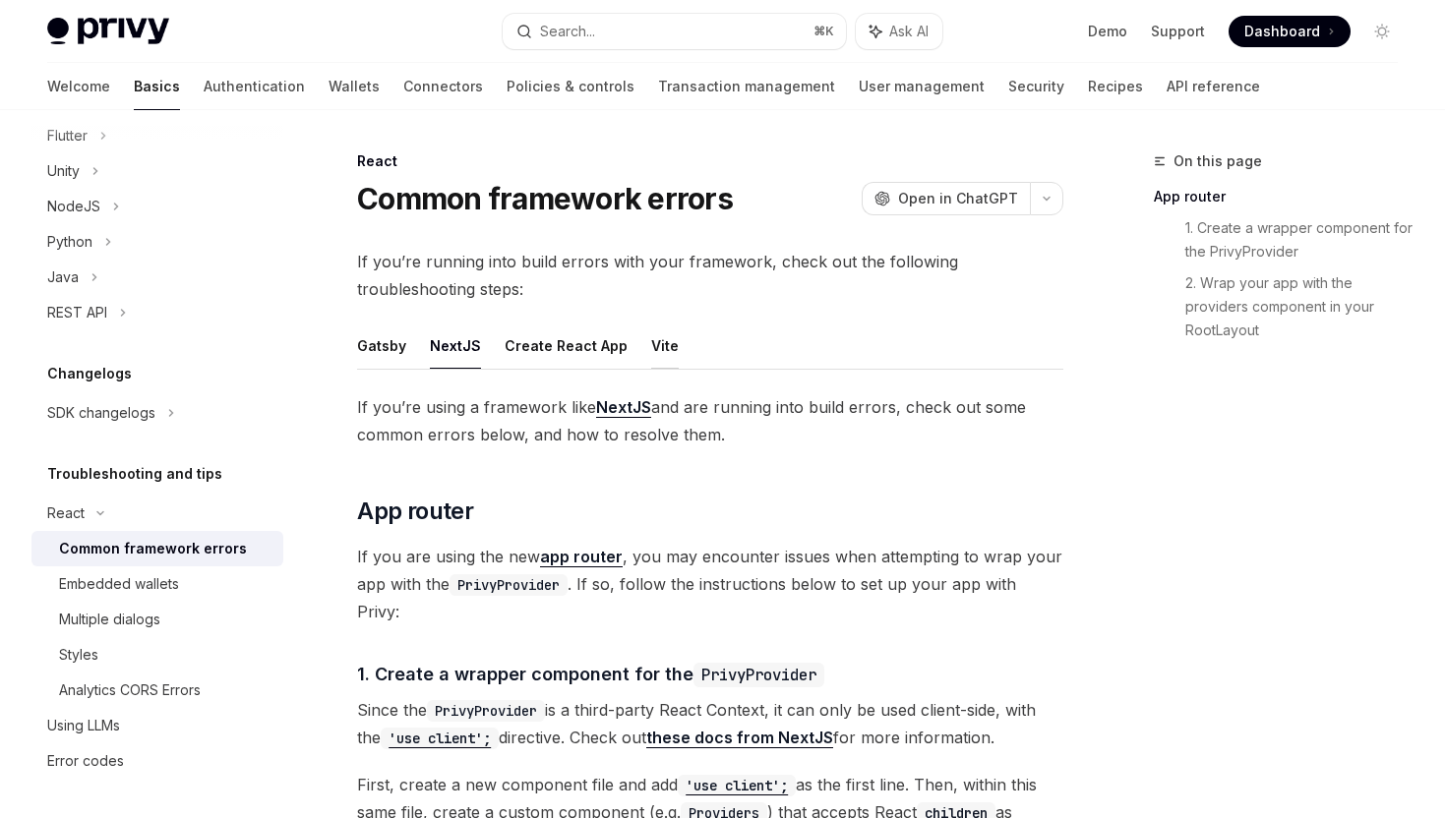
click at [651, 339] on button "Vite" at bounding box center [665, 346] width 28 height 46
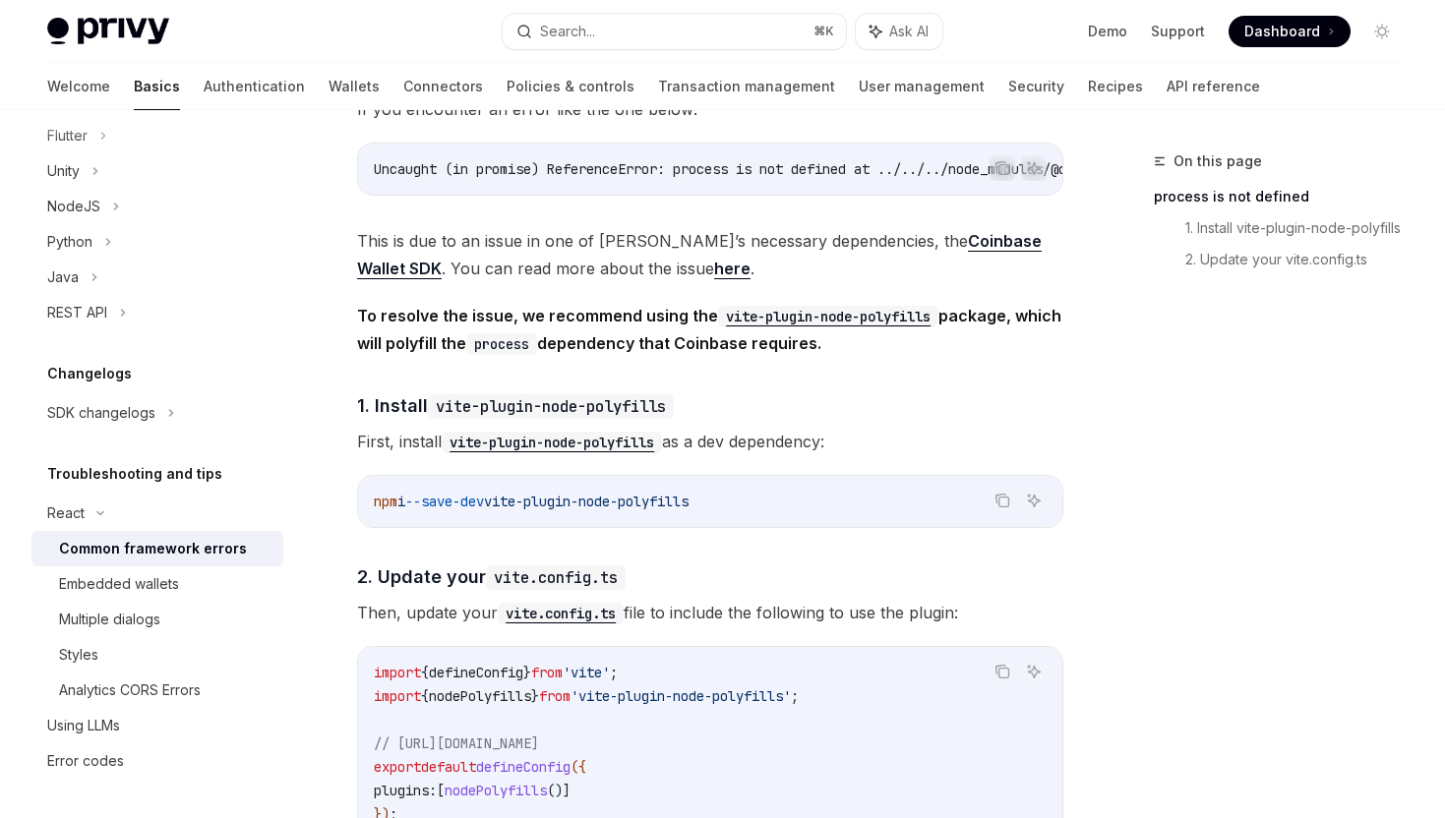
scroll to position [404, 0]
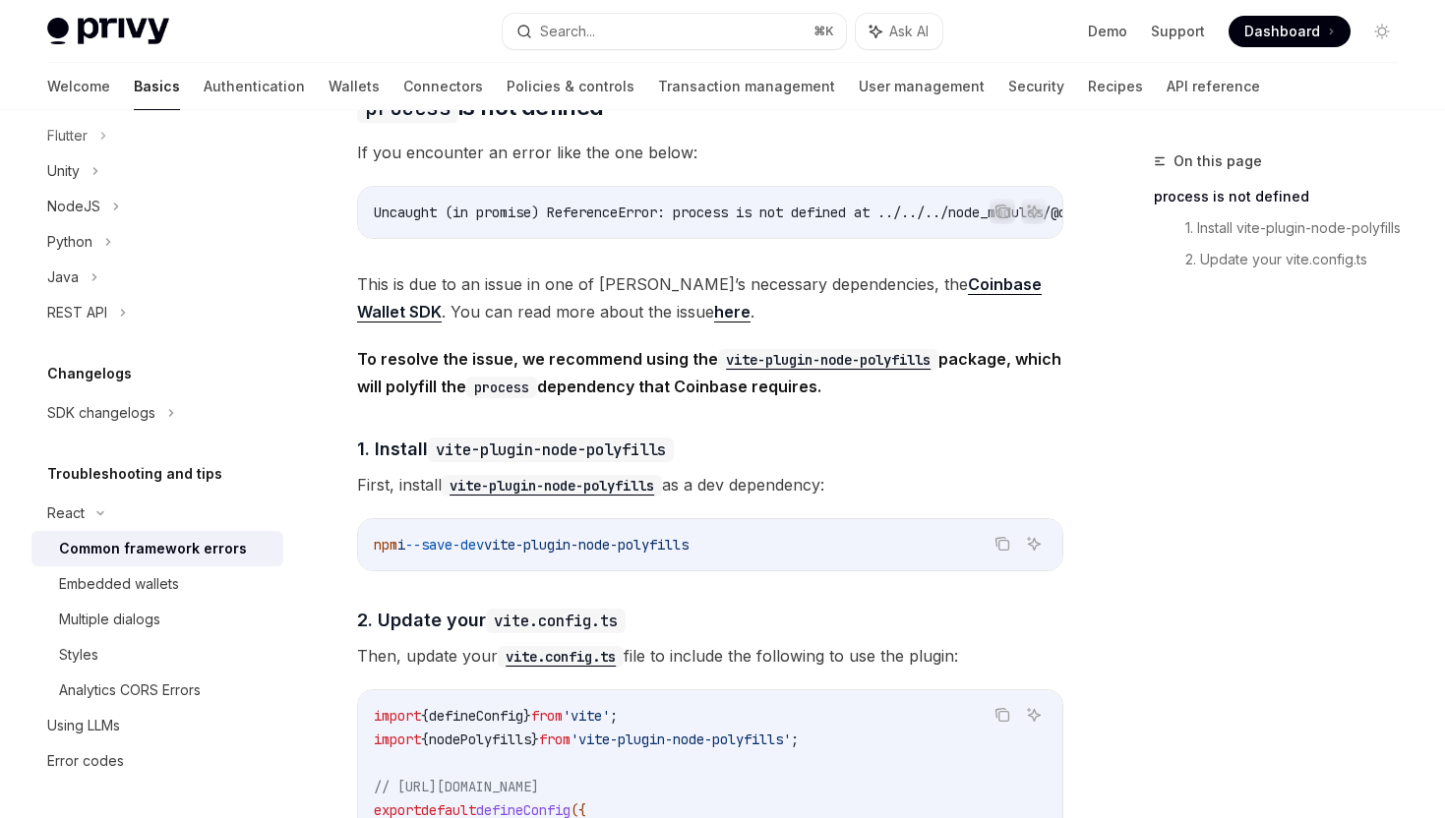
click at [510, 400] on span "To resolve the issue, we recommend using the vite-plugin-node-polyfills package…" at bounding box center [710, 372] width 706 height 55
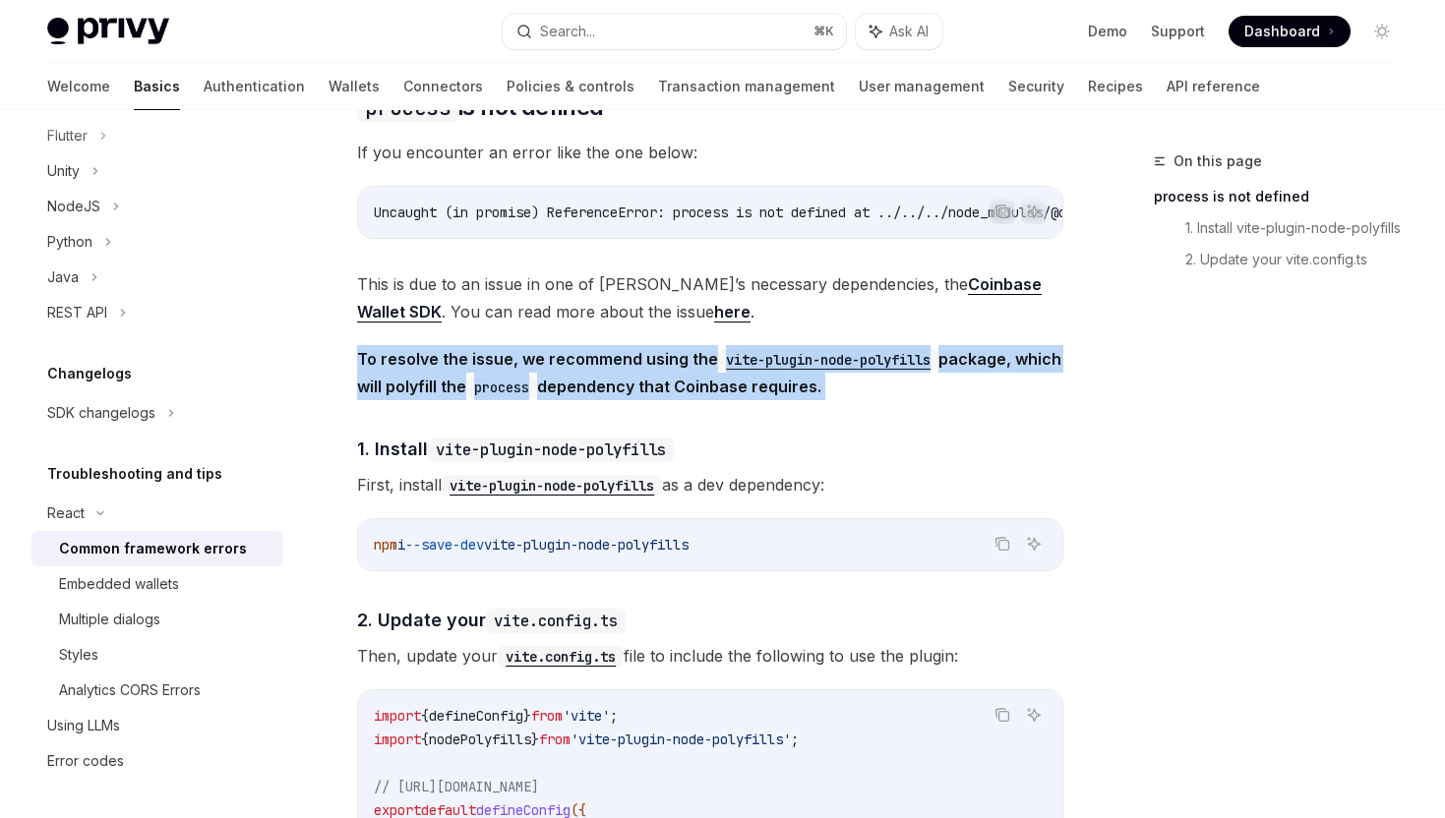
click at [510, 400] on span "To resolve the issue, we recommend using the vite-plugin-node-polyfills package…" at bounding box center [710, 372] width 706 height 55
click at [537, 394] on code "process" at bounding box center [501, 388] width 71 height 22
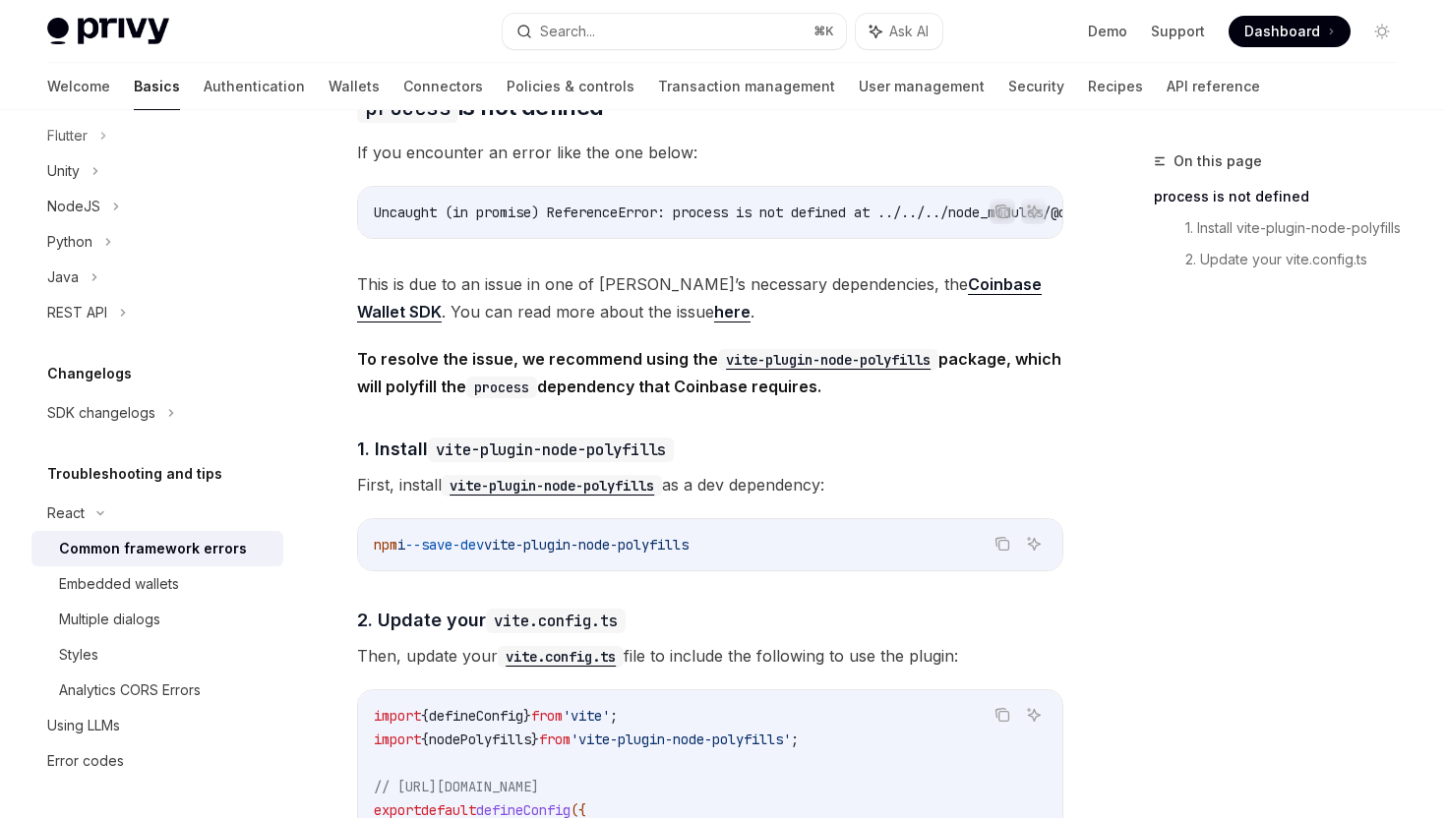
click at [537, 394] on code "process" at bounding box center [501, 388] width 71 height 22
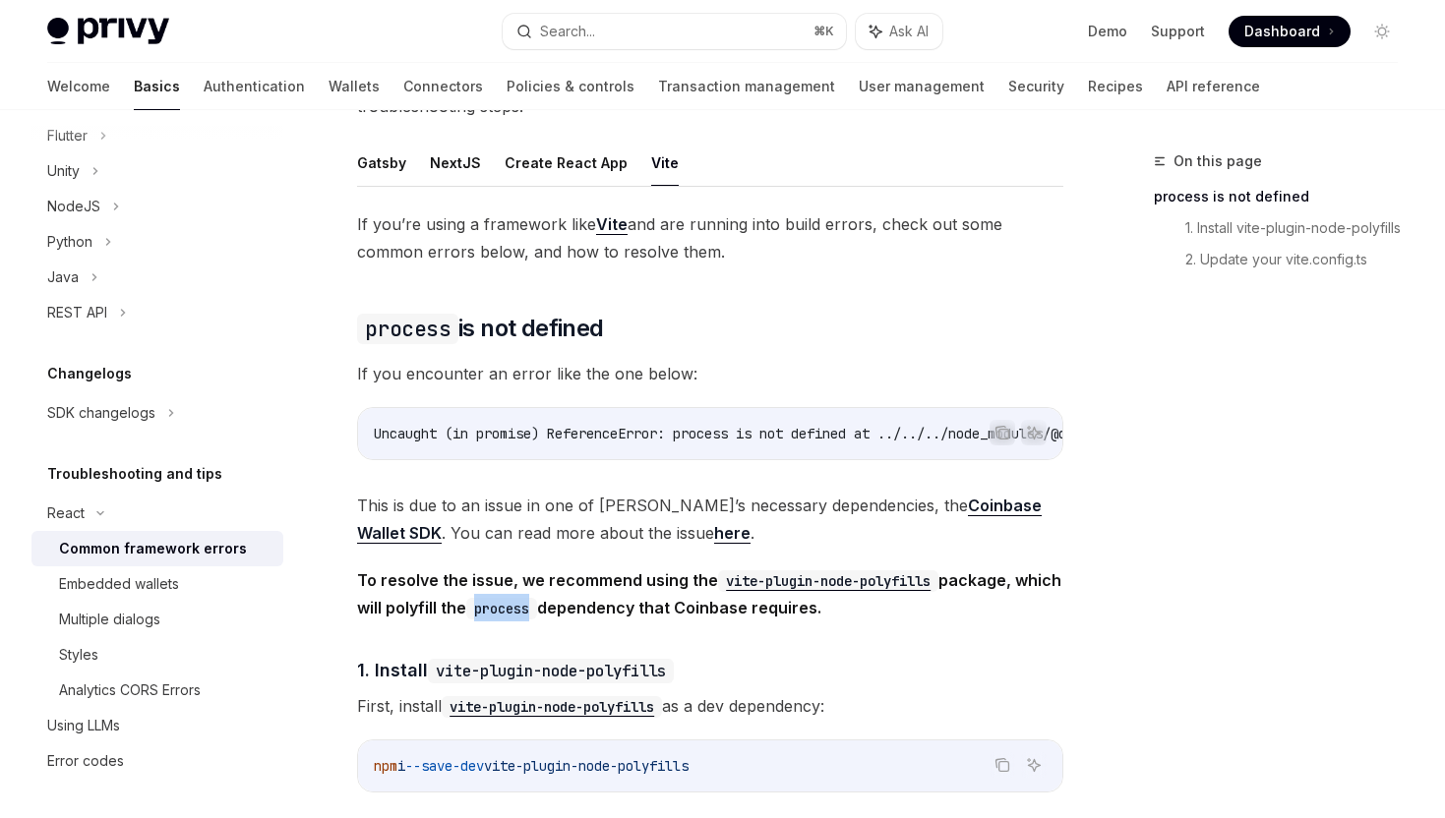
scroll to position [167, 0]
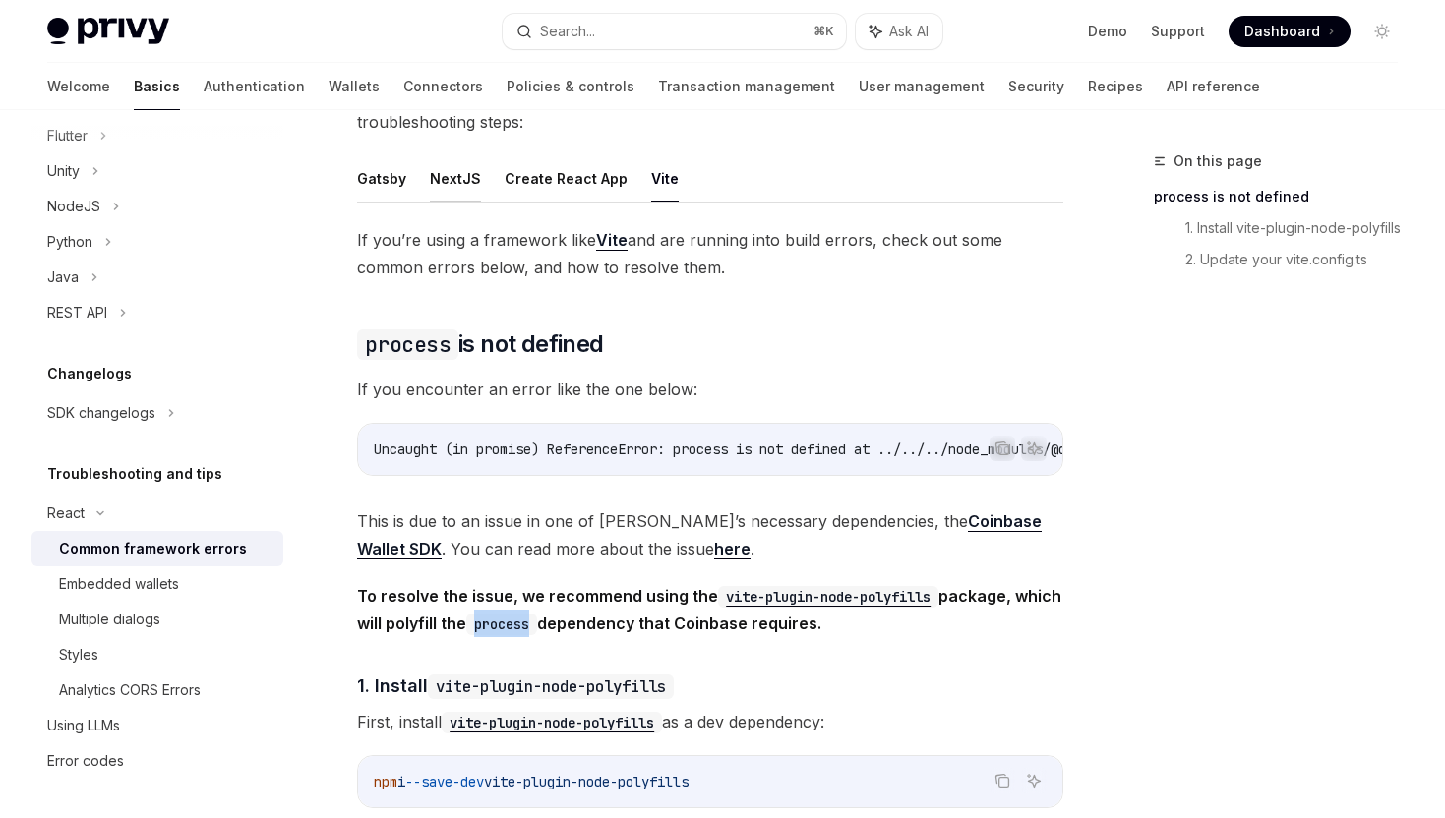
click at [462, 176] on button "NextJS" at bounding box center [455, 178] width 51 height 46
type textarea "*"
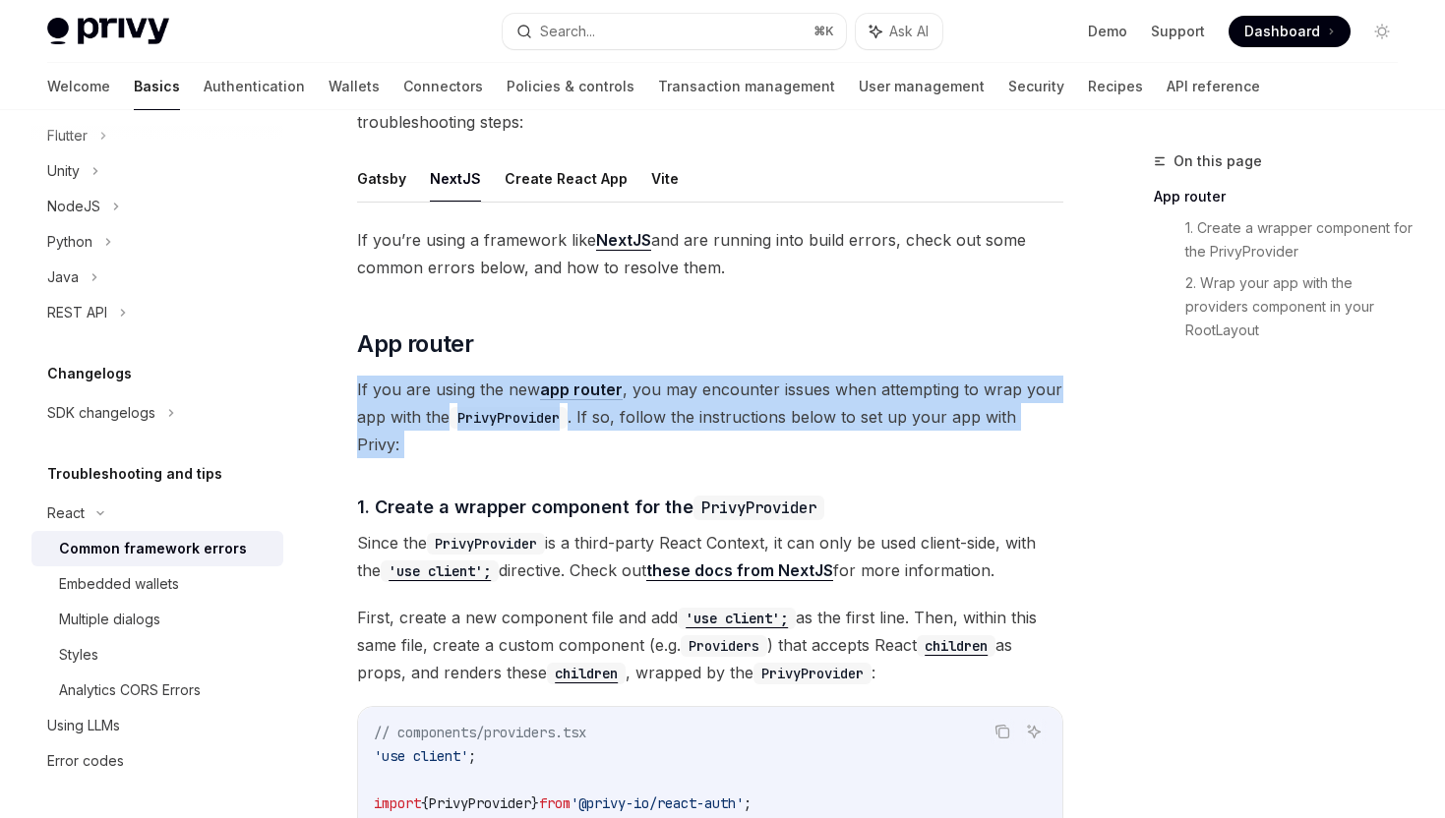
click at [469, 383] on span "If you are using the new app router , you may encounter issues when attempting …" at bounding box center [710, 417] width 706 height 83
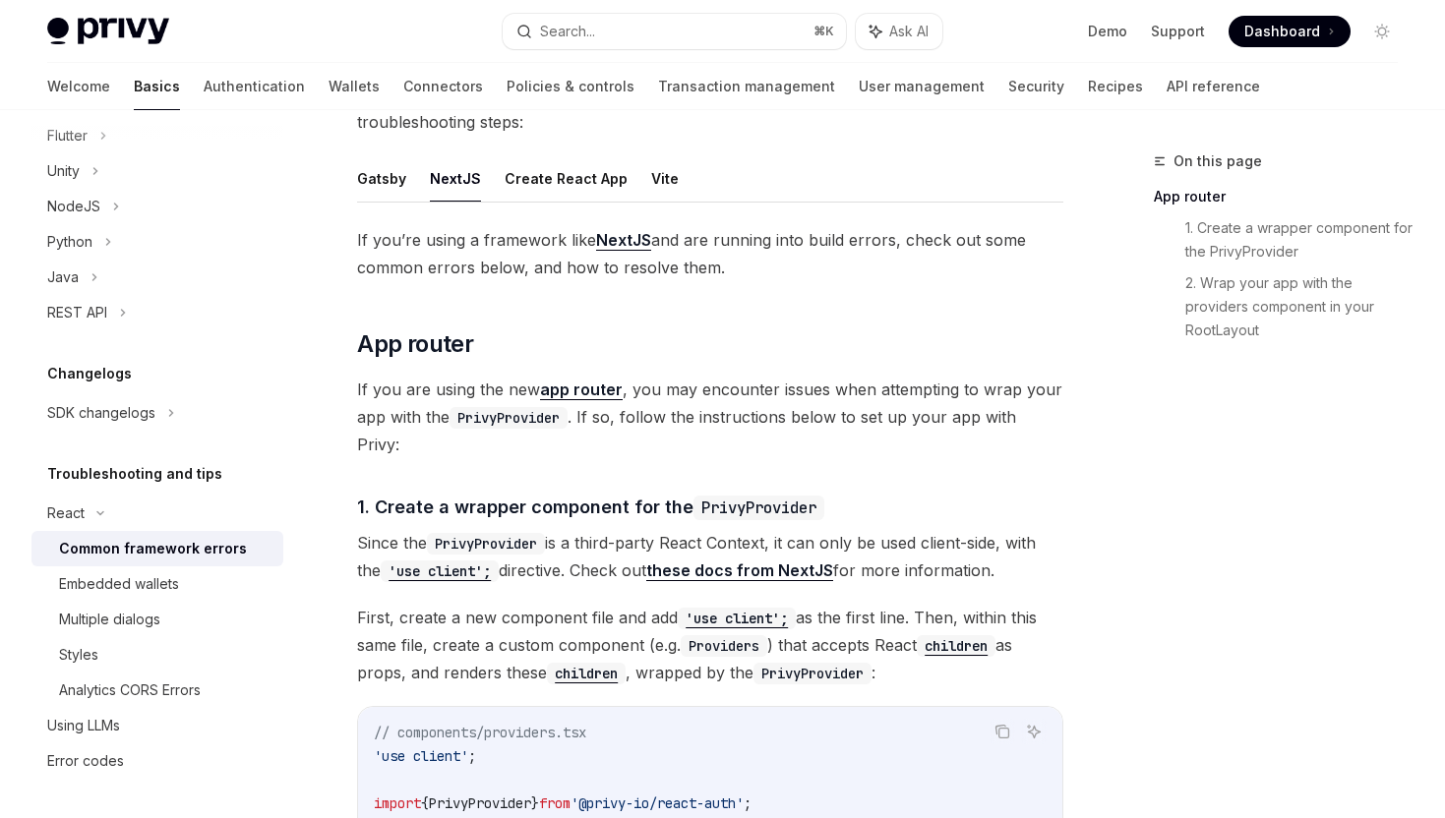
click at [469, 383] on span "If you are using the new app router , you may encounter issues when attempting …" at bounding box center [710, 417] width 706 height 83
click at [553, 385] on link "app router" at bounding box center [581, 390] width 83 height 21
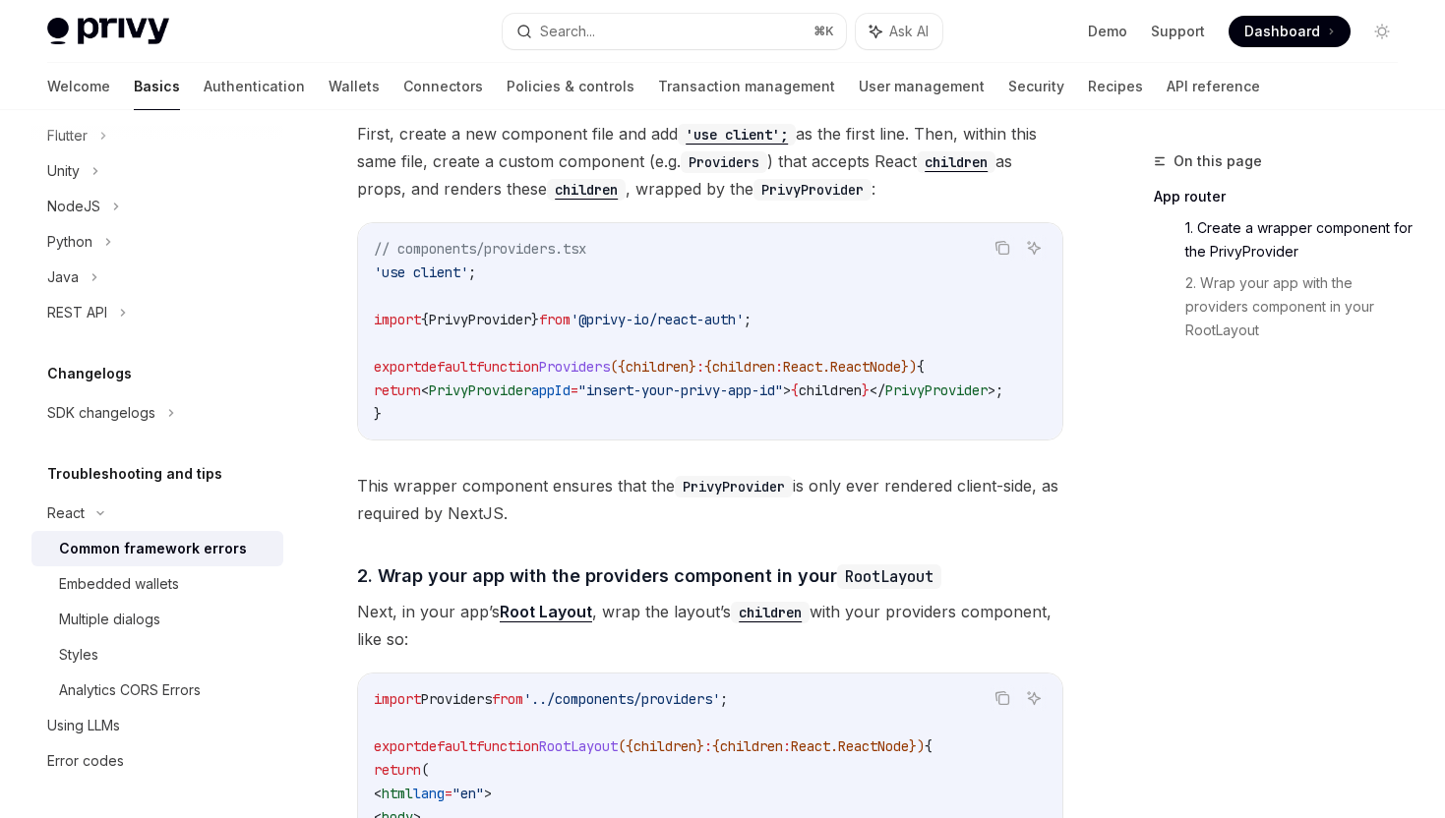
scroll to position [254, 0]
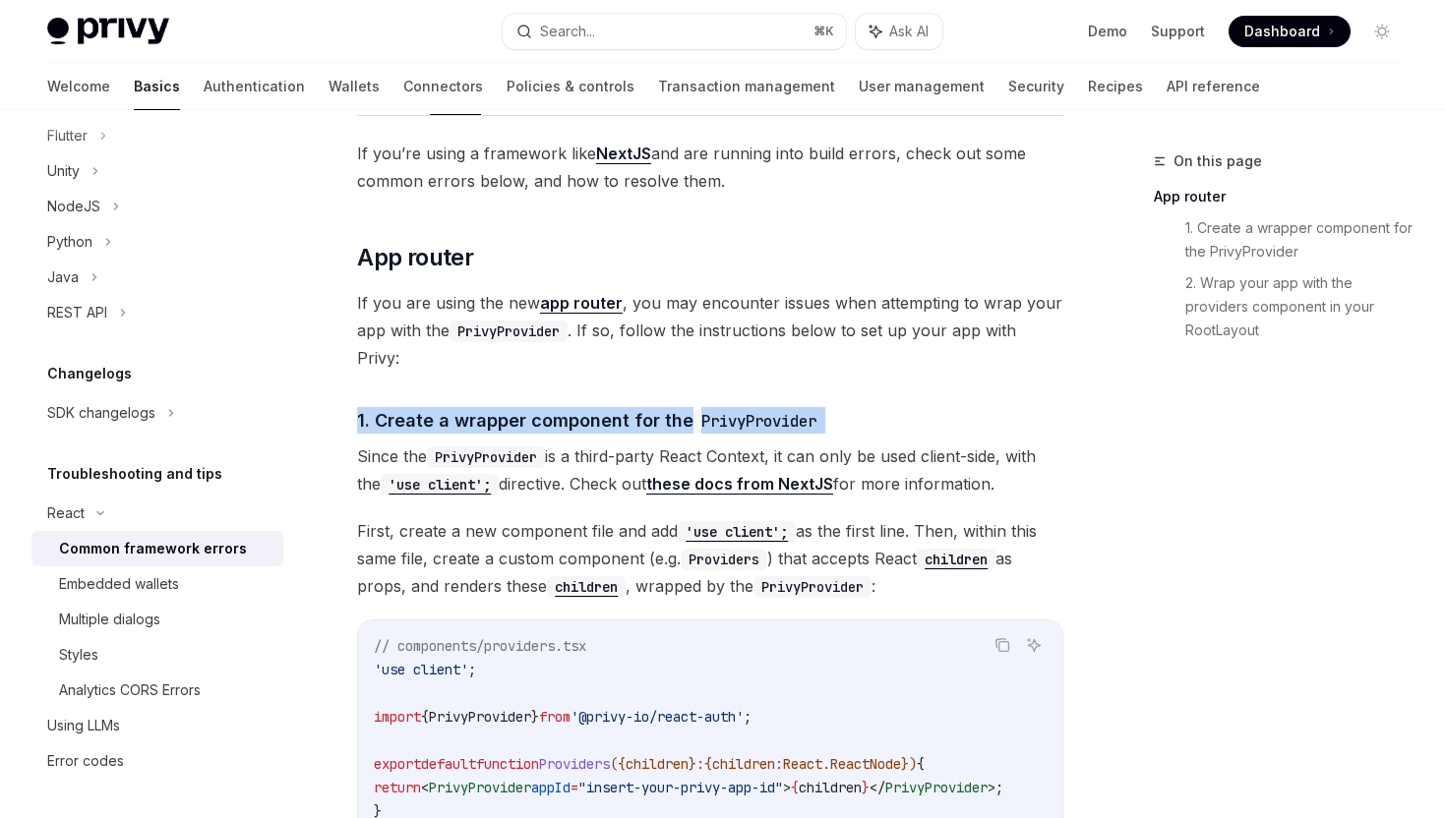
click at [626, 445] on span "Since the PrivyProvider is a third-party React Context, it can only be used cli…" at bounding box center [710, 470] width 706 height 55
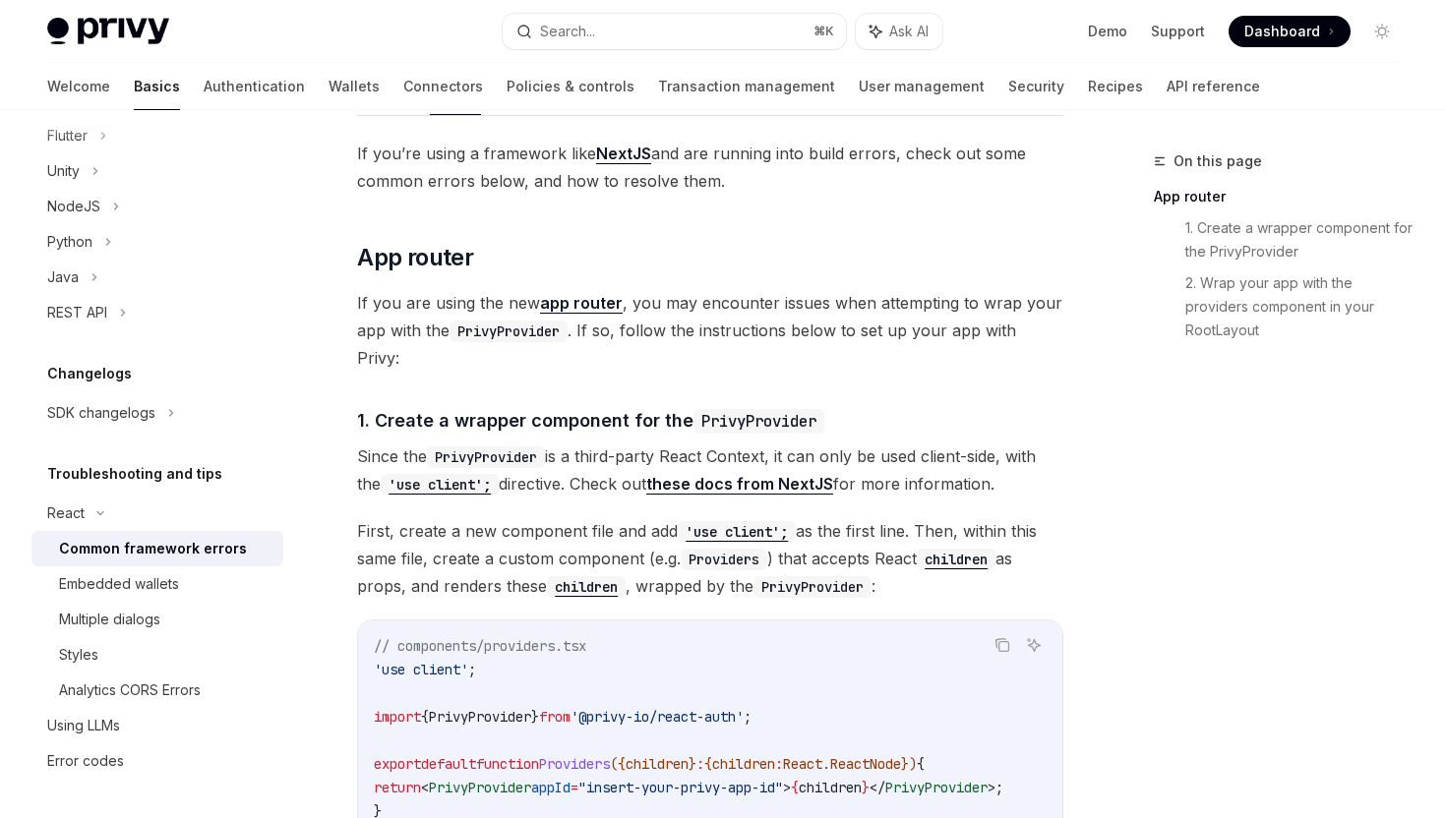
click at [626, 445] on span "Since the PrivyProvider is a third-party React Context, it can only be used cli…" at bounding box center [710, 470] width 706 height 55
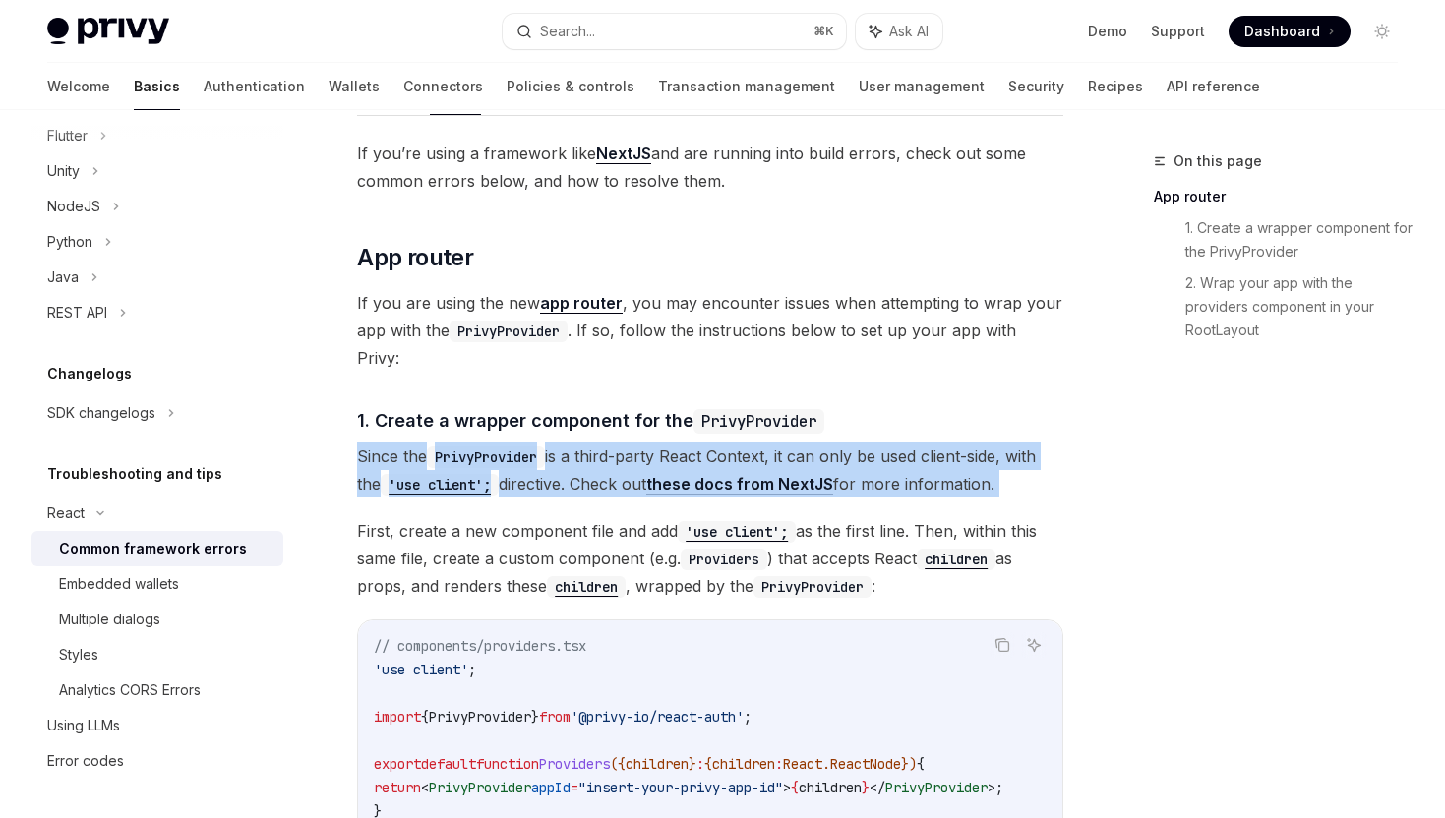
click at [626, 445] on span "Since the PrivyProvider is a third-party React Context, it can only be used cli…" at bounding box center [710, 470] width 706 height 55
click at [630, 445] on span "Since the PrivyProvider is a third-party React Context, it can only be used cli…" at bounding box center [710, 470] width 706 height 55
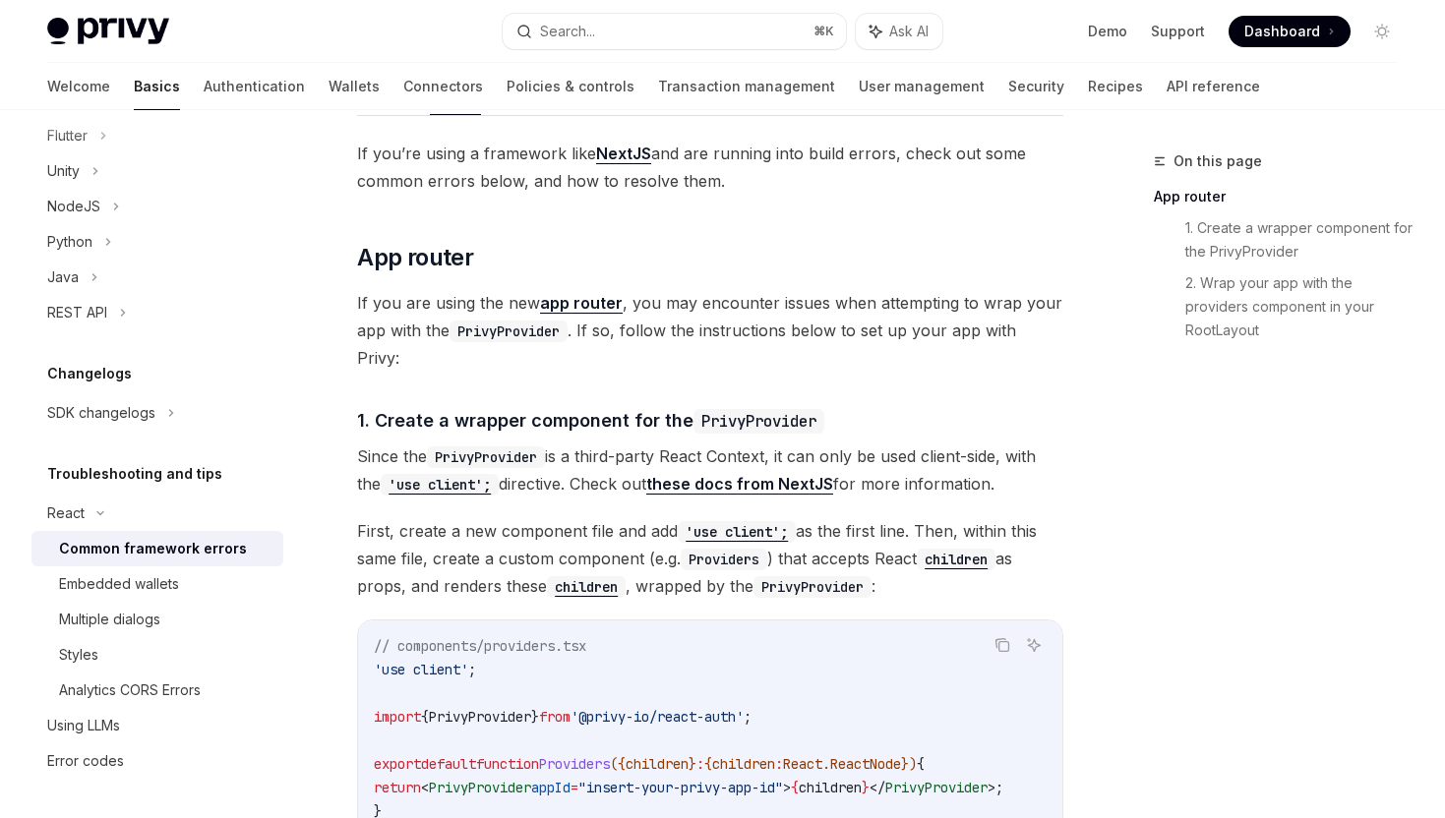
click at [686, 474] on link "these docs from NextJS" at bounding box center [739, 484] width 187 height 21
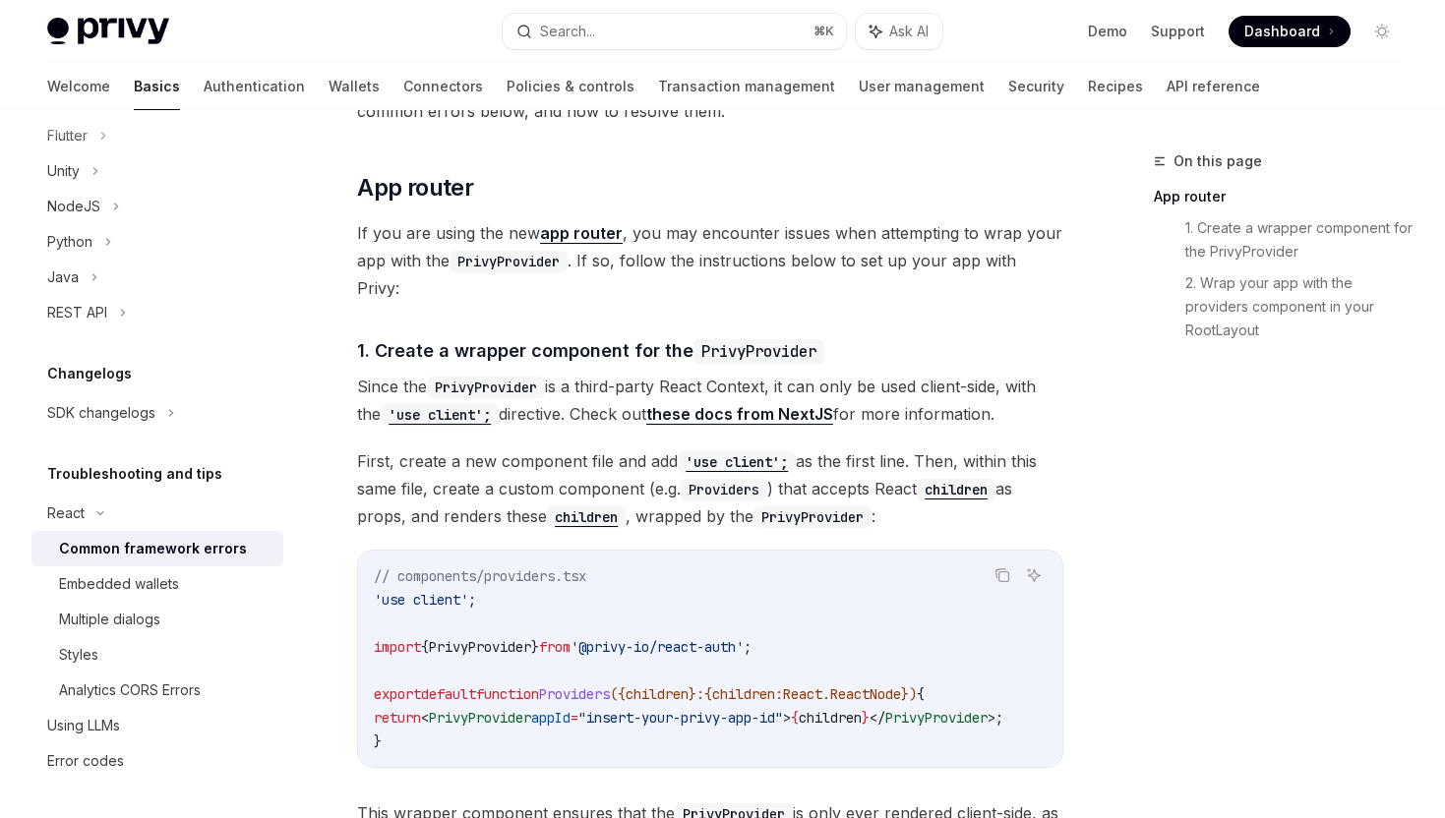
scroll to position [328, 0]
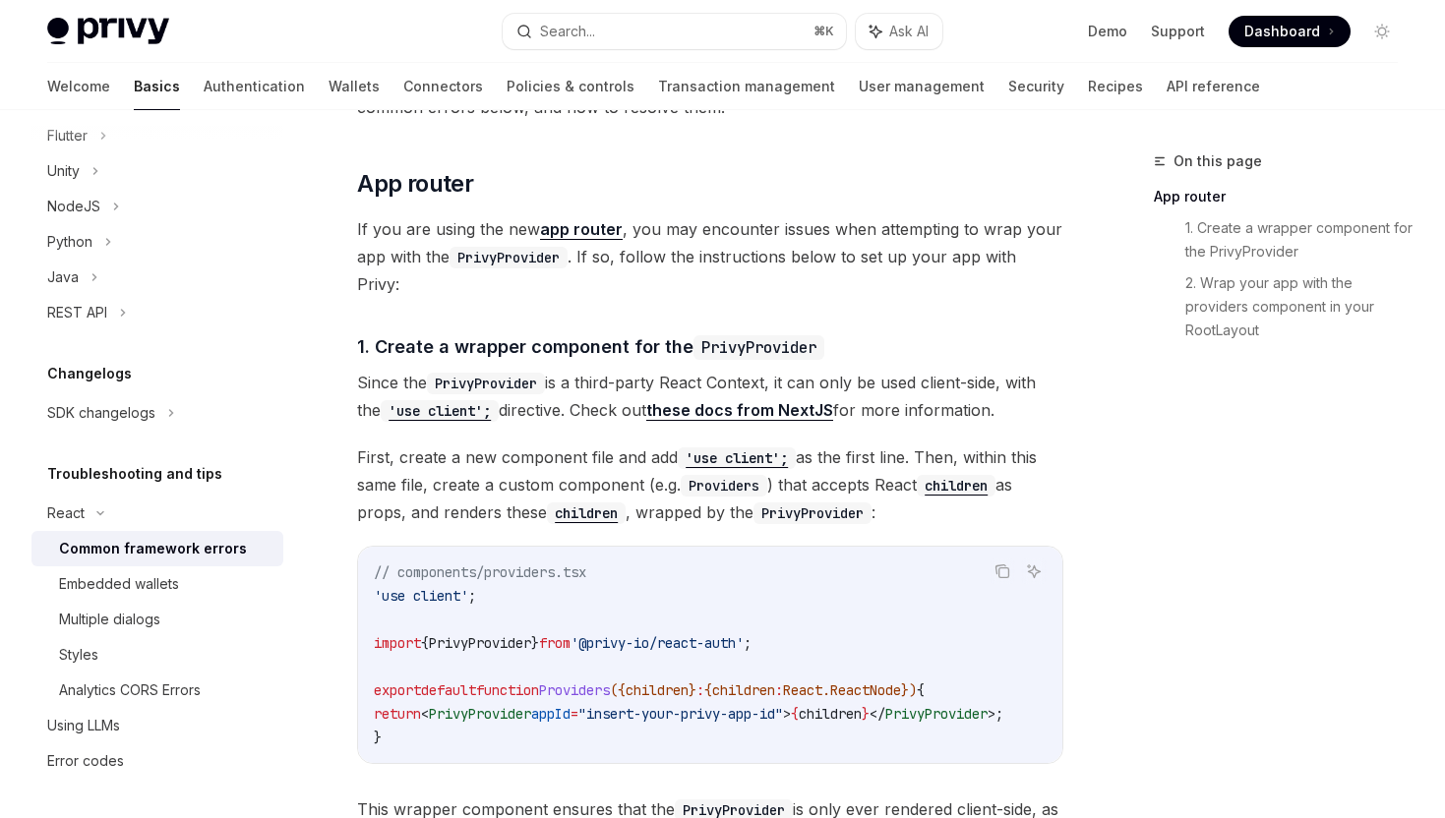
click at [679, 489] on span "First, create a new component file and add 'use client'; as the first line. The…" at bounding box center [710, 485] width 706 height 83
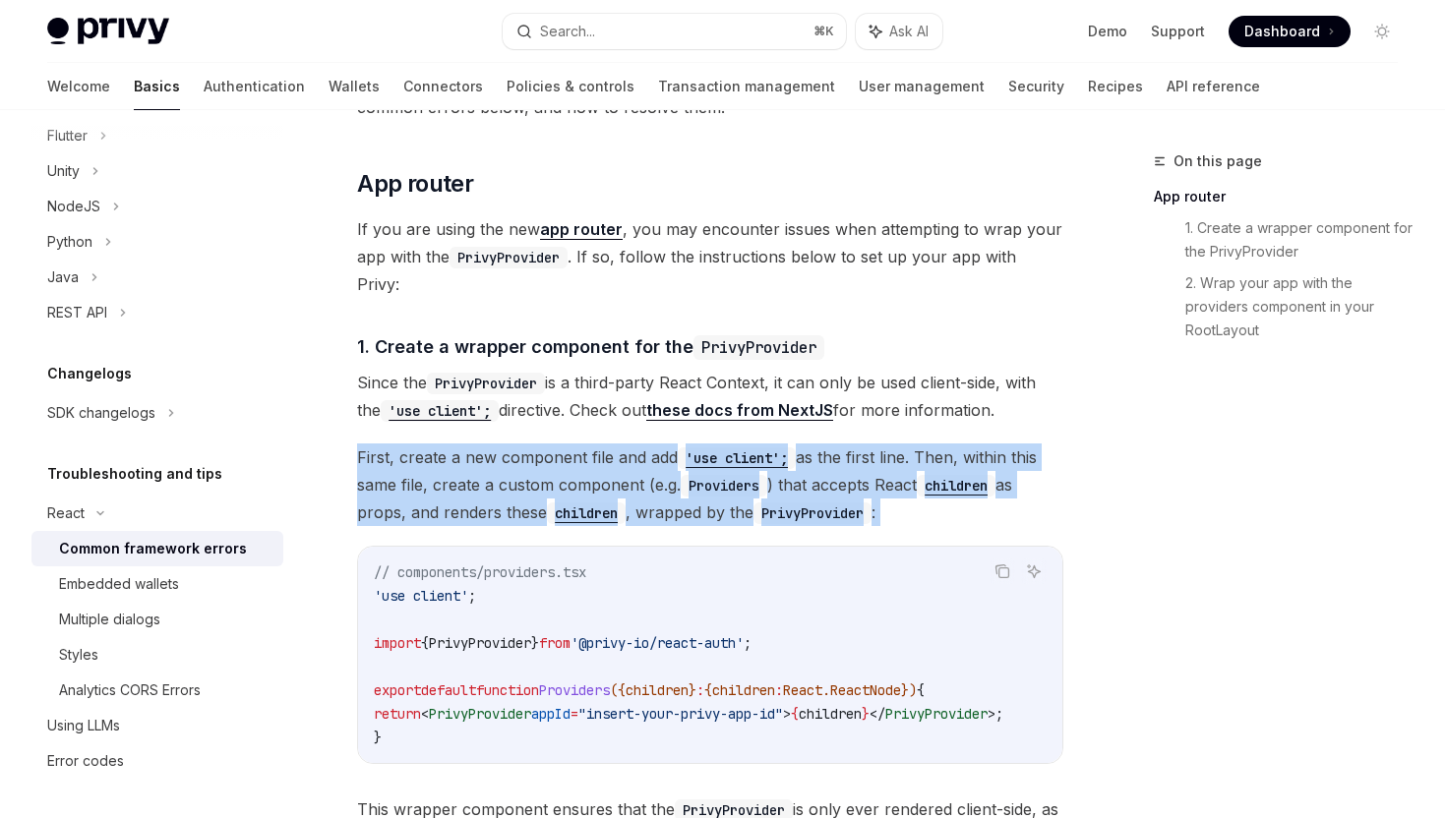
click at [679, 489] on span "First, create a new component file and add 'use client'; as the first line. The…" at bounding box center [710, 485] width 706 height 83
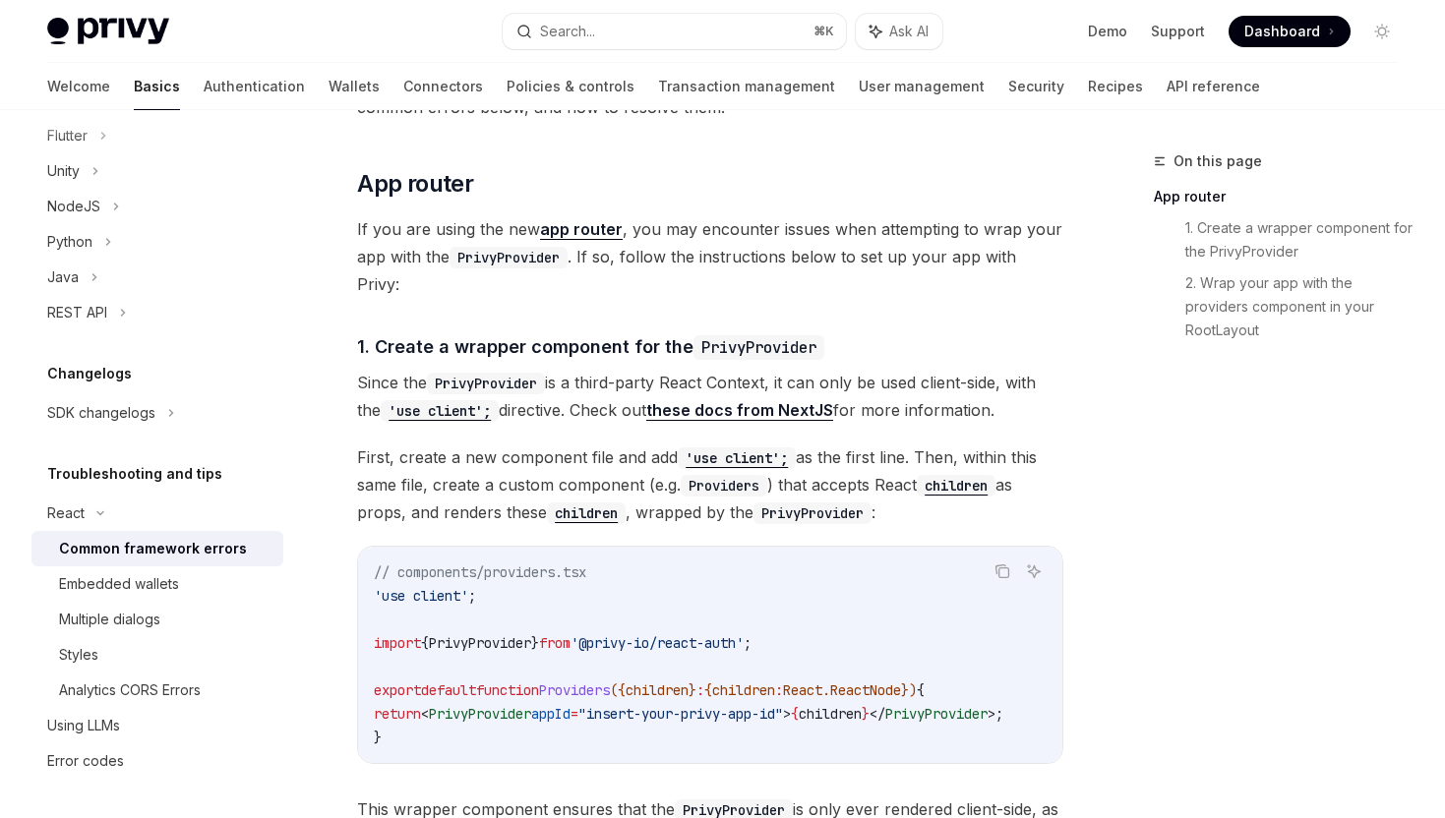
click at [679, 489] on span "First, create a new component file and add 'use client'; as the first line. The…" at bounding box center [710, 485] width 706 height 83
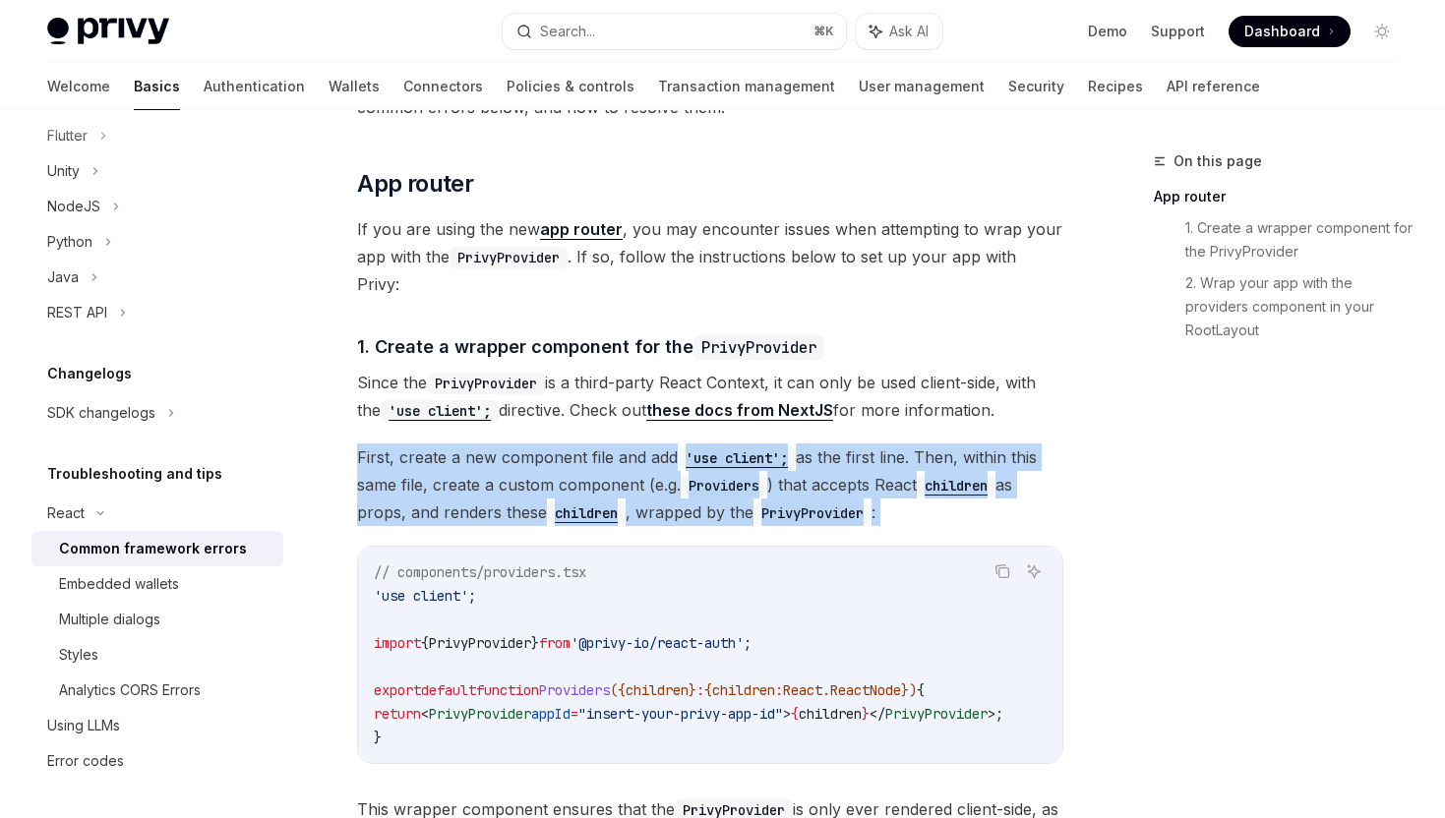
click at [679, 489] on span "First, create a new component file and add 'use client'; as the first line. The…" at bounding box center [710, 485] width 706 height 83
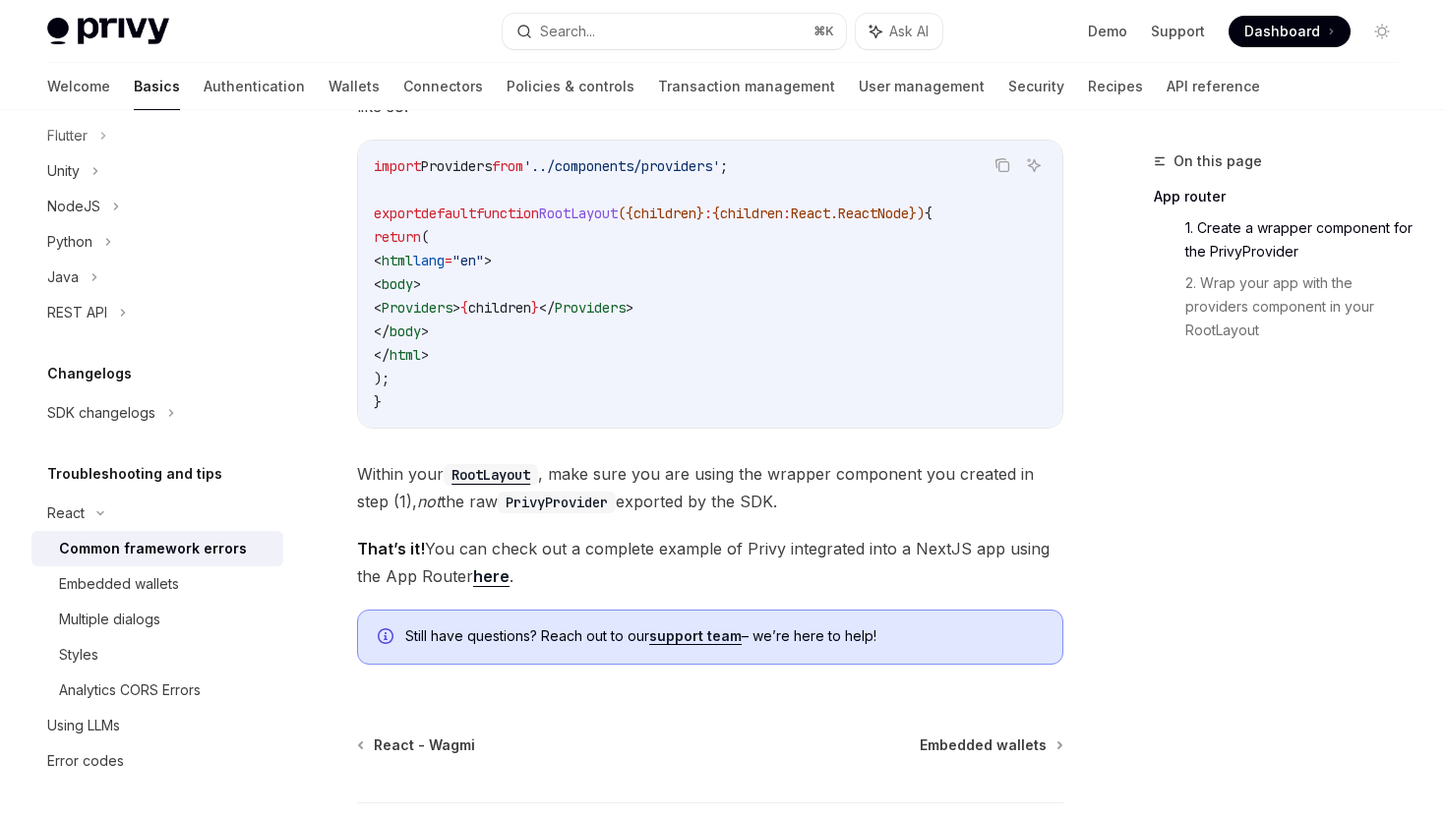
scroll to position [1319, 0]
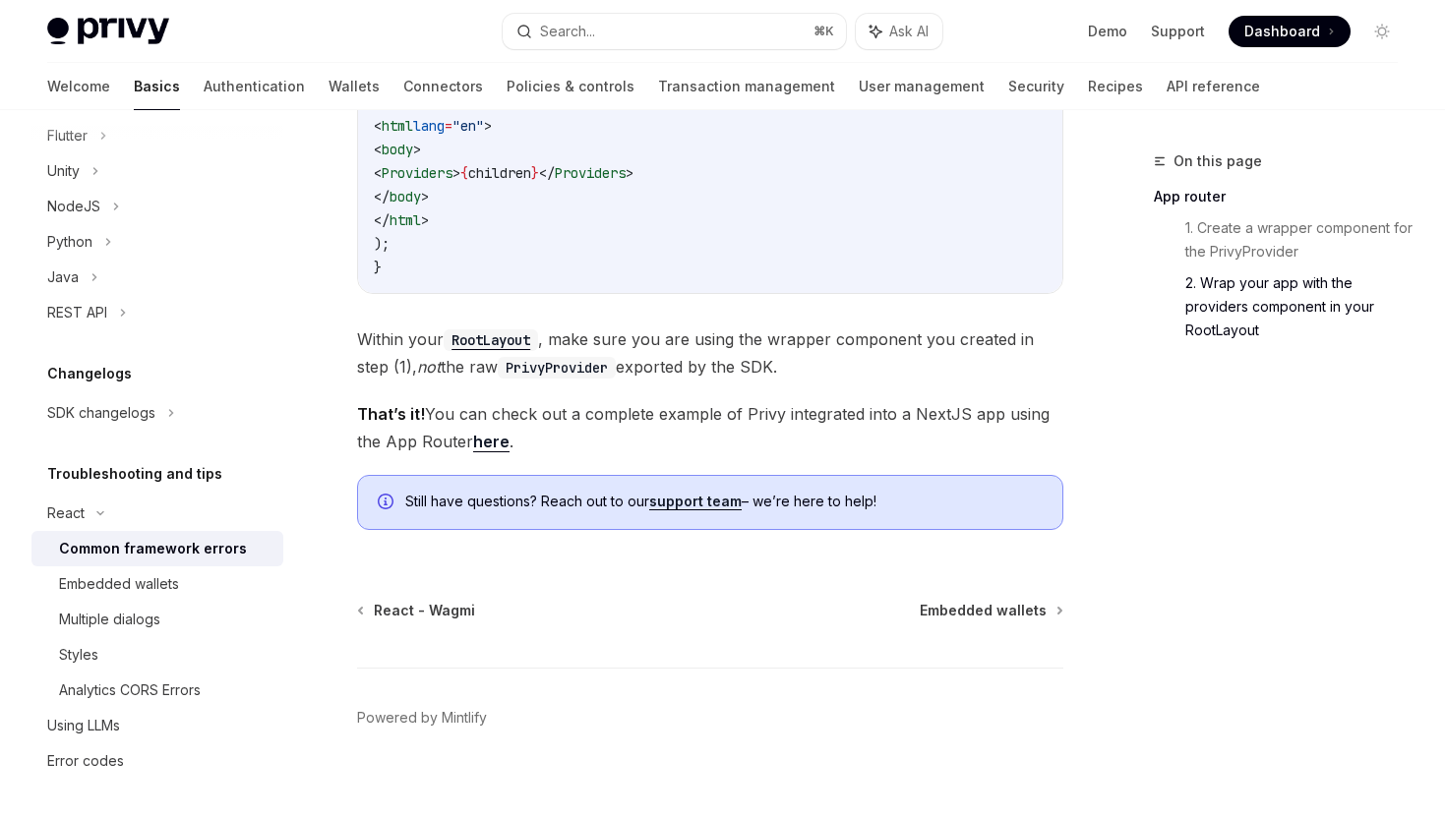
click at [503, 432] on link "here" at bounding box center [491, 442] width 36 height 21
click at [555, 411] on span "That’s it! You can check out a complete example of Privy integrated into a Next…" at bounding box center [710, 427] width 706 height 55
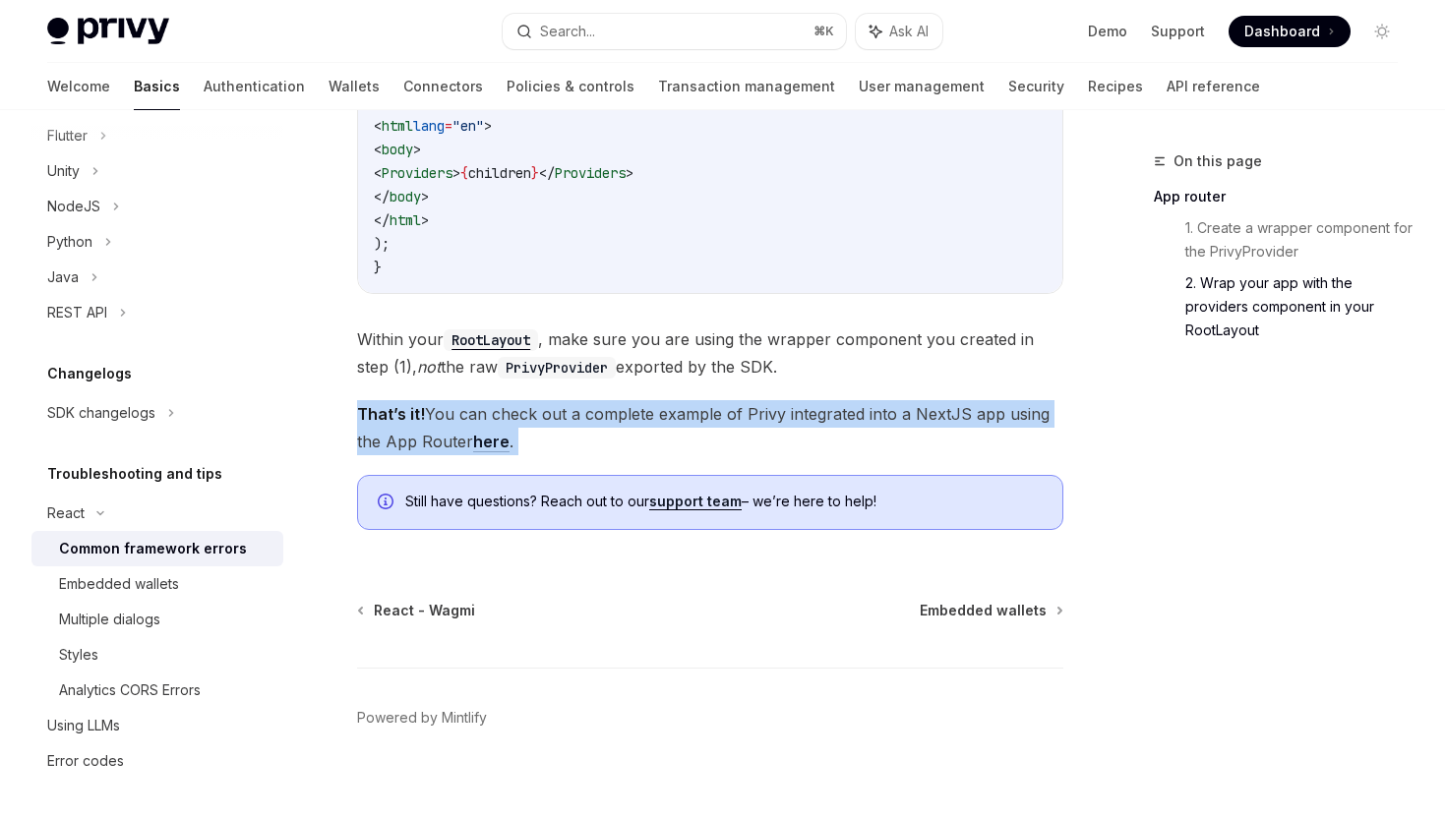
click at [654, 414] on span "That’s it! You can check out a complete example of Privy integrated into a Next…" at bounding box center [710, 427] width 706 height 55
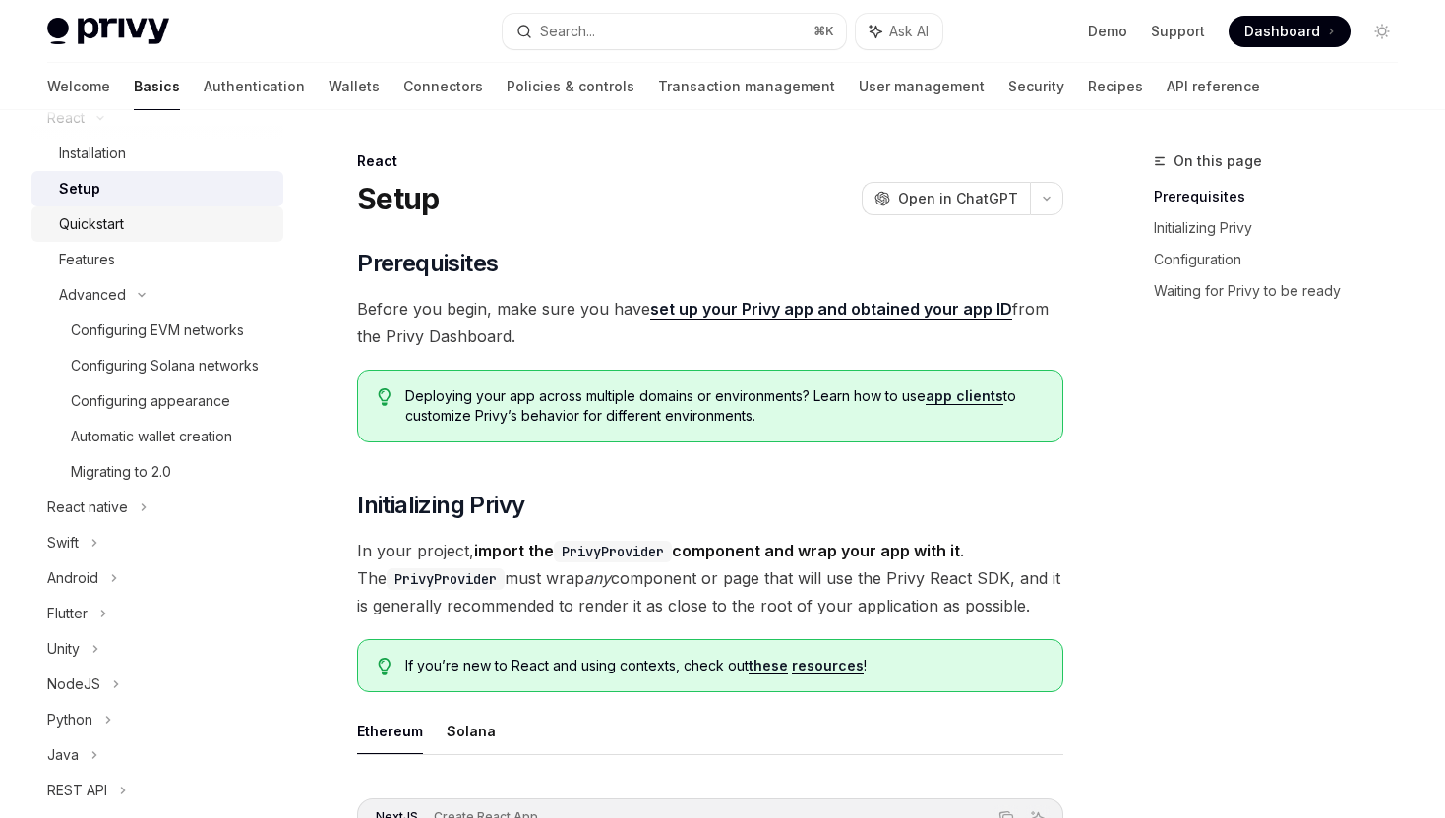
click at [142, 217] on div "Quickstart" at bounding box center [165, 224] width 212 height 24
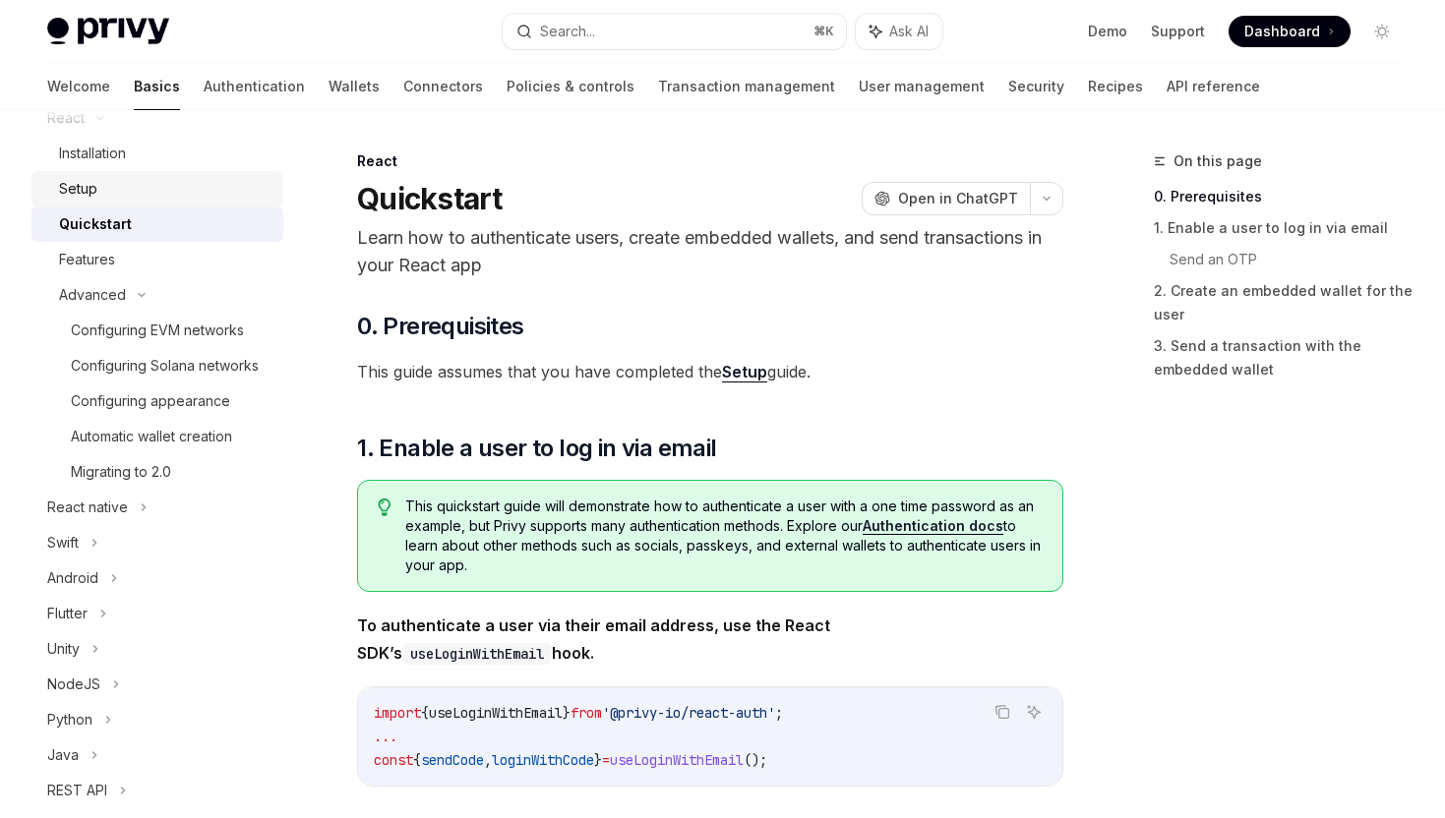
click at [152, 205] on link "Setup" at bounding box center [157, 188] width 252 height 35
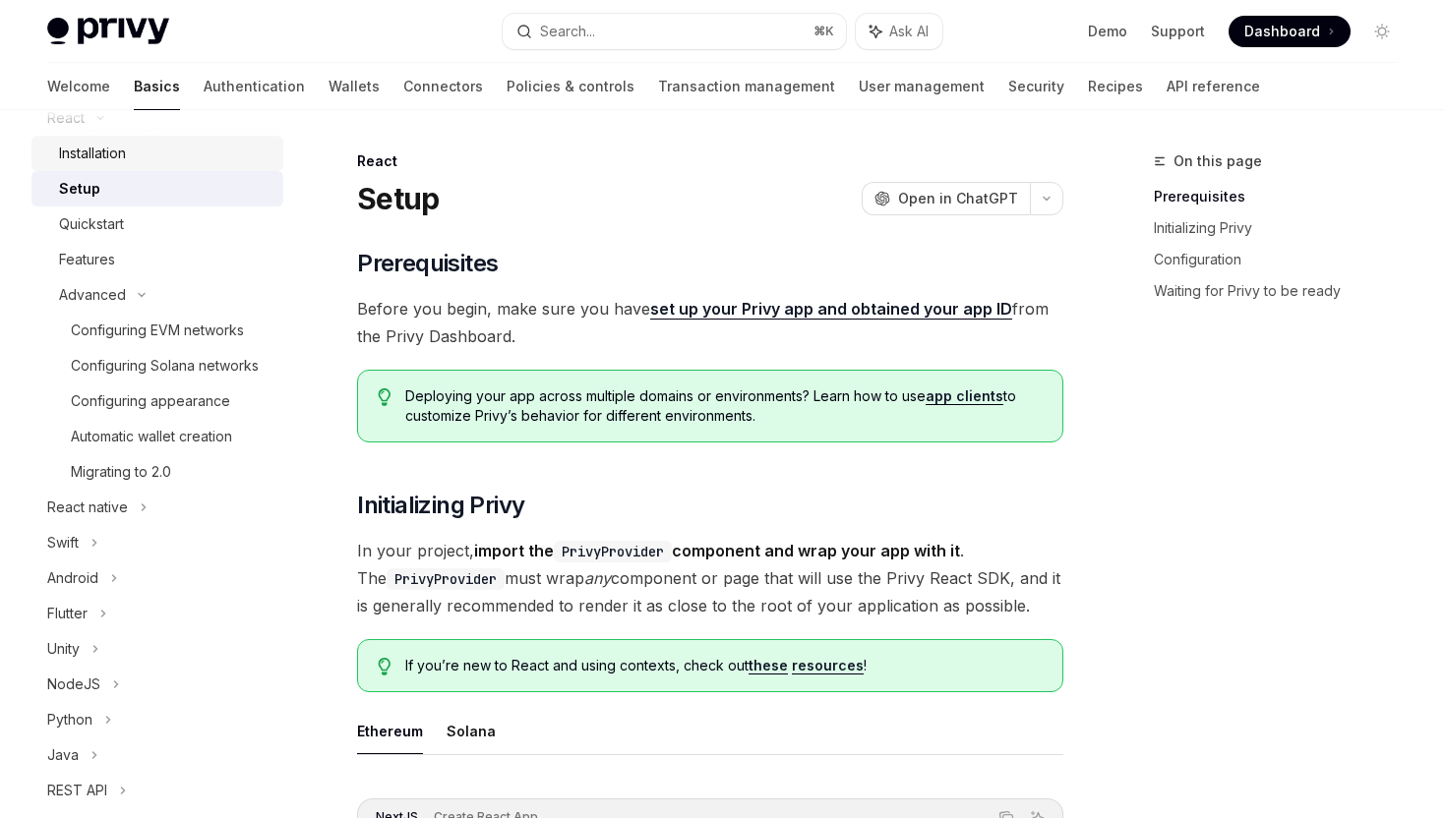
click at [181, 158] on div "Installation" at bounding box center [165, 154] width 212 height 24
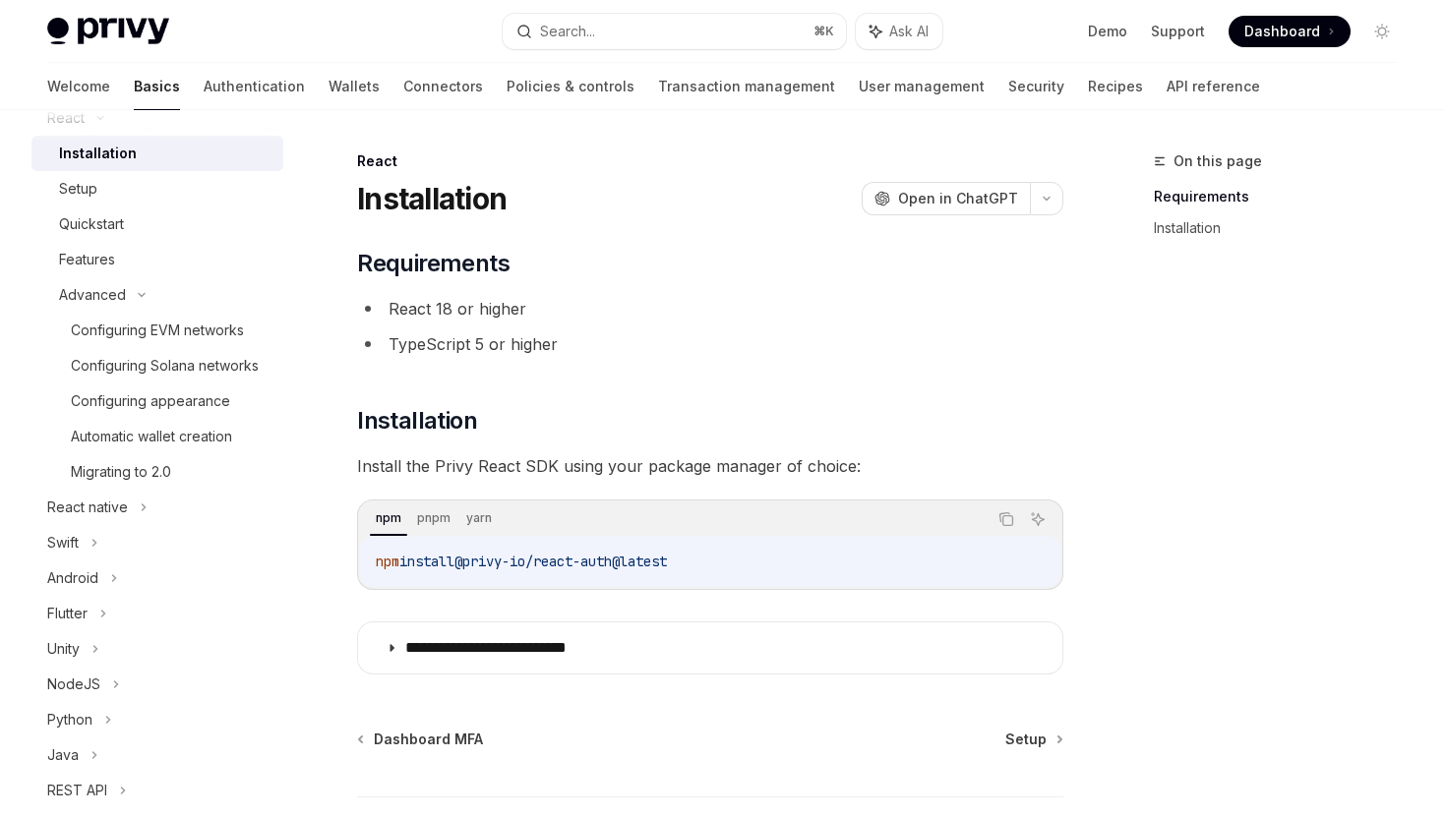
click at [516, 553] on span "@privy-io/react-auth@latest" at bounding box center [560, 562] width 212 height 18
copy div "npm install @privy-io/react-auth@latest"
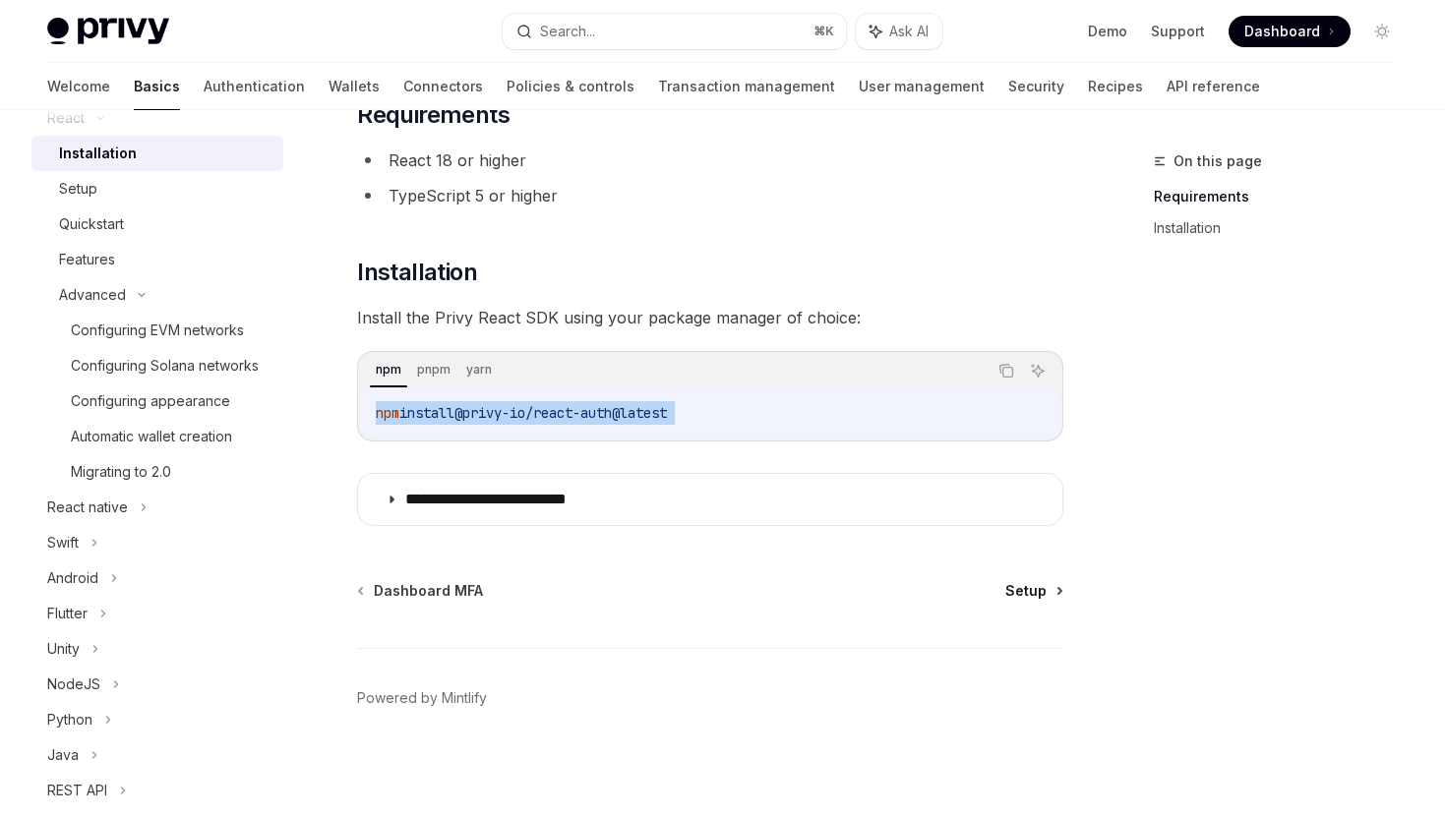
click at [1024, 587] on span "Setup" at bounding box center [1025, 591] width 41 height 20
type textarea "*"
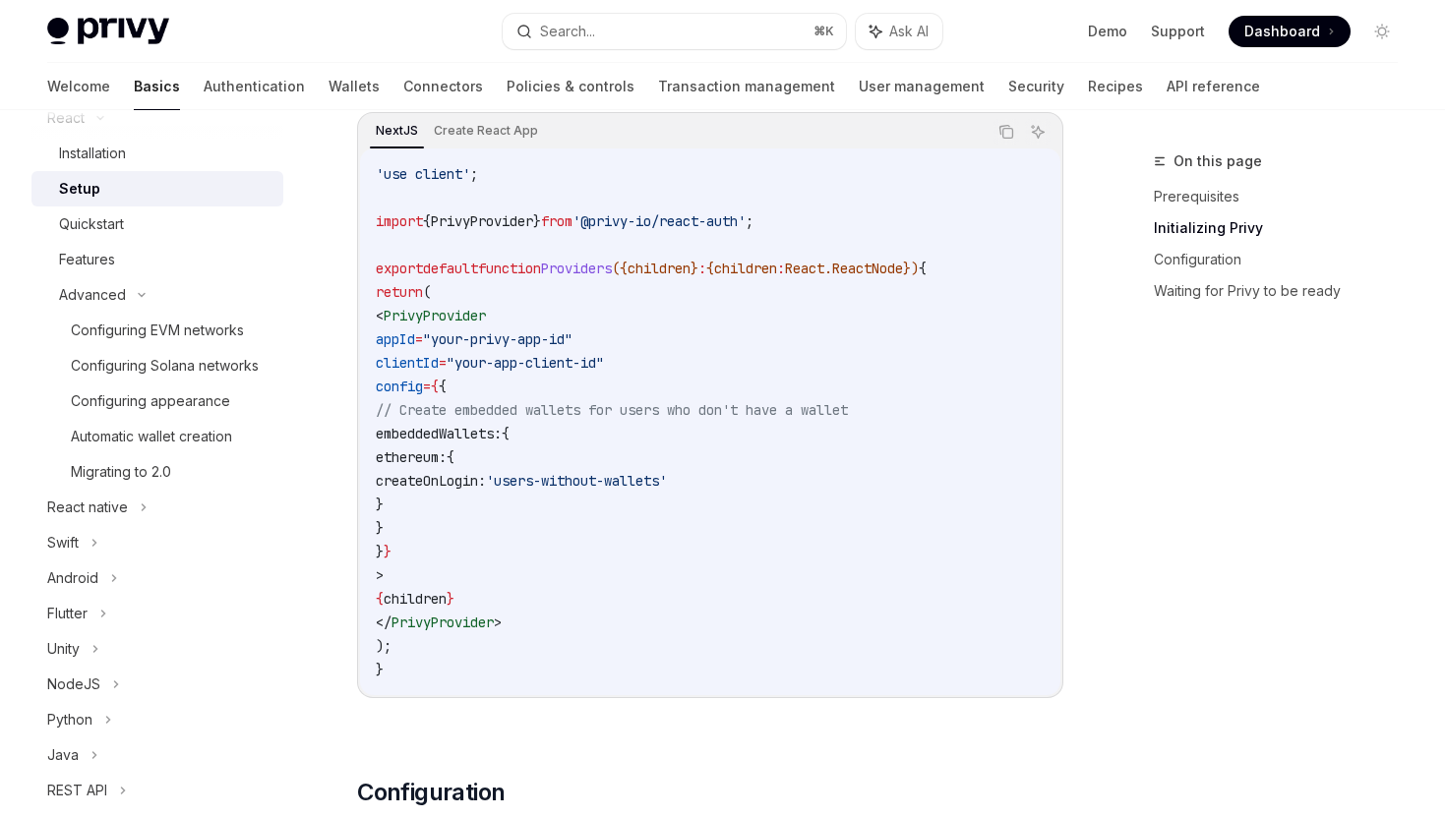
scroll to position [636, 0]
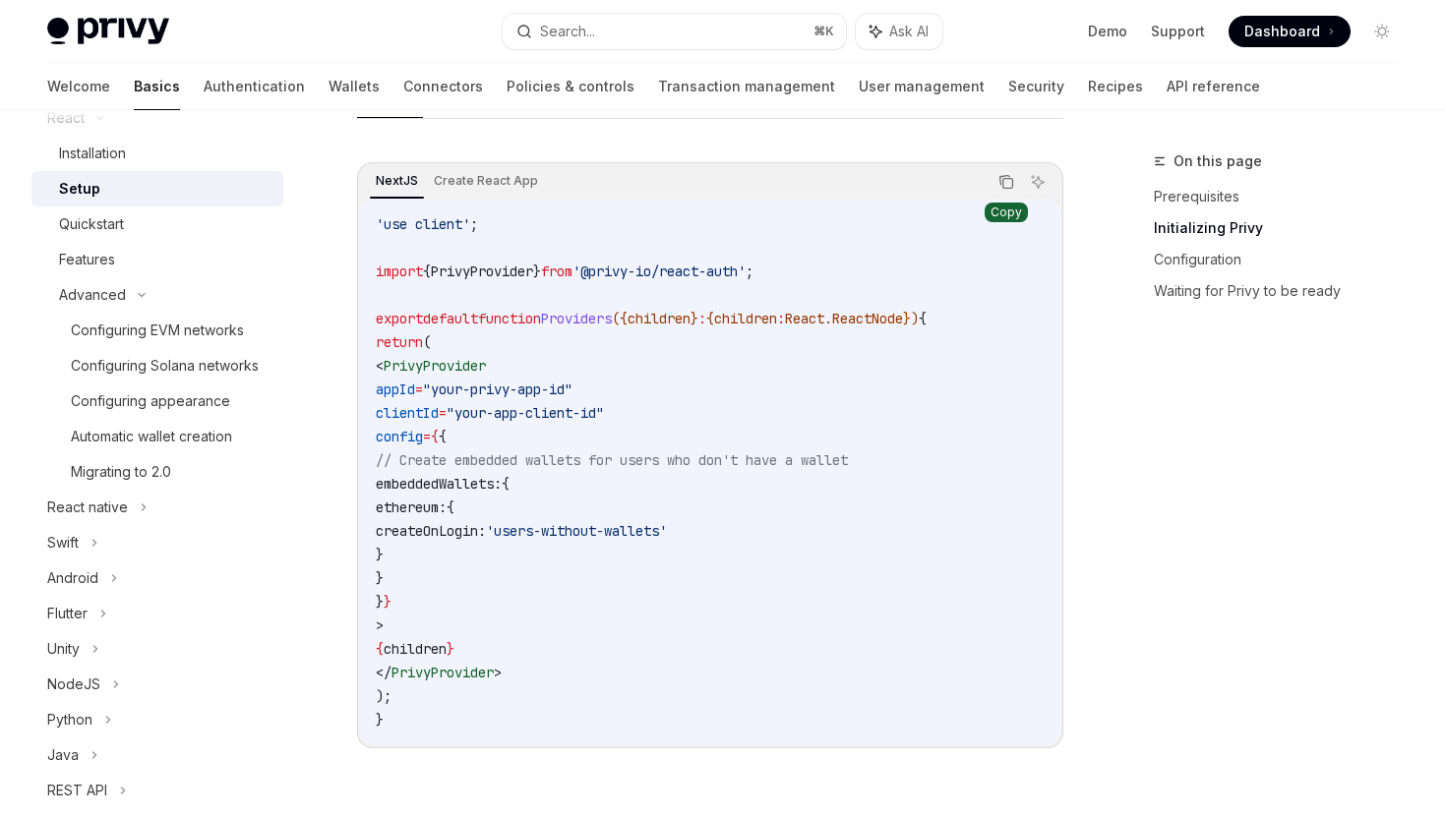
click at [1009, 184] on icon "Copy the contents from the code block" at bounding box center [1006, 182] width 16 height 16
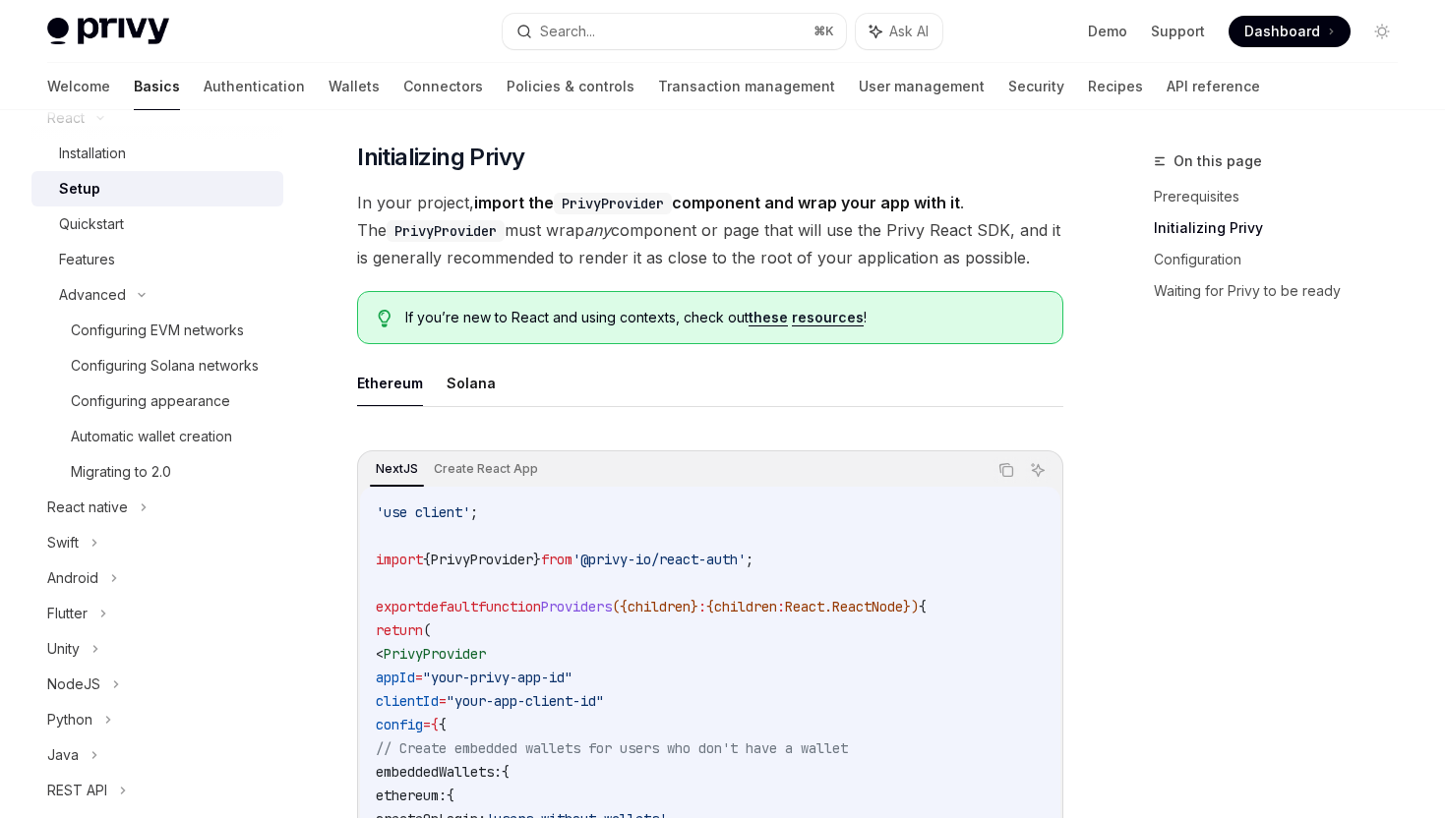
scroll to position [0, 0]
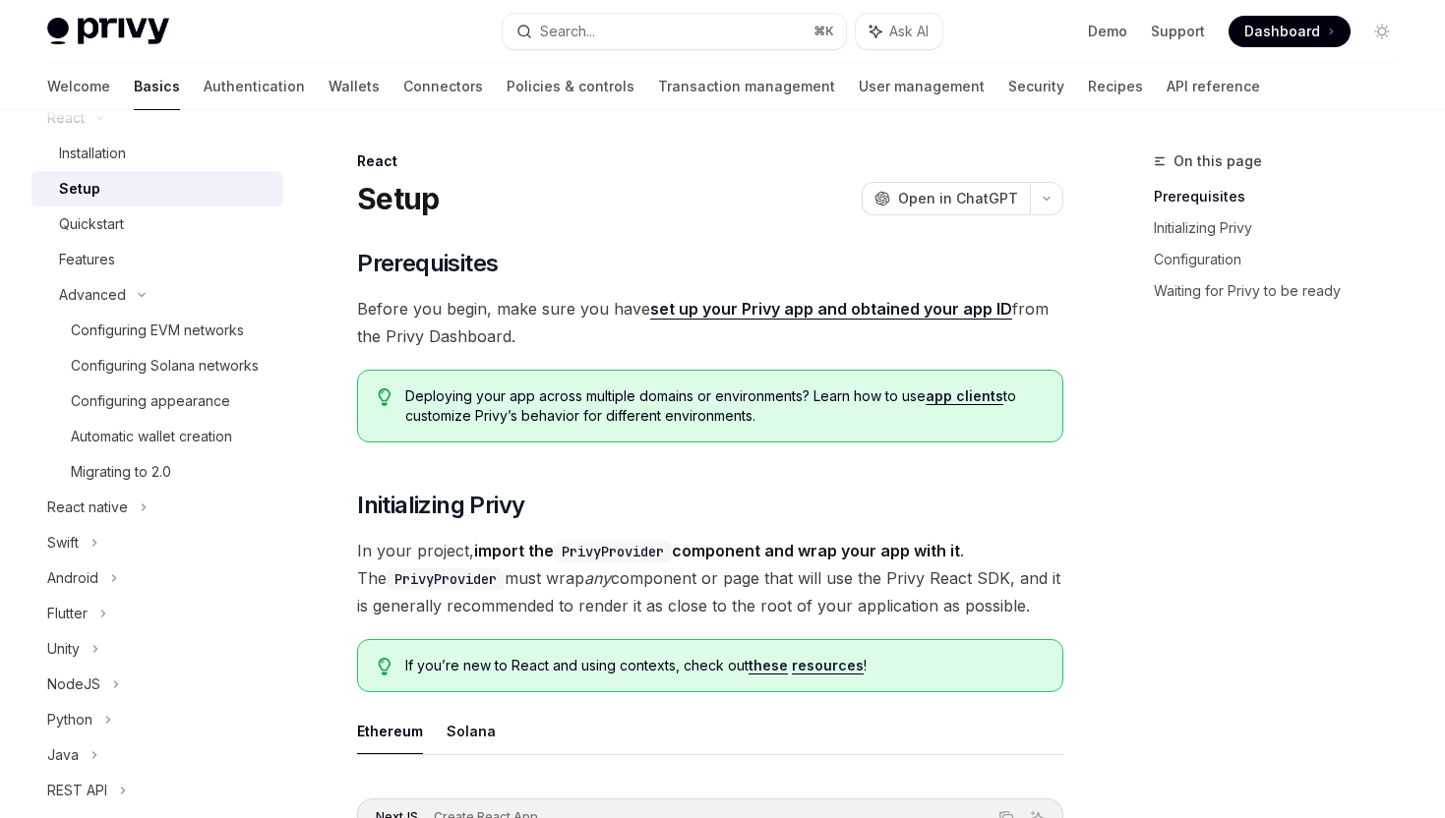
click at [1280, 30] on span "Dashboard" at bounding box center [1282, 32] width 76 height 20
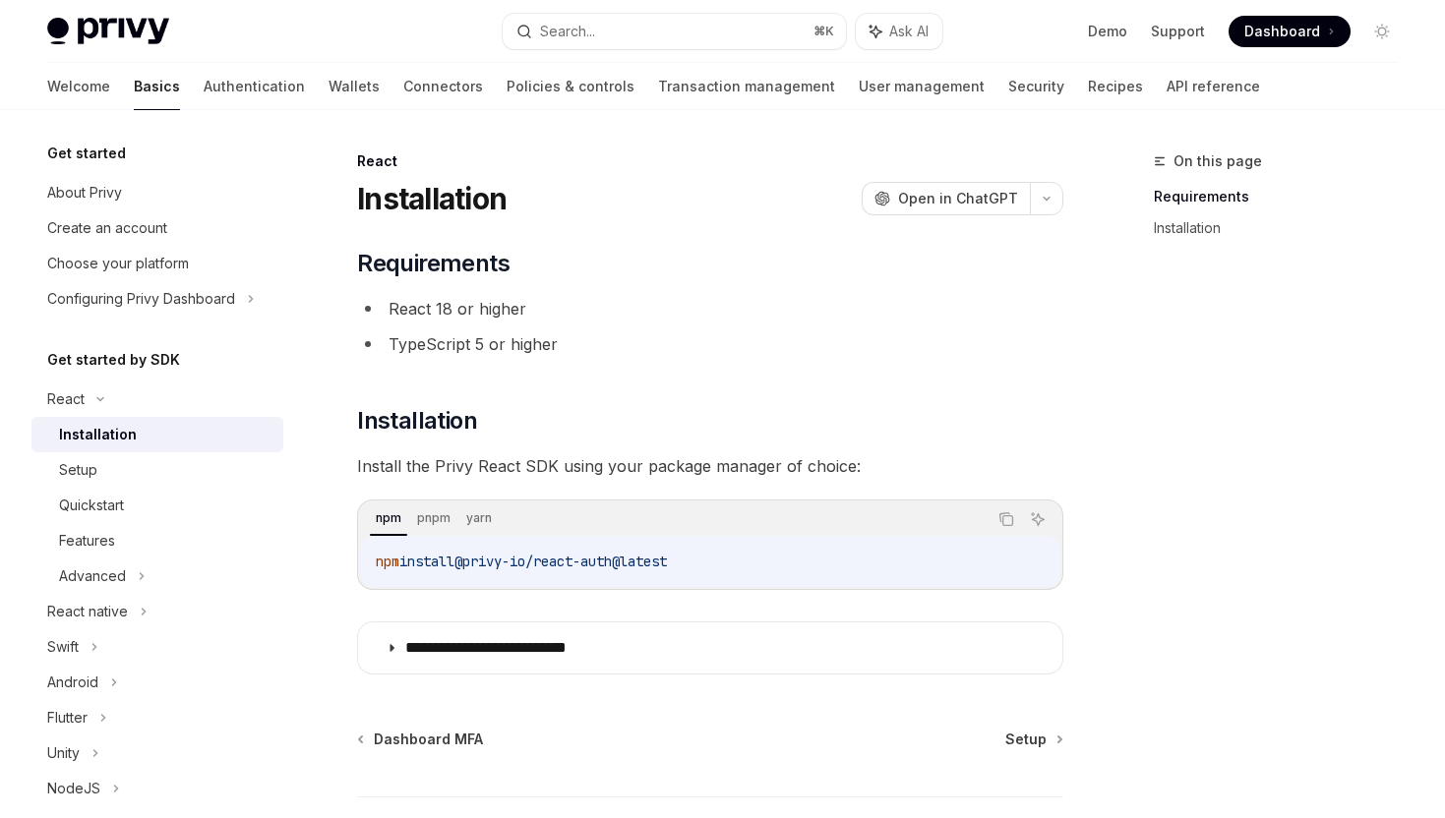
scroll to position [149, 0]
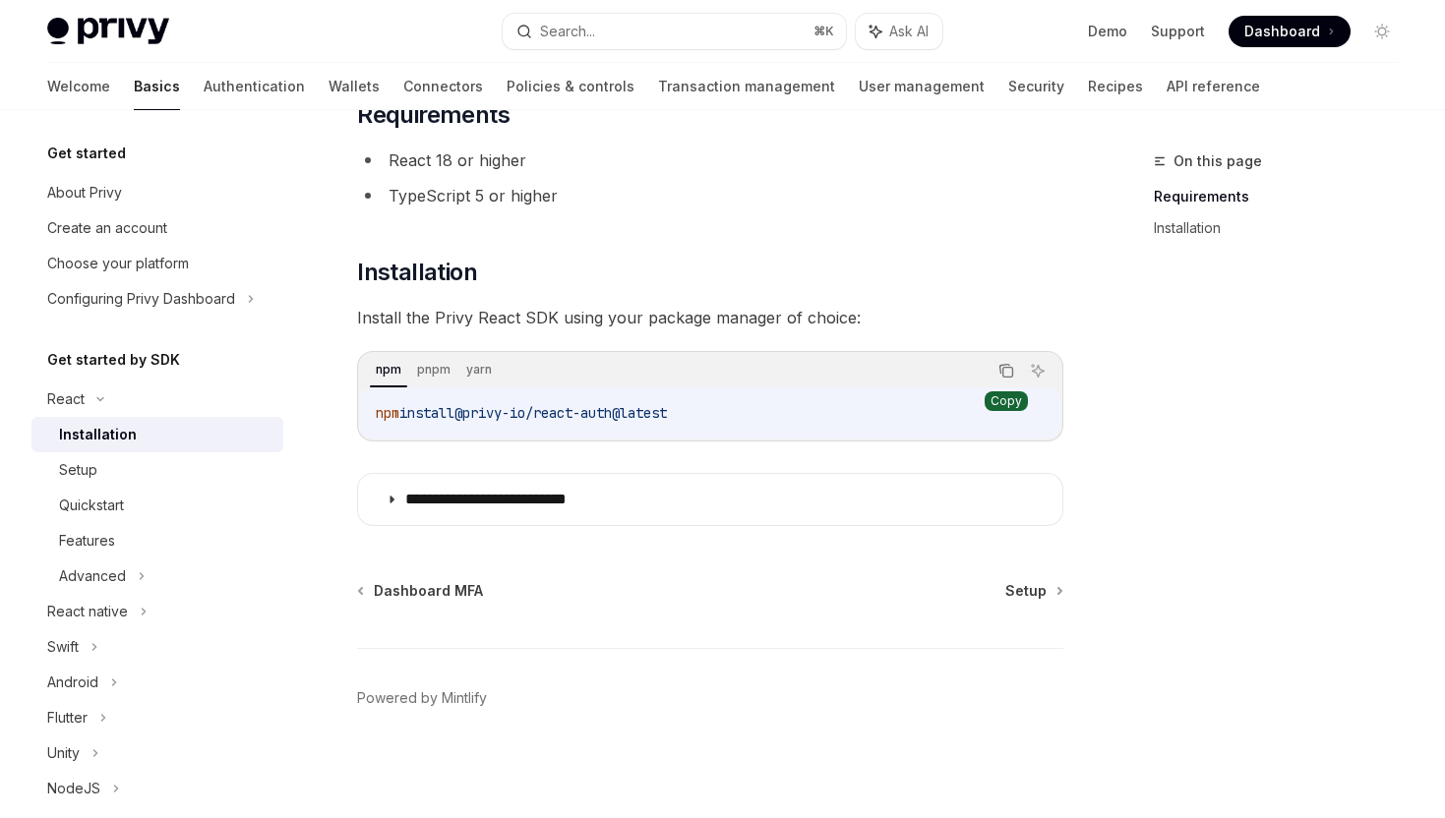
click at [1000, 367] on icon "Copy the contents from the code block" at bounding box center [1005, 369] width 10 height 9
